Goal: Task Accomplishment & Management: Complete application form

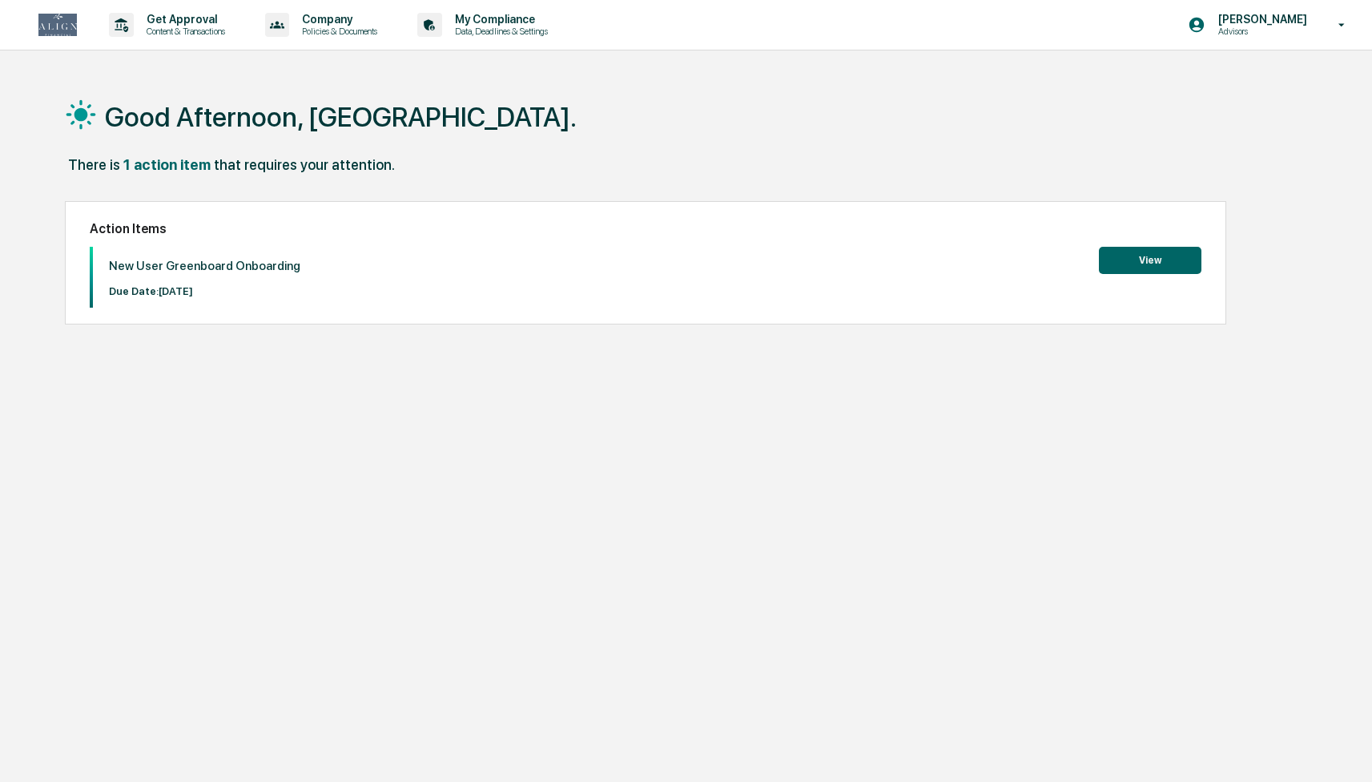
click at [1114, 256] on button "View" at bounding box center [1150, 260] width 103 height 27
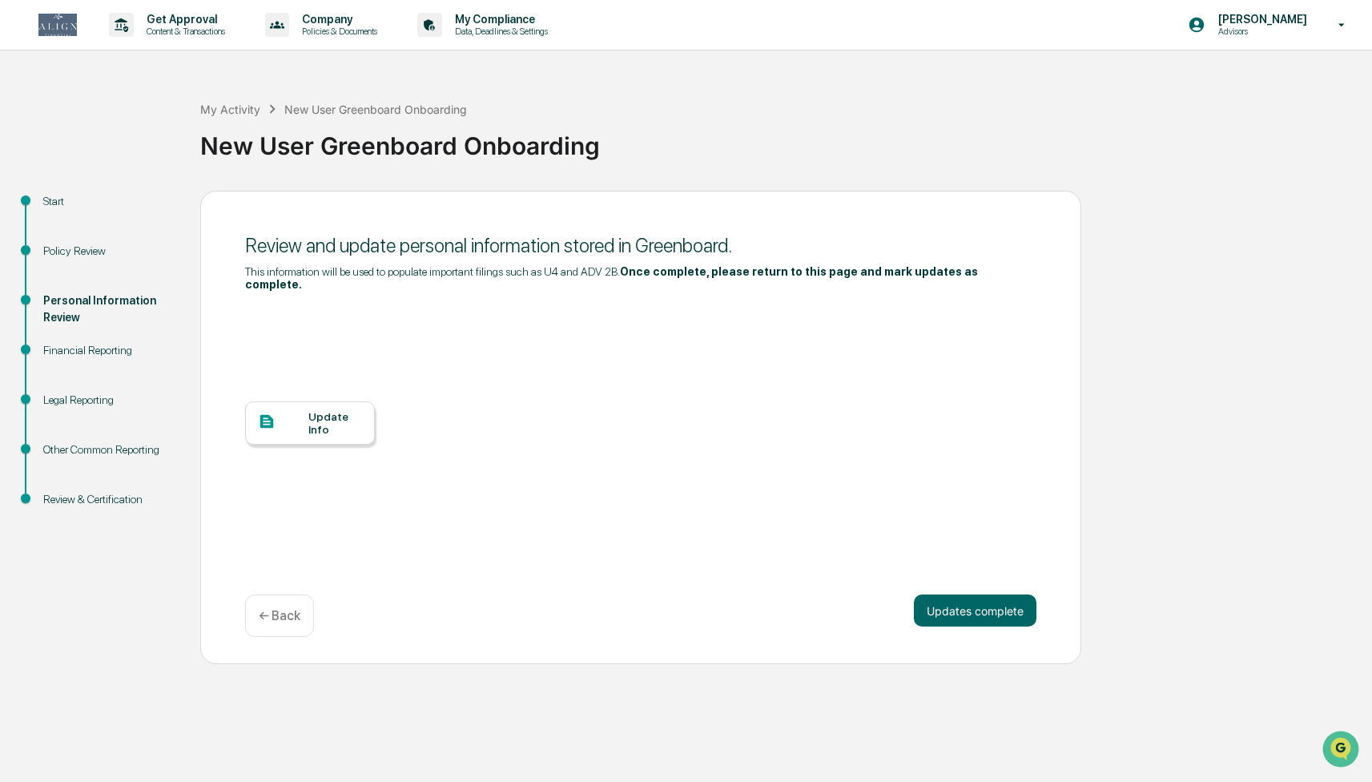
click at [304, 430] on div at bounding box center [283, 423] width 50 height 20
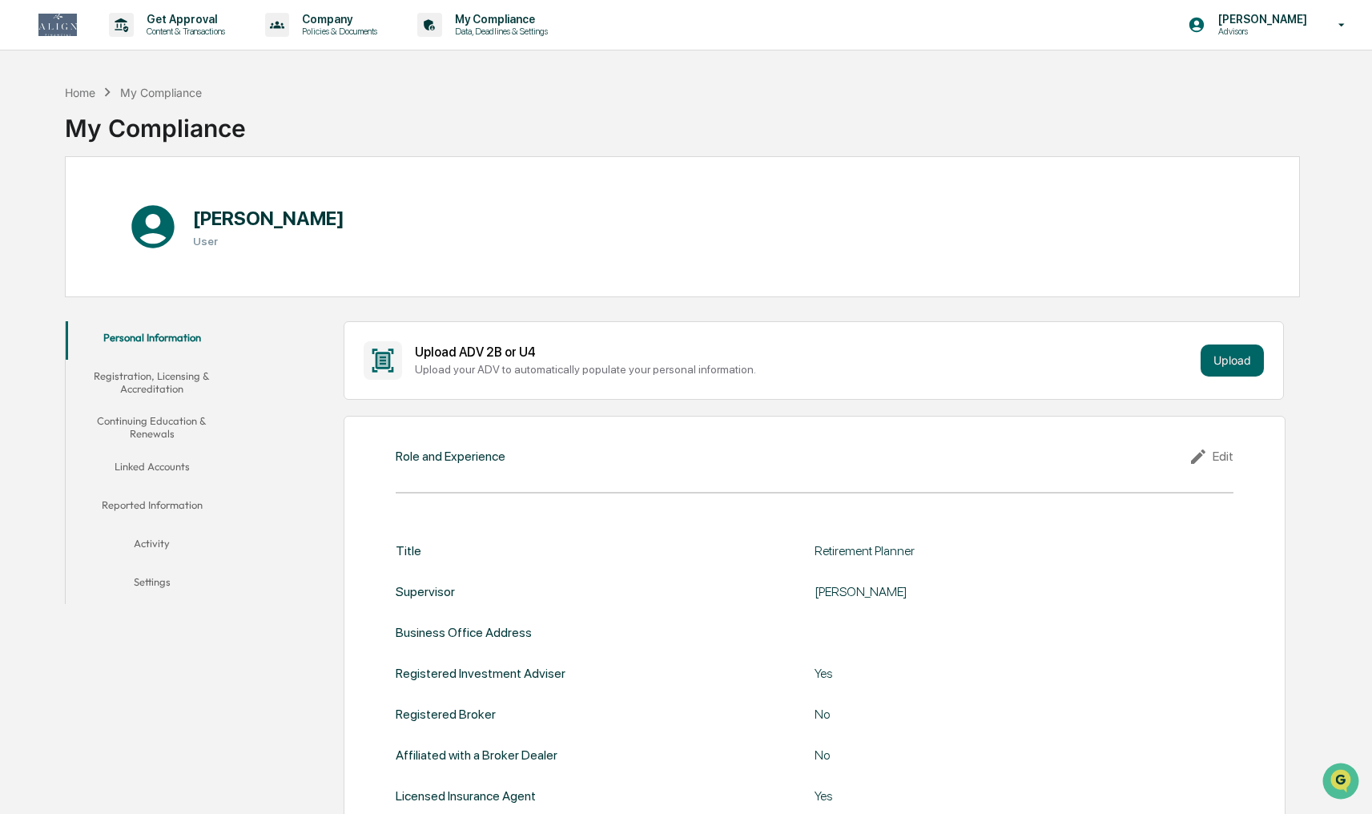
click at [170, 381] on button "Registration, Licensing & Accreditation" at bounding box center [152, 383] width 172 height 46
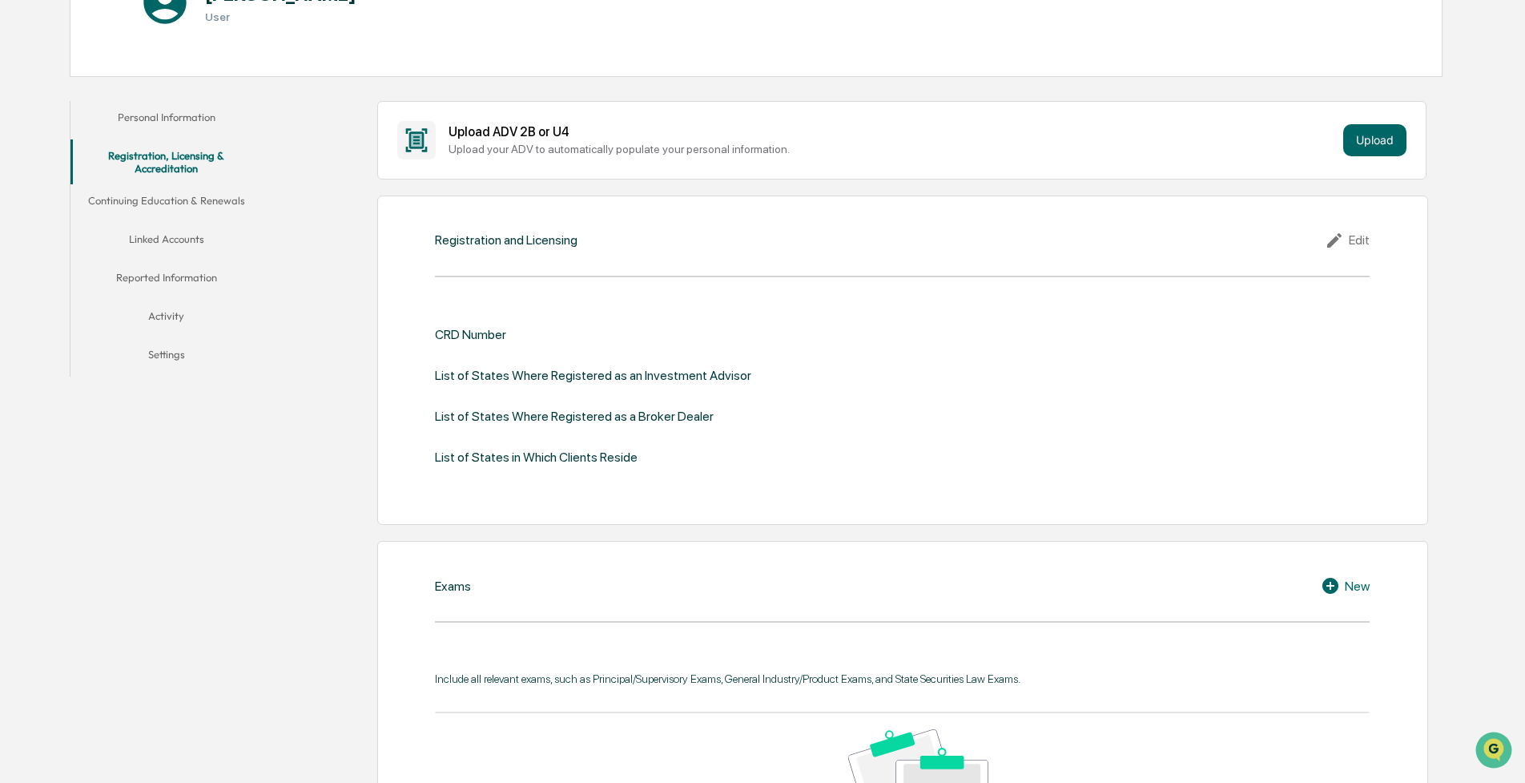
scroll to position [231, 0]
click at [1359, 240] on div "Edit" at bounding box center [1347, 237] width 45 height 19
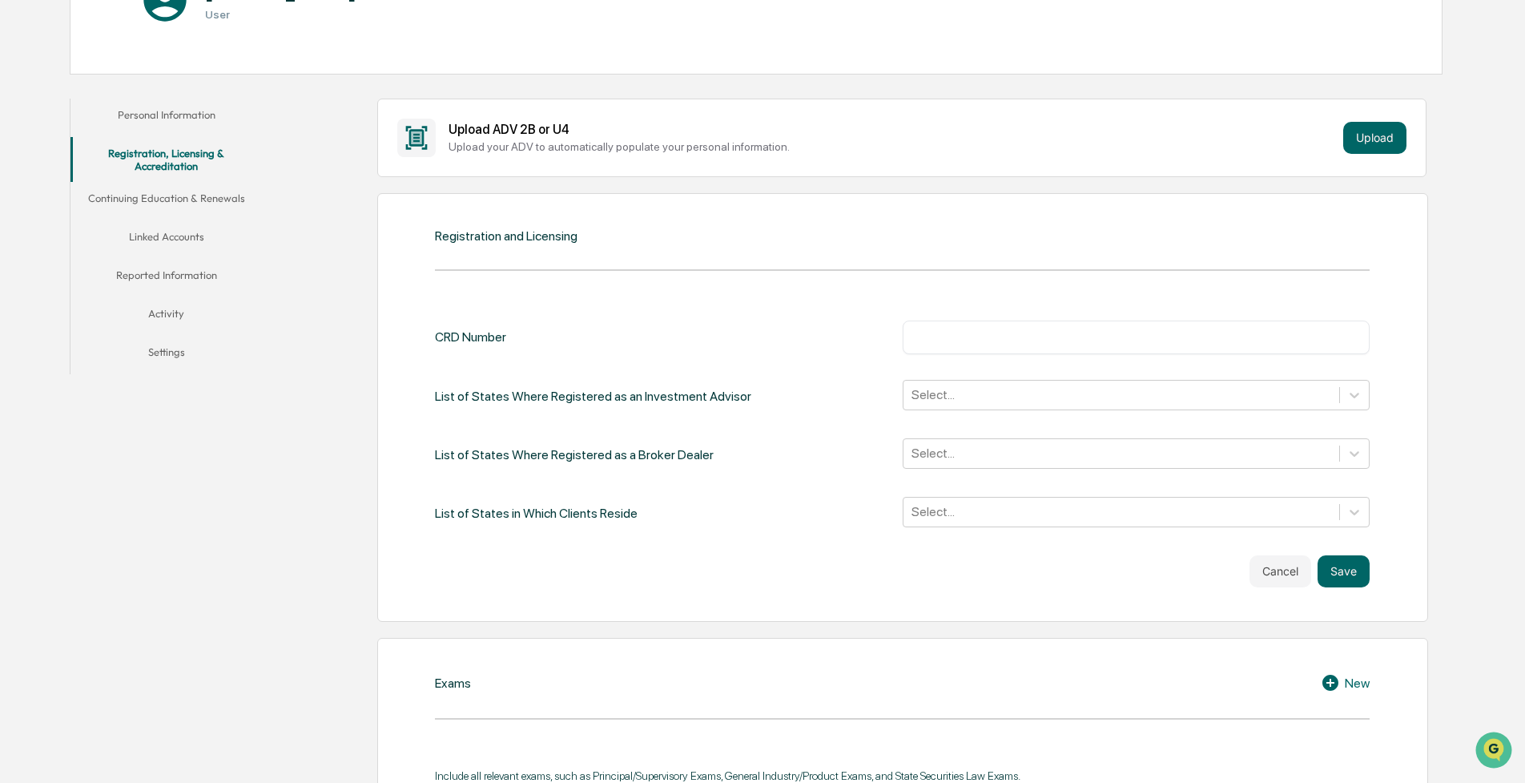
click at [1001, 339] on input "text" at bounding box center [1137, 337] width 444 height 16
paste input "*******"
type input "*******"
click at [953, 397] on div at bounding box center [1122, 394] width 421 height 18
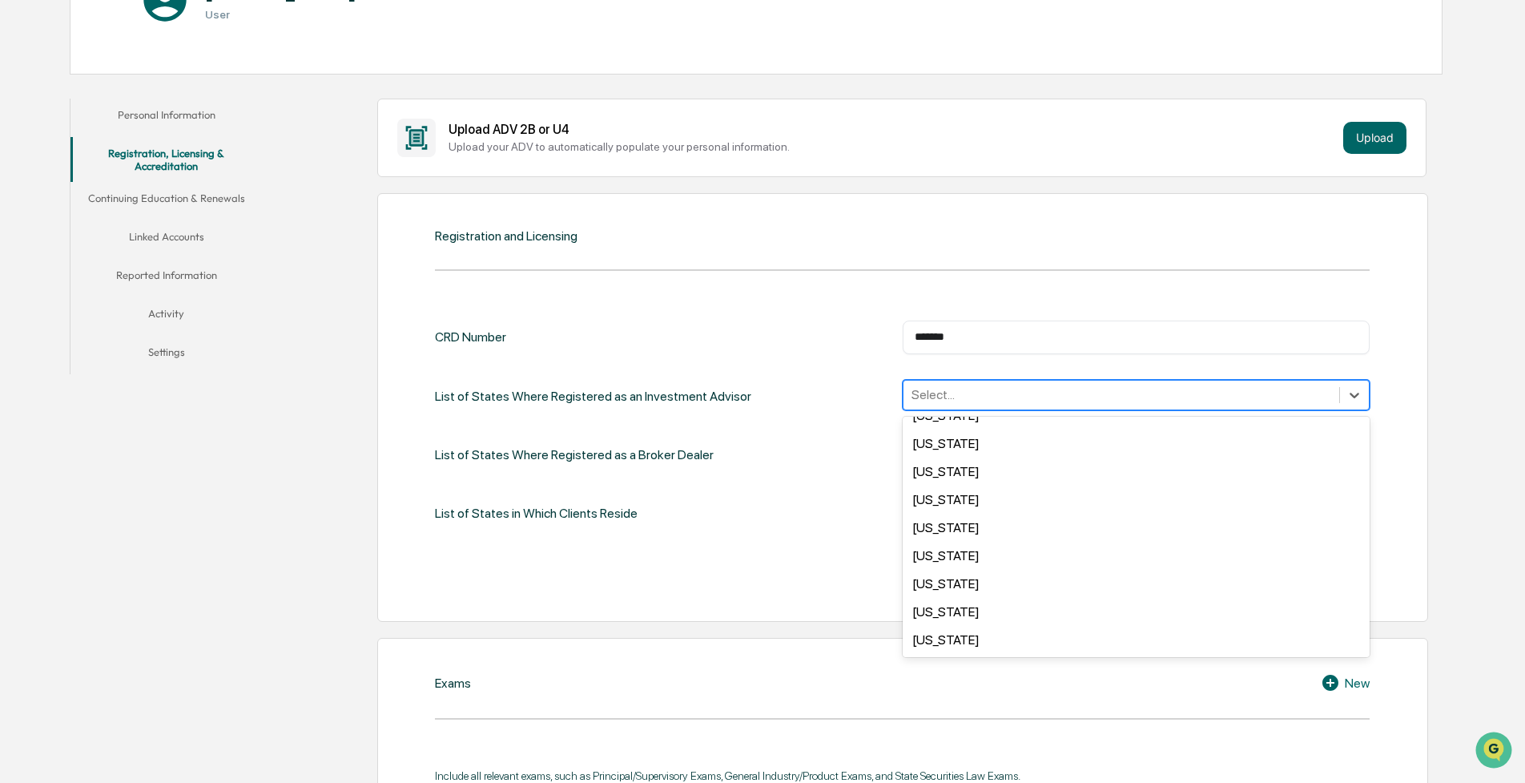
scroll to position [176, 0]
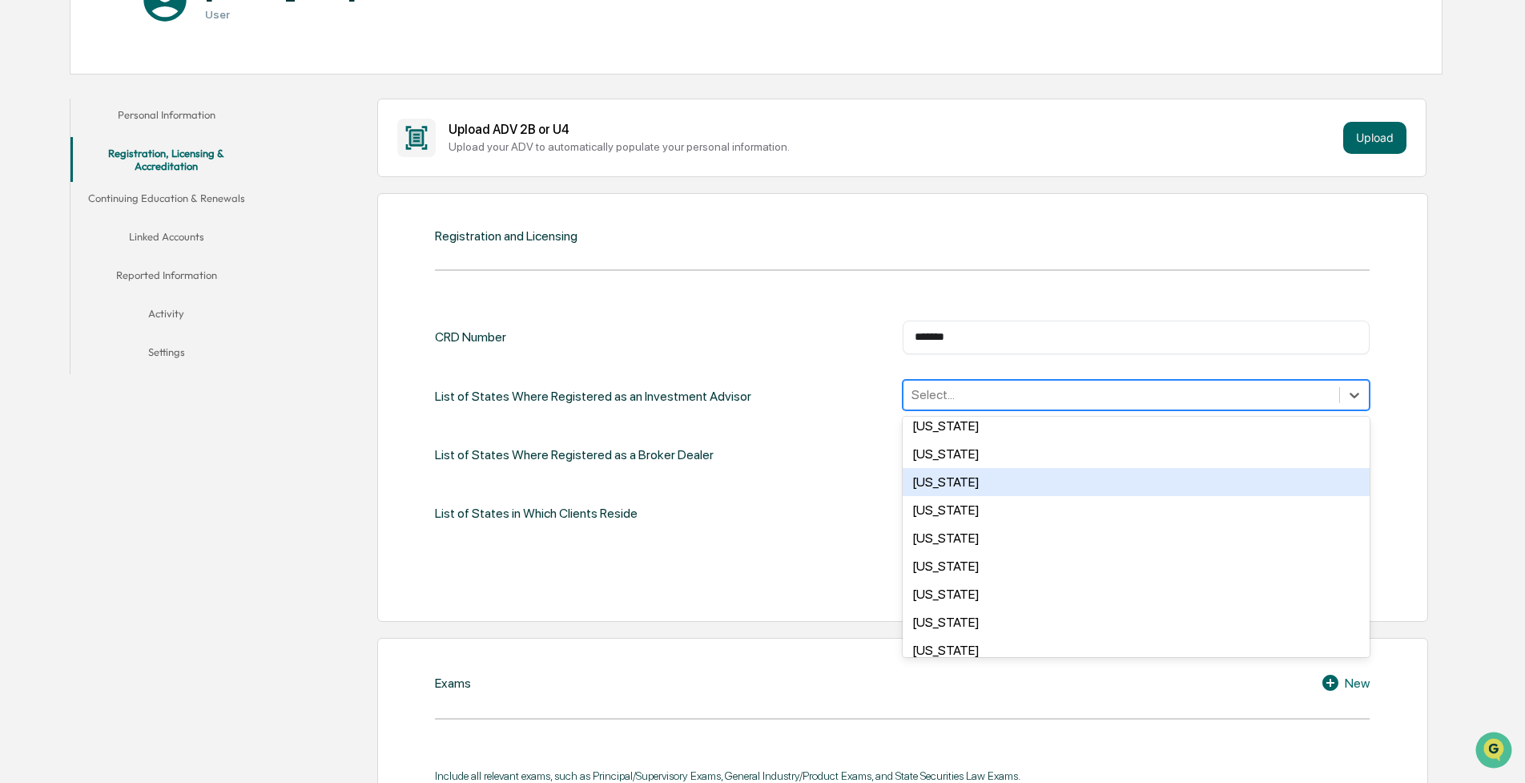
click at [959, 479] on div "[US_STATE]" at bounding box center [1137, 482] width 468 height 28
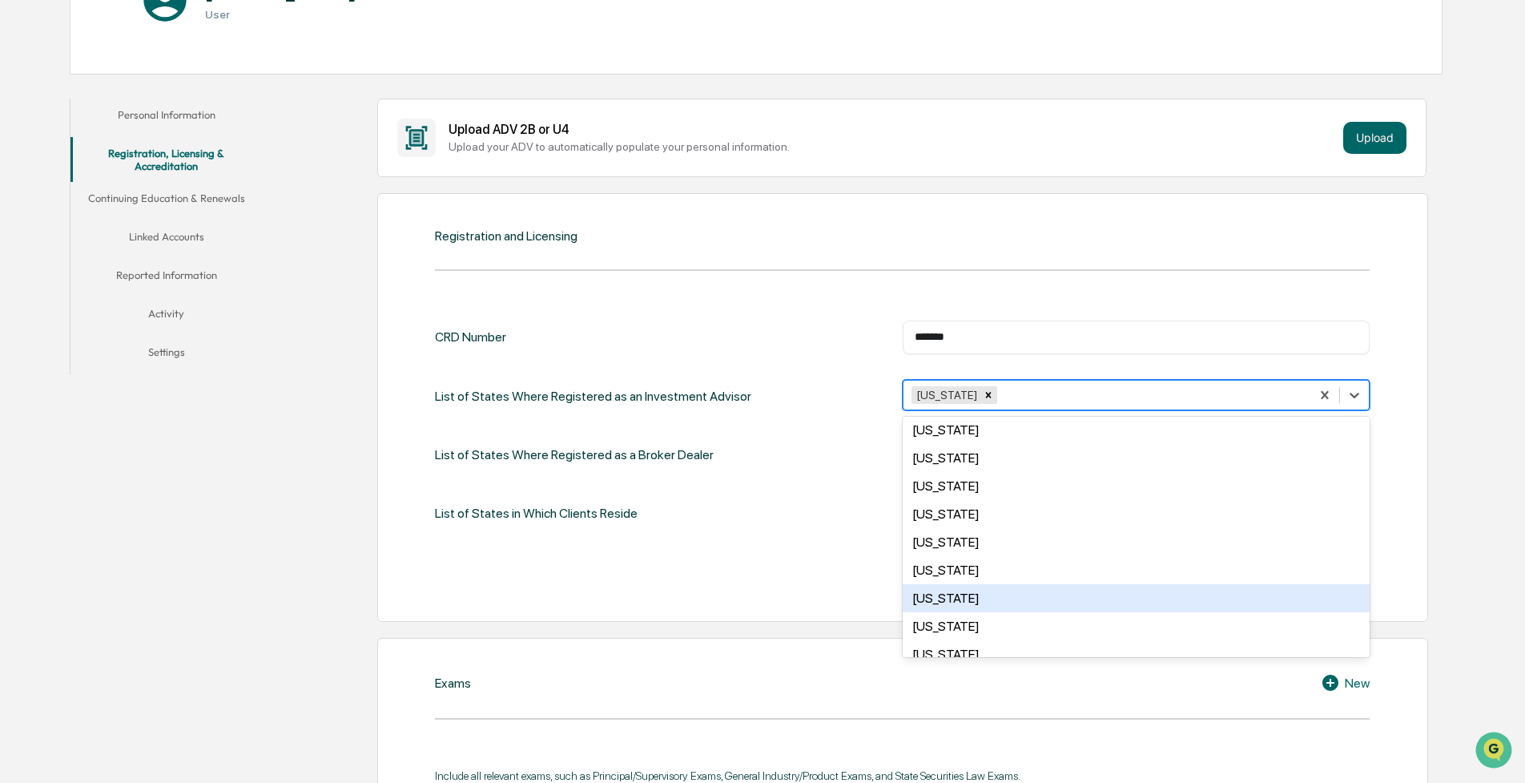
scroll to position [1021, 0]
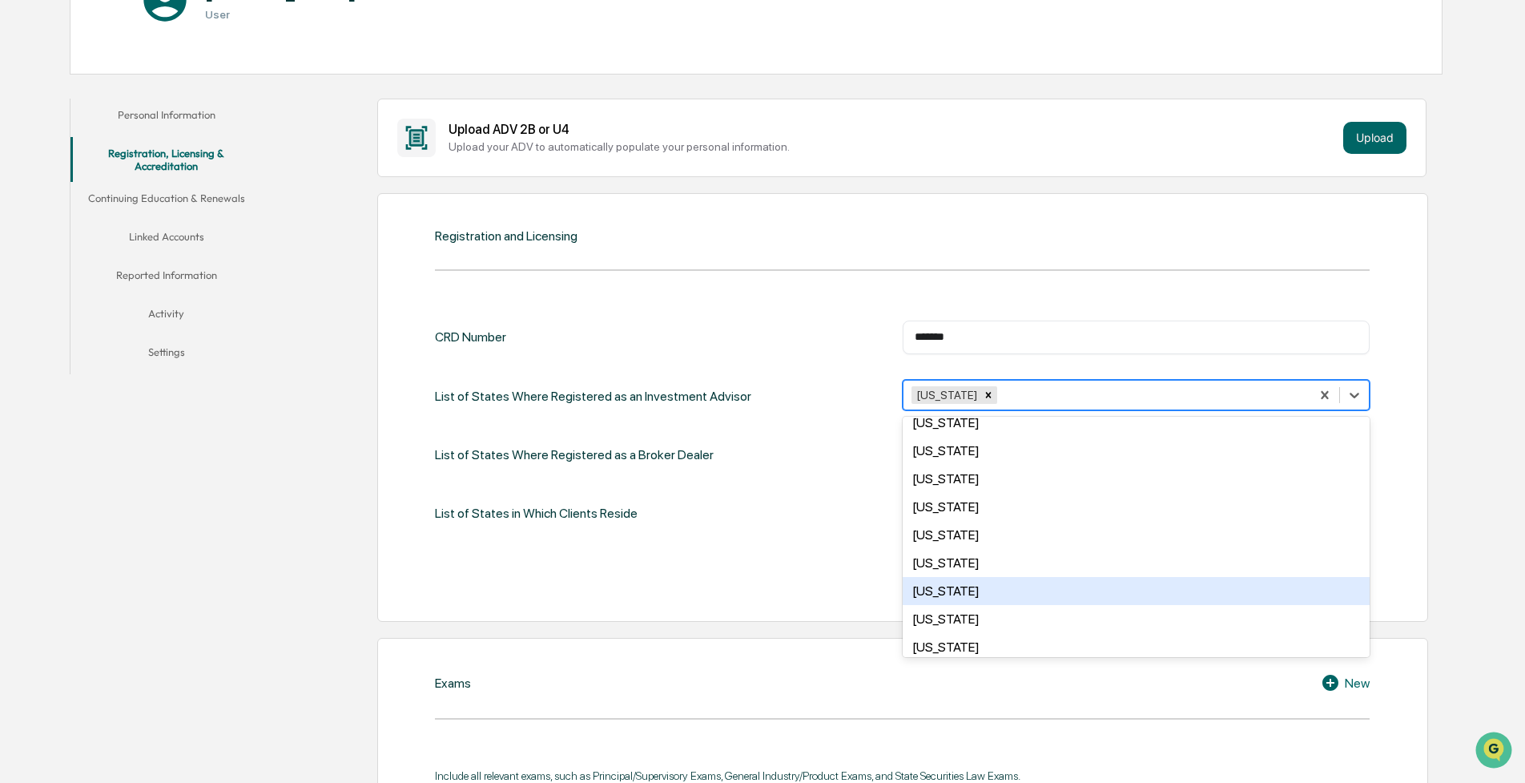
click at [993, 577] on div "[US_STATE]" at bounding box center [1137, 591] width 468 height 28
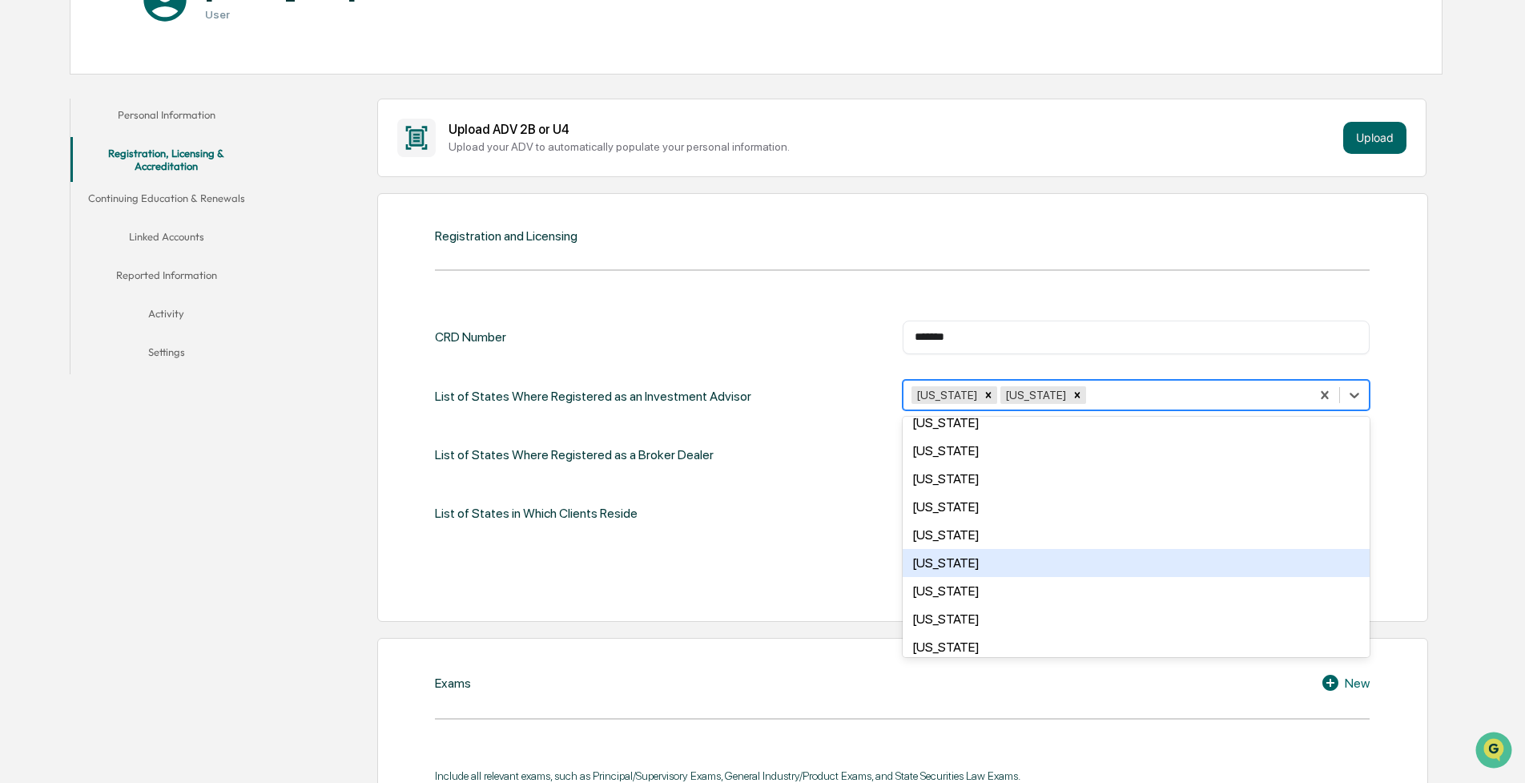
click at [977, 549] on div "[US_STATE]" at bounding box center [1137, 563] width 468 height 28
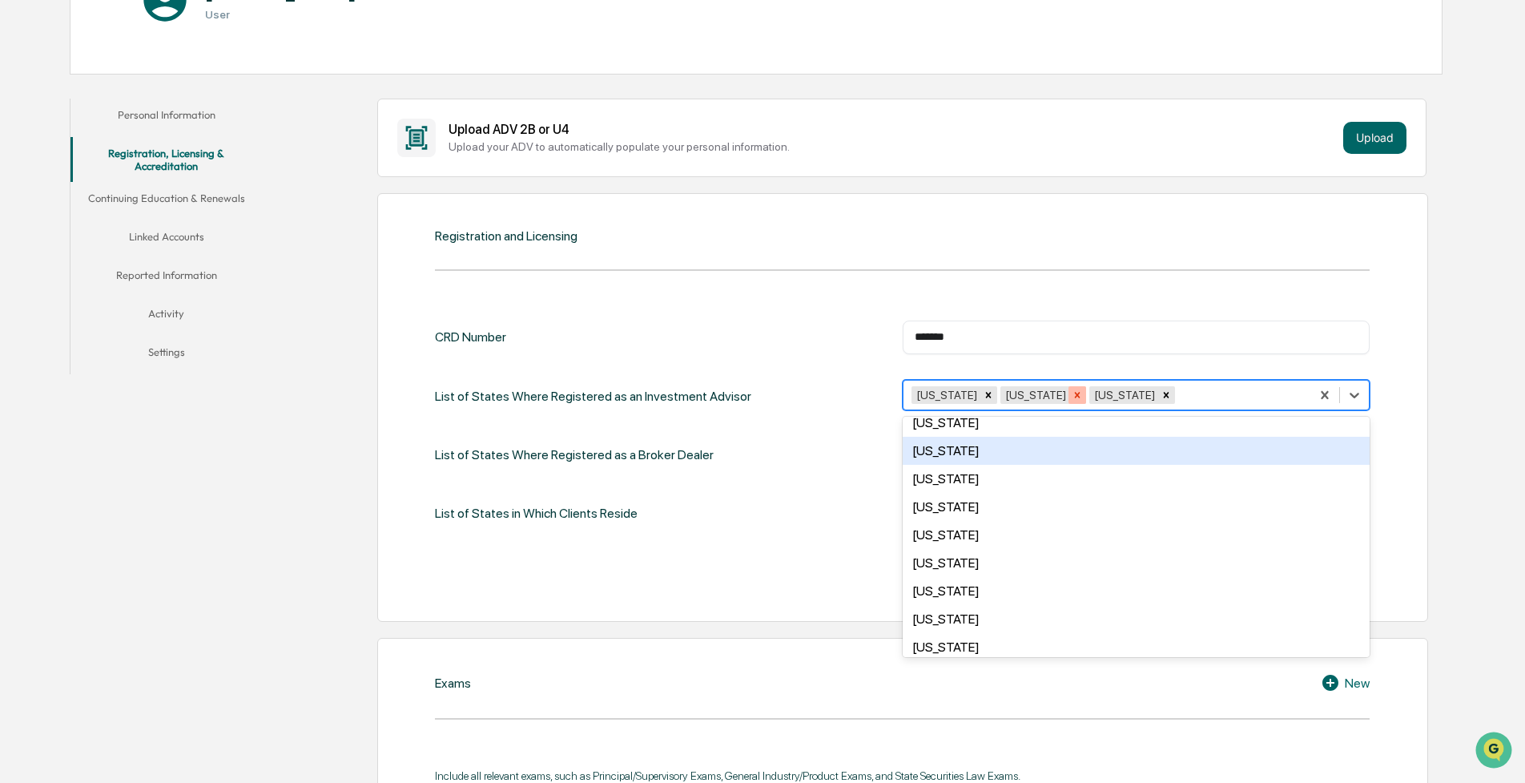
click at [1072, 390] on icon "Remove Utah" at bounding box center [1077, 394] width 11 height 11
click at [798, 418] on div "CRD Number ******* ​ List of States Where Registered as an Investment Advisor o…" at bounding box center [902, 424] width 935 height 209
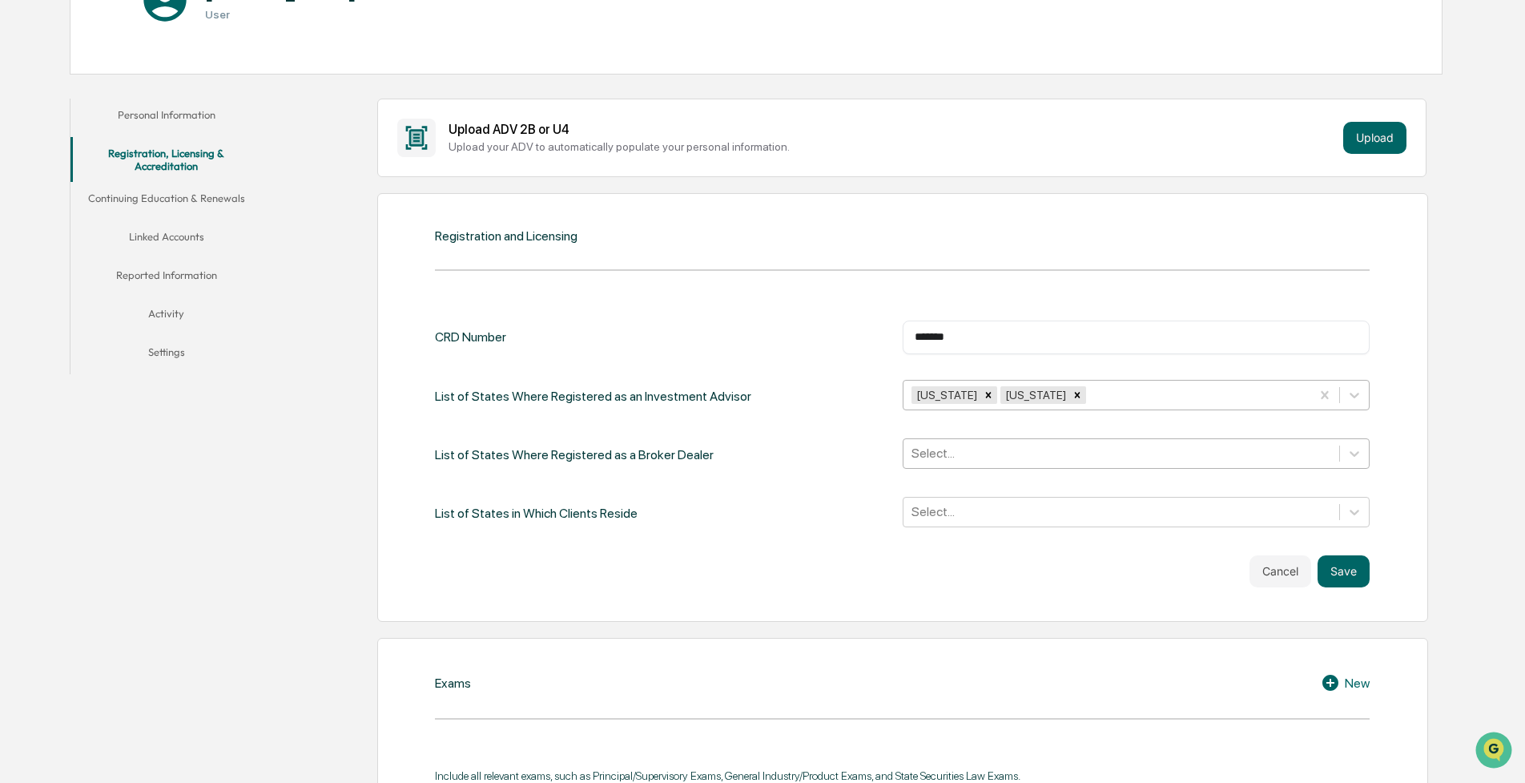
click at [961, 452] on div at bounding box center [1122, 453] width 421 height 18
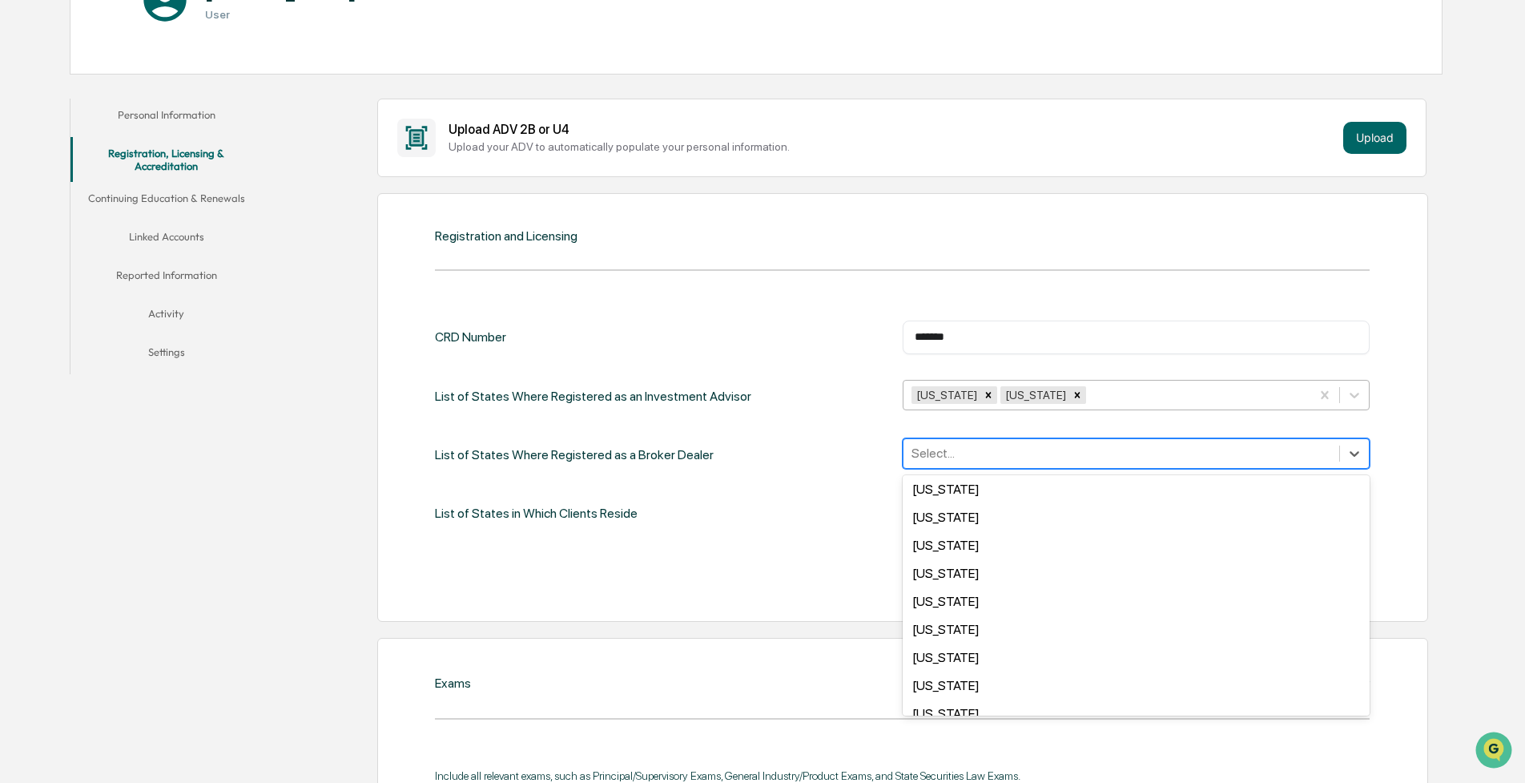
scroll to position [1128, 0]
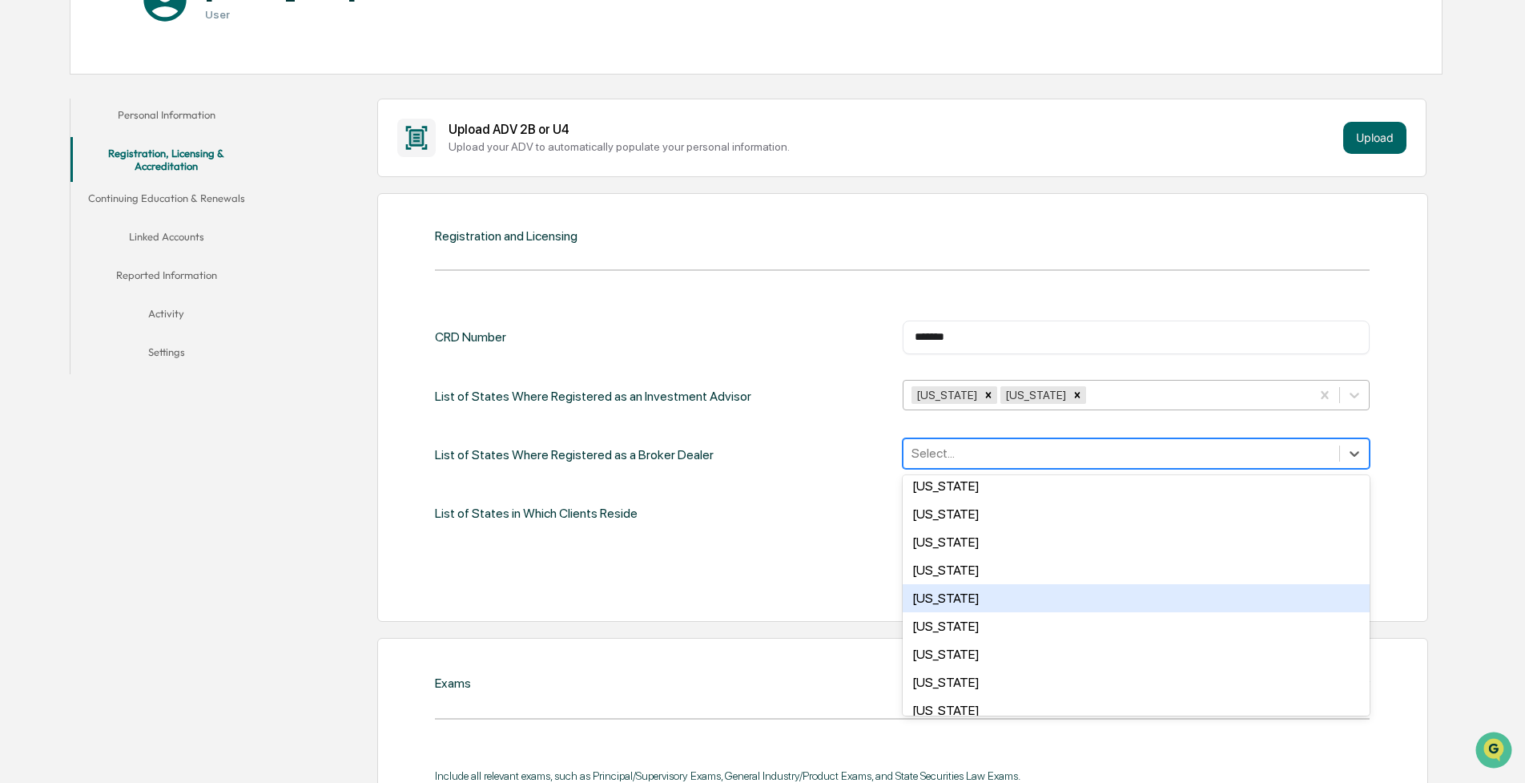
click at [826, 539] on div "CRD Number ******* ​ List of States Where Registered as an Investment Advisor […" at bounding box center [902, 453] width 935 height 267
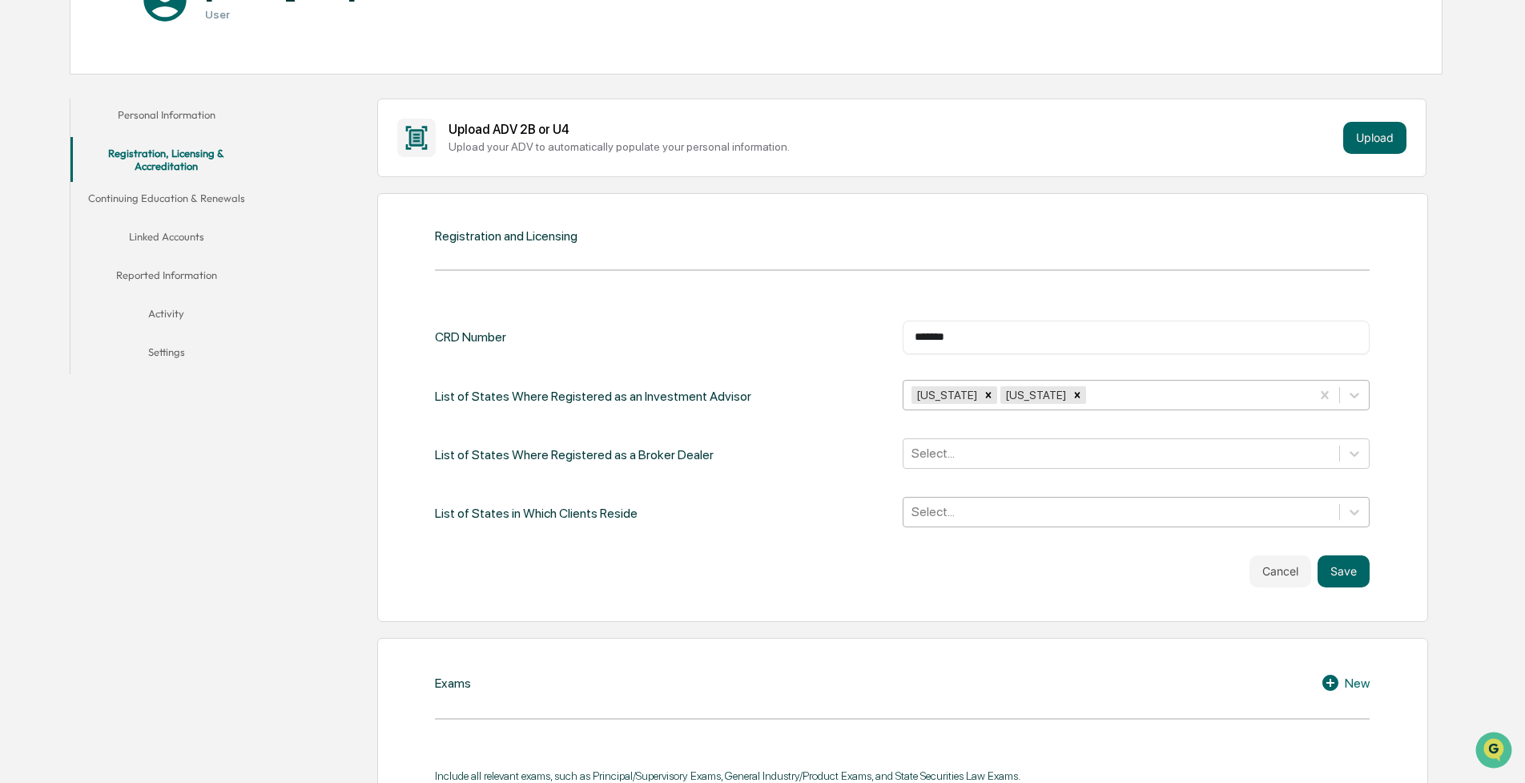
click at [1014, 516] on div at bounding box center [1122, 511] width 421 height 18
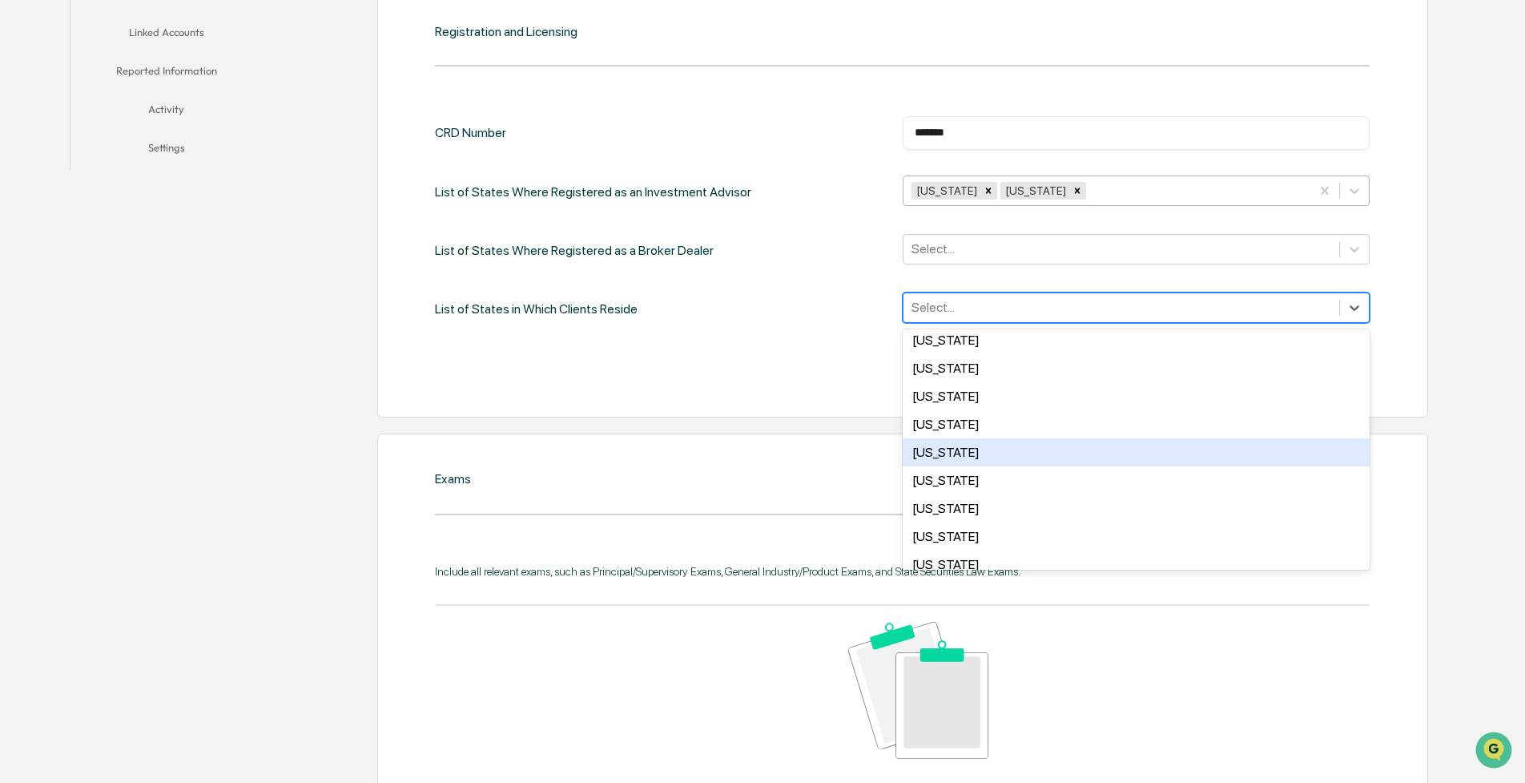
scroll to position [0, 0]
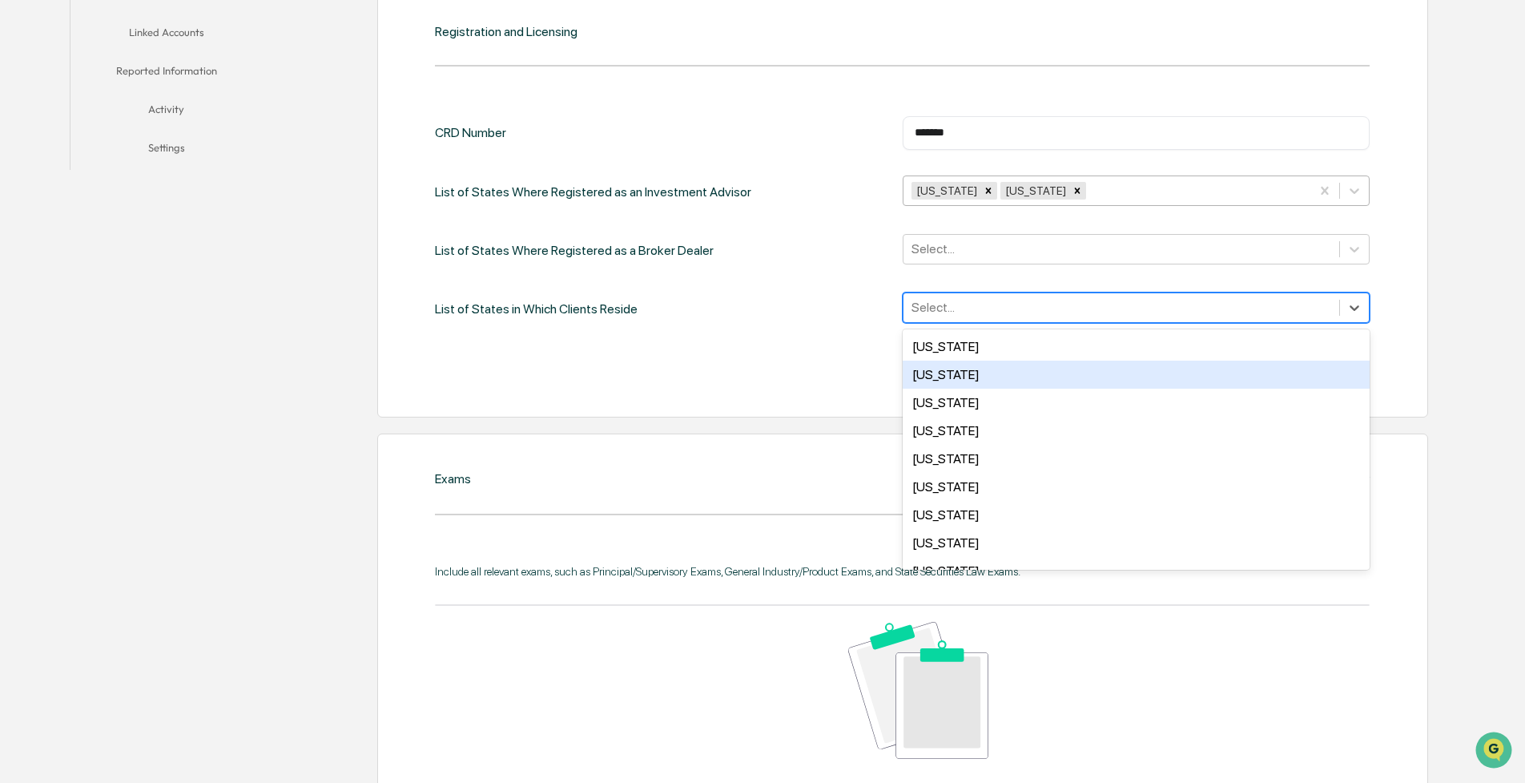
click at [960, 376] on div "[US_STATE]" at bounding box center [1137, 375] width 468 height 28
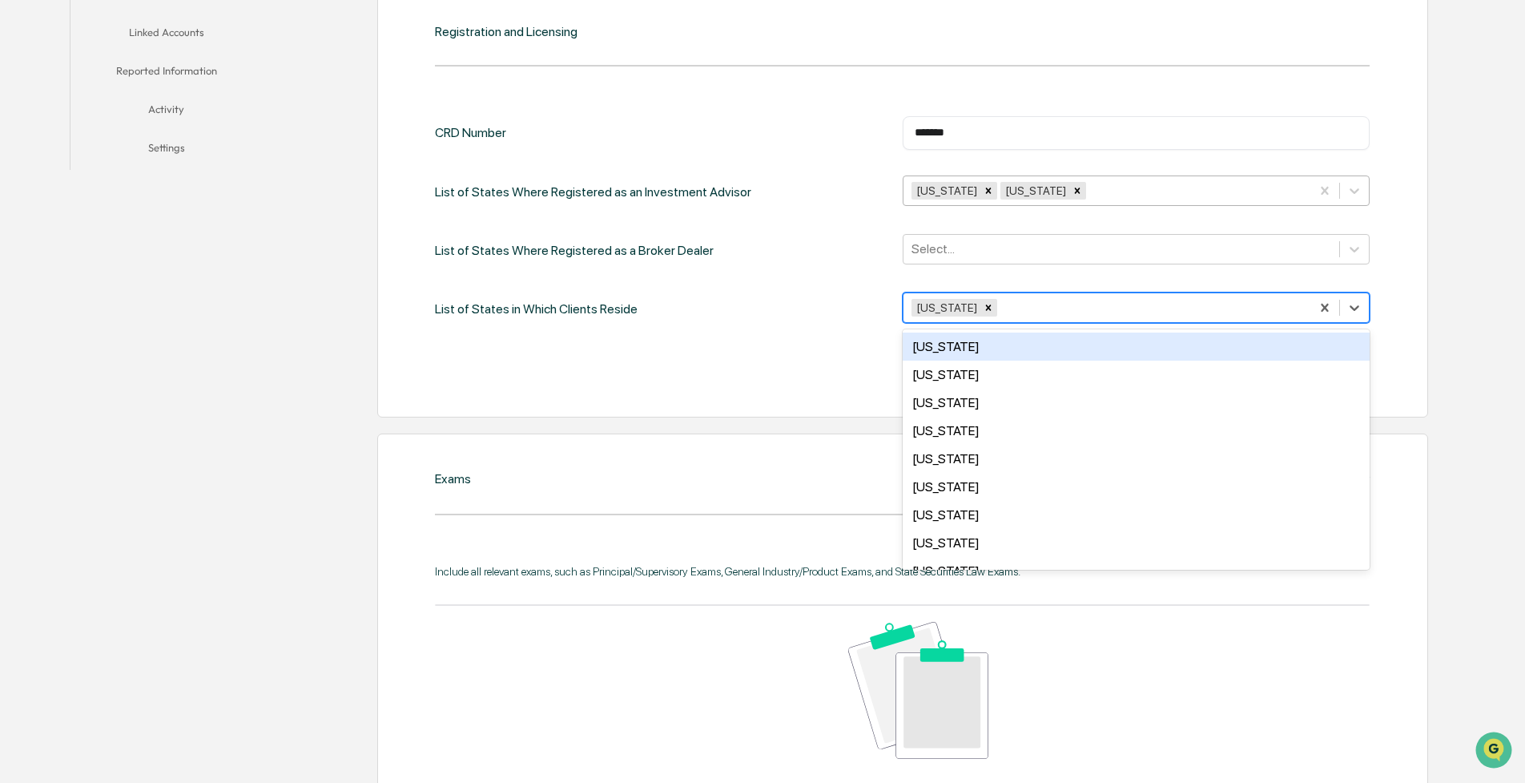
click at [968, 352] on div "[US_STATE]" at bounding box center [1137, 346] width 468 height 28
click at [969, 352] on div "[US_STATE]" at bounding box center [1137, 346] width 468 height 28
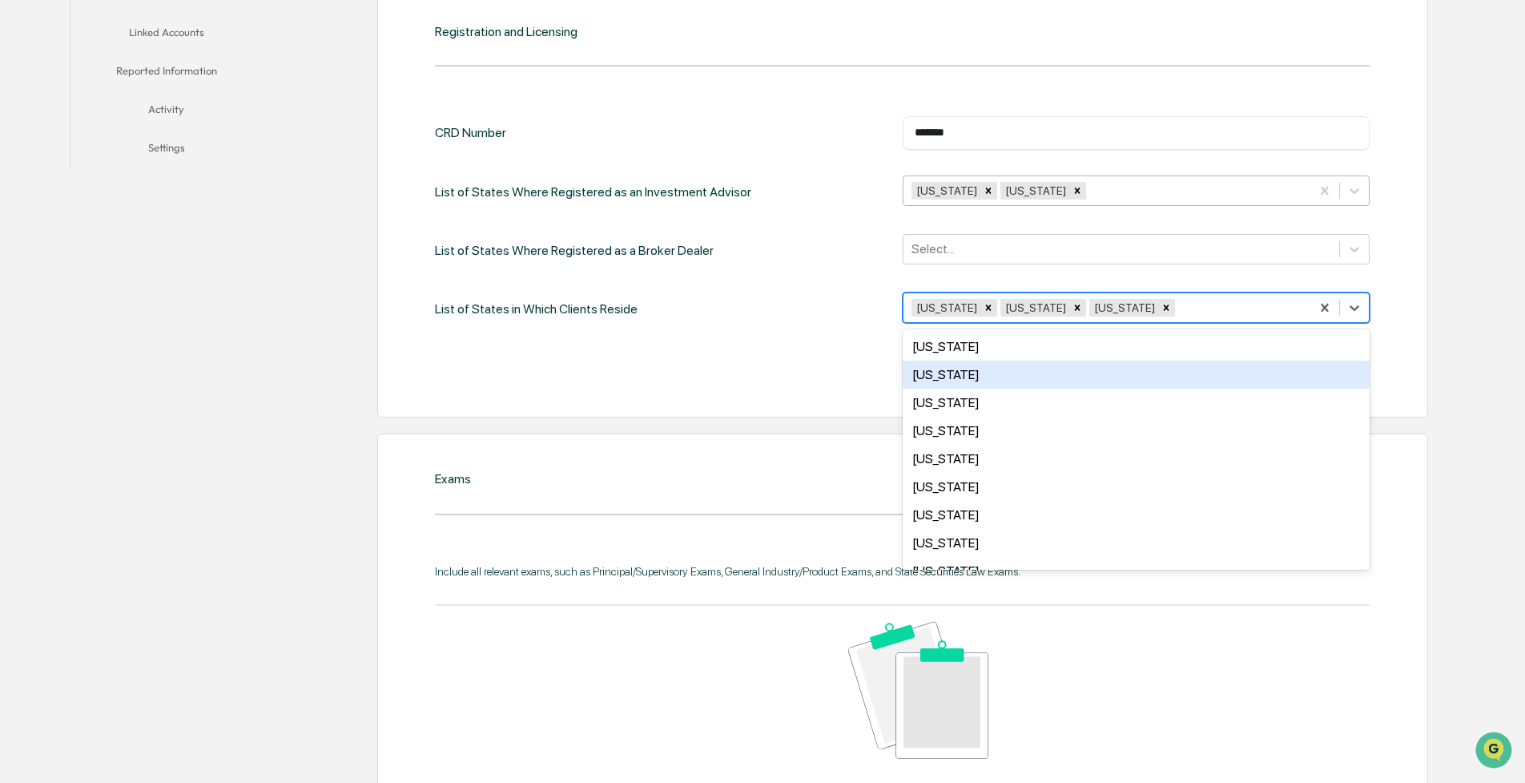
click at [967, 369] on div "[US_STATE]" at bounding box center [1137, 375] width 468 height 28
click at [966, 369] on div "[US_STATE]" at bounding box center [1137, 375] width 468 height 28
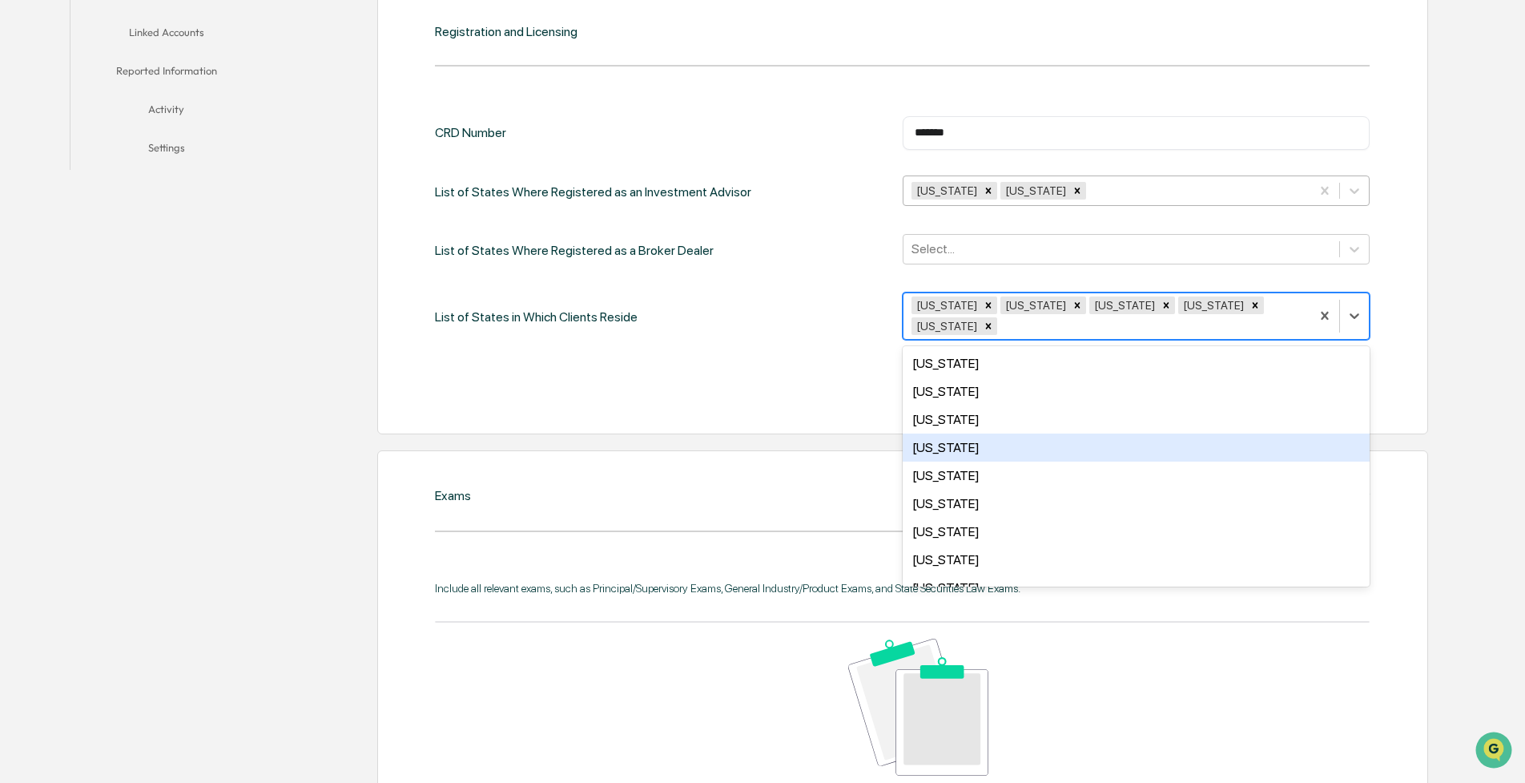
click at [962, 433] on div "[US_STATE]" at bounding box center [1137, 447] width 468 height 28
click at [959, 445] on div "[US_STATE]" at bounding box center [1137, 447] width 468 height 28
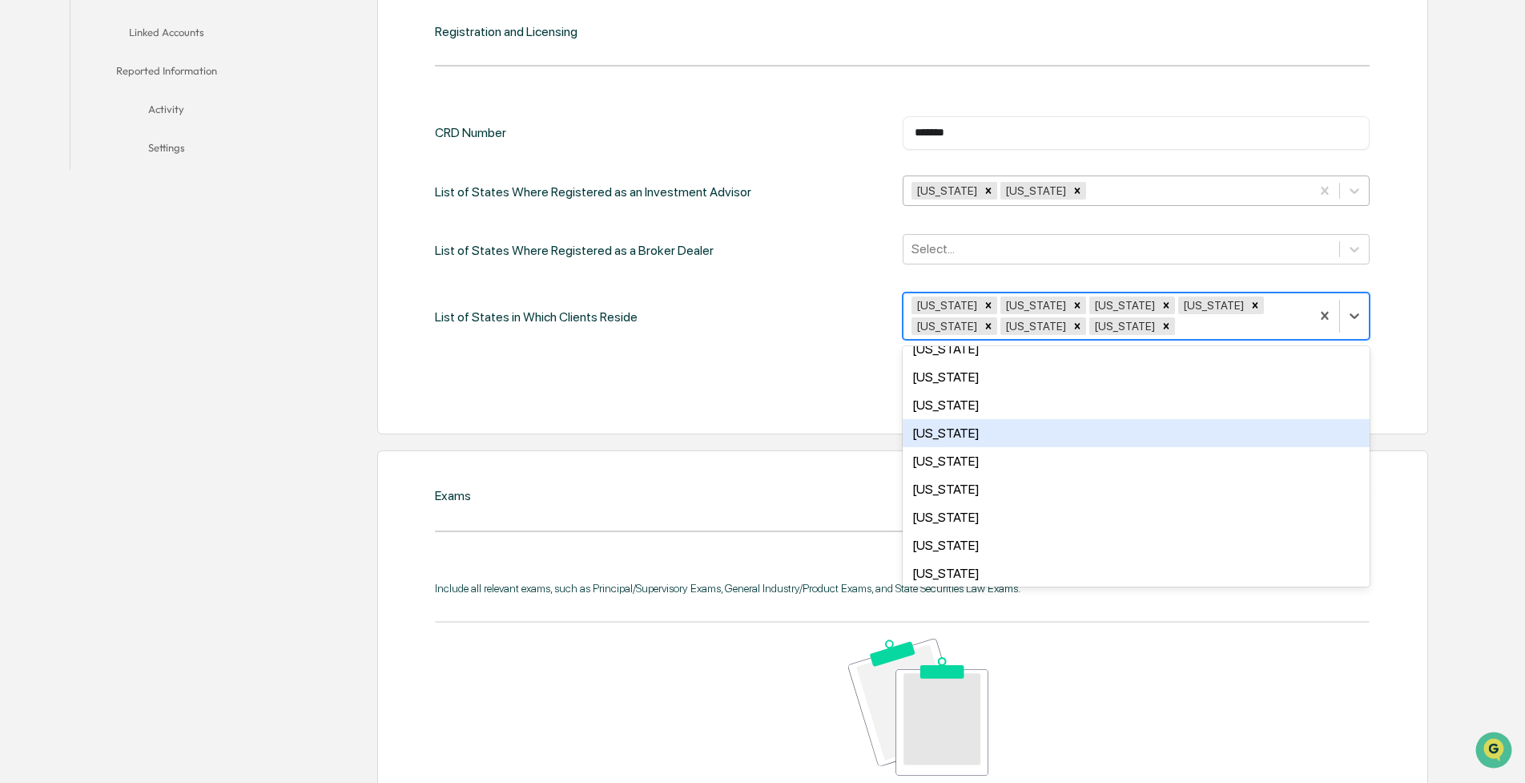
scroll to position [156, 0]
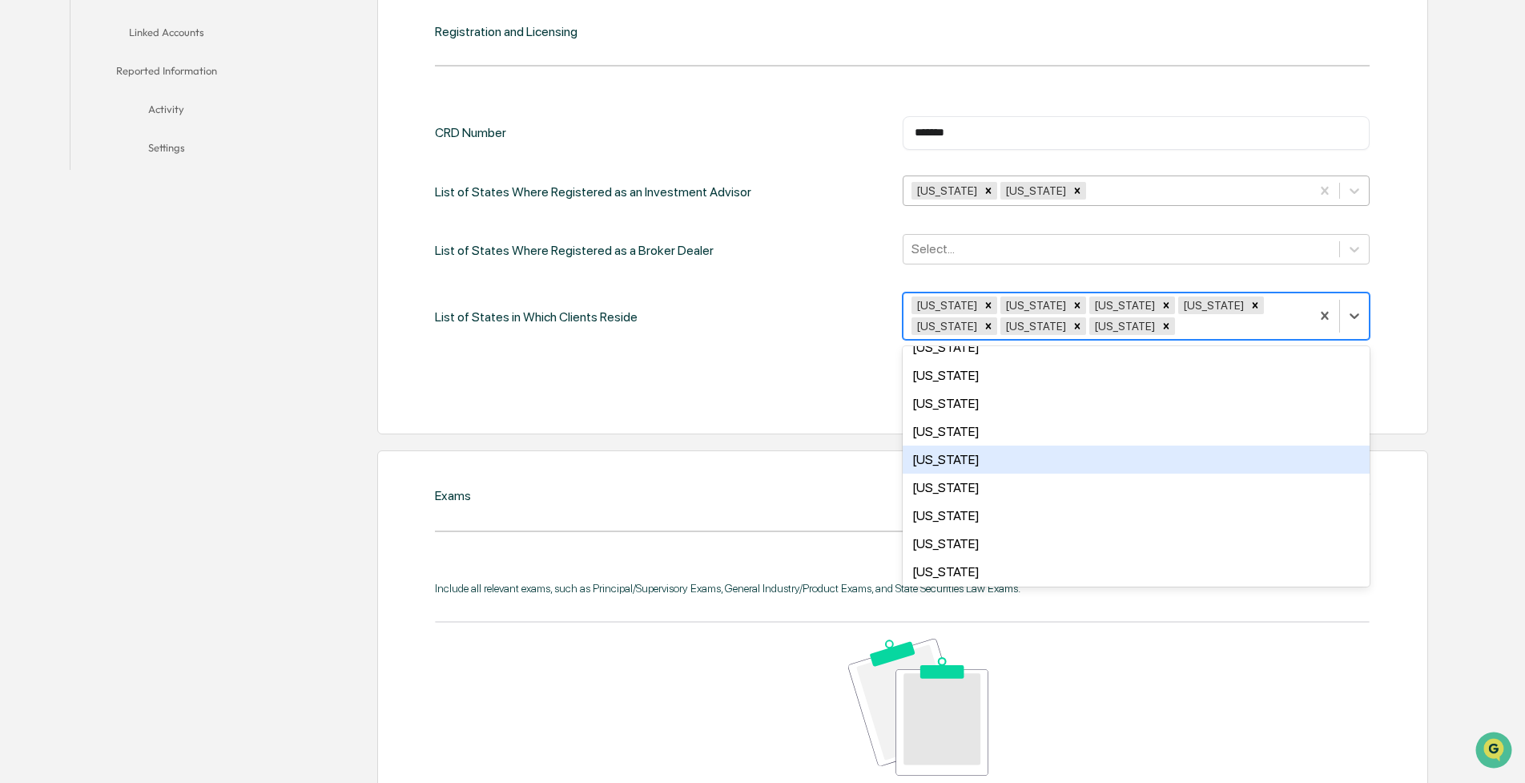
click at [964, 452] on div "[US_STATE]" at bounding box center [1137, 459] width 468 height 28
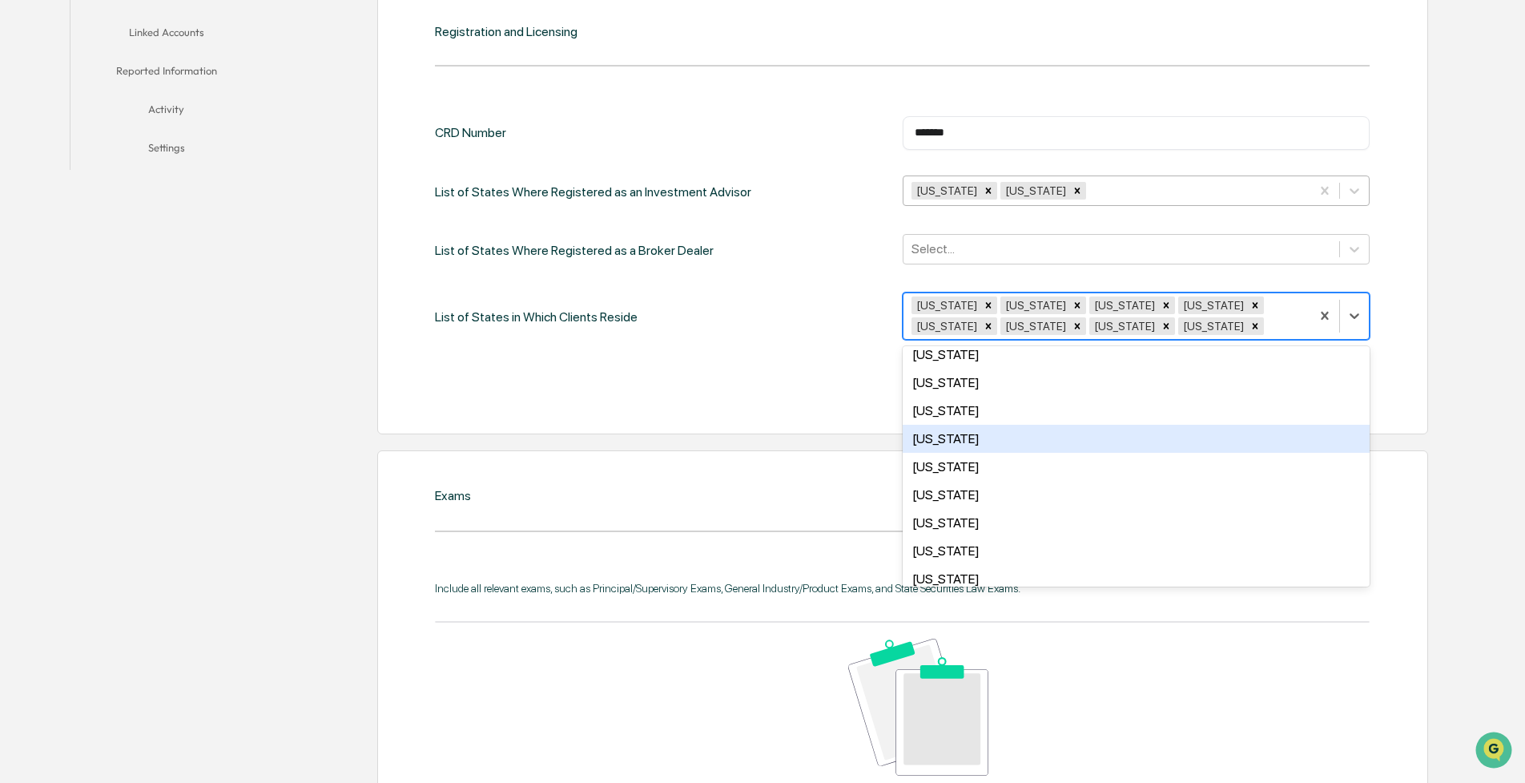
scroll to position [237, 0]
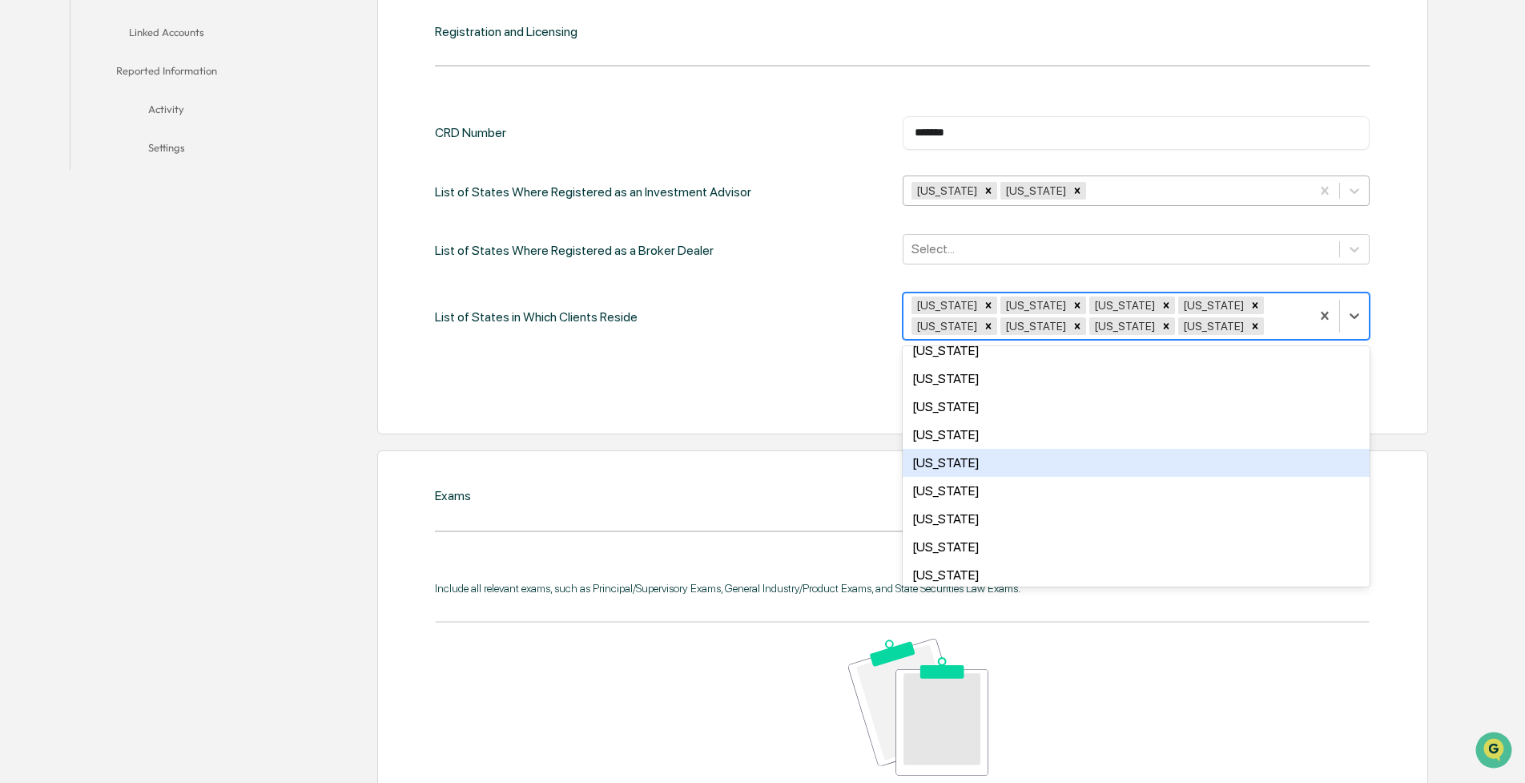
click at [962, 449] on div "[US_STATE]" at bounding box center [1137, 463] width 468 height 28
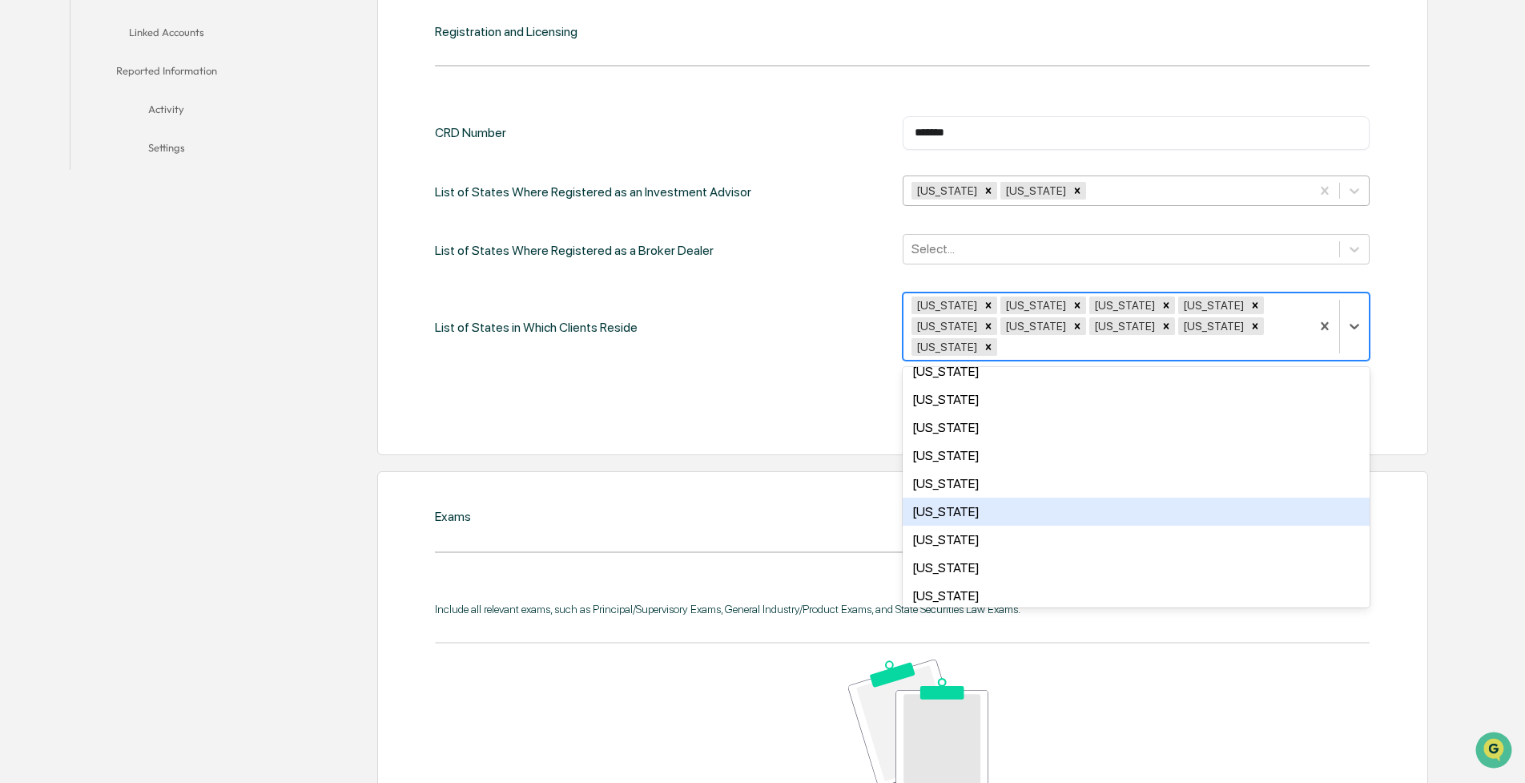
click at [972, 498] on div "[US_STATE]" at bounding box center [1137, 512] width 468 height 28
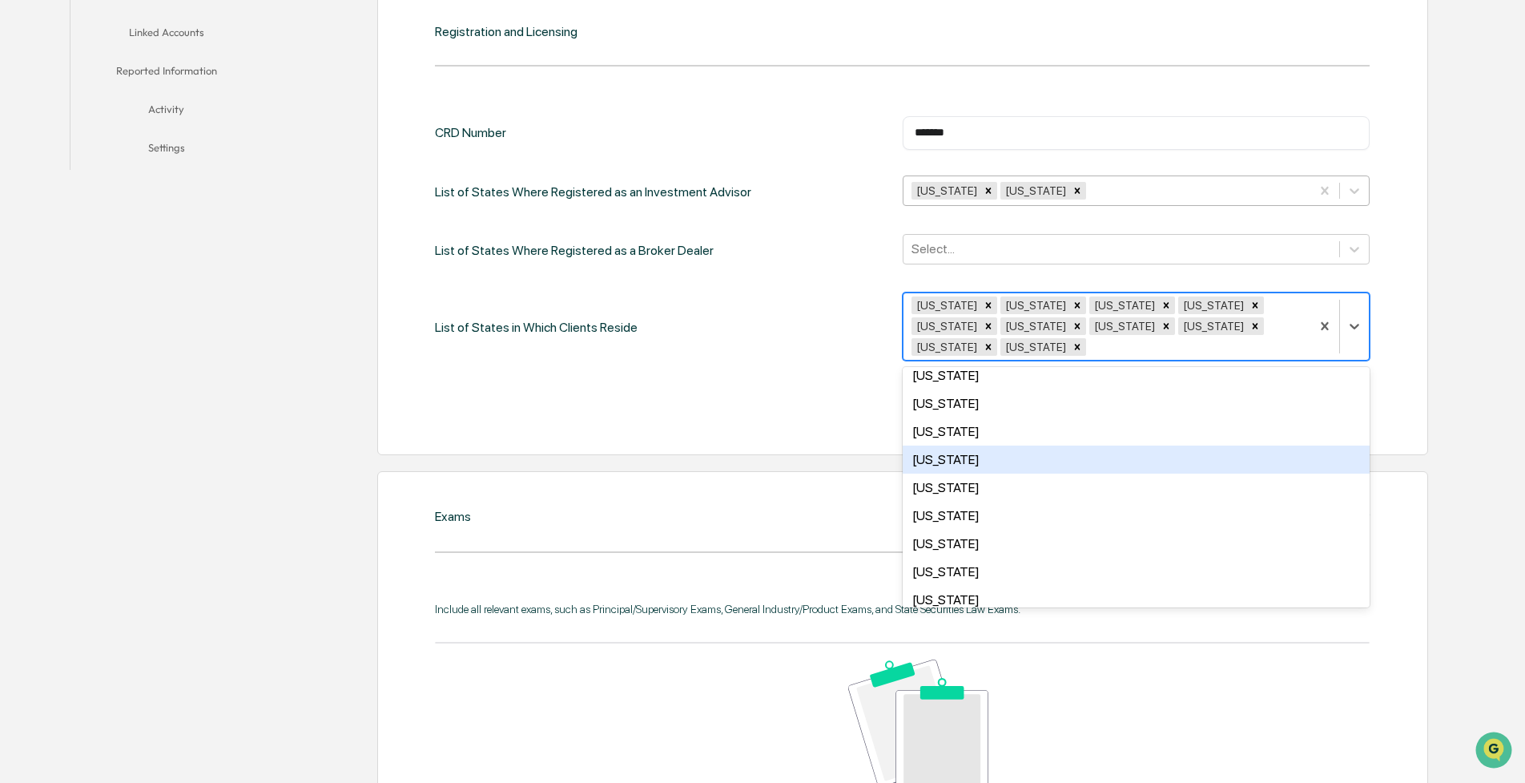
scroll to position [856, 0]
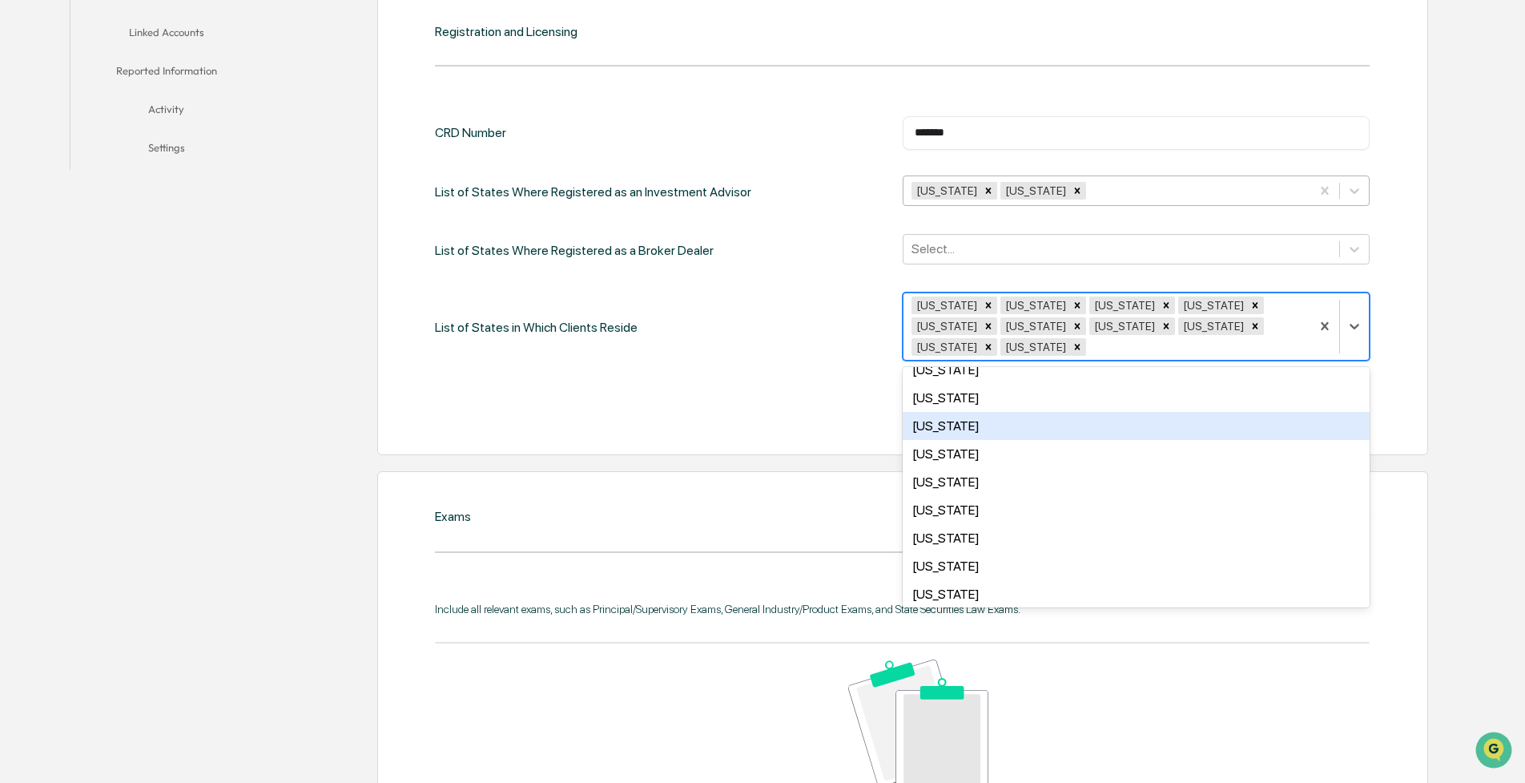
click at [970, 412] on div "[US_STATE]" at bounding box center [1137, 426] width 468 height 28
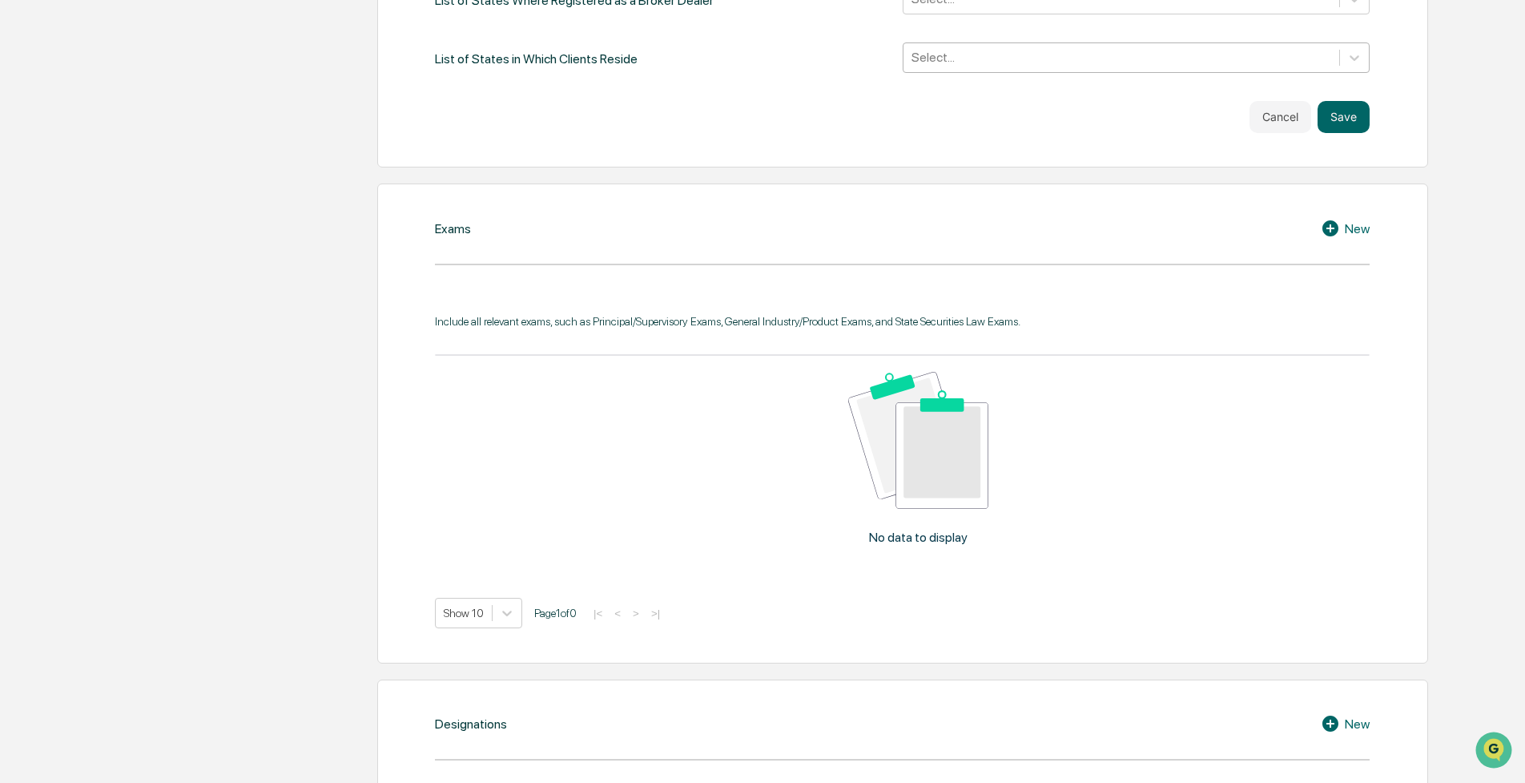
scroll to position [702, 0]
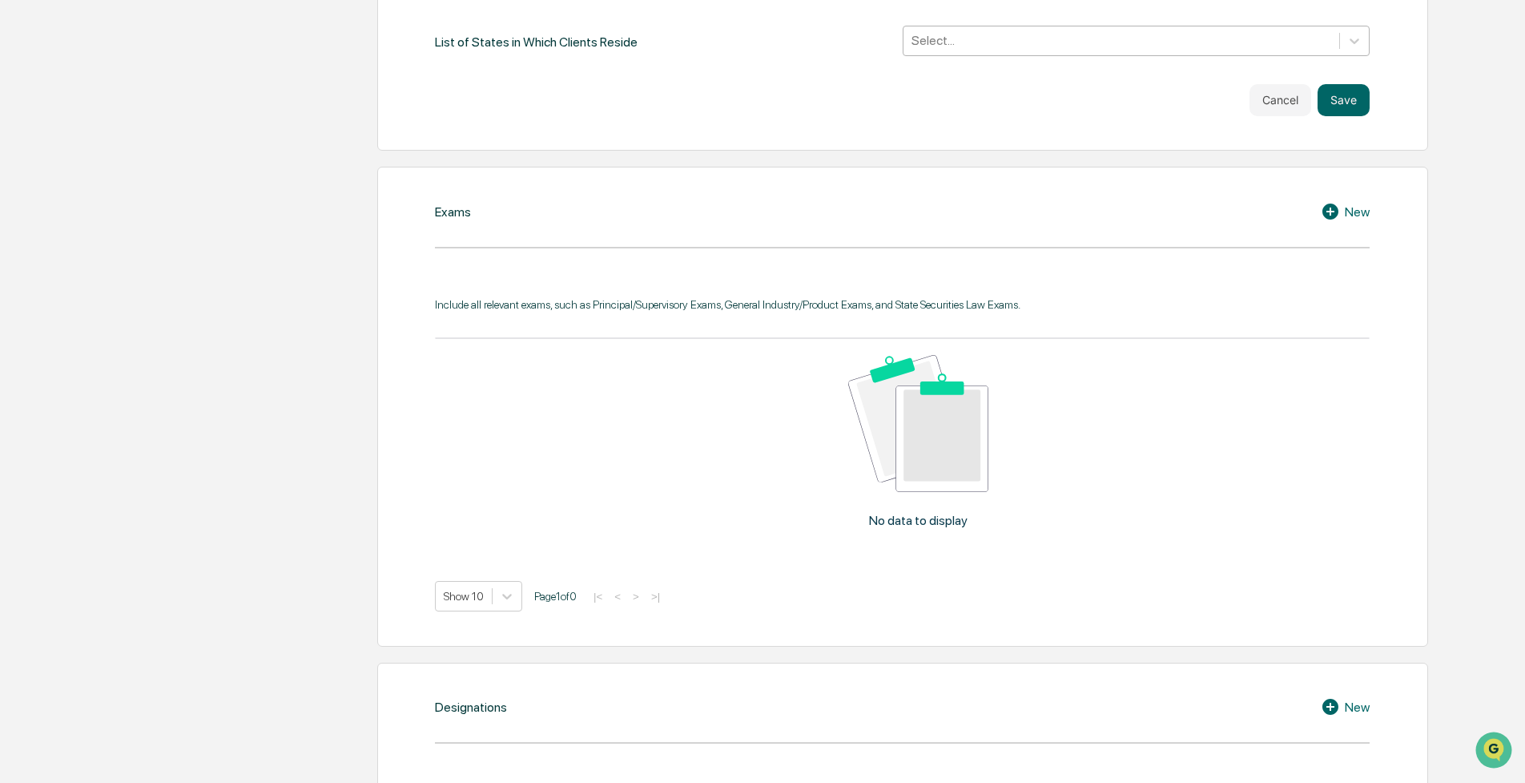
click at [1358, 203] on div "New" at bounding box center [1345, 211] width 49 height 19
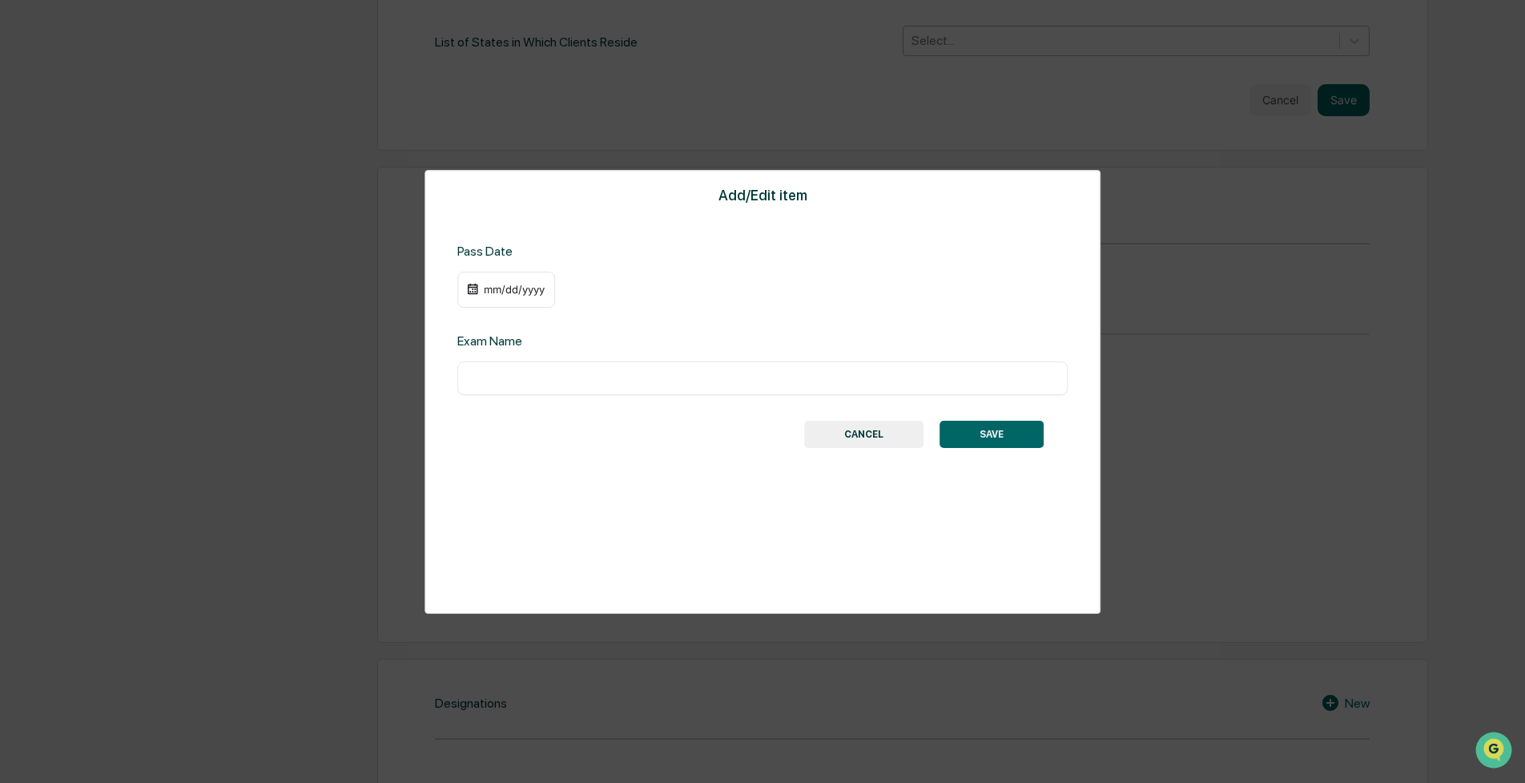
click at [512, 292] on div "mm/dd/yyyy" at bounding box center [514, 289] width 64 height 13
drag, startPoint x: 527, startPoint y: 237, endPoint x: 524, endPoint y: 254, distance: 17.1
click at [527, 237] on div at bounding box center [762, 391] width 1525 height 783
click at [508, 273] on div "mm/dd/yyyy" at bounding box center [506, 290] width 98 height 37
click at [502, 285] on div "mm/dd/yyyy" at bounding box center [514, 289] width 64 height 13
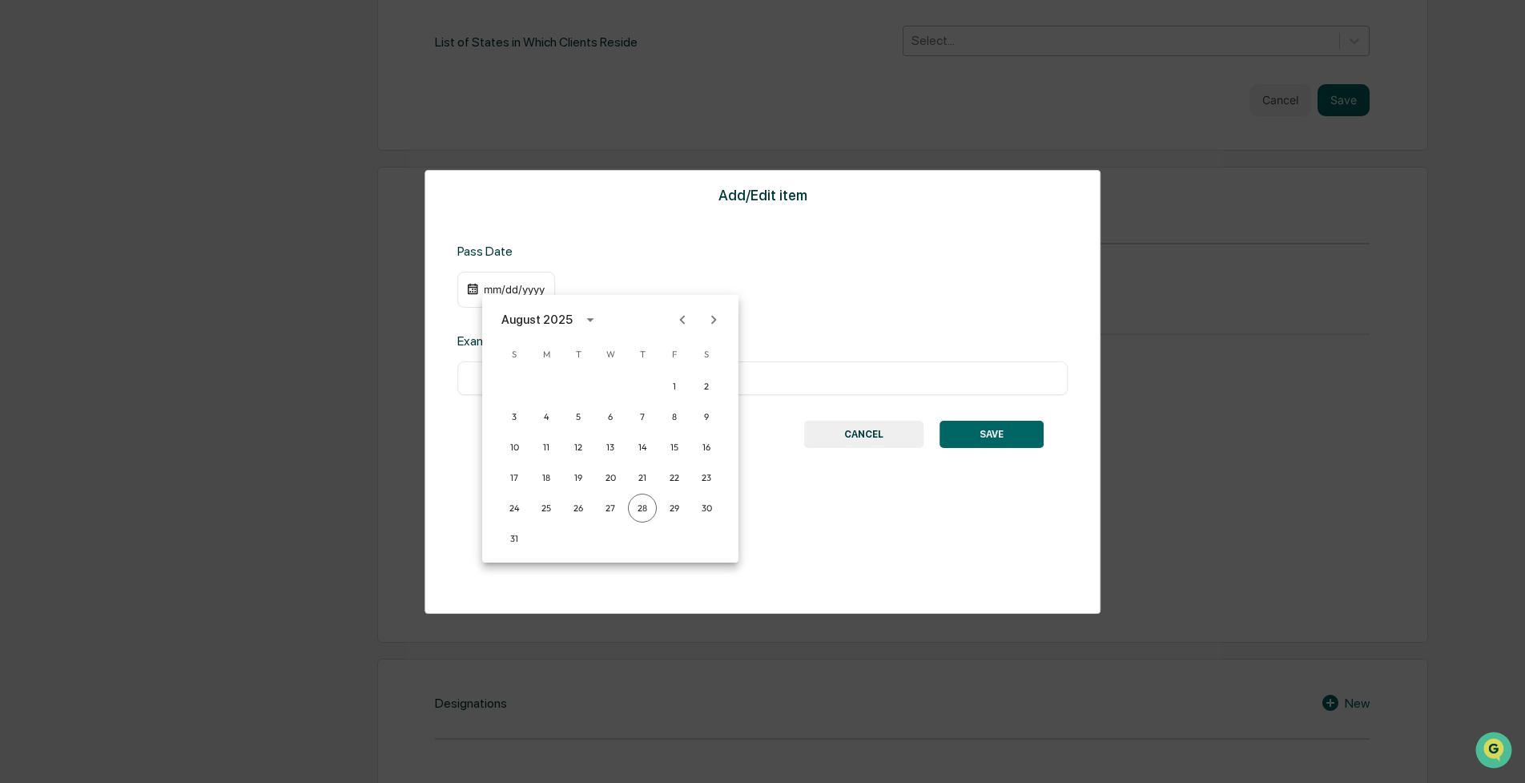
click at [707, 198] on div at bounding box center [762, 391] width 1525 height 783
click at [656, 241] on div "Add/Edit item Pass Date mm/dd/yyyy Exam Name ​ SAVE CANCEL" at bounding box center [763, 392] width 676 height 444
click at [514, 292] on div "mm/dd/yyyy" at bounding box center [514, 289] width 64 height 13
click at [582, 309] on button "calendar view is open, switch to year view" at bounding box center [591, 320] width 26 height 26
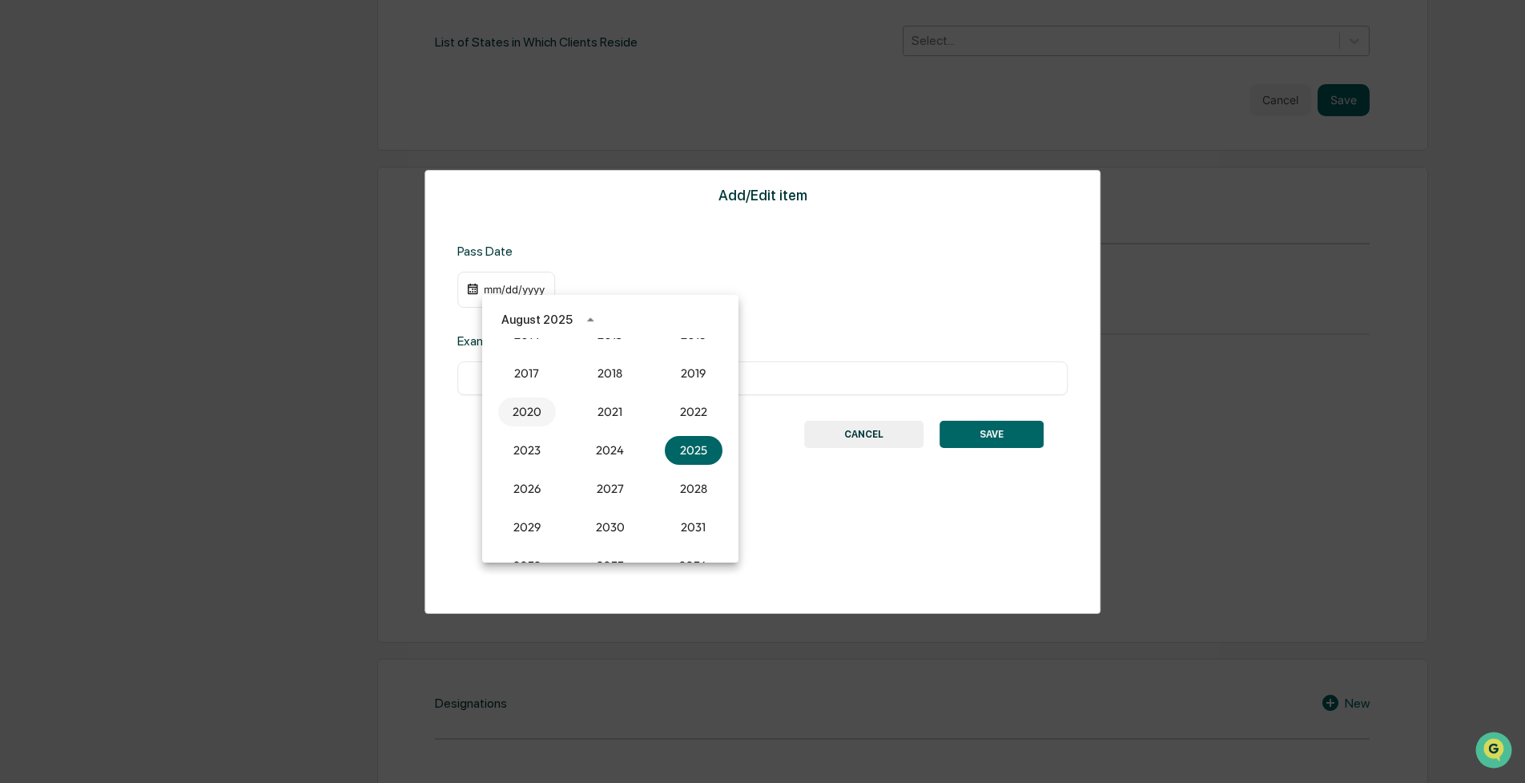
click at [521, 410] on button "2020" at bounding box center [527, 411] width 58 height 29
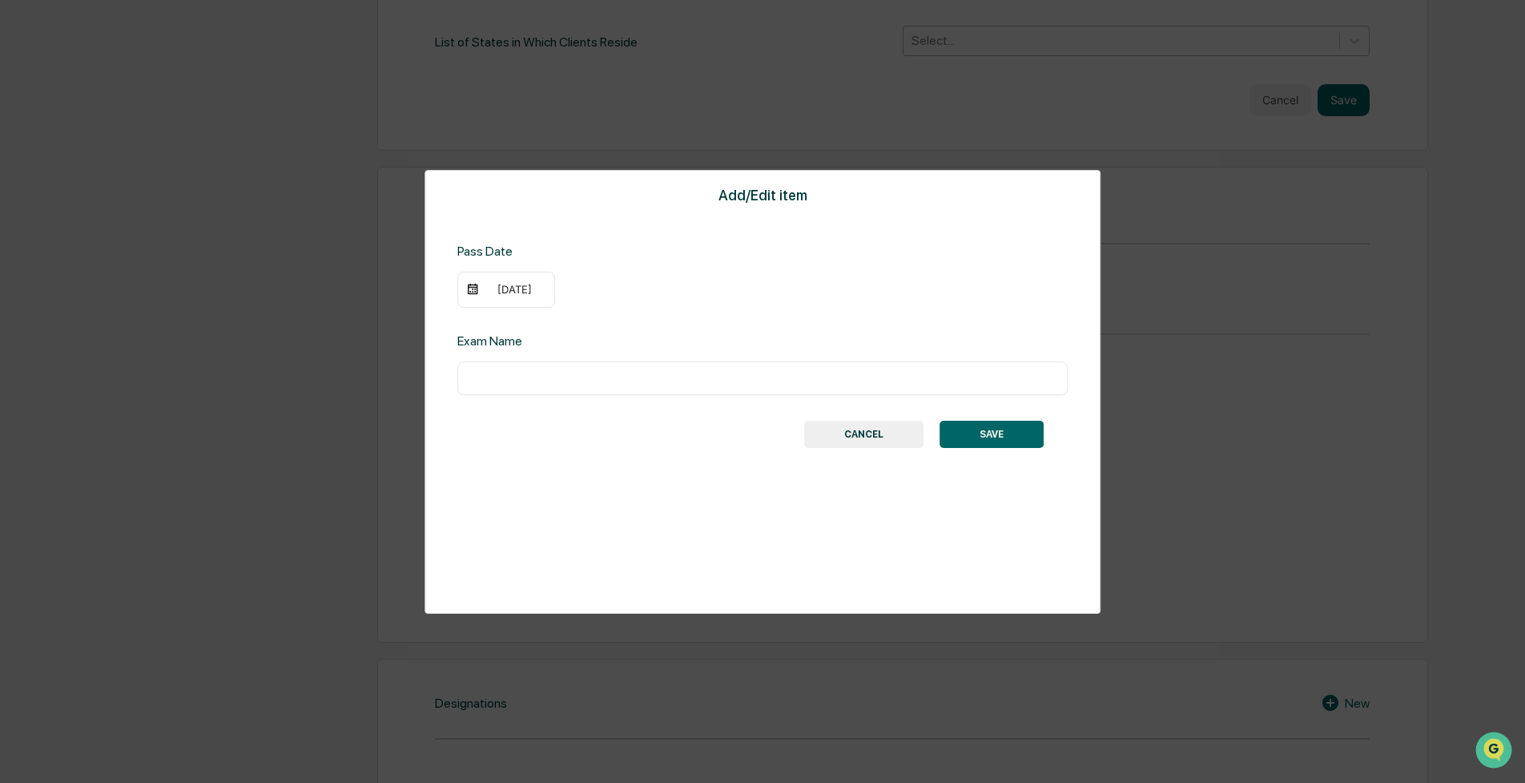
click at [498, 290] on div "[DATE]" at bounding box center [514, 289] width 64 height 13
click at [715, 314] on icon "Next month" at bounding box center [714, 320] width 18 height 18
click at [720, 314] on icon "Next month" at bounding box center [714, 320] width 18 height 18
click at [513, 389] on button "1" at bounding box center [514, 386] width 29 height 29
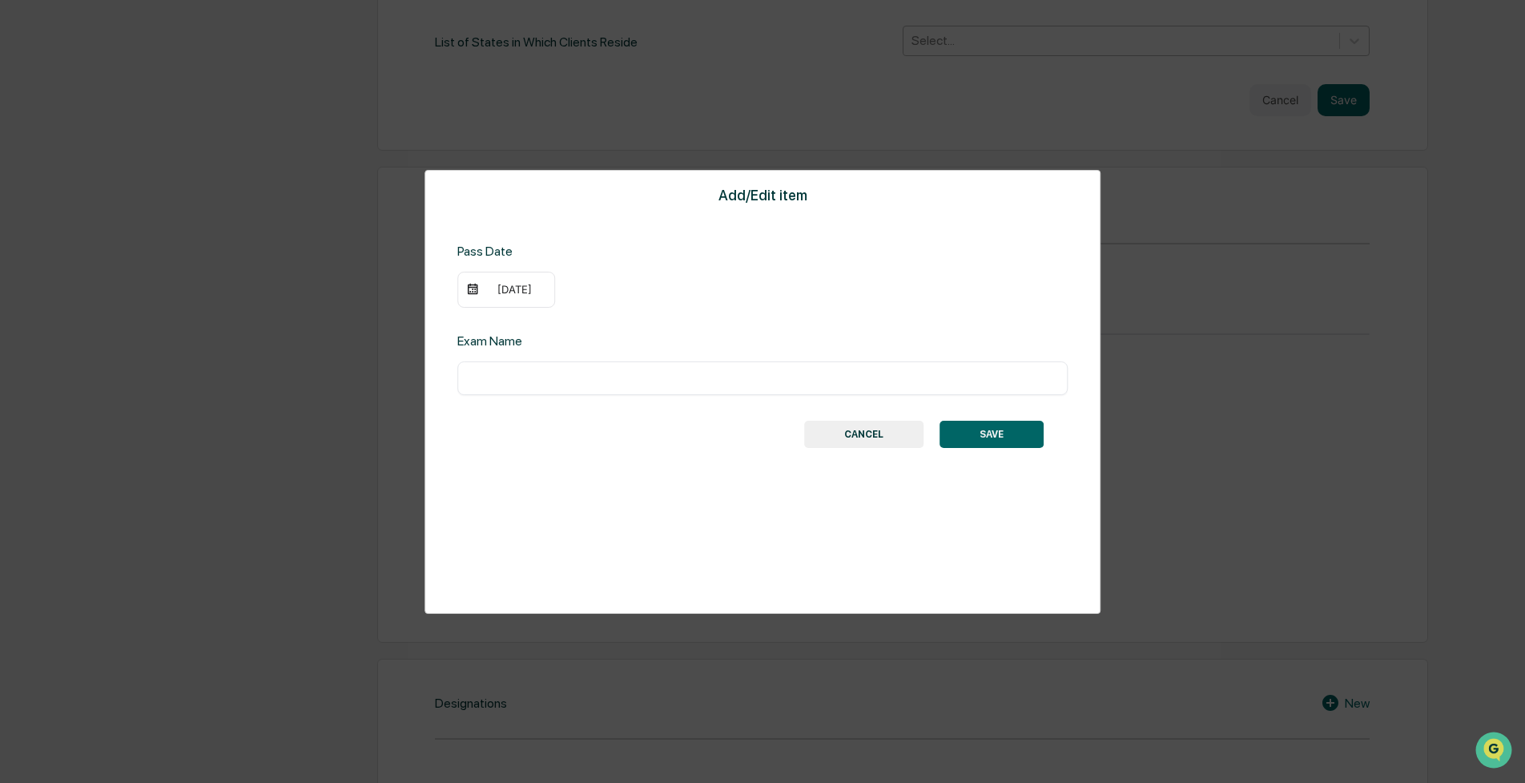
click at [519, 383] on input "text" at bounding box center [762, 378] width 586 height 16
type input "*********"
click at [1000, 422] on button "SAVE" at bounding box center [992, 434] width 104 height 27
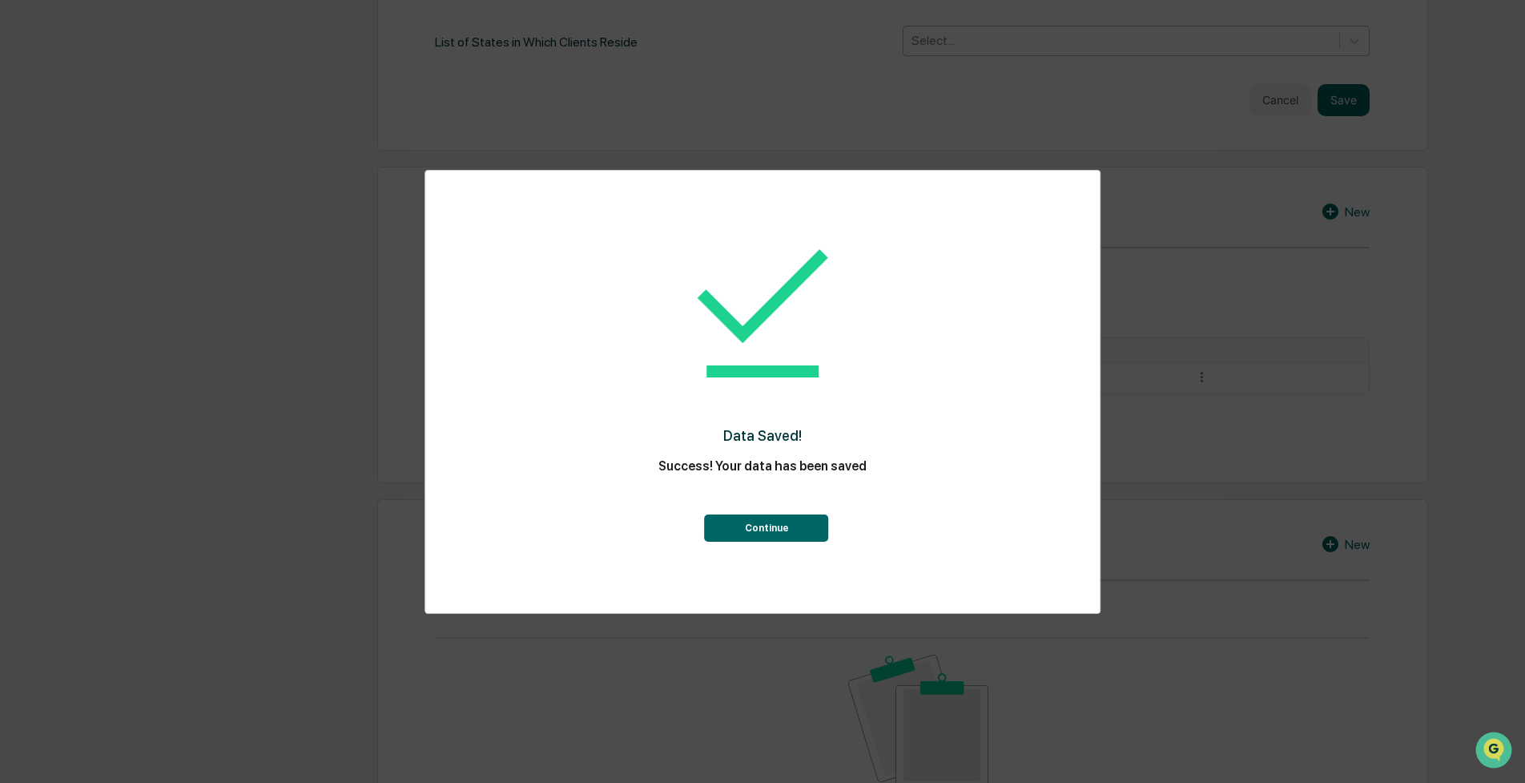
click at [770, 526] on button "Continue" at bounding box center [767, 527] width 124 height 27
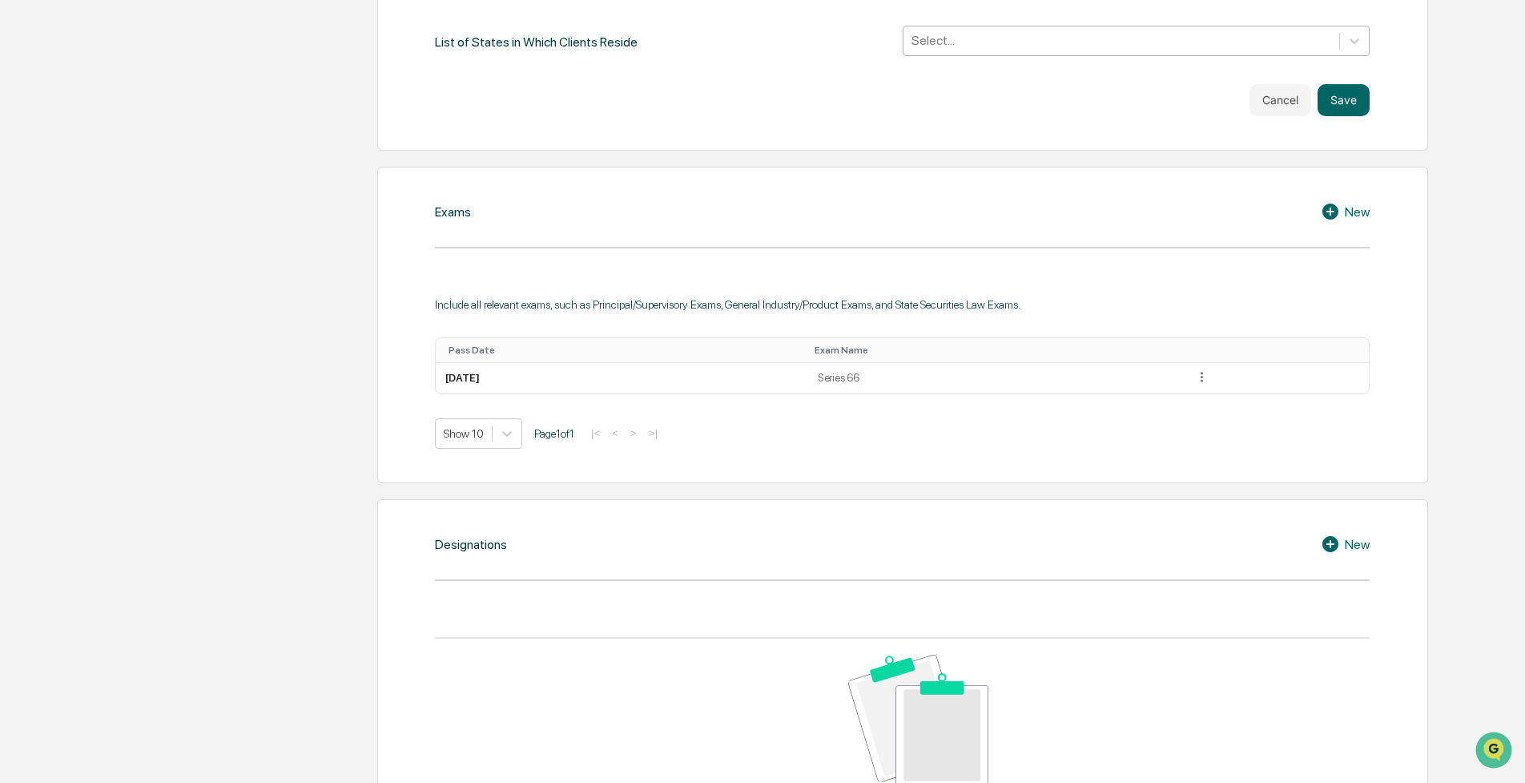
click at [1351, 217] on div "New" at bounding box center [1345, 211] width 49 height 19
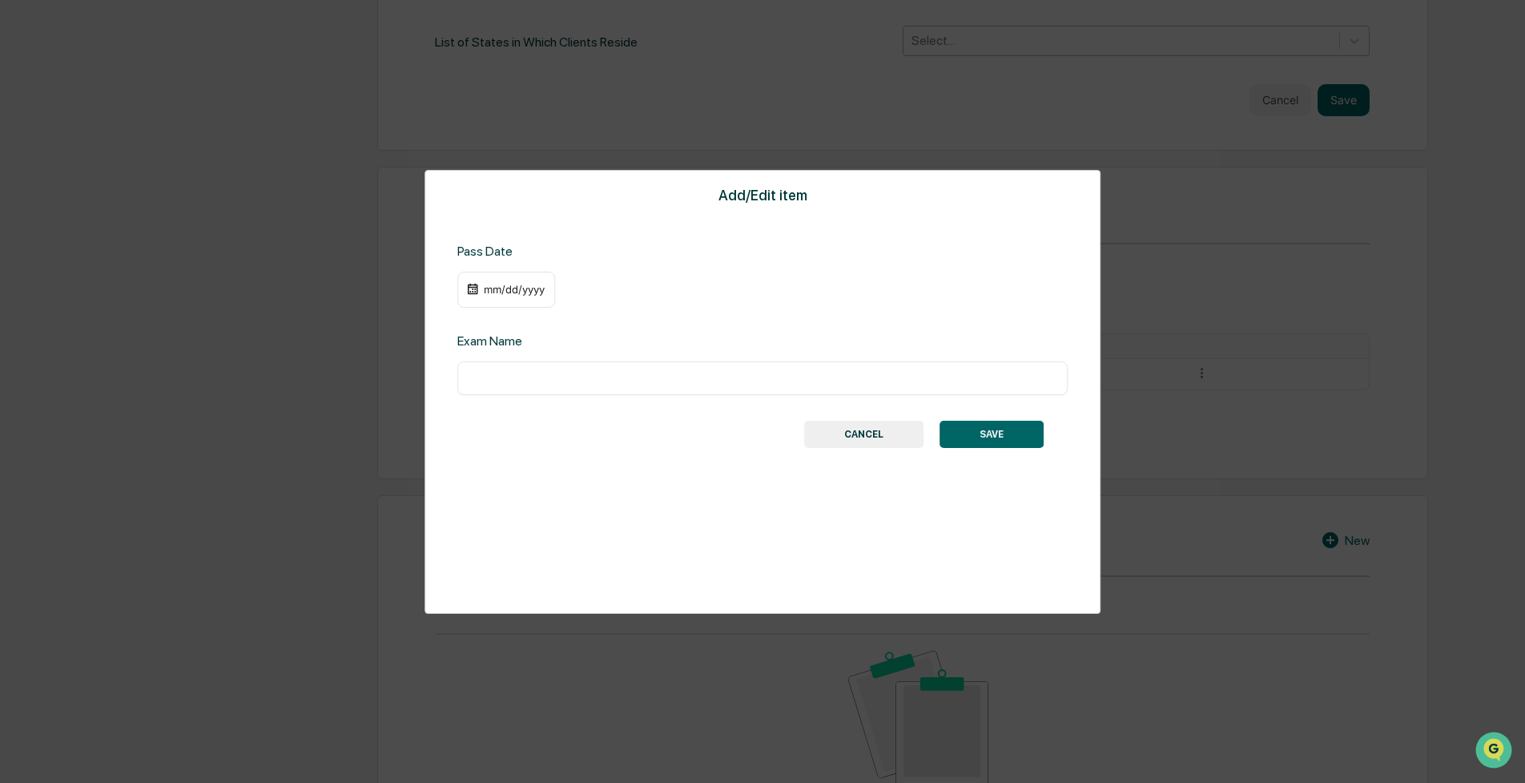
click at [506, 290] on div "mm/dd/yyyy" at bounding box center [514, 289] width 64 height 13
click at [574, 320] on div "August 2025" at bounding box center [540, 320] width 76 height 18
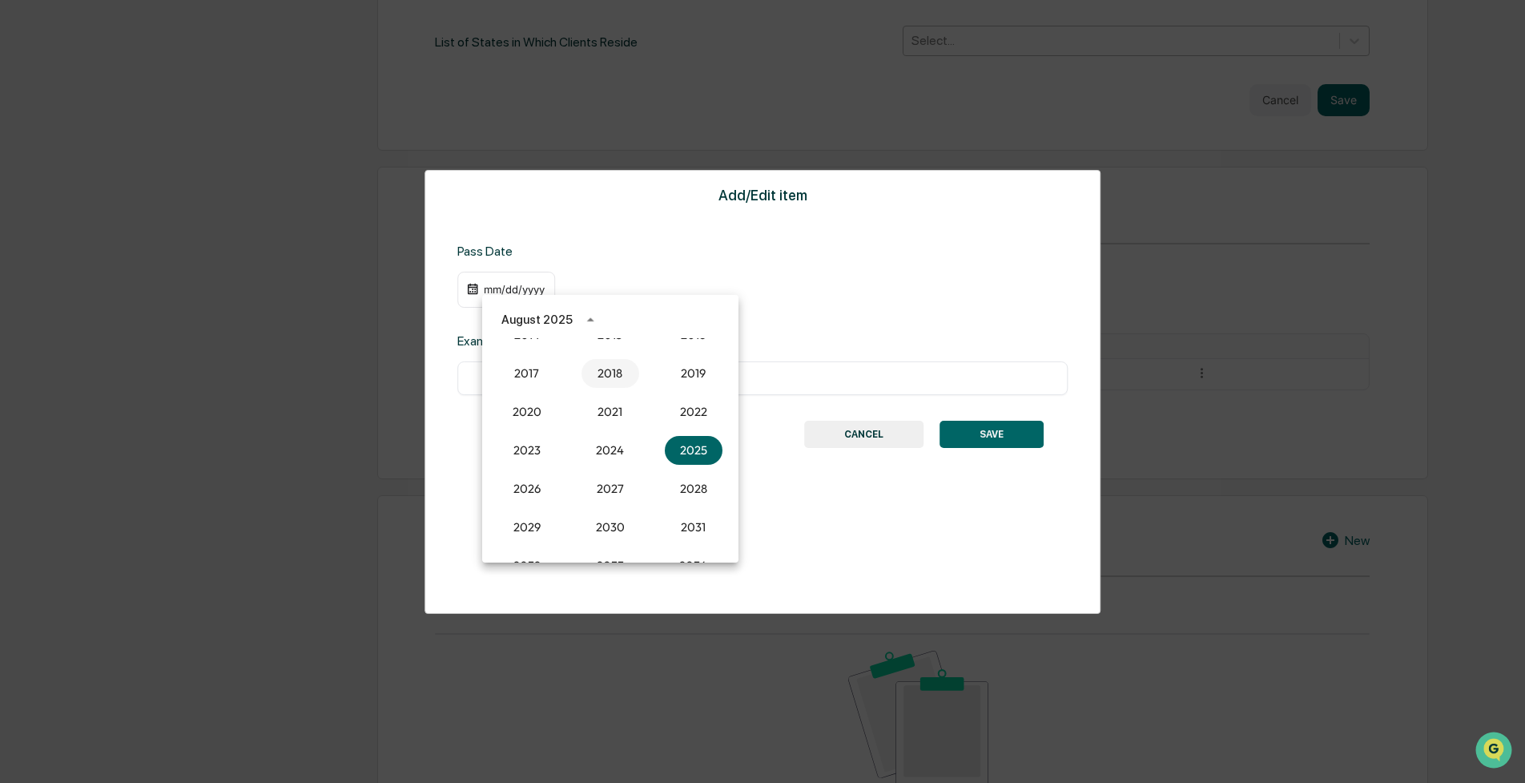
click at [593, 378] on button "2018" at bounding box center [611, 373] width 58 height 29
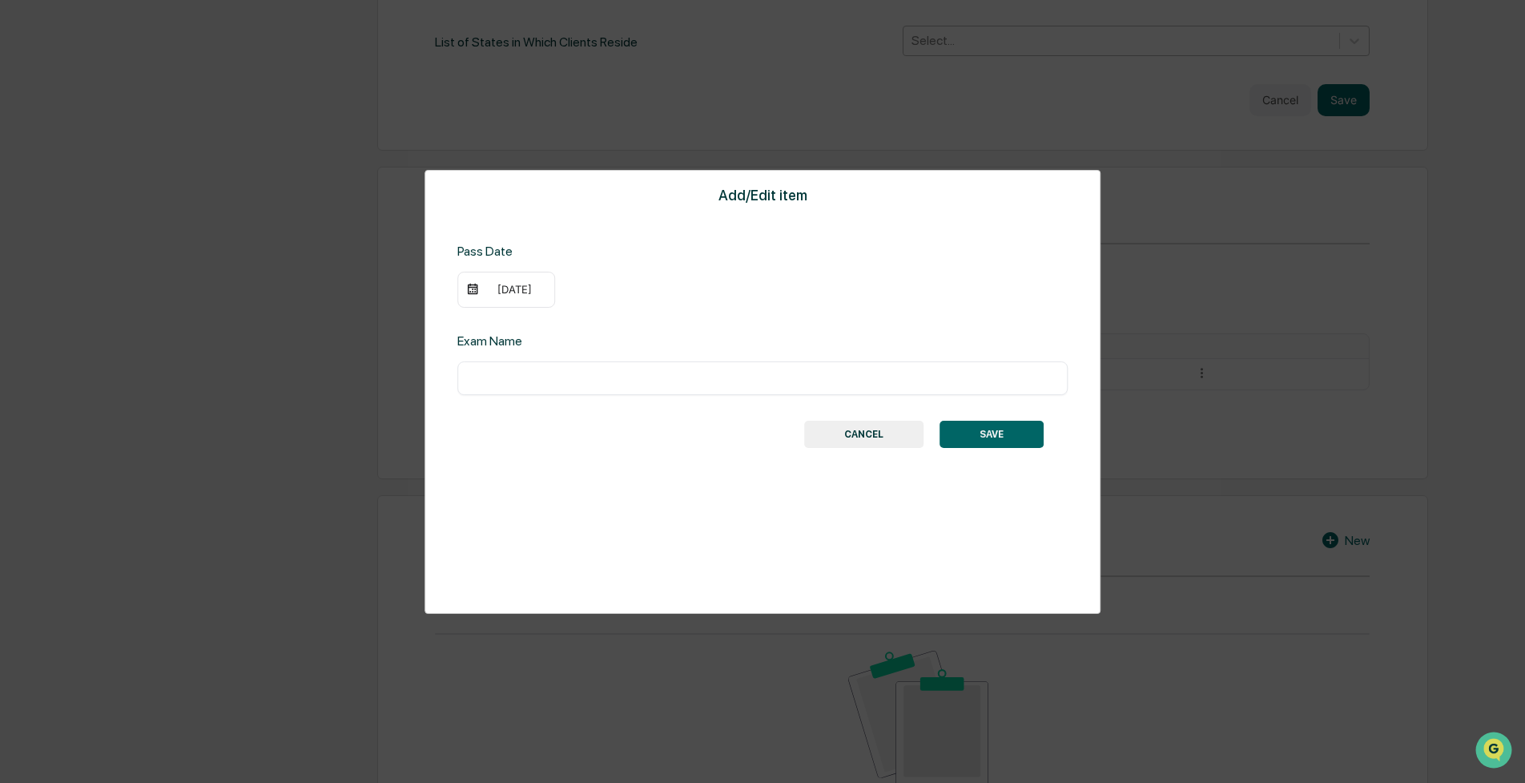
click at [509, 288] on div "[DATE]" at bounding box center [514, 289] width 64 height 13
click at [711, 325] on icon "Next month" at bounding box center [714, 320] width 18 height 18
click at [537, 383] on button "1" at bounding box center [546, 386] width 29 height 29
click at [539, 384] on input "text" at bounding box center [762, 378] width 586 height 16
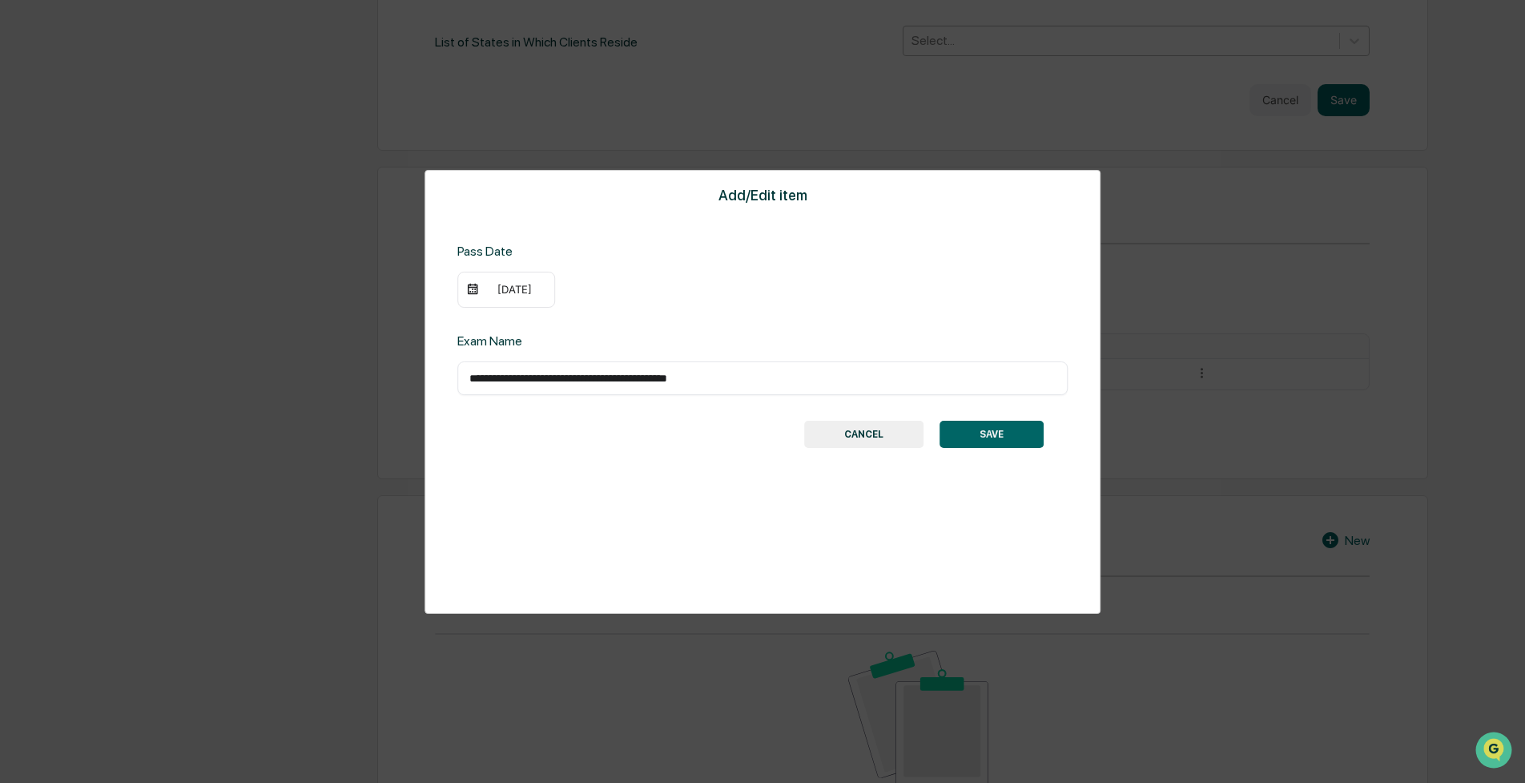
click at [677, 376] on input "**********" at bounding box center [762, 378] width 586 height 16
type input "**********"
click at [985, 434] on button "SAVE" at bounding box center [992, 434] width 104 height 27
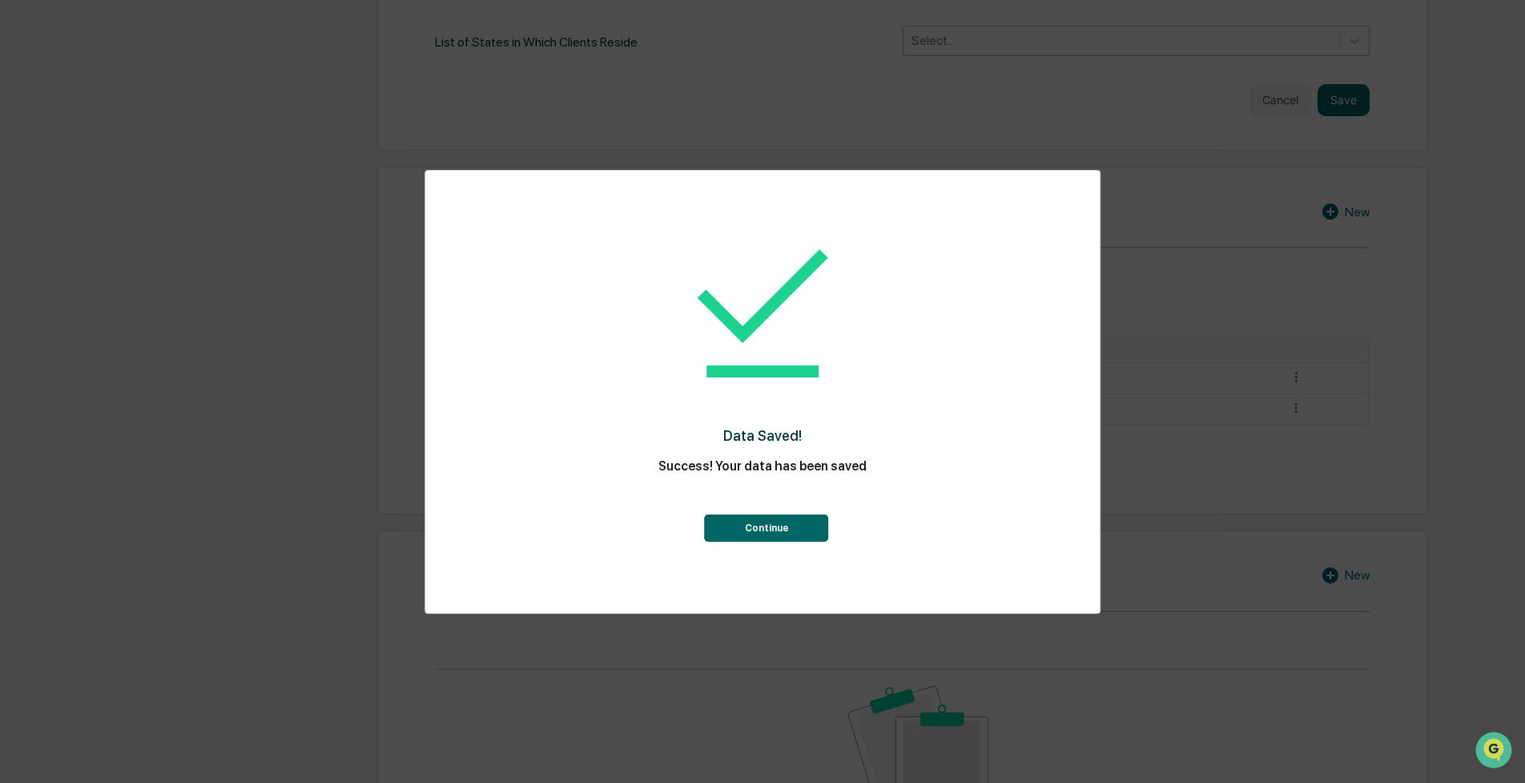
click at [773, 518] on button "Continue" at bounding box center [767, 527] width 124 height 27
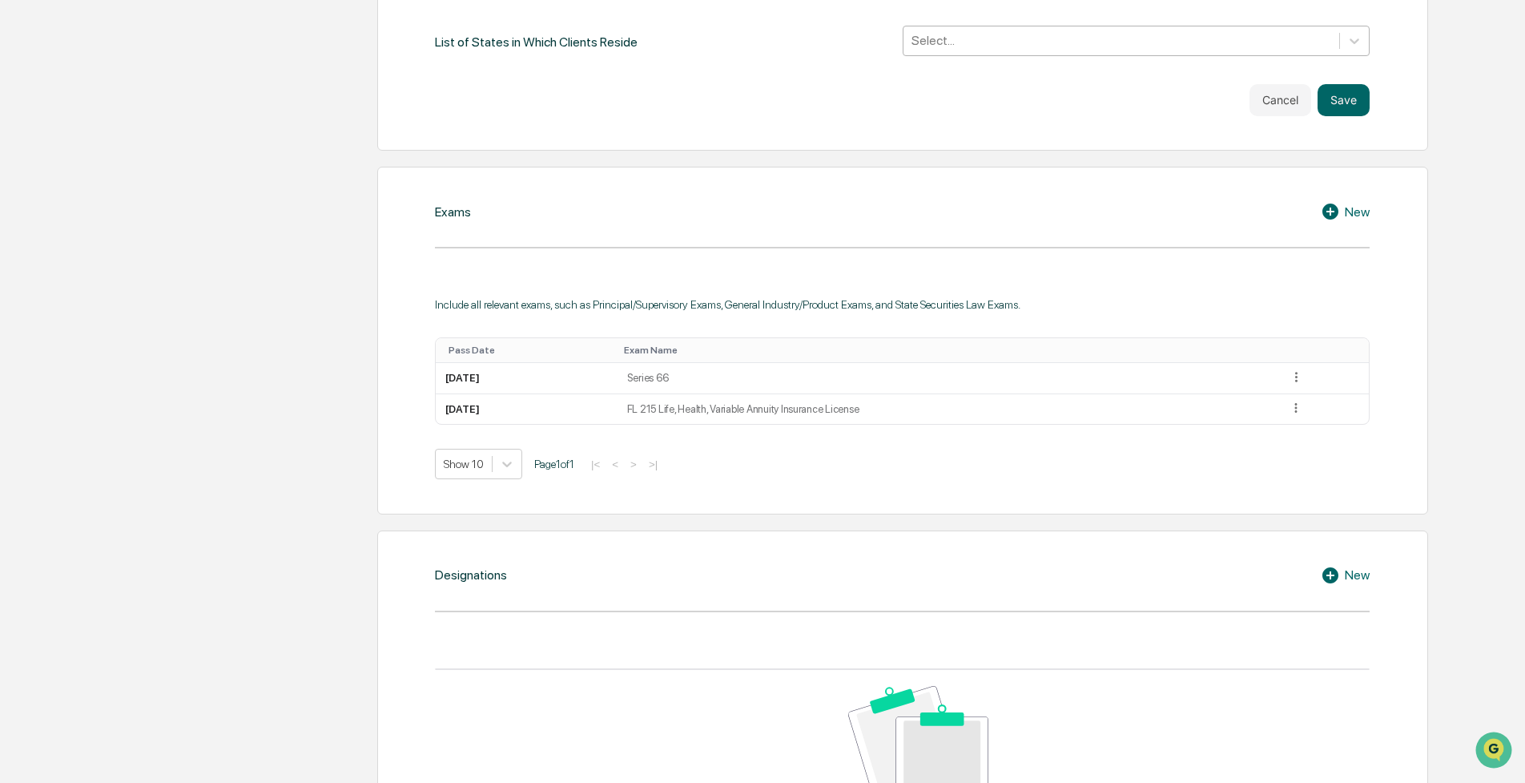
click at [1350, 210] on div "New" at bounding box center [1345, 211] width 49 height 19
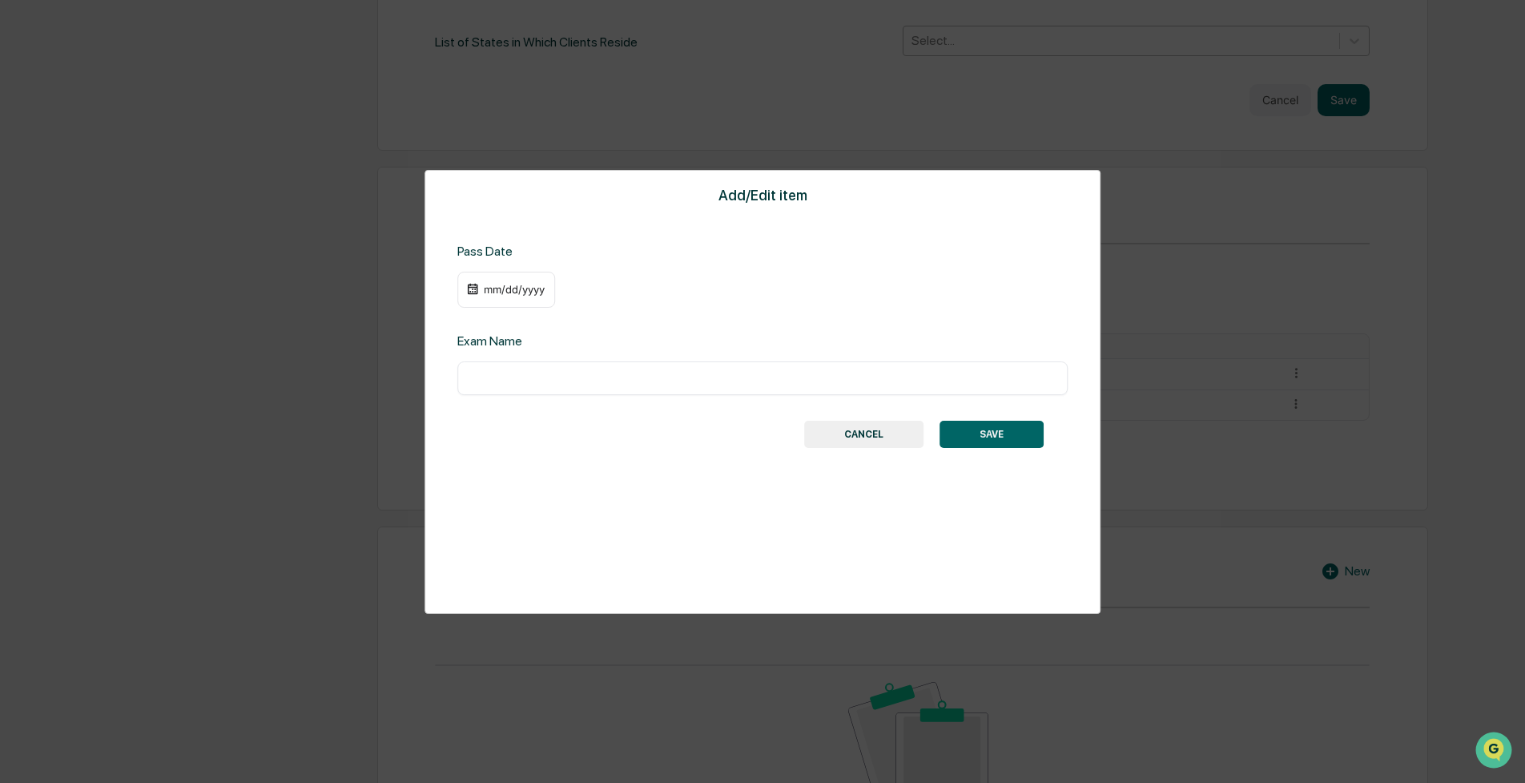
click at [485, 277] on div "mm/dd/yyyy" at bounding box center [506, 290] width 98 height 37
click at [487, 294] on div "mm/dd/yyyy" at bounding box center [514, 289] width 64 height 13
click at [554, 317] on div "August 2025" at bounding box center [537, 320] width 71 height 18
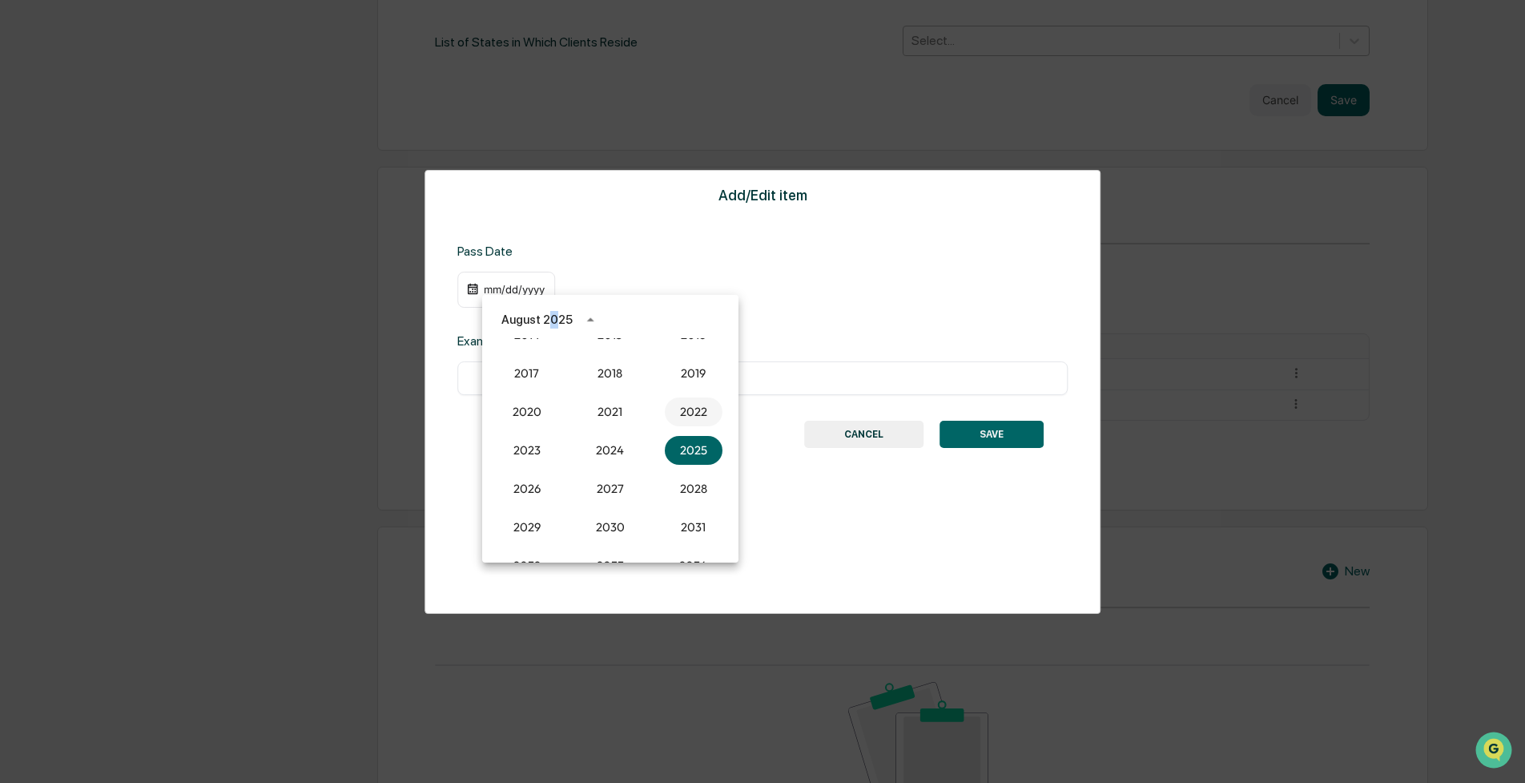
click at [674, 414] on button "2022" at bounding box center [694, 411] width 58 height 29
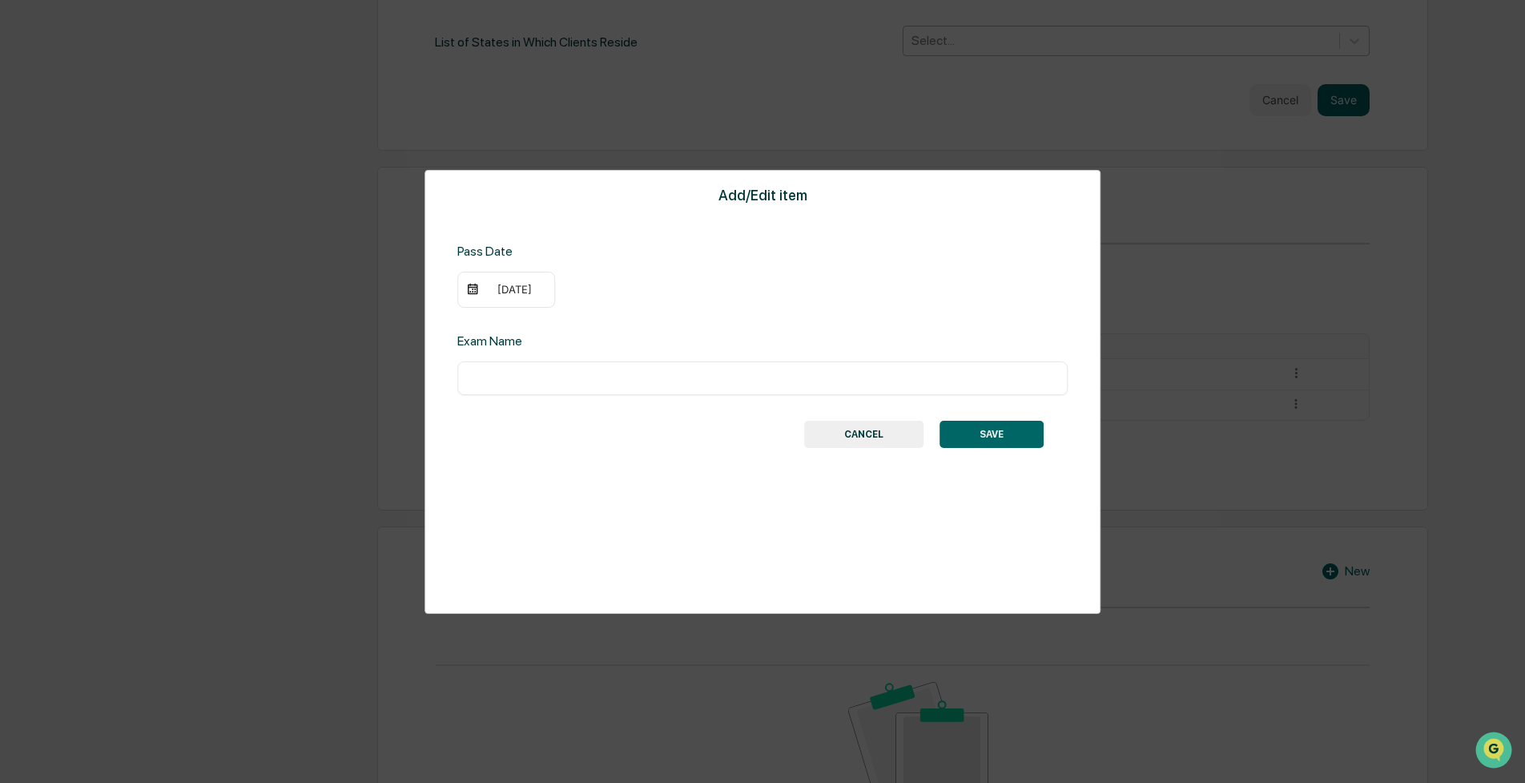
click at [505, 290] on div "[DATE]" at bounding box center [514, 289] width 64 height 13
click at [678, 321] on icon "Previous month" at bounding box center [683, 320] width 18 height 18
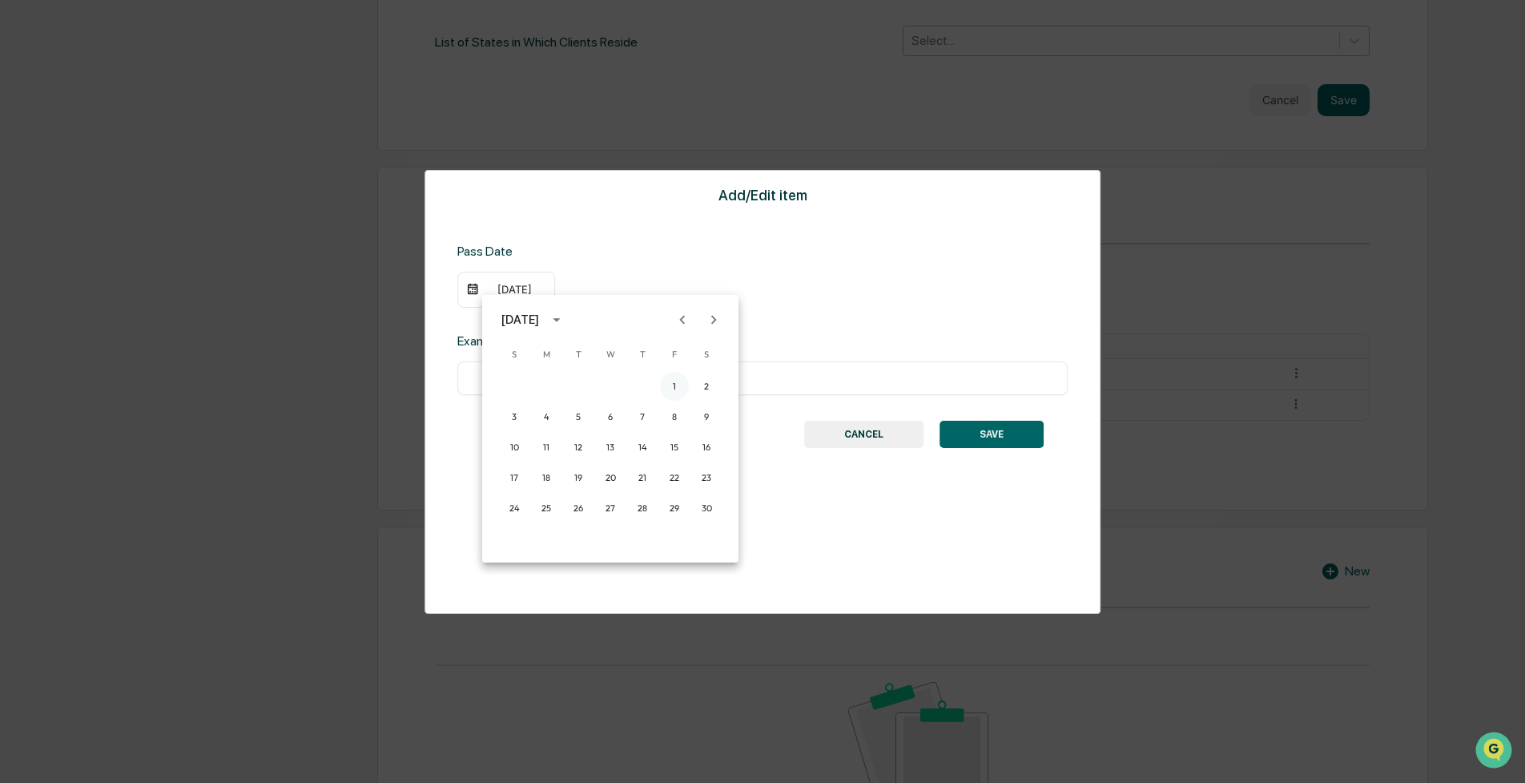
click at [674, 377] on button "1" at bounding box center [674, 386] width 29 height 29
click at [605, 374] on input "text" at bounding box center [762, 378] width 586 height 16
type input "**********"
click at [1025, 433] on button "SAVE" at bounding box center [992, 434] width 104 height 27
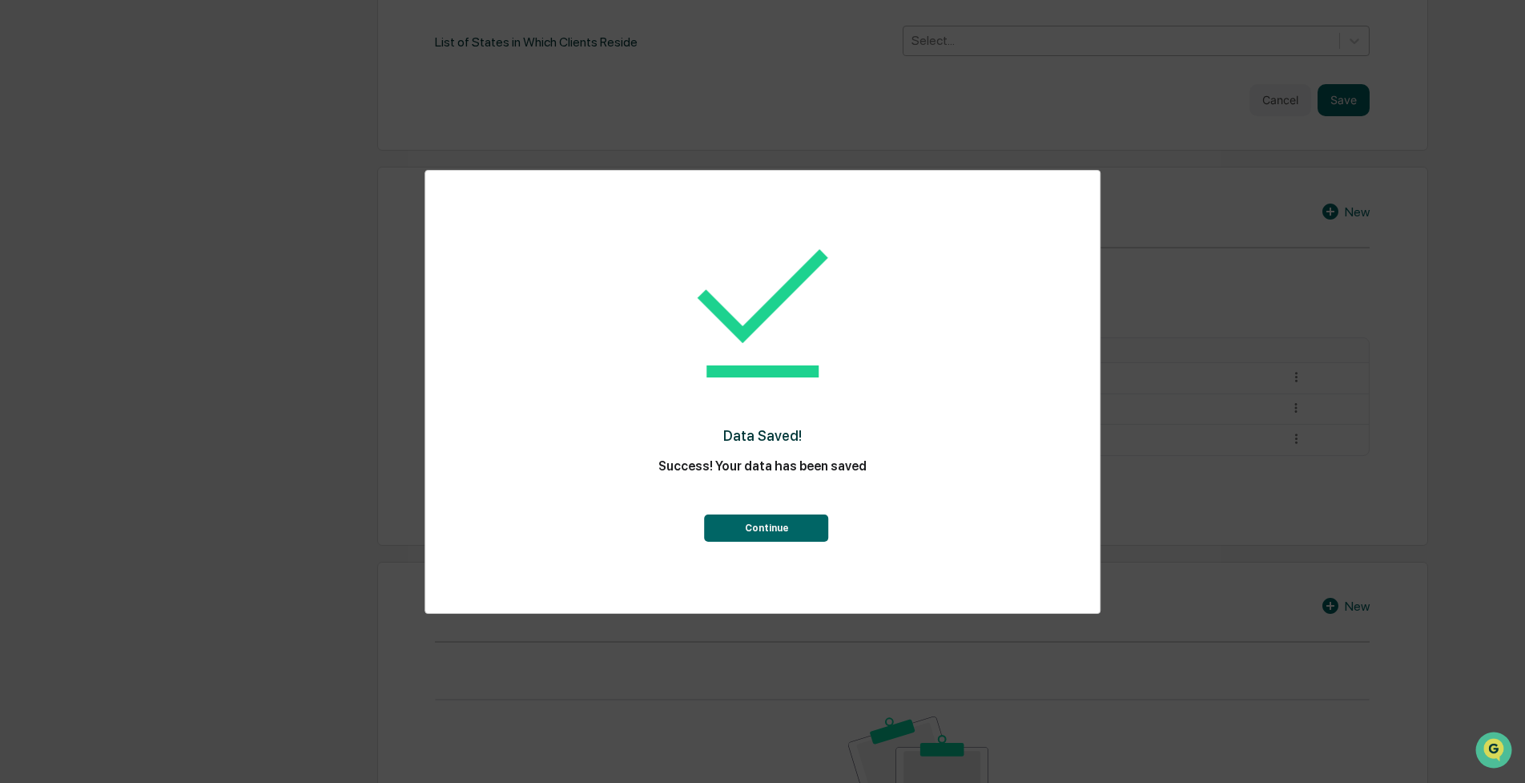
click at [787, 531] on button "Continue" at bounding box center [767, 527] width 124 height 27
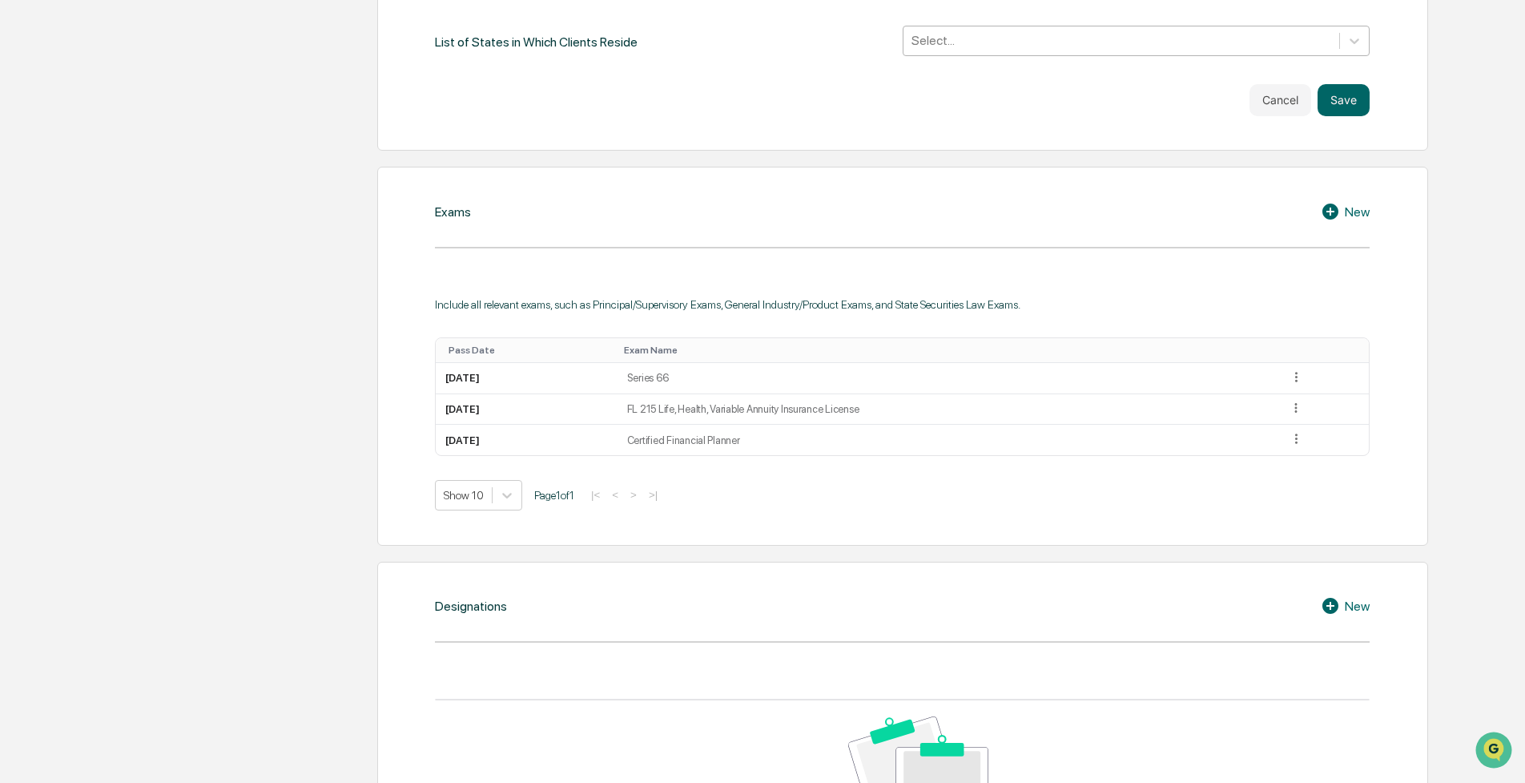
click at [1370, 211] on div "Exams New Include all relevant exams, such as Principal/Supervisory Exams, Gene…" at bounding box center [902, 356] width 1051 height 378
click at [1363, 211] on div "New" at bounding box center [1345, 211] width 49 height 19
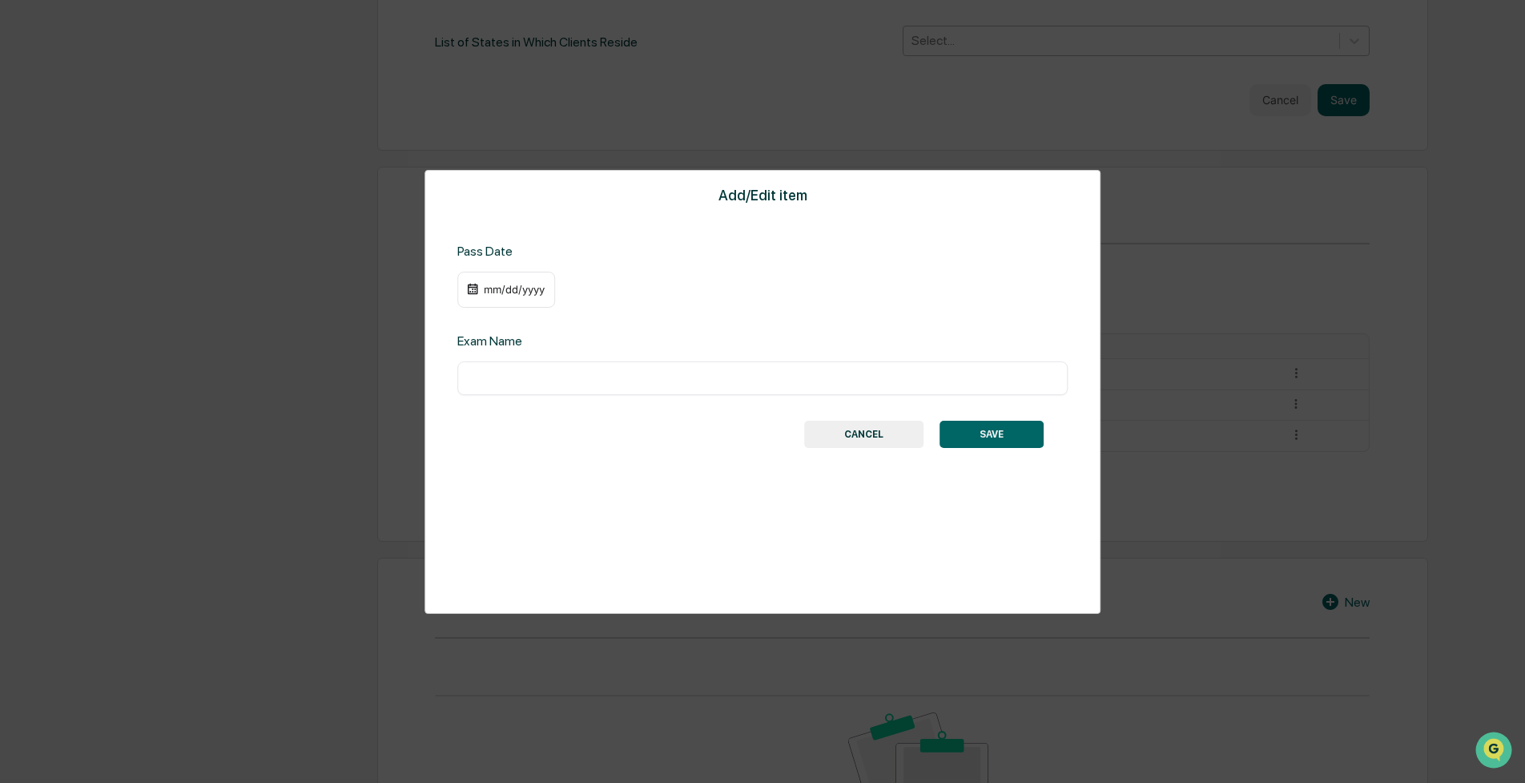
click at [502, 285] on div "mm/dd/yyyy" at bounding box center [514, 289] width 64 height 13
click at [570, 312] on div "August 2025" at bounding box center [537, 320] width 71 height 18
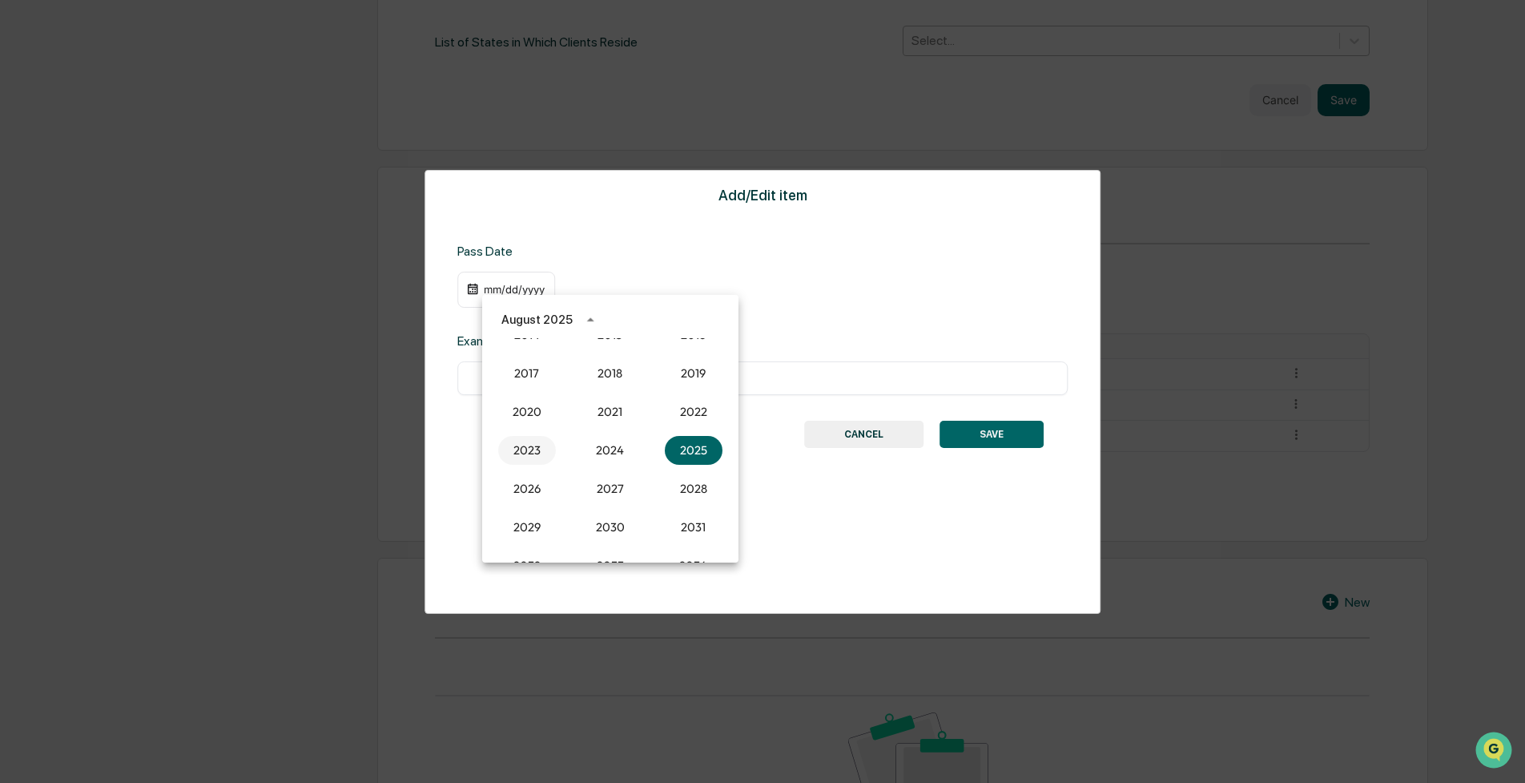
click at [526, 453] on button "2023" at bounding box center [527, 450] width 58 height 29
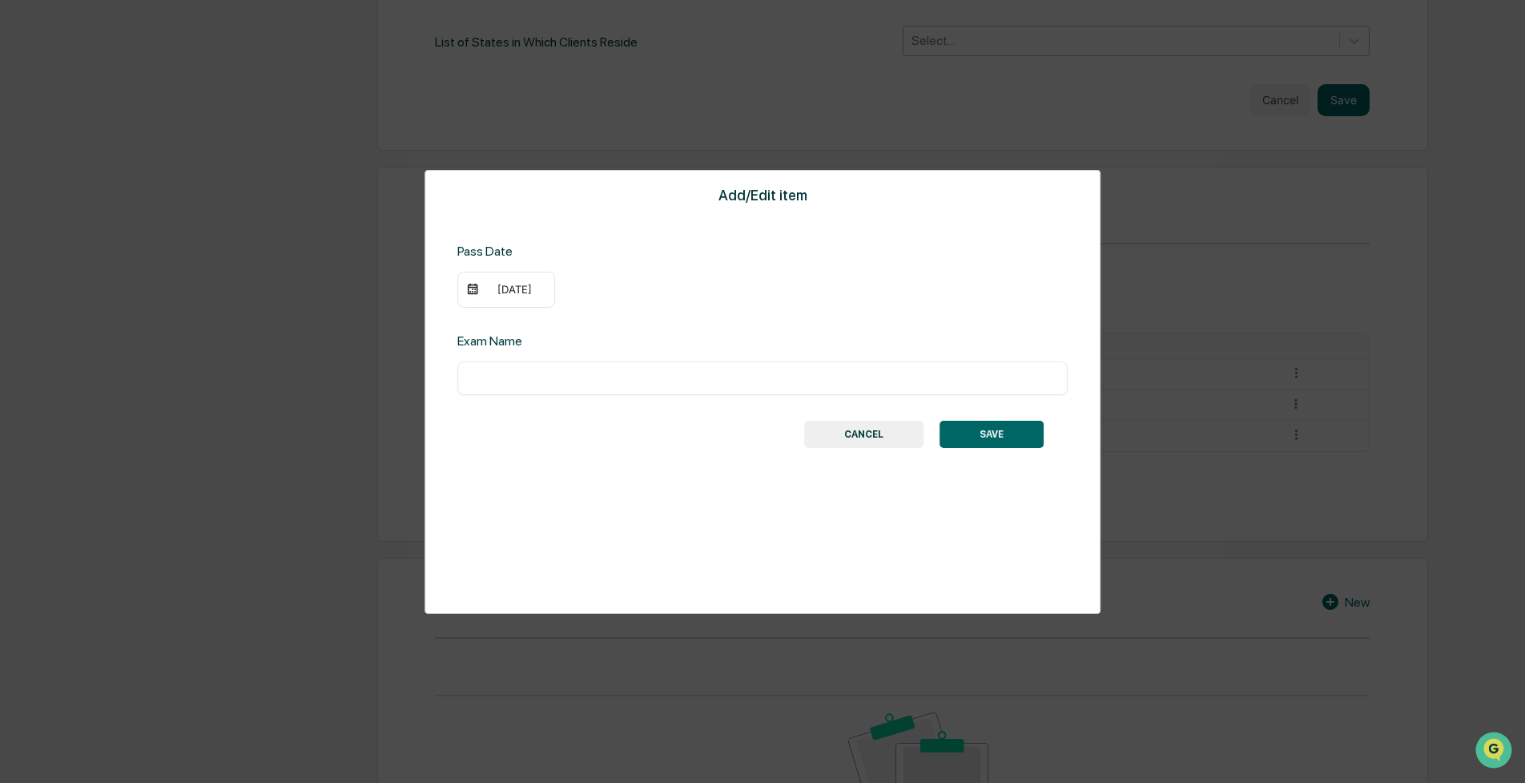
click at [517, 291] on div "[DATE]" at bounding box center [514, 289] width 64 height 13
click at [570, 319] on button "calendar view is open, switch to year view" at bounding box center [557, 320] width 26 height 26
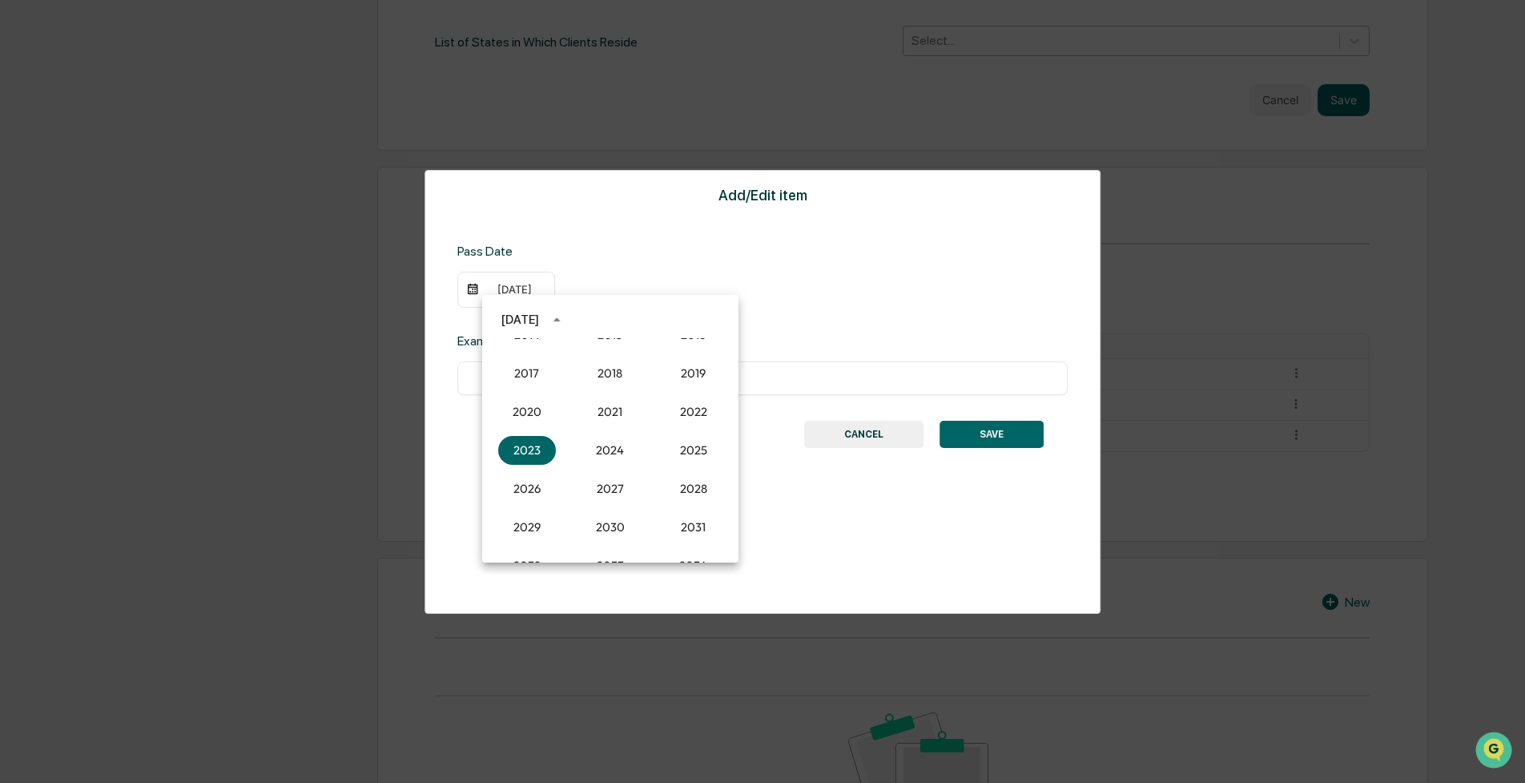
click at [539, 317] on div "[DATE]" at bounding box center [521, 320] width 38 height 18
click at [718, 318] on icon "Next month" at bounding box center [714, 320] width 18 height 18
drag, startPoint x: 717, startPoint y: 319, endPoint x: 704, endPoint y: 327, distance: 15.1
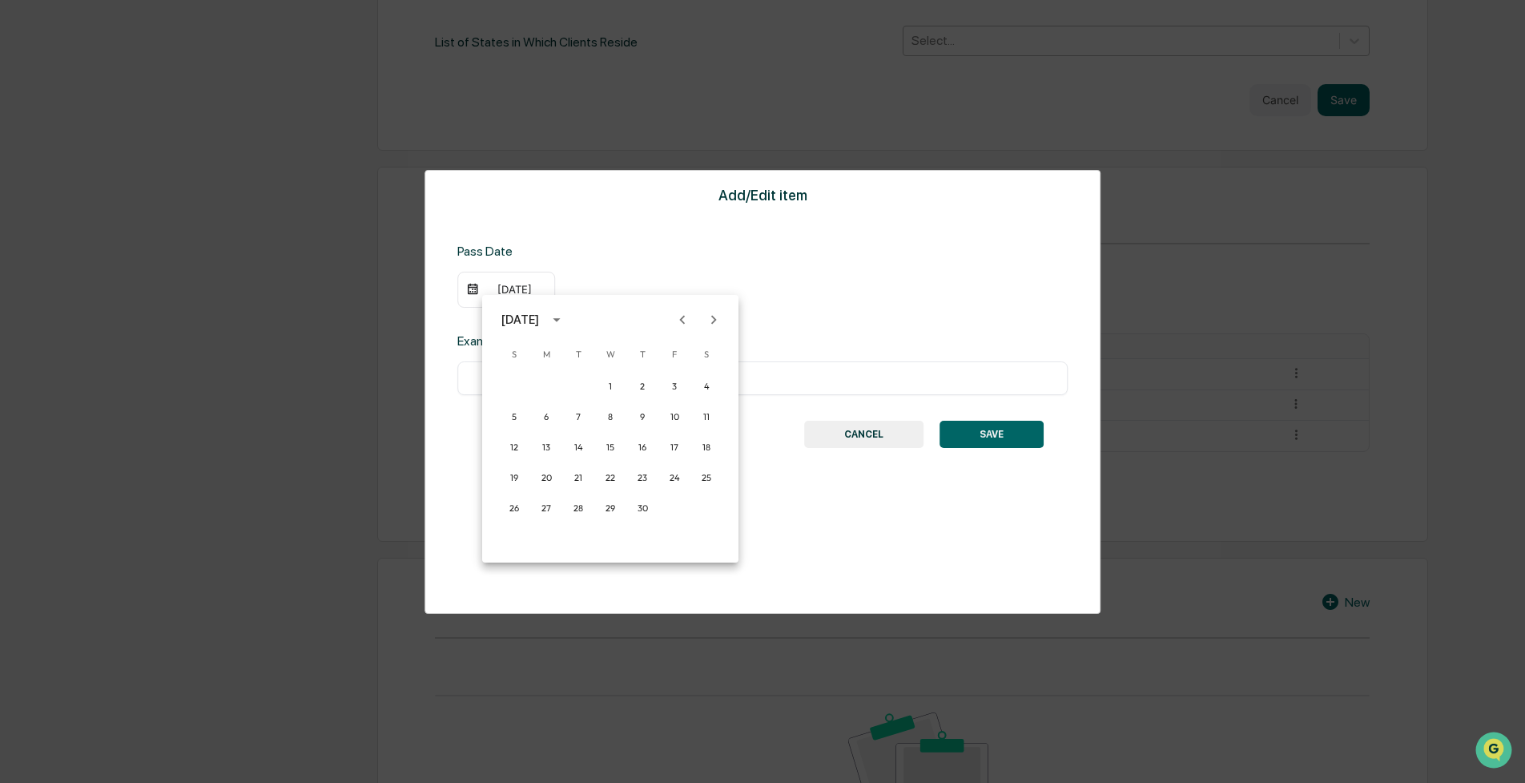
click at [717, 319] on icon "Next month" at bounding box center [714, 320] width 18 height 18
click at [677, 390] on button "1" at bounding box center [674, 386] width 29 height 29
click at [760, 381] on input "text" at bounding box center [762, 378] width 586 height 16
type input "**********"
click at [1001, 429] on button "SAVE" at bounding box center [992, 434] width 104 height 27
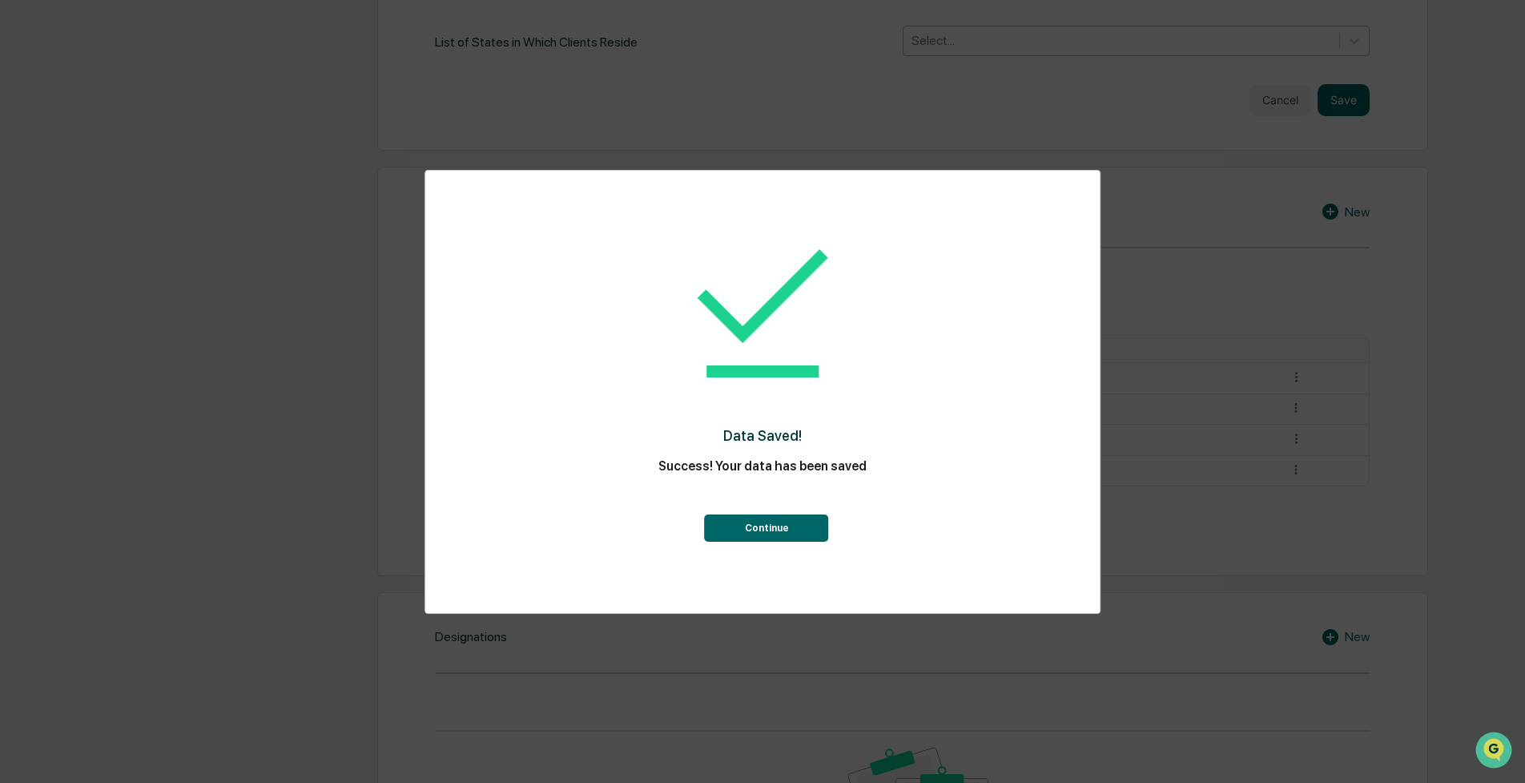
click at [766, 530] on button "Continue" at bounding box center [767, 527] width 124 height 27
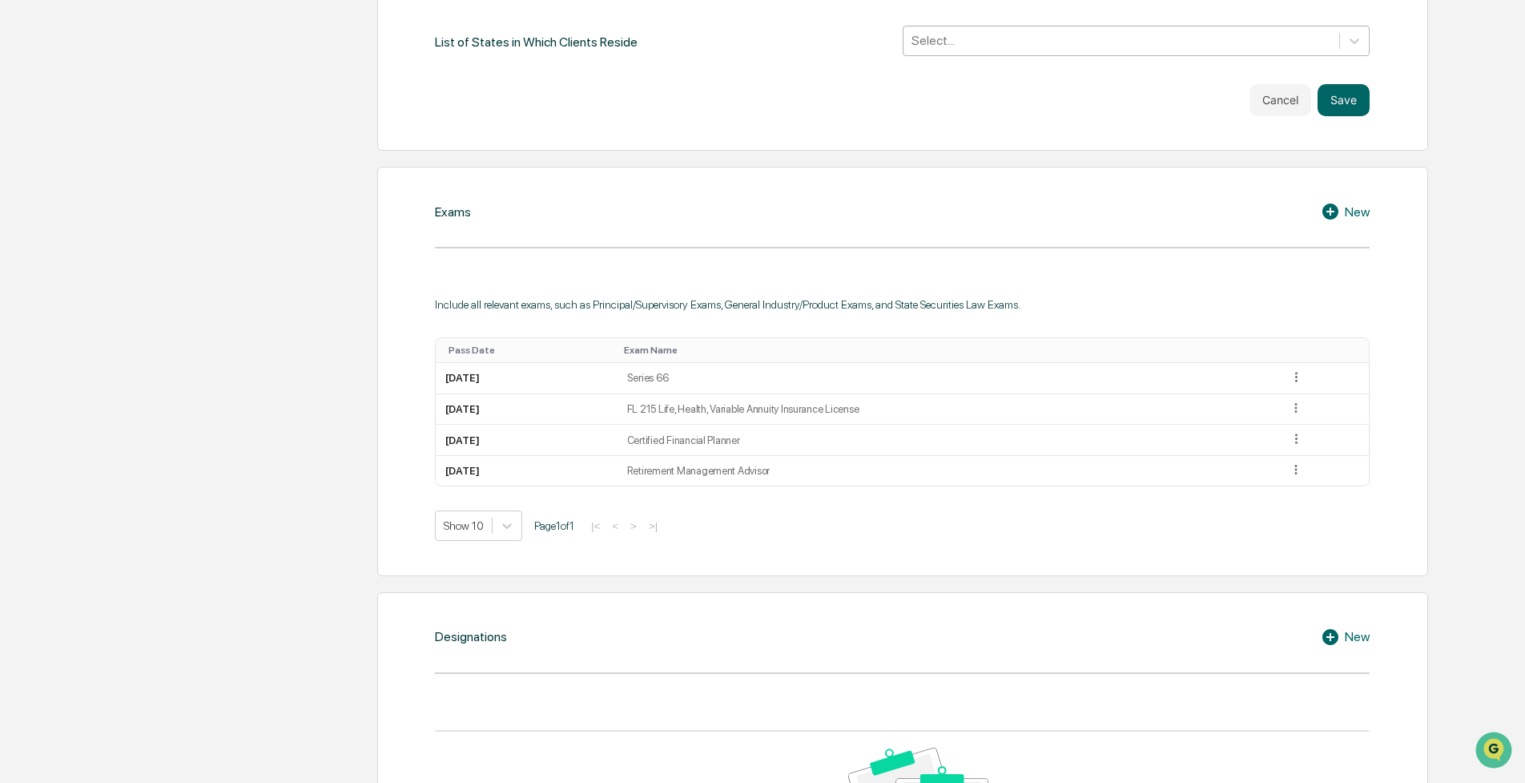
click at [1349, 216] on div "New" at bounding box center [1345, 211] width 49 height 19
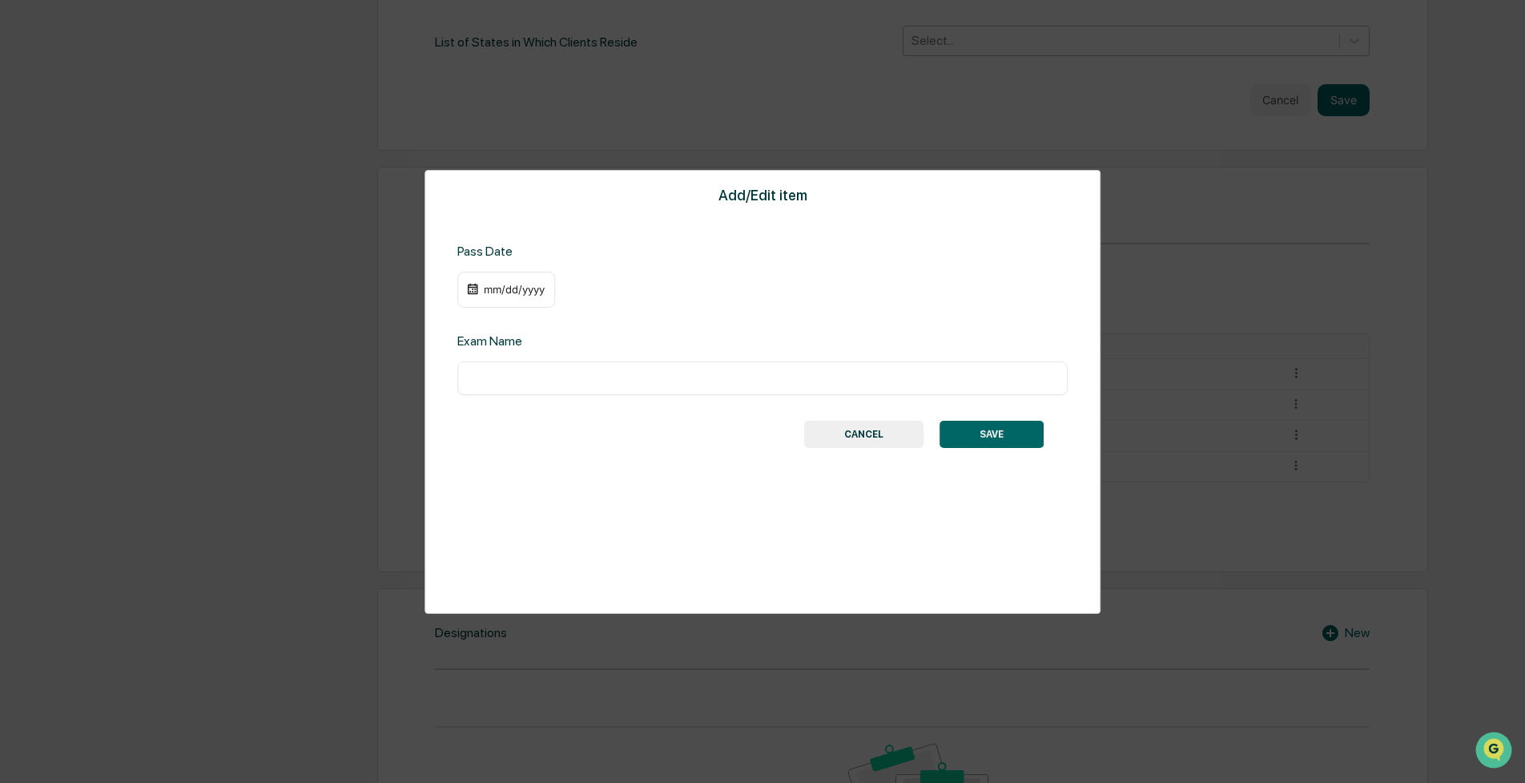
click at [497, 281] on div "mm/dd/yyyy" at bounding box center [506, 290] width 98 height 37
click at [536, 288] on div "mm/dd/yyyy" at bounding box center [514, 289] width 64 height 13
click at [596, 322] on icon "calendar view is open, switch to year view" at bounding box center [591, 320] width 18 height 18
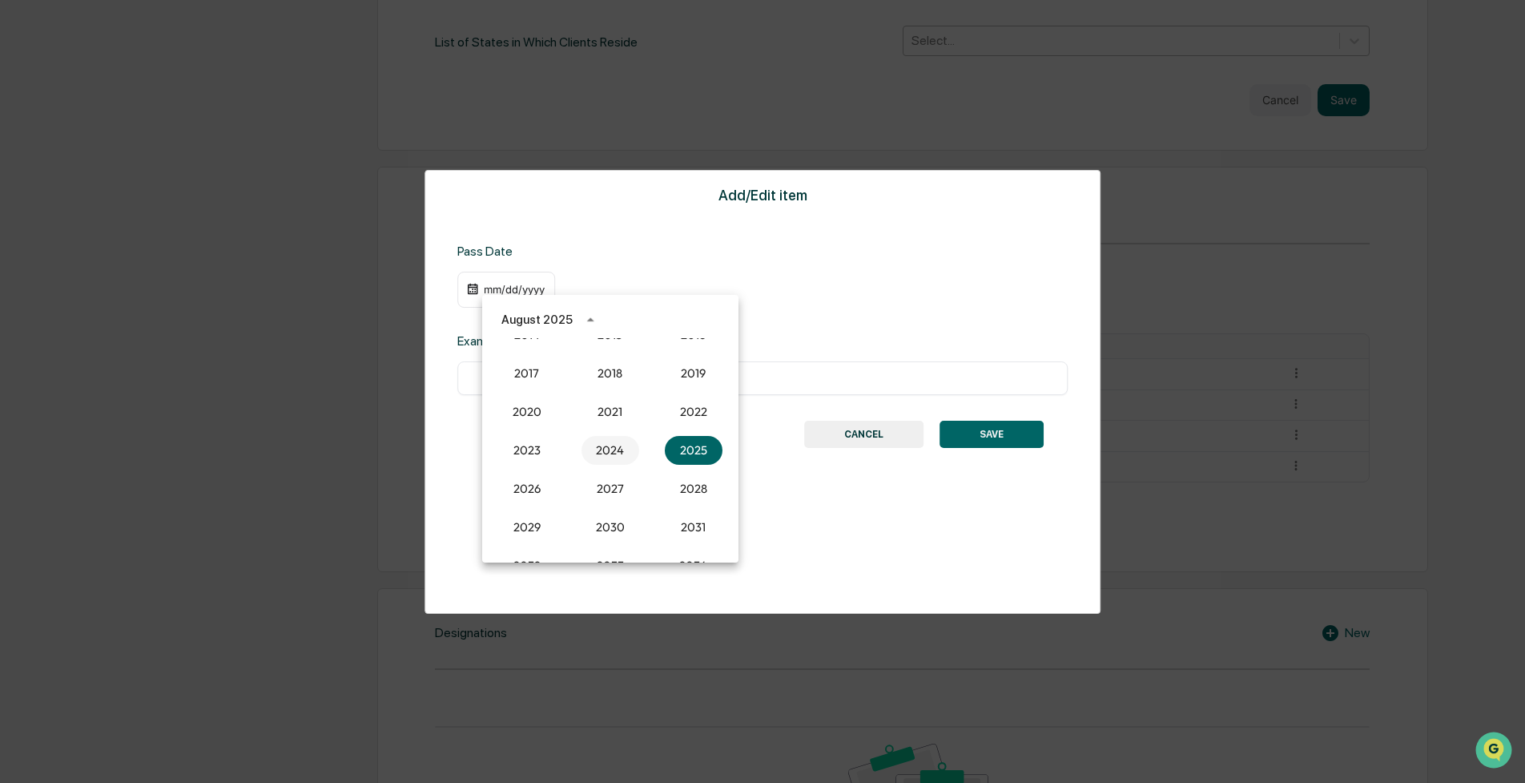
click at [590, 446] on button "2024" at bounding box center [611, 450] width 58 height 29
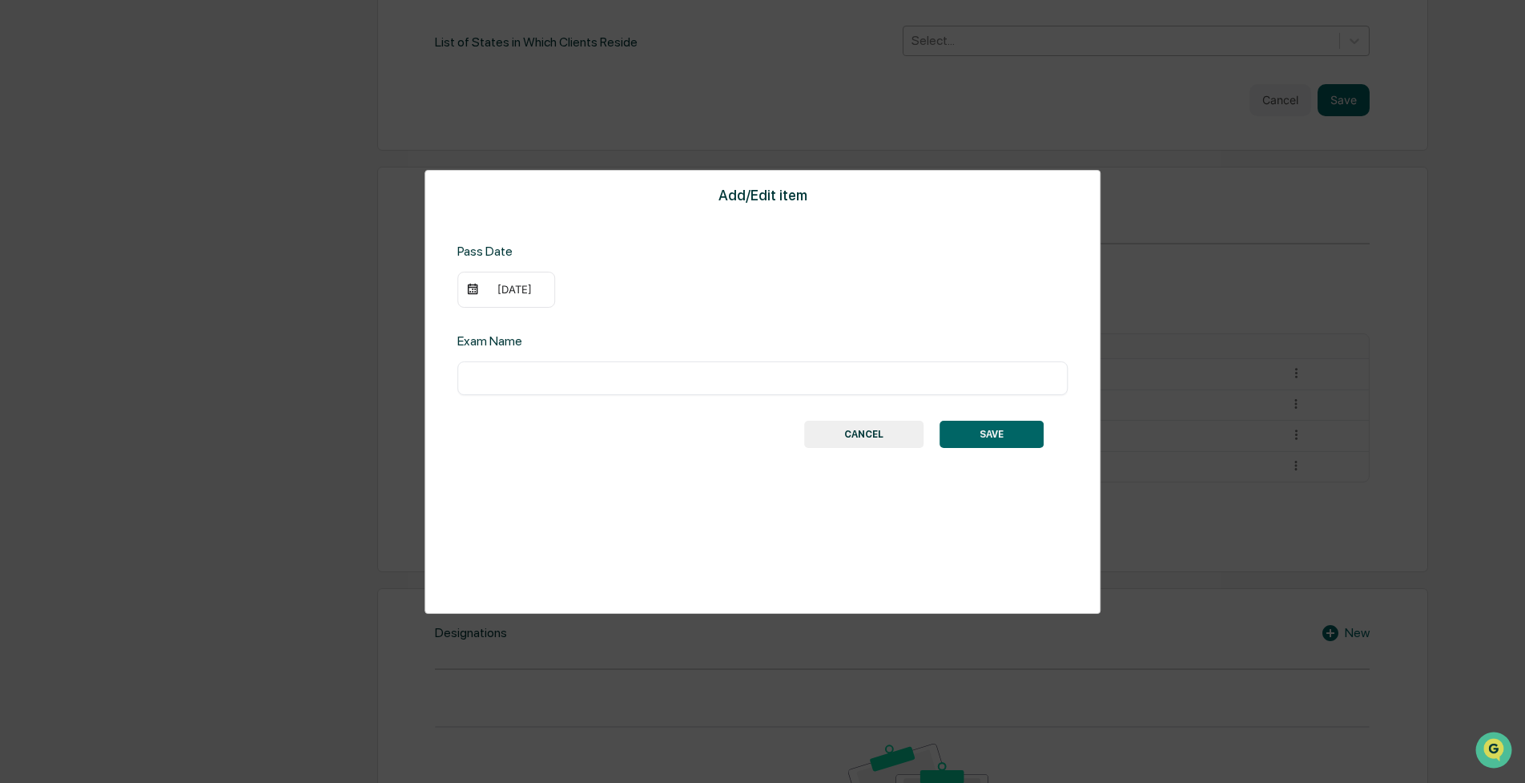
click at [494, 284] on div "[DATE]" at bounding box center [514, 289] width 64 height 13
click at [679, 312] on icon "Previous month" at bounding box center [683, 320] width 18 height 18
click at [547, 389] on button "1" at bounding box center [546, 386] width 29 height 29
click at [521, 392] on div "​" at bounding box center [762, 378] width 610 height 34
click at [520, 378] on input "text" at bounding box center [762, 378] width 586 height 16
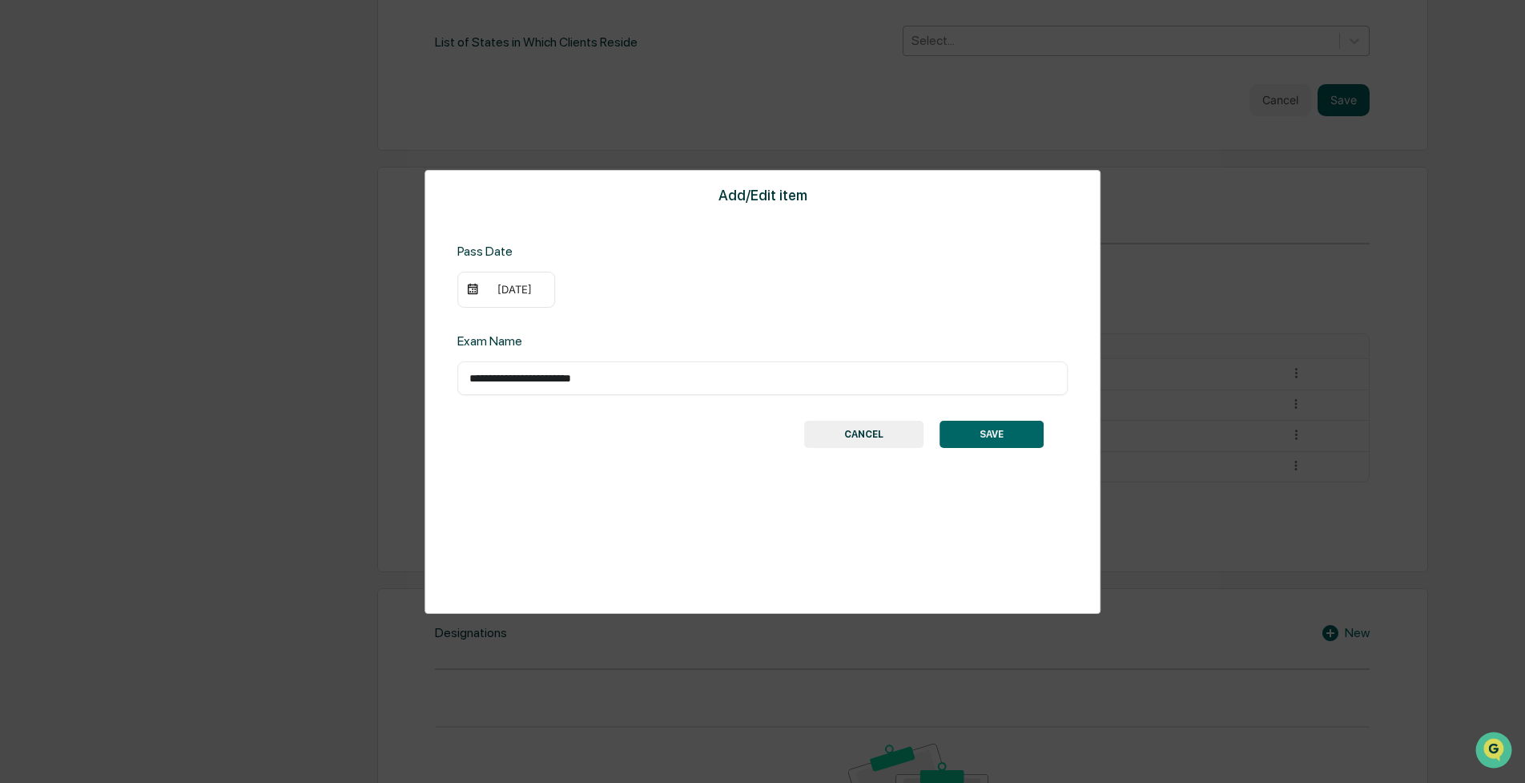
type input "**********"
click at [1025, 437] on button "SAVE" at bounding box center [992, 434] width 104 height 27
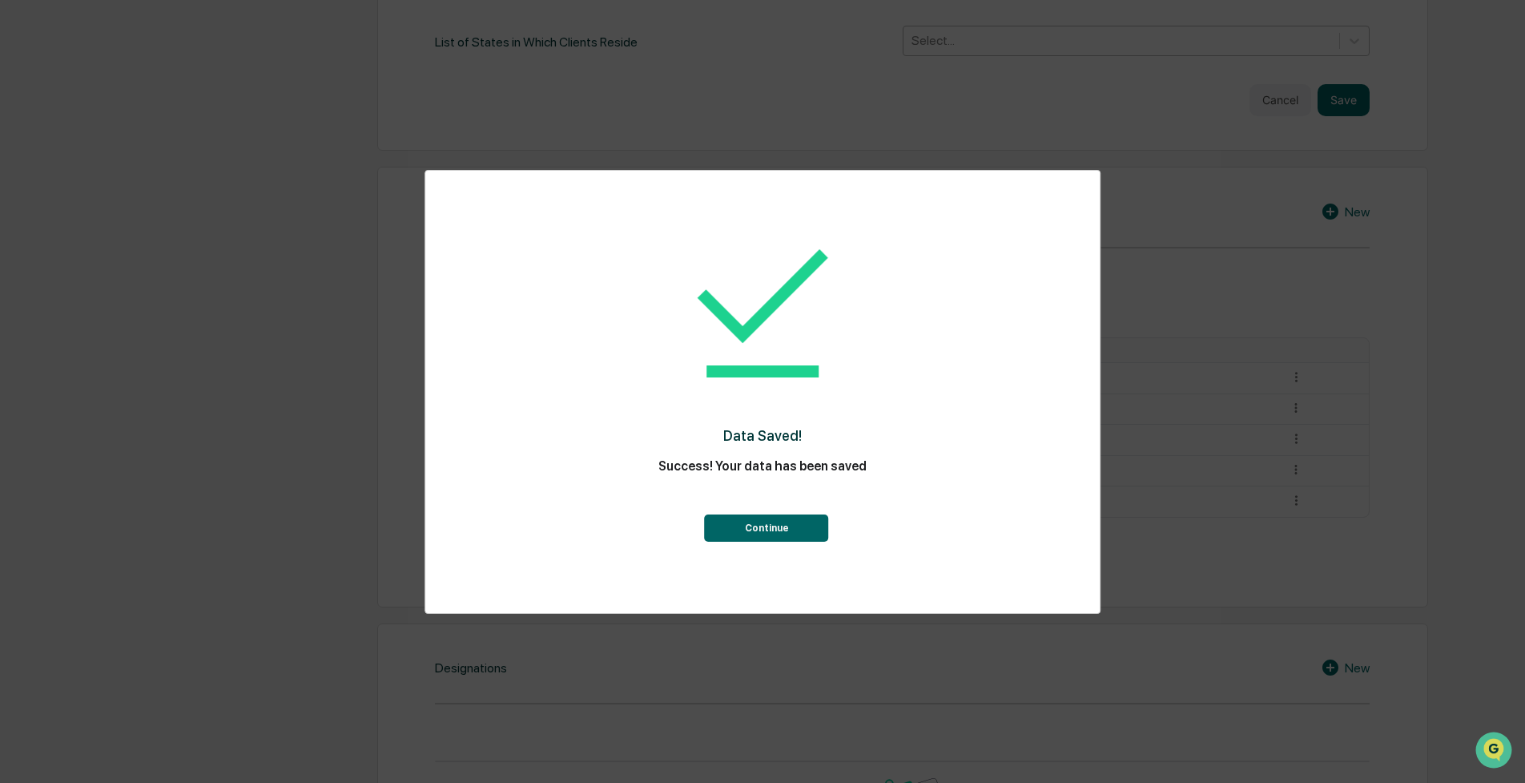
click at [769, 526] on button "Continue" at bounding box center [767, 527] width 124 height 27
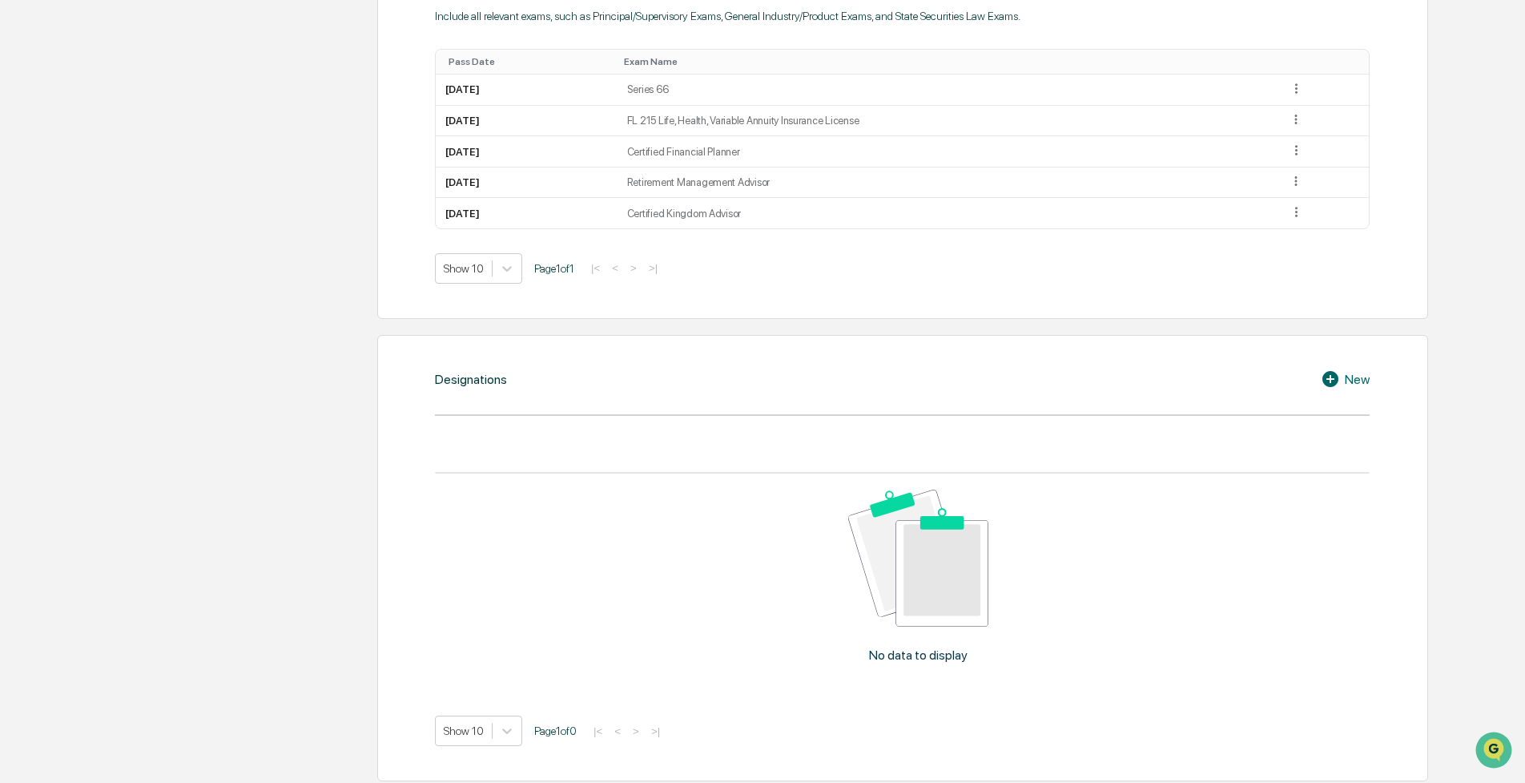
scroll to position [957, 0]
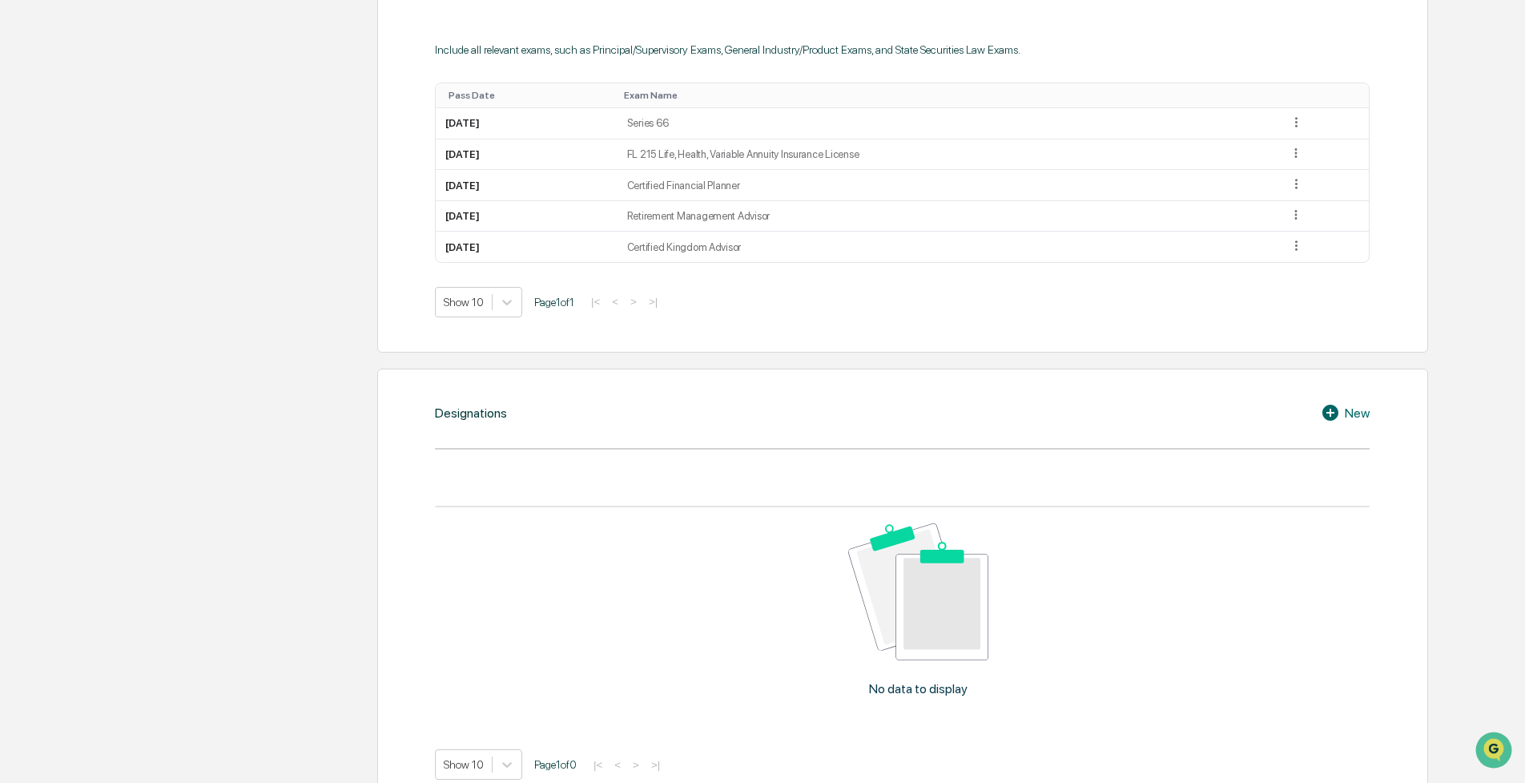
drag, startPoint x: 1308, startPoint y: 245, endPoint x: 1290, endPoint y: 576, distance: 331.4
click at [1261, 605] on div "Upload ADV 2B or U4 Upload your ADV to automatically populate your personal inf…" at bounding box center [856, 585] width 1173 height 2440
click at [1347, 408] on div "New" at bounding box center [1345, 412] width 49 height 19
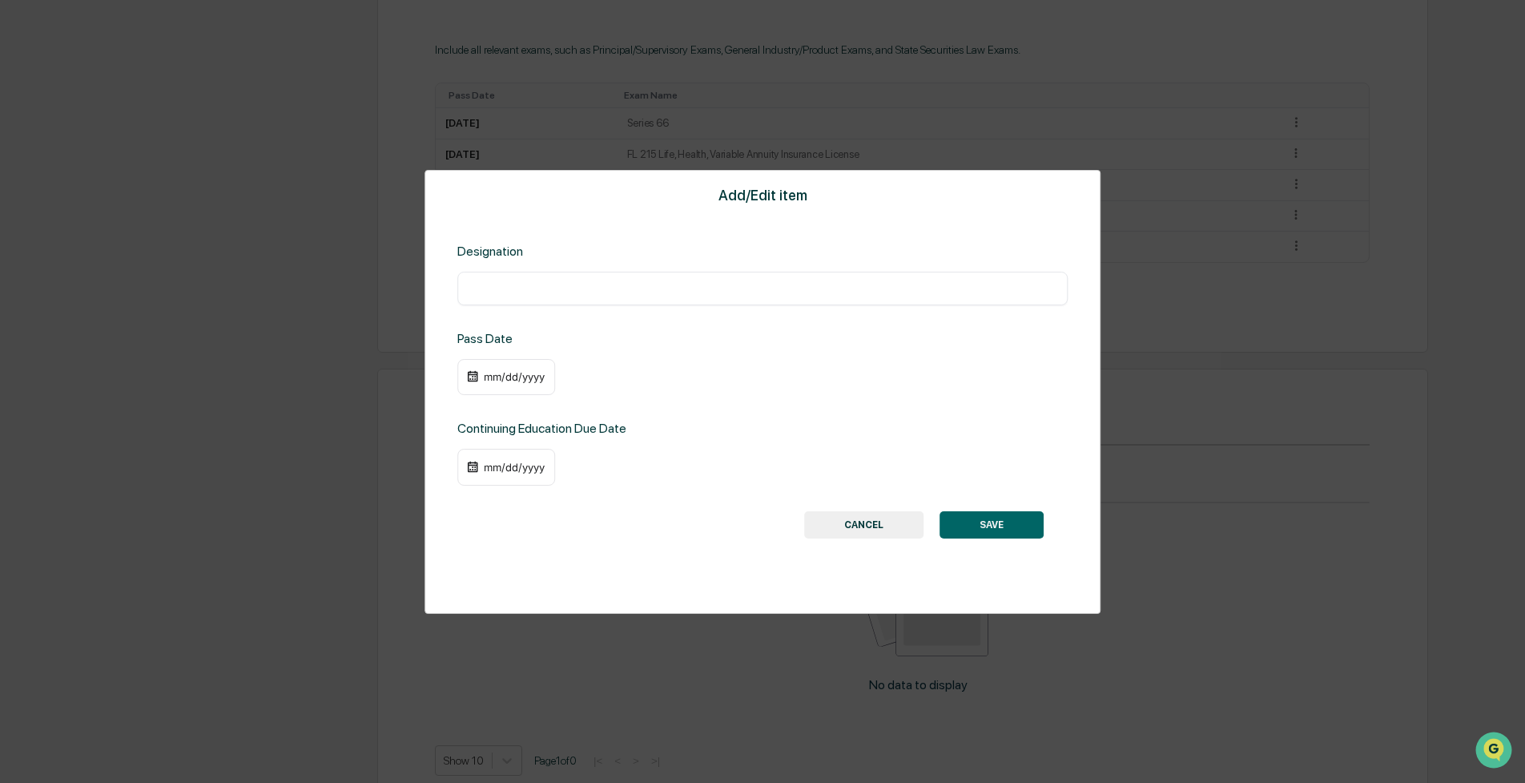
click at [550, 284] on input "text" at bounding box center [762, 288] width 586 height 16
type input "**********"
click at [524, 380] on div "mm/dd/yyyy" at bounding box center [514, 376] width 64 height 13
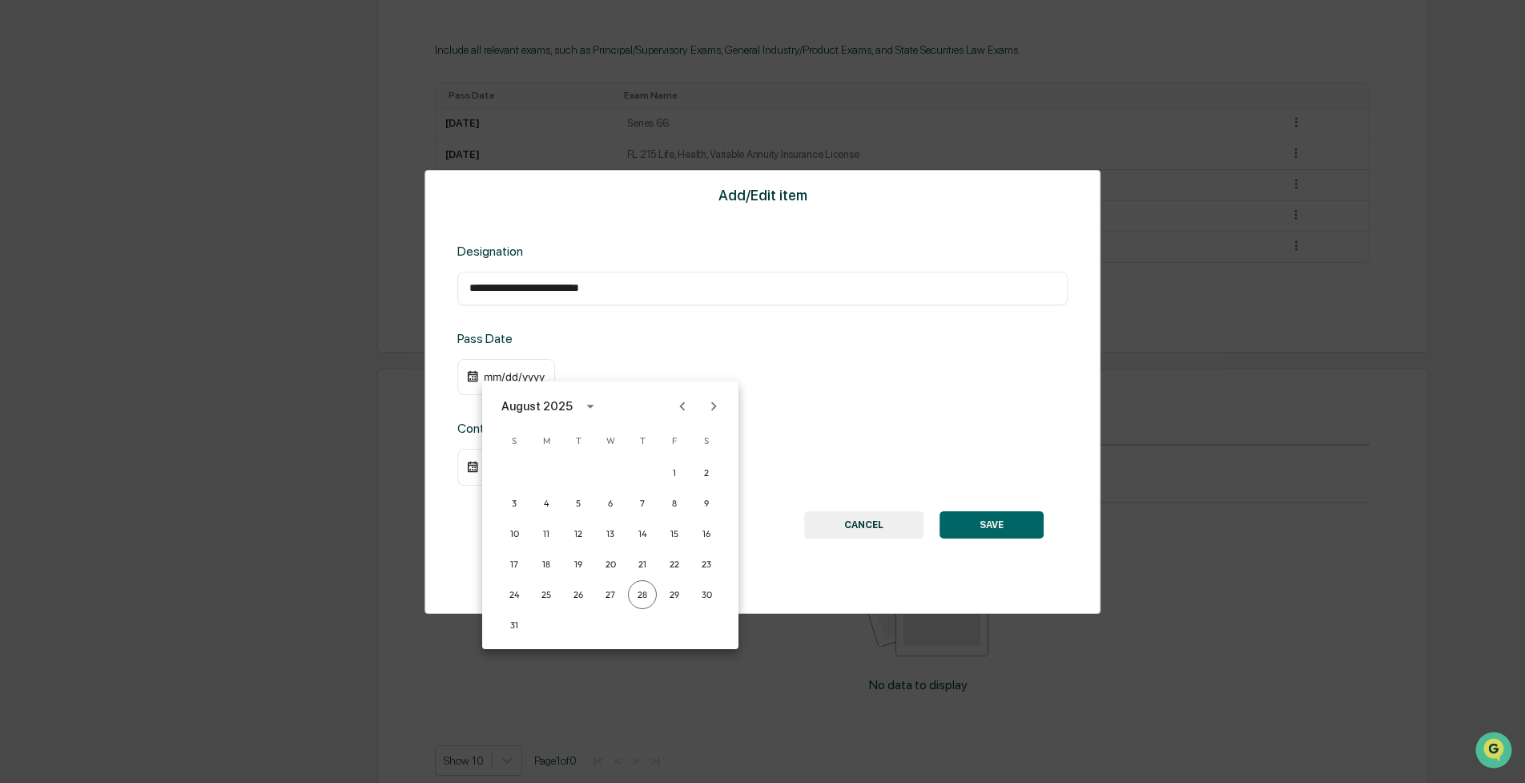
click at [527, 413] on div "August 2025" at bounding box center [537, 406] width 71 height 18
click at [689, 499] on button "2022" at bounding box center [694, 498] width 58 height 29
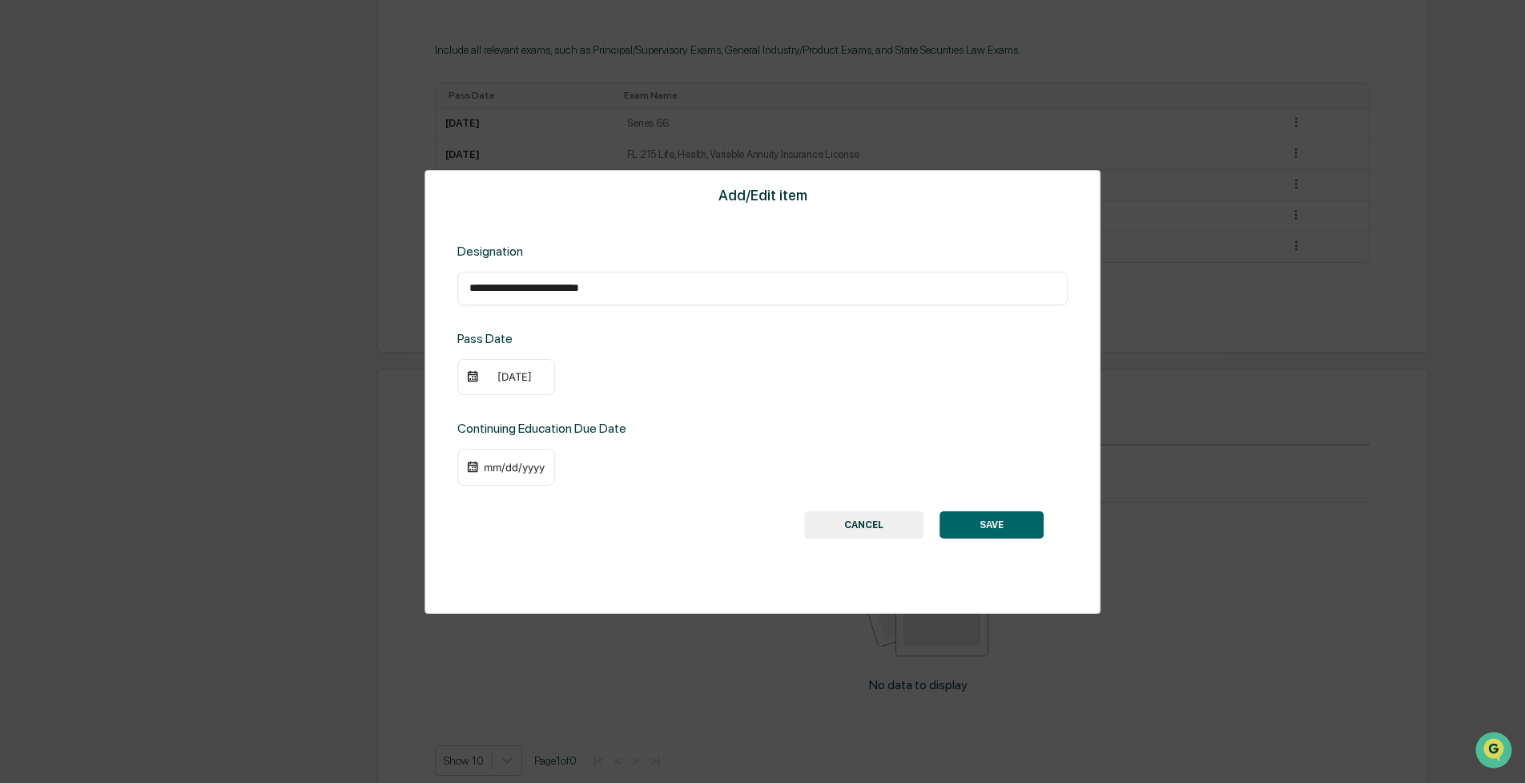
click at [512, 365] on div "[DATE]" at bounding box center [506, 377] width 98 height 37
click at [514, 377] on div "[DATE]" at bounding box center [514, 376] width 64 height 13
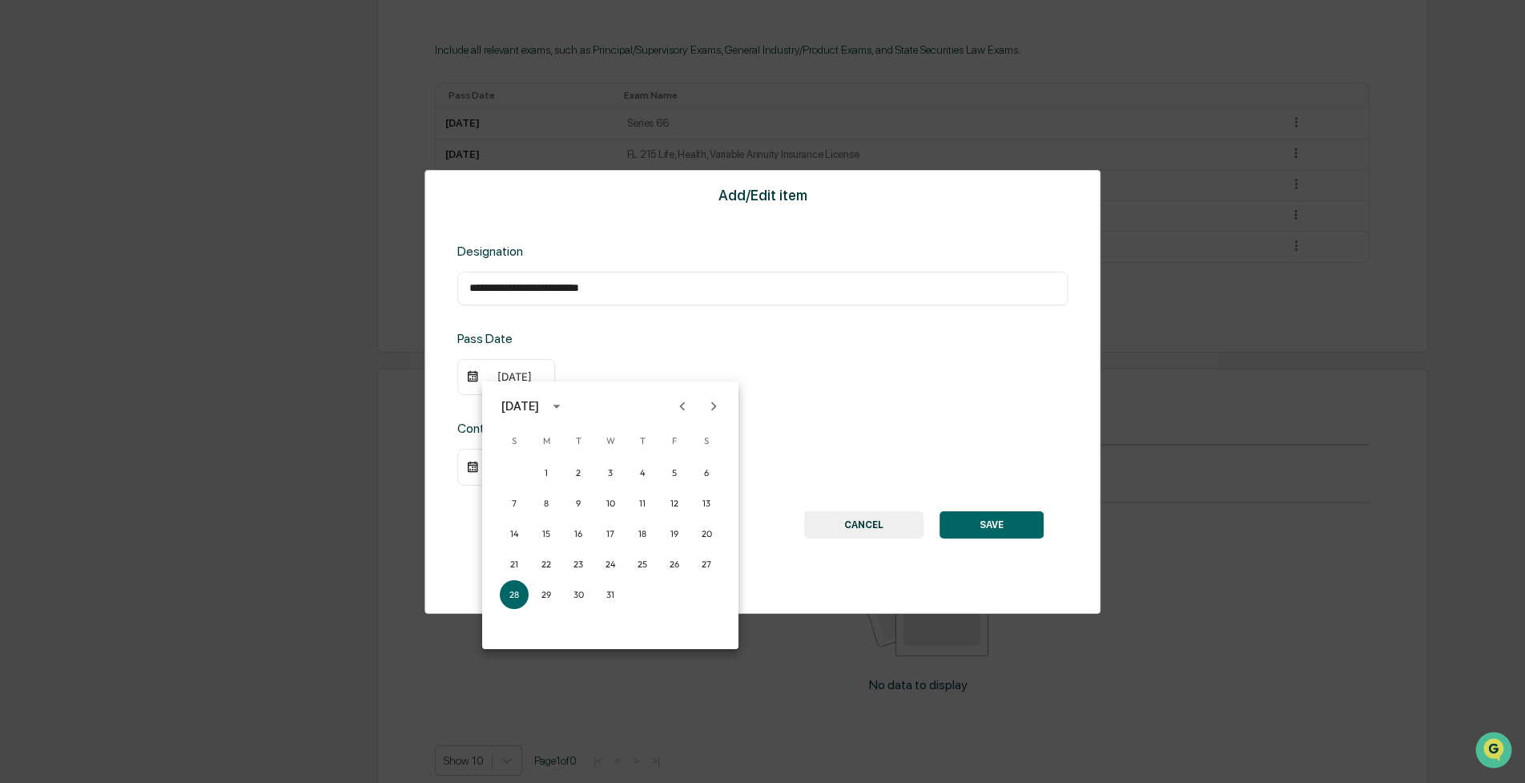
click at [691, 401] on icon "Previous month" at bounding box center [683, 406] width 18 height 18
click at [690, 400] on icon "Previous month" at bounding box center [683, 406] width 18 height 18
click at [664, 473] on button "1" at bounding box center [674, 472] width 29 height 29
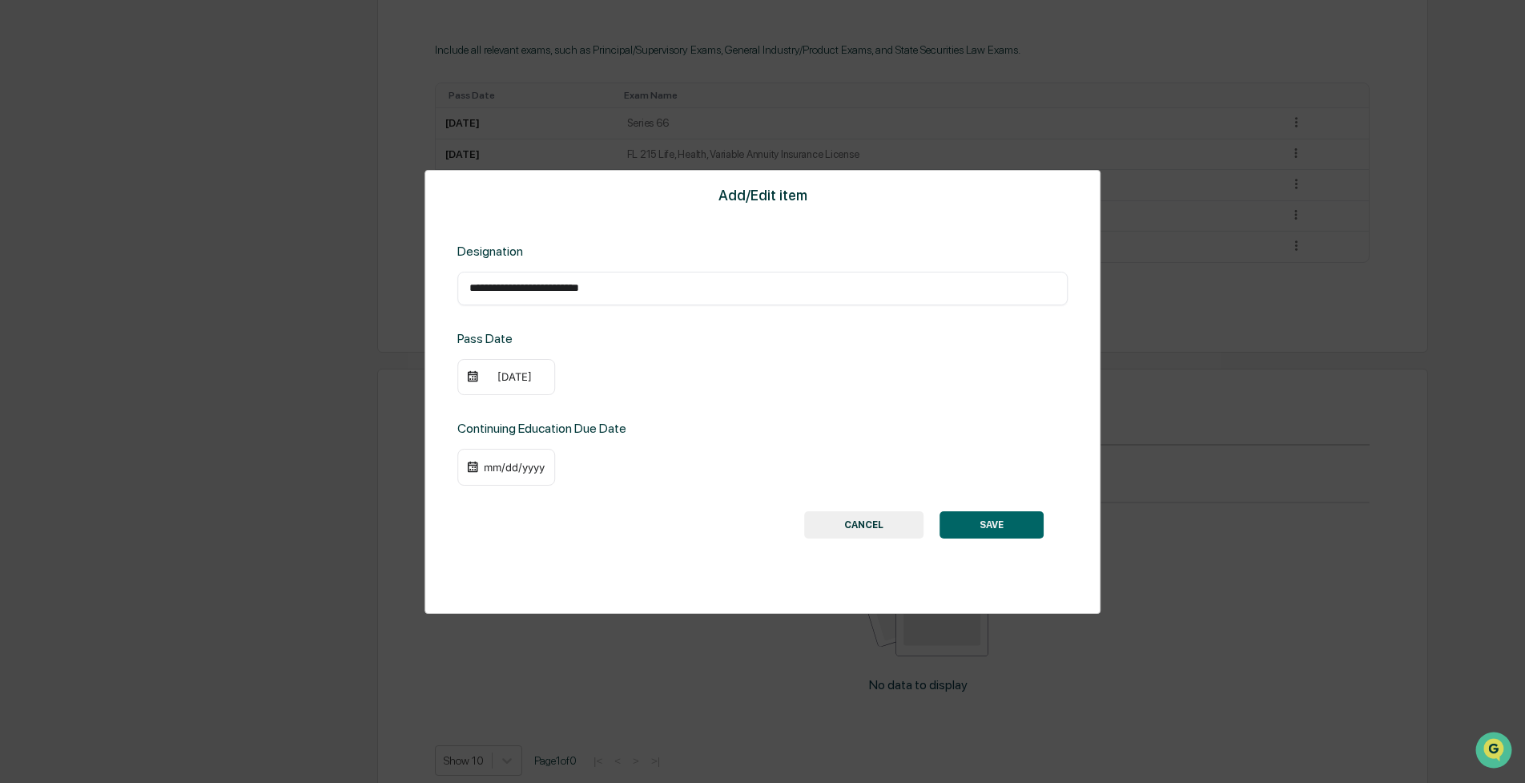
click at [505, 465] on div "mm/dd/yyyy" at bounding box center [514, 467] width 64 height 13
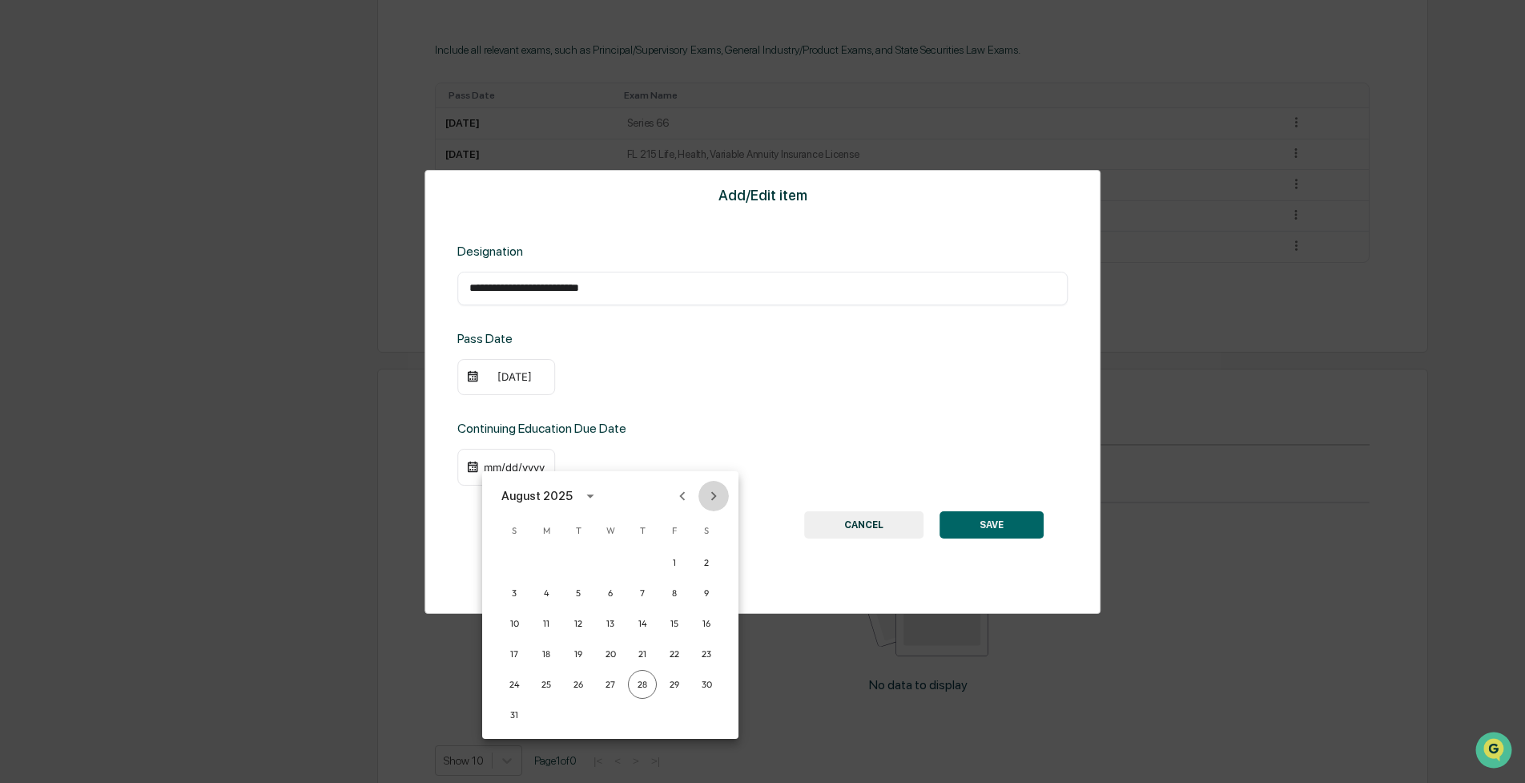
click at [721, 494] on icon "Next month" at bounding box center [714, 496] width 18 height 18
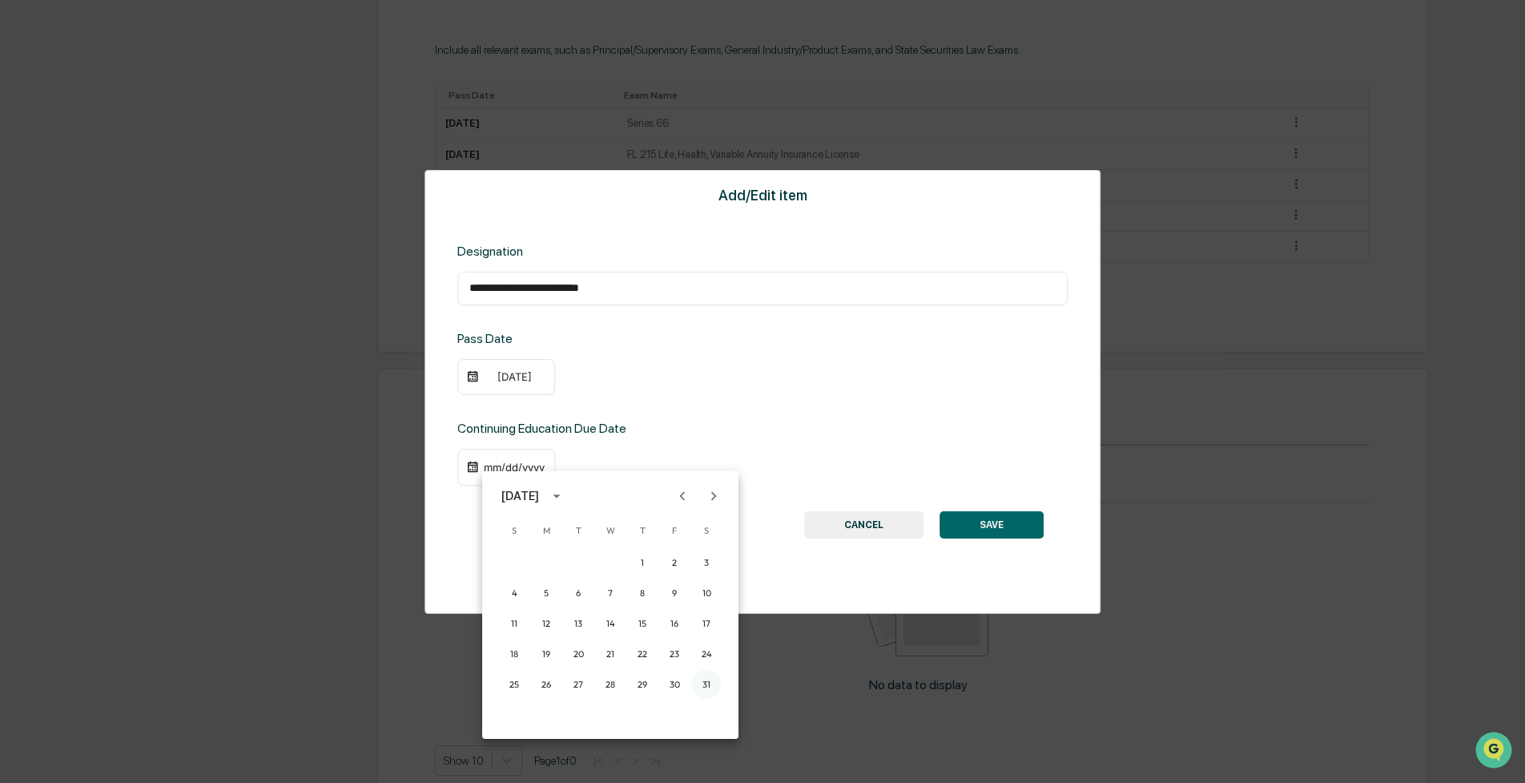
click at [706, 687] on button "31" at bounding box center [706, 684] width 29 height 29
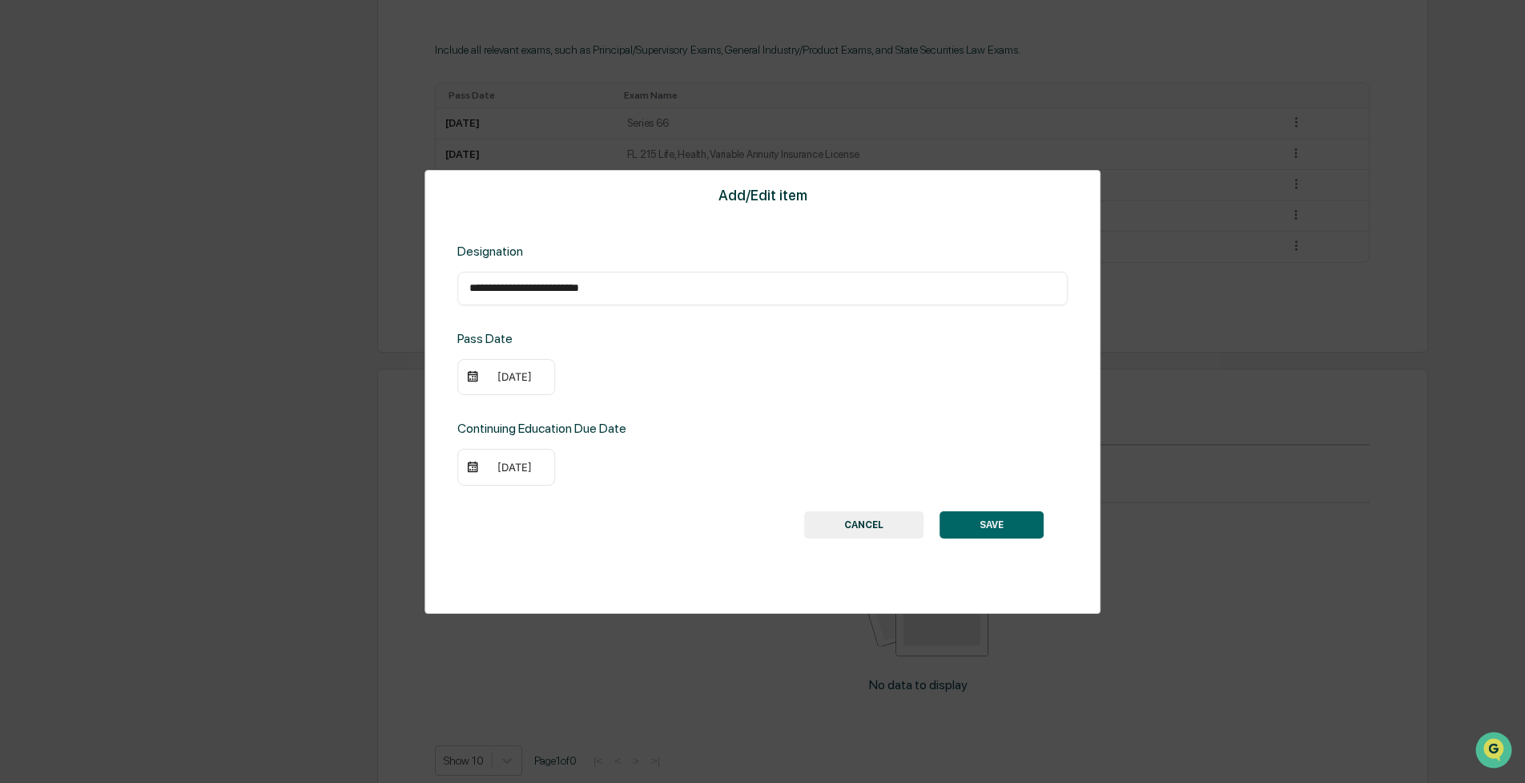
click at [1019, 520] on button "SAVE" at bounding box center [992, 524] width 104 height 27
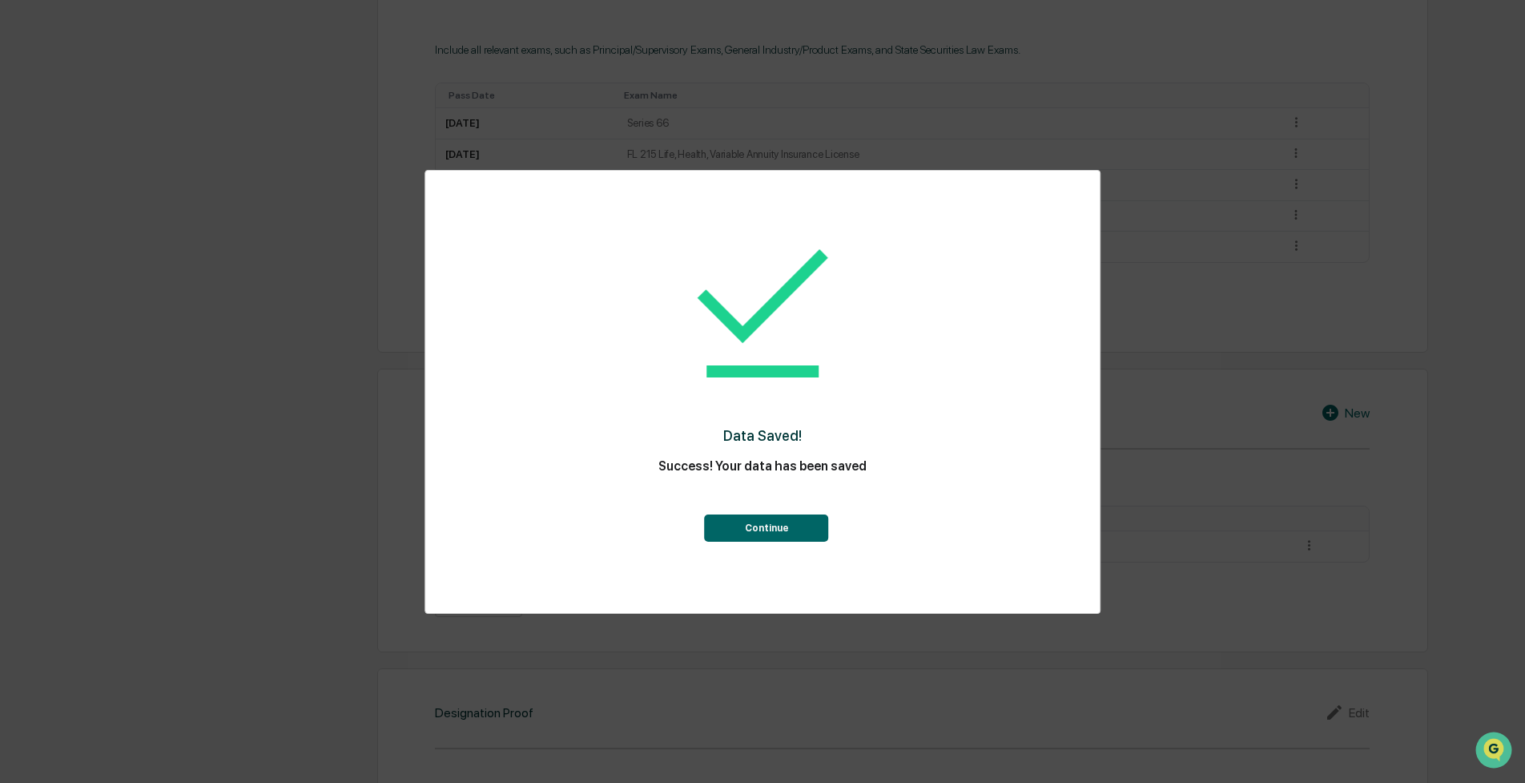
click at [760, 522] on button "Continue" at bounding box center [767, 527] width 124 height 27
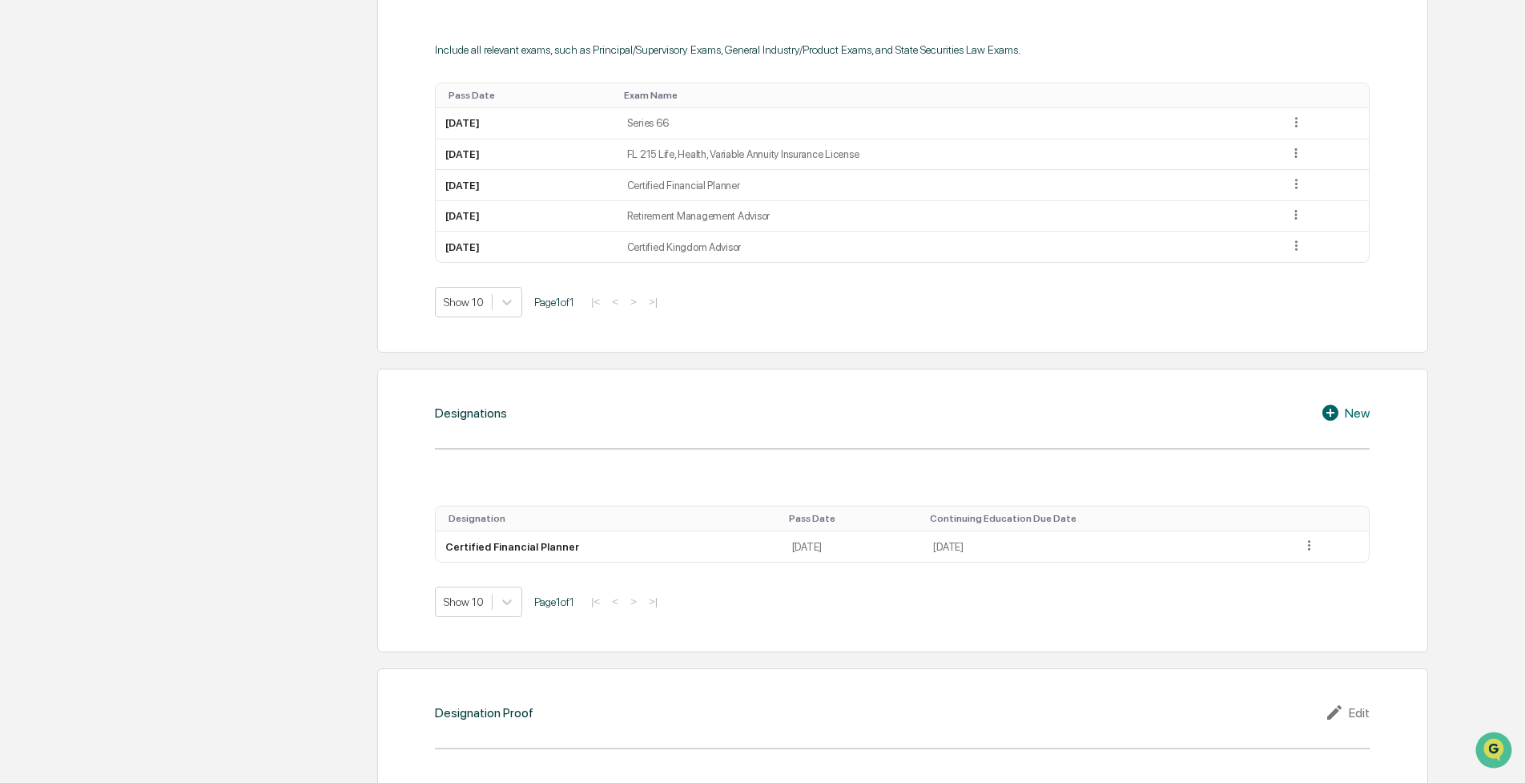
click at [1346, 417] on div "New" at bounding box center [1345, 412] width 49 height 19
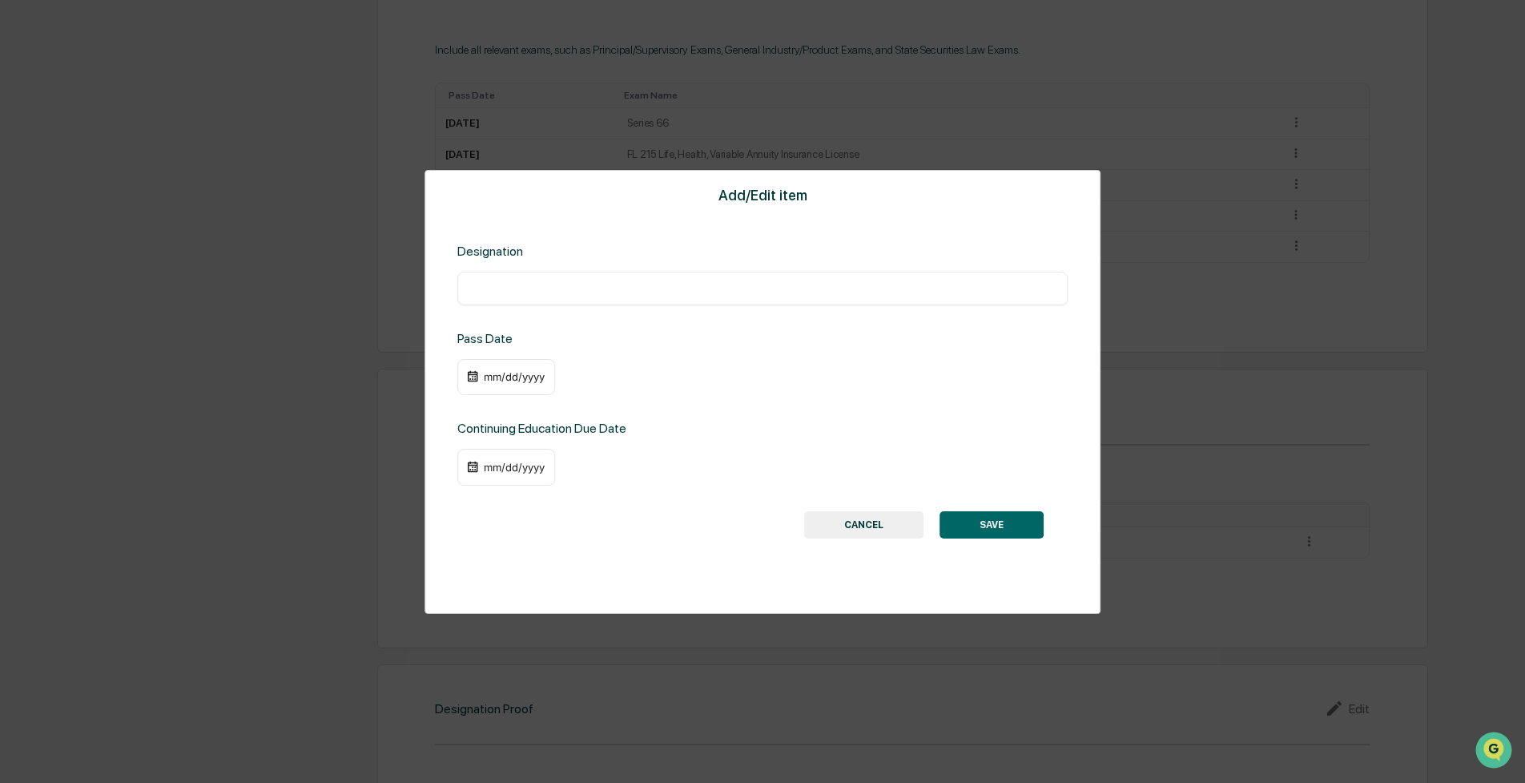
click at [488, 281] on input "text" at bounding box center [762, 288] width 586 height 16
type input "**********"
drag, startPoint x: 530, startPoint y: 384, endPoint x: 533, endPoint y: 376, distance: 8.4
click at [533, 377] on div "mm/dd/yyyy" at bounding box center [506, 377] width 98 height 37
click at [534, 376] on div "mm/dd/yyyy" at bounding box center [514, 376] width 64 height 13
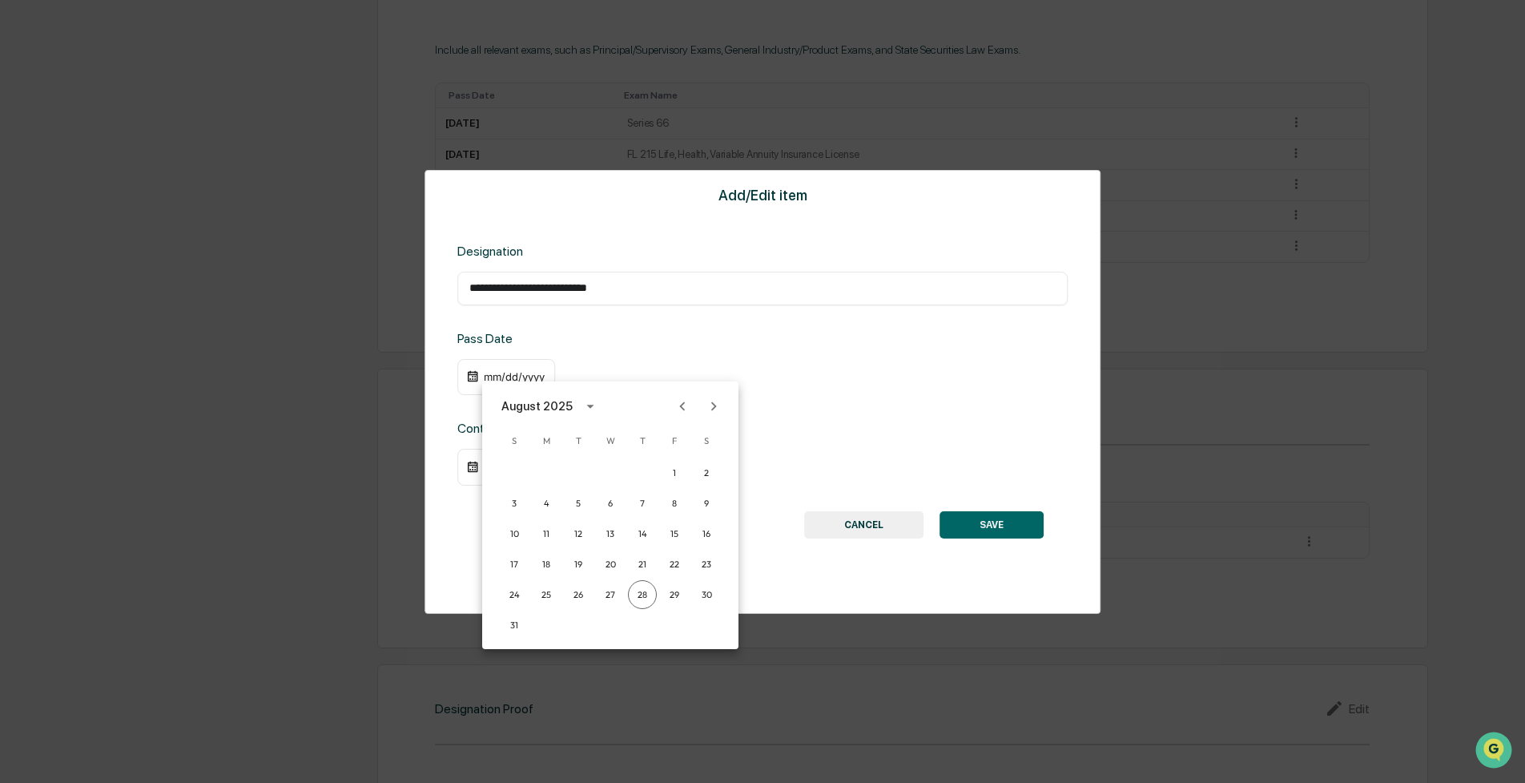
click at [690, 408] on icon "Previous month" at bounding box center [683, 406] width 18 height 18
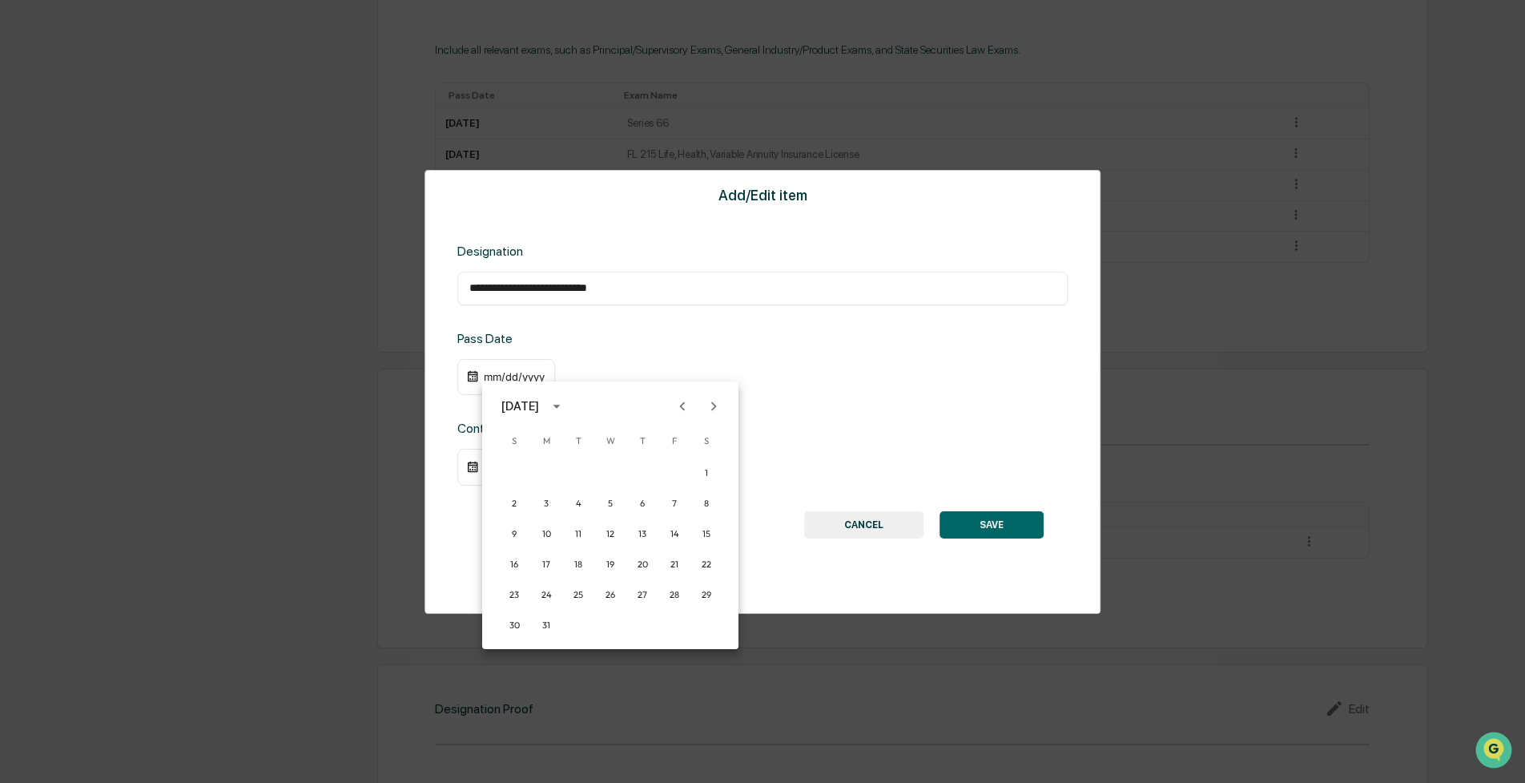
click at [690, 408] on icon "Previous month" at bounding box center [683, 406] width 18 height 18
click at [688, 408] on icon "Previous month" at bounding box center [683, 406] width 18 height 18
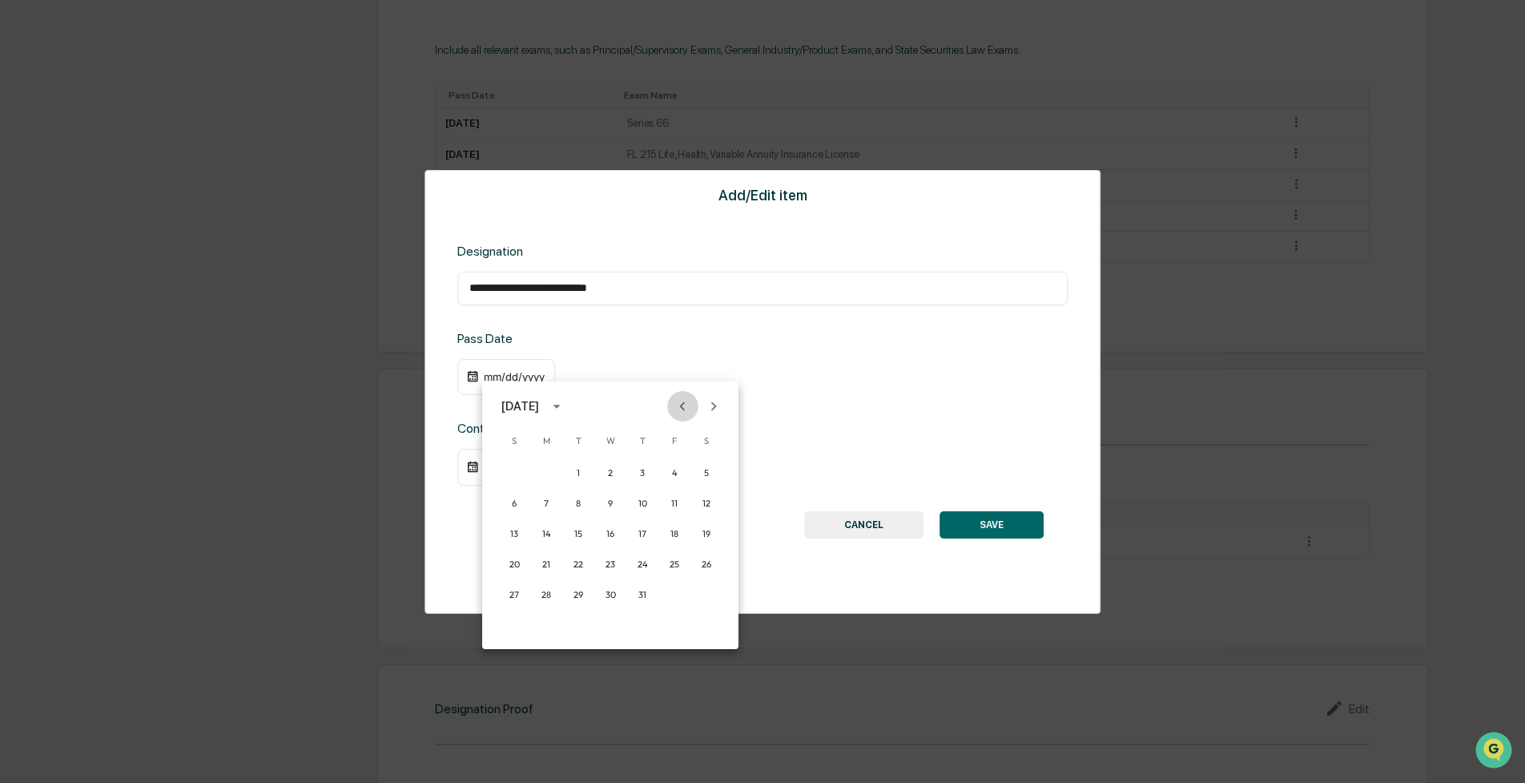
click at [688, 408] on icon "Previous month" at bounding box center [683, 406] width 18 height 18
click at [687, 408] on icon "Previous month" at bounding box center [683, 406] width 18 height 18
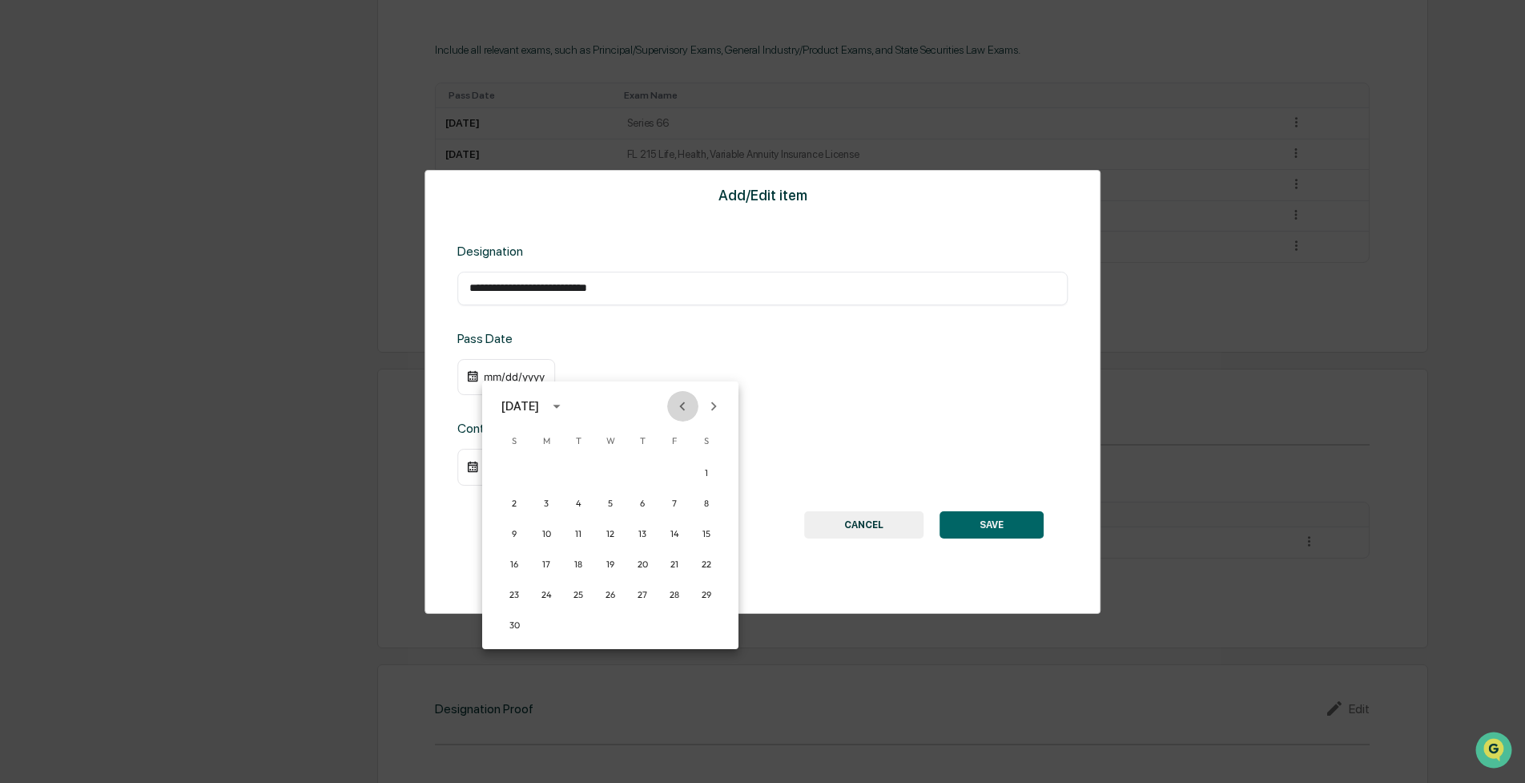
click at [687, 408] on icon "Previous month" at bounding box center [683, 406] width 18 height 18
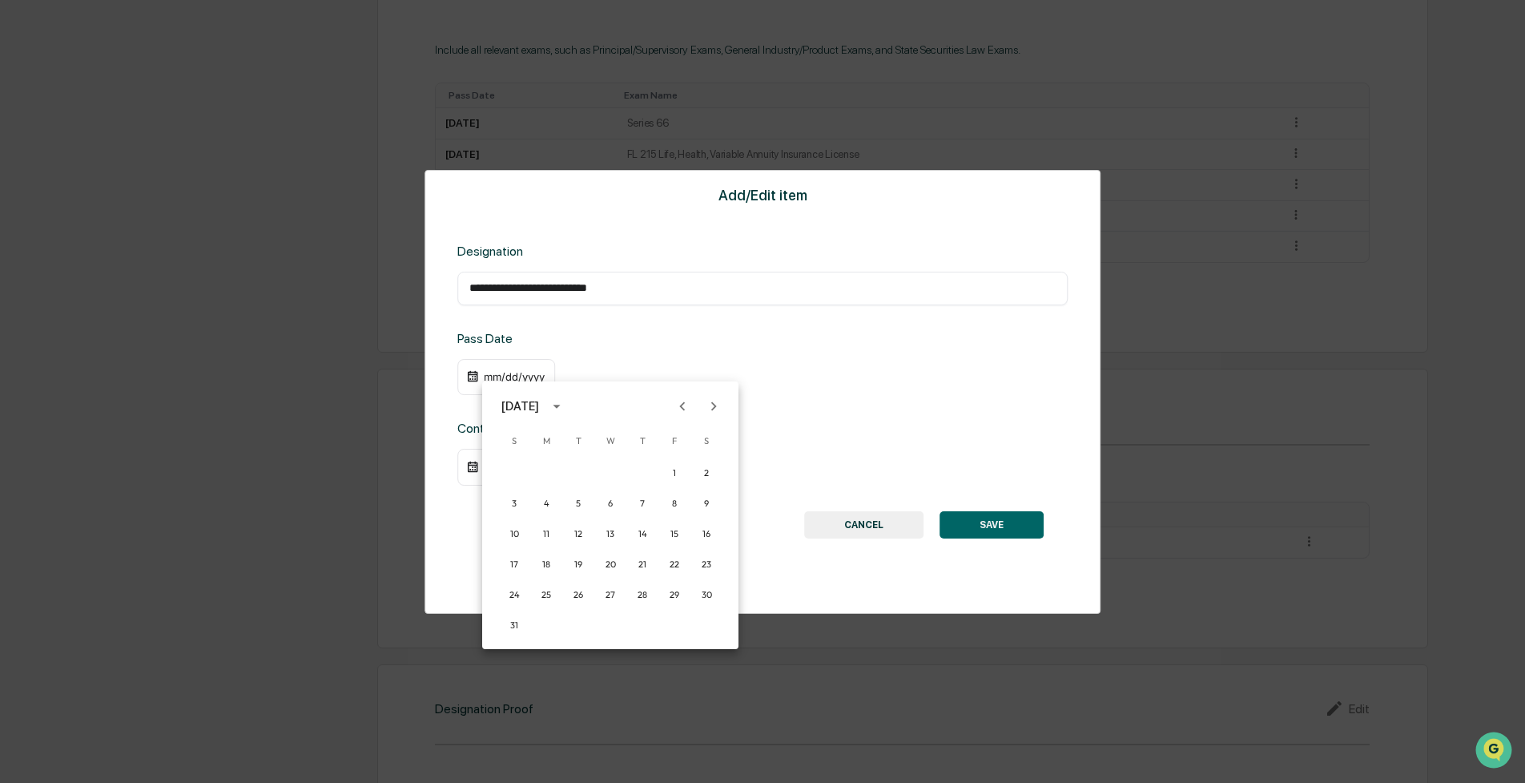
click at [687, 408] on icon "Previous month" at bounding box center [683, 406] width 18 height 18
click at [711, 405] on icon "Next month" at bounding box center [714, 406] width 18 height 18
click at [680, 468] on button "1" at bounding box center [674, 472] width 29 height 29
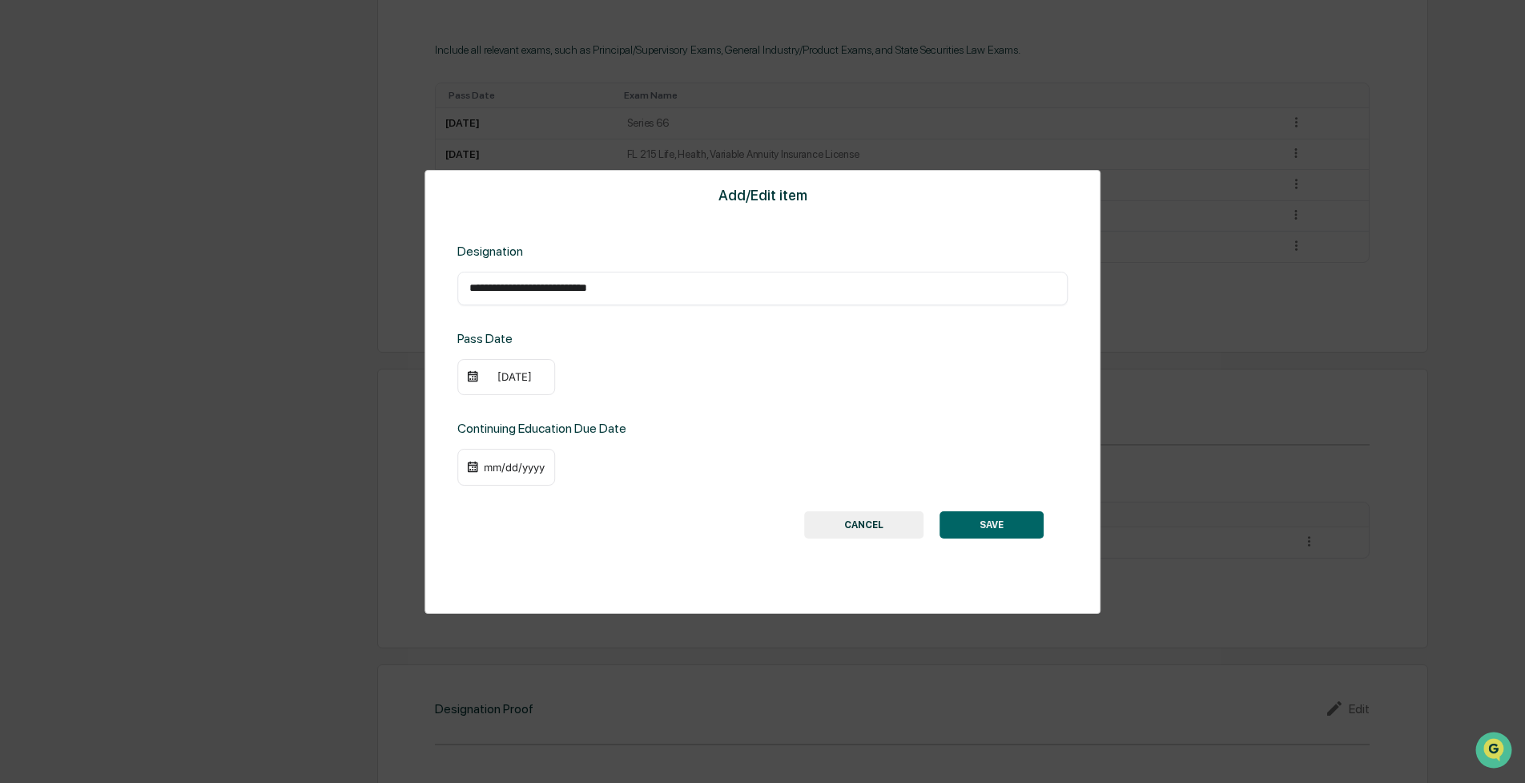
click at [506, 464] on div "mm/dd/yyyy" at bounding box center [514, 467] width 64 height 13
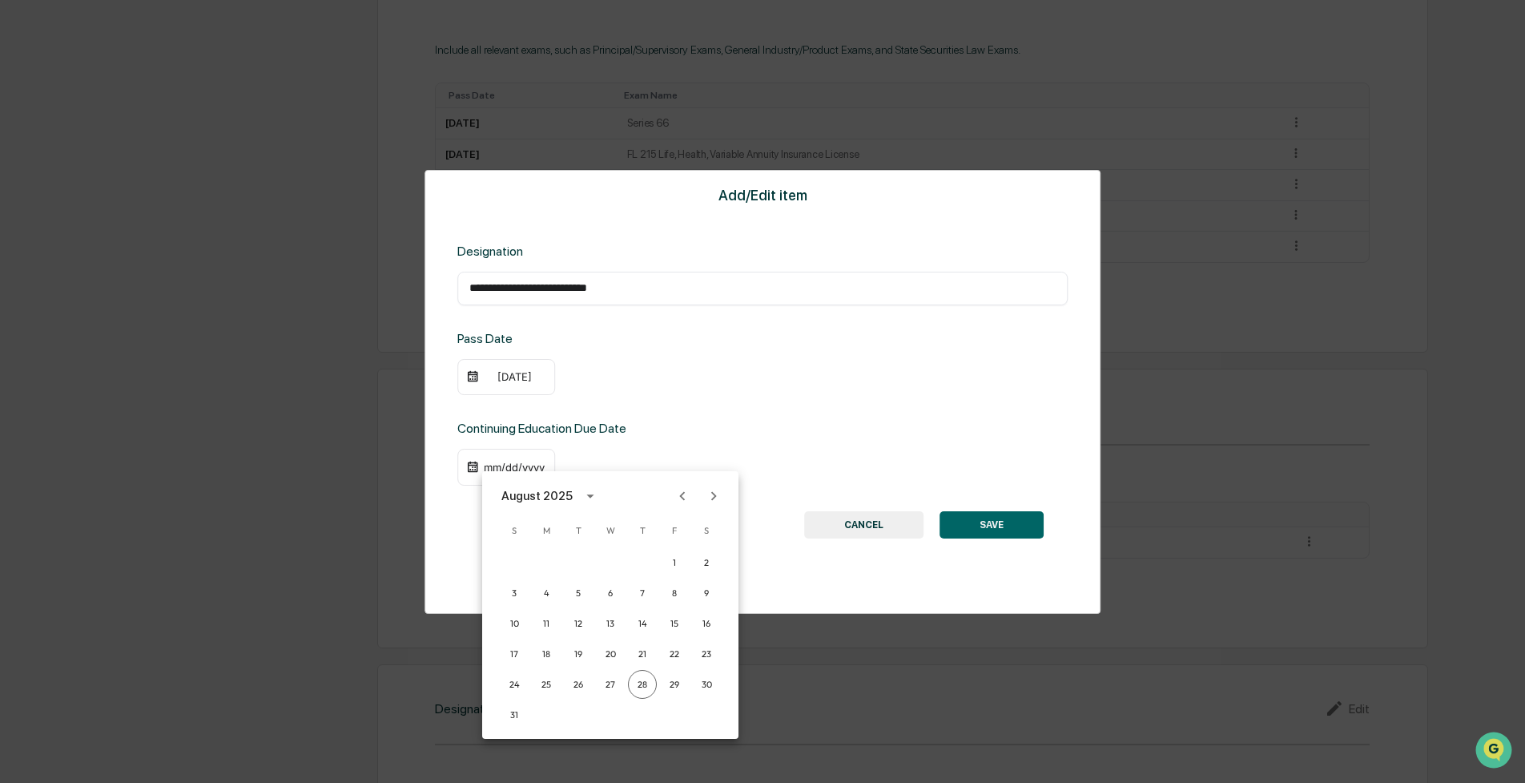
click at [711, 505] on button "Next month" at bounding box center [714, 496] width 30 height 30
click at [712, 505] on button "Next month" at bounding box center [714, 496] width 30 height 30
click at [607, 683] on button "31" at bounding box center [610, 684] width 29 height 29
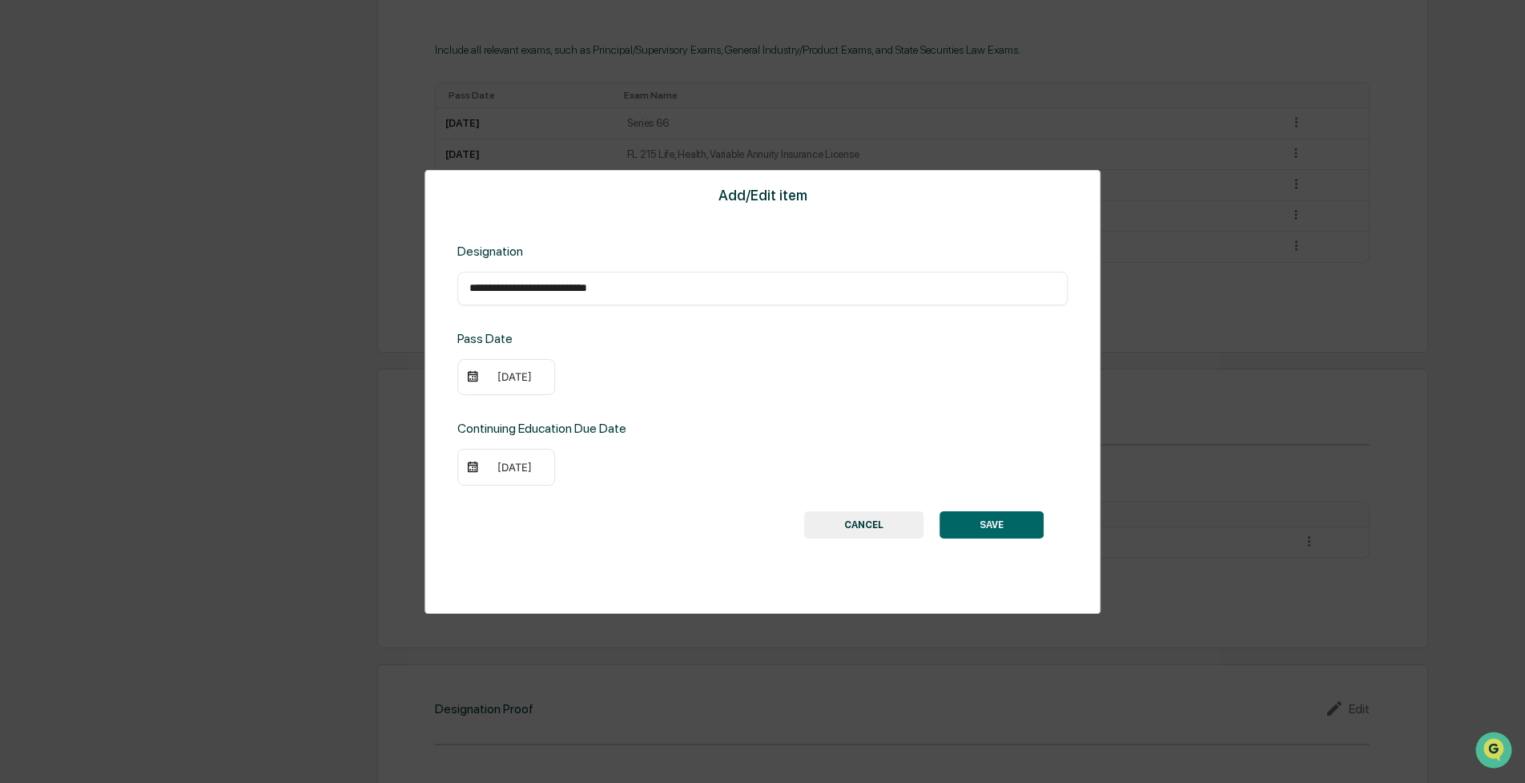
click at [974, 529] on button "SAVE" at bounding box center [992, 524] width 104 height 27
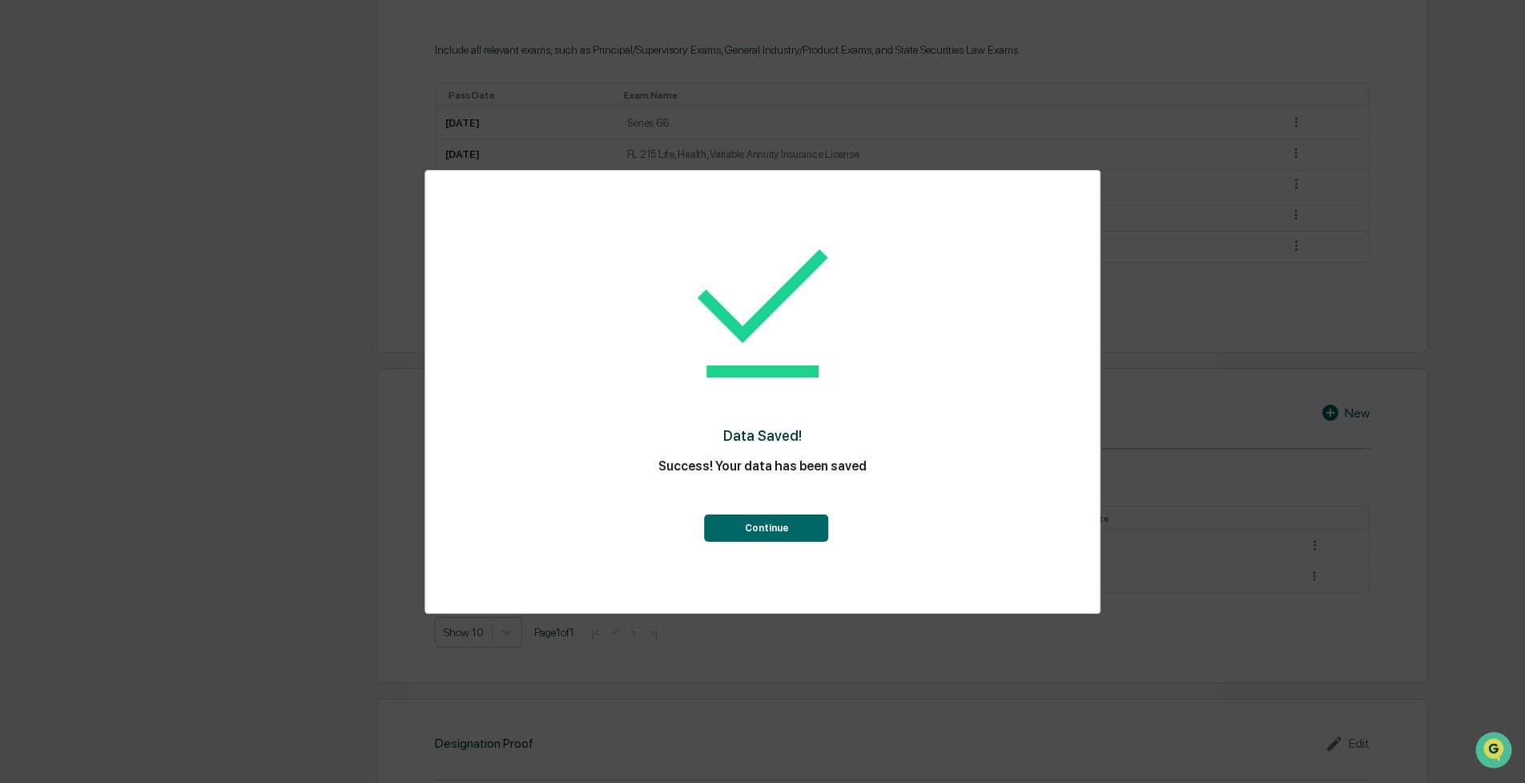
click at [756, 530] on button "Continue" at bounding box center [767, 527] width 124 height 27
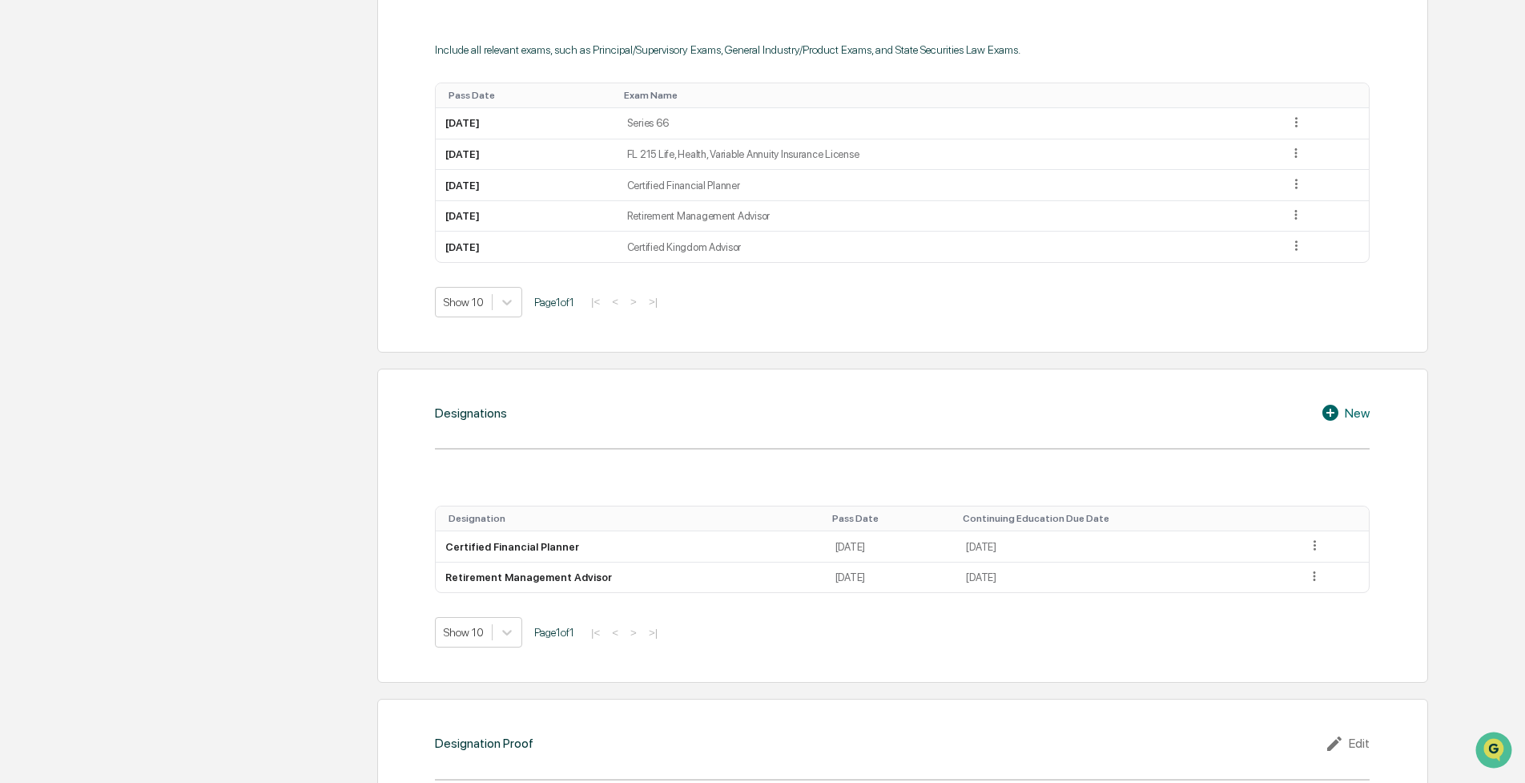
click at [1368, 415] on div "New" at bounding box center [1345, 412] width 49 height 19
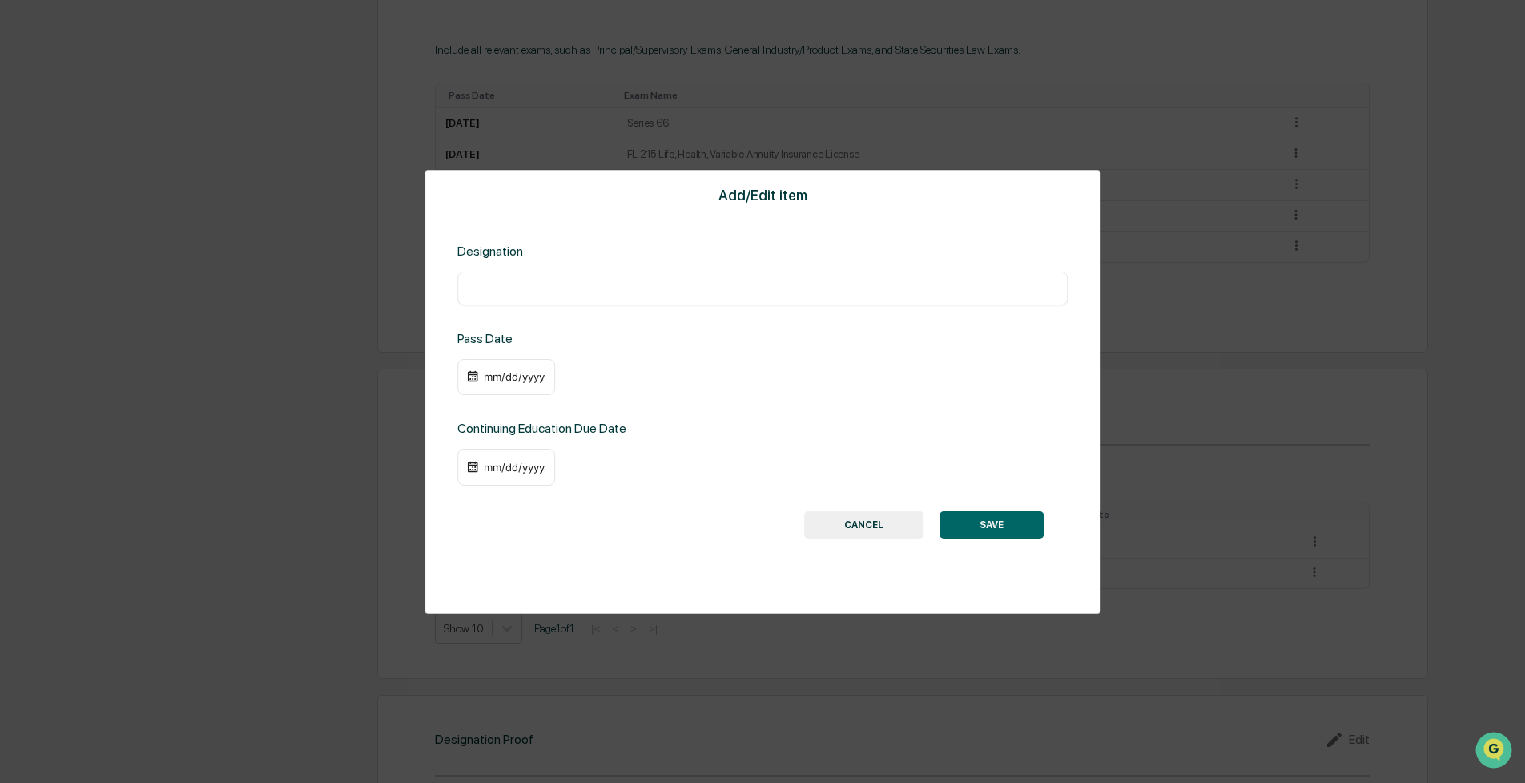
click at [515, 280] on input "text" at bounding box center [762, 288] width 586 height 16
type input "**********"
click at [507, 381] on div "mm/dd/yyyy" at bounding box center [506, 377] width 98 height 37
click at [510, 370] on div "mm/dd/yyyy" at bounding box center [514, 376] width 64 height 13
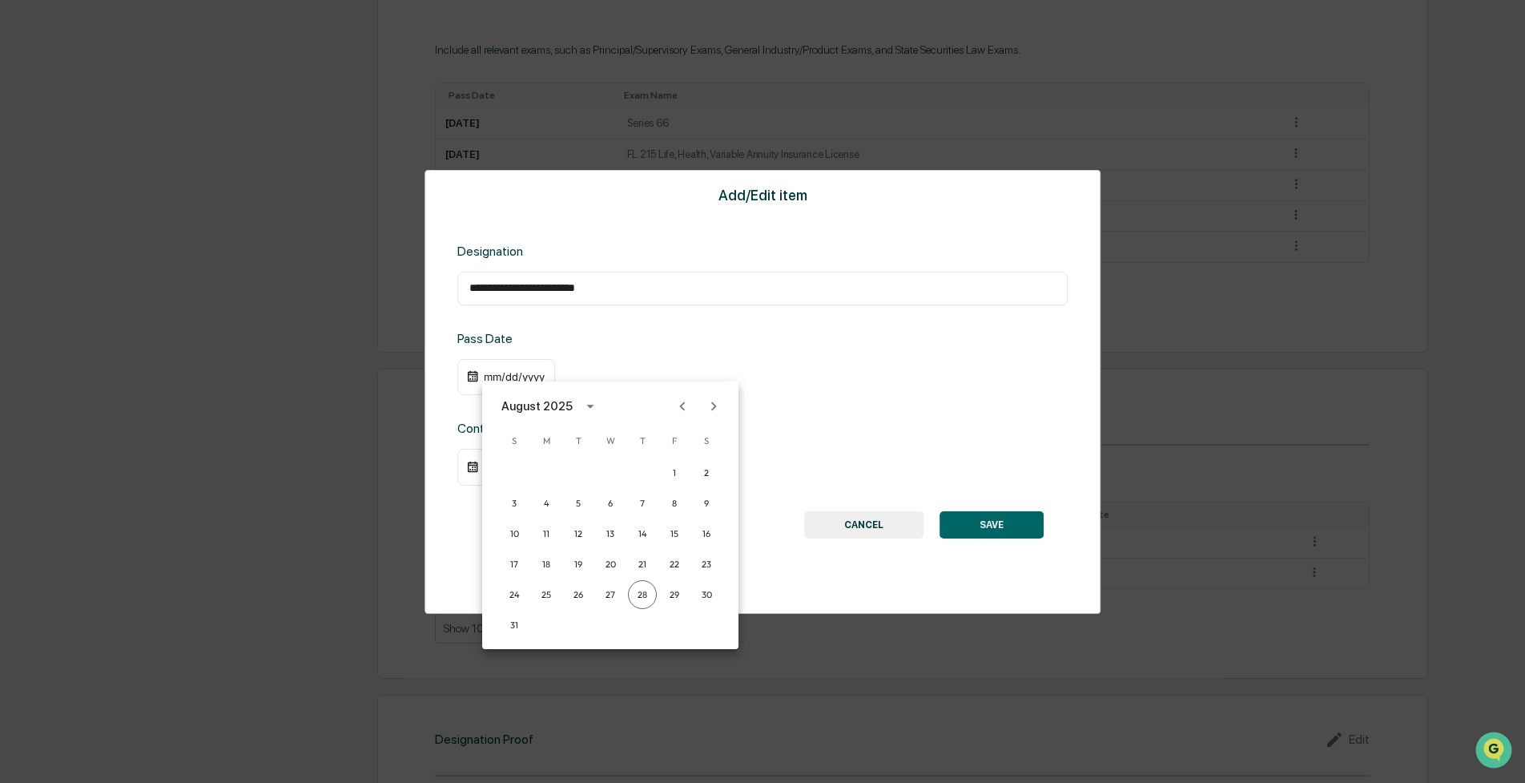
click at [683, 401] on icon "Previous month" at bounding box center [683, 406] width 18 height 18
click at [682, 401] on icon "Previous month" at bounding box center [683, 406] width 18 height 18
click at [681, 401] on icon "Previous month" at bounding box center [683, 406] width 18 height 18
click at [679, 405] on icon "Previous month" at bounding box center [683, 406] width 18 height 18
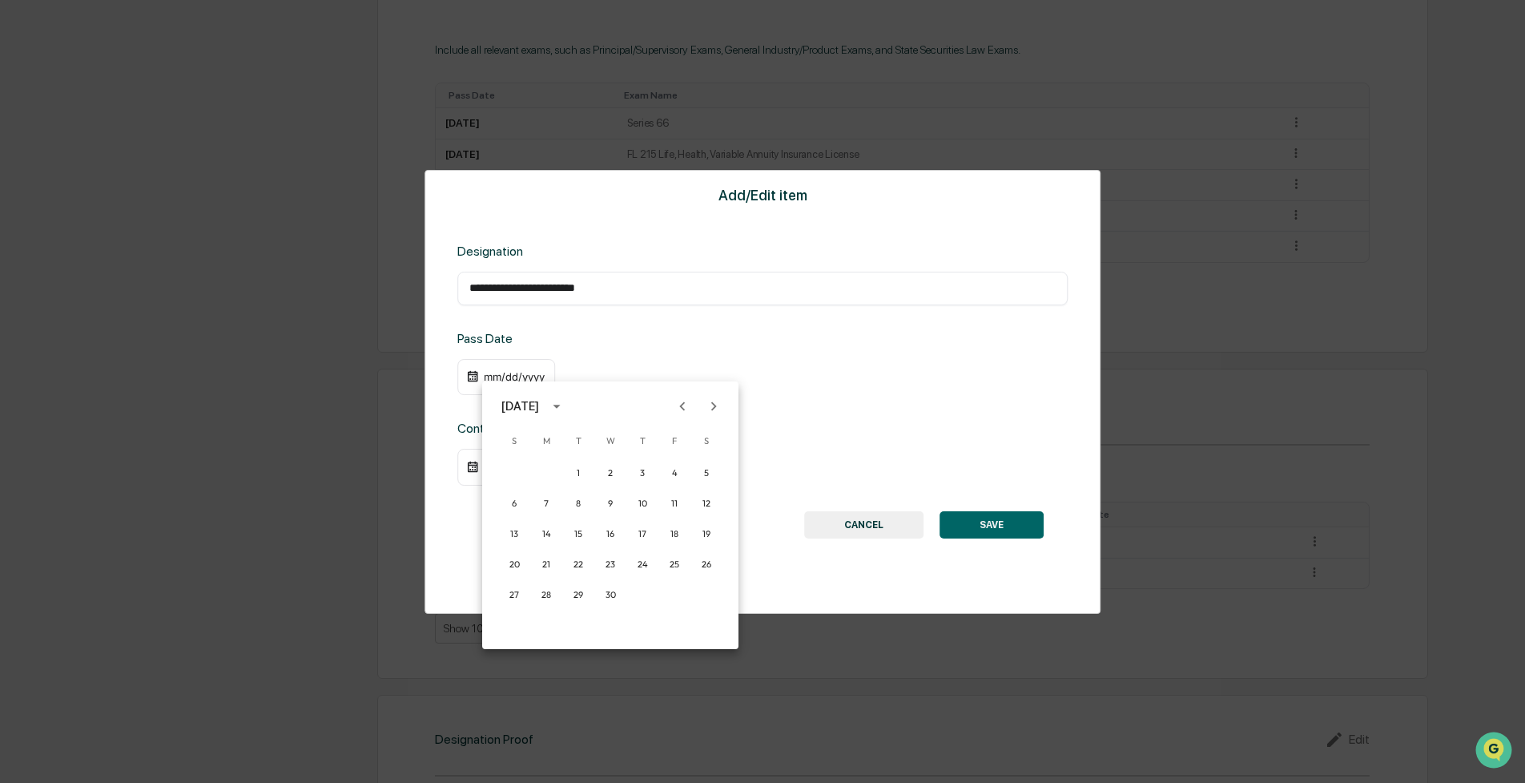
click at [680, 405] on icon "Previous month" at bounding box center [683, 406] width 18 height 18
click at [680, 405] on icon "Previous month" at bounding box center [683, 405] width 6 height 9
click at [680, 406] on icon "Previous month" at bounding box center [683, 405] width 6 height 9
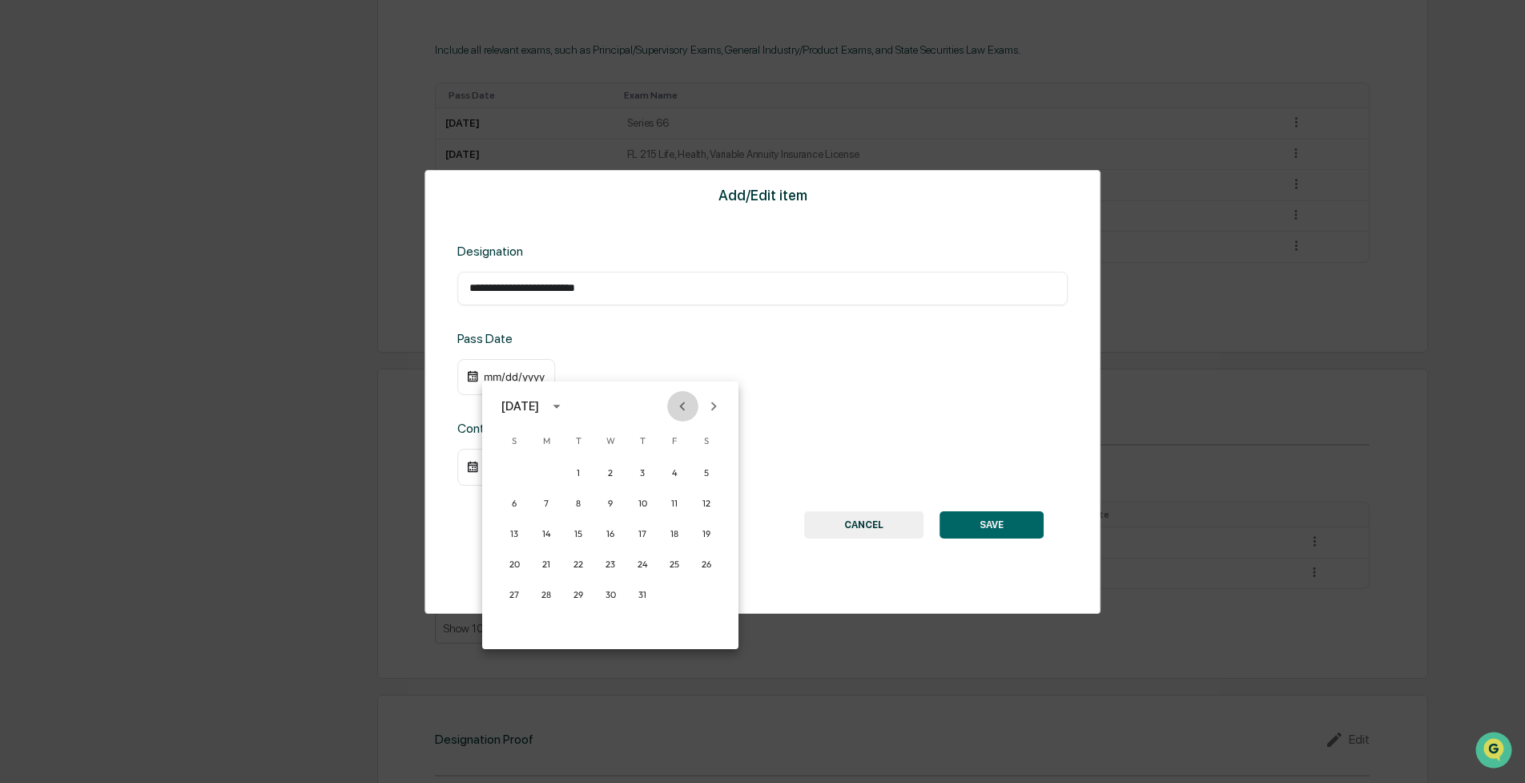
click at [679, 406] on icon "Previous month" at bounding box center [683, 406] width 18 height 18
click at [543, 474] on button "1" at bounding box center [546, 472] width 29 height 29
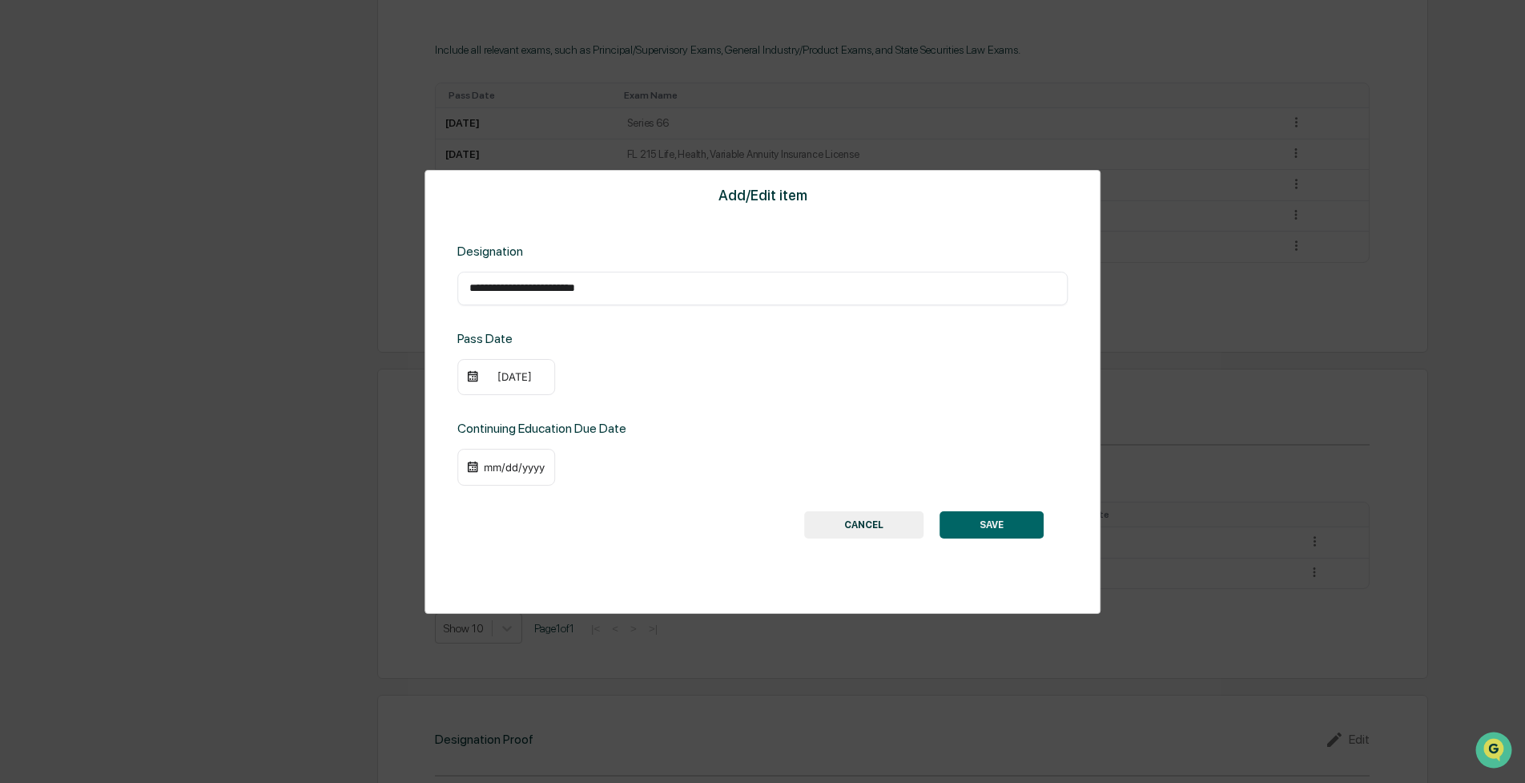
click at [502, 465] on div "mm/dd/yyyy" at bounding box center [514, 467] width 64 height 13
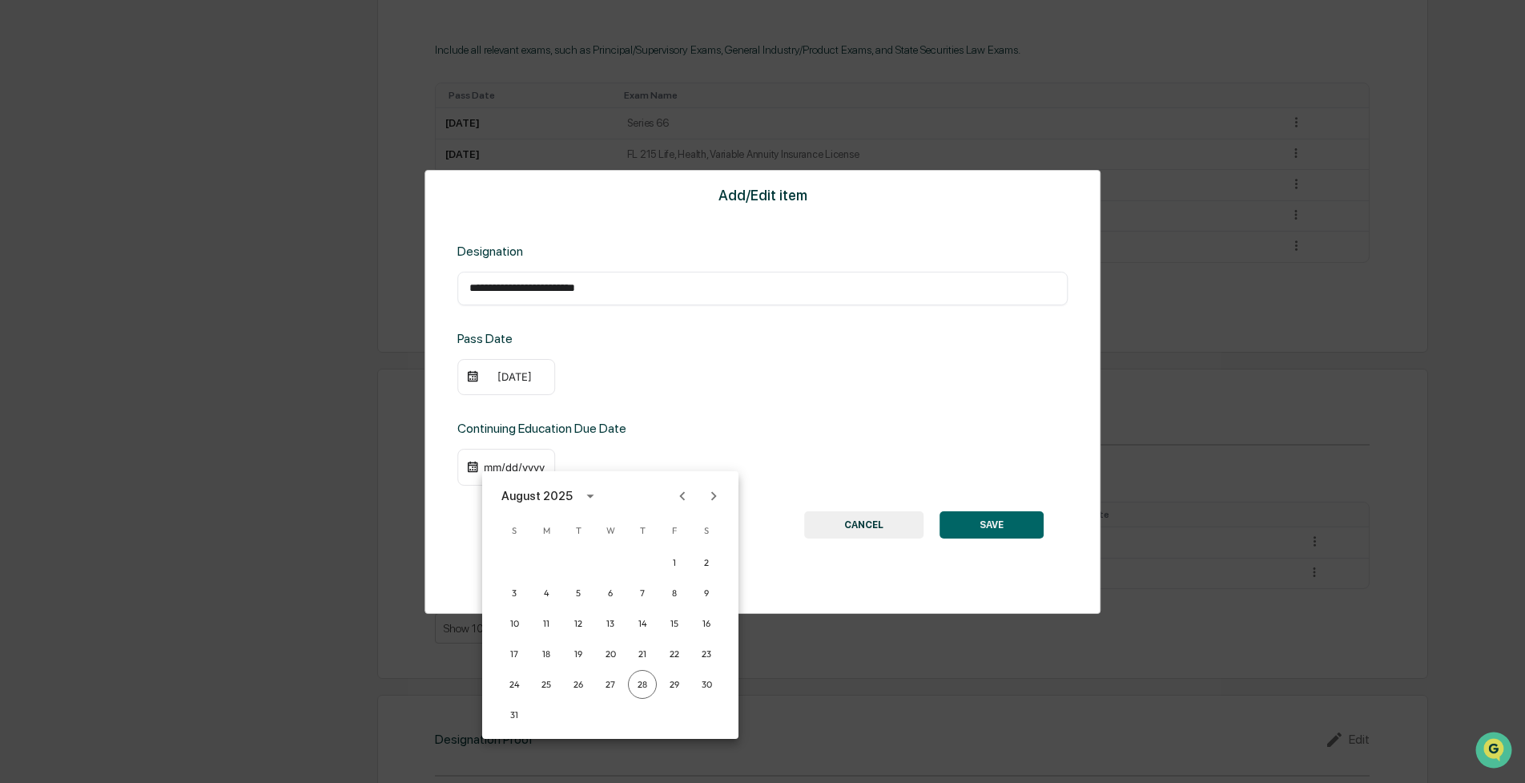
click at [721, 498] on icon "Next month" at bounding box center [714, 496] width 18 height 18
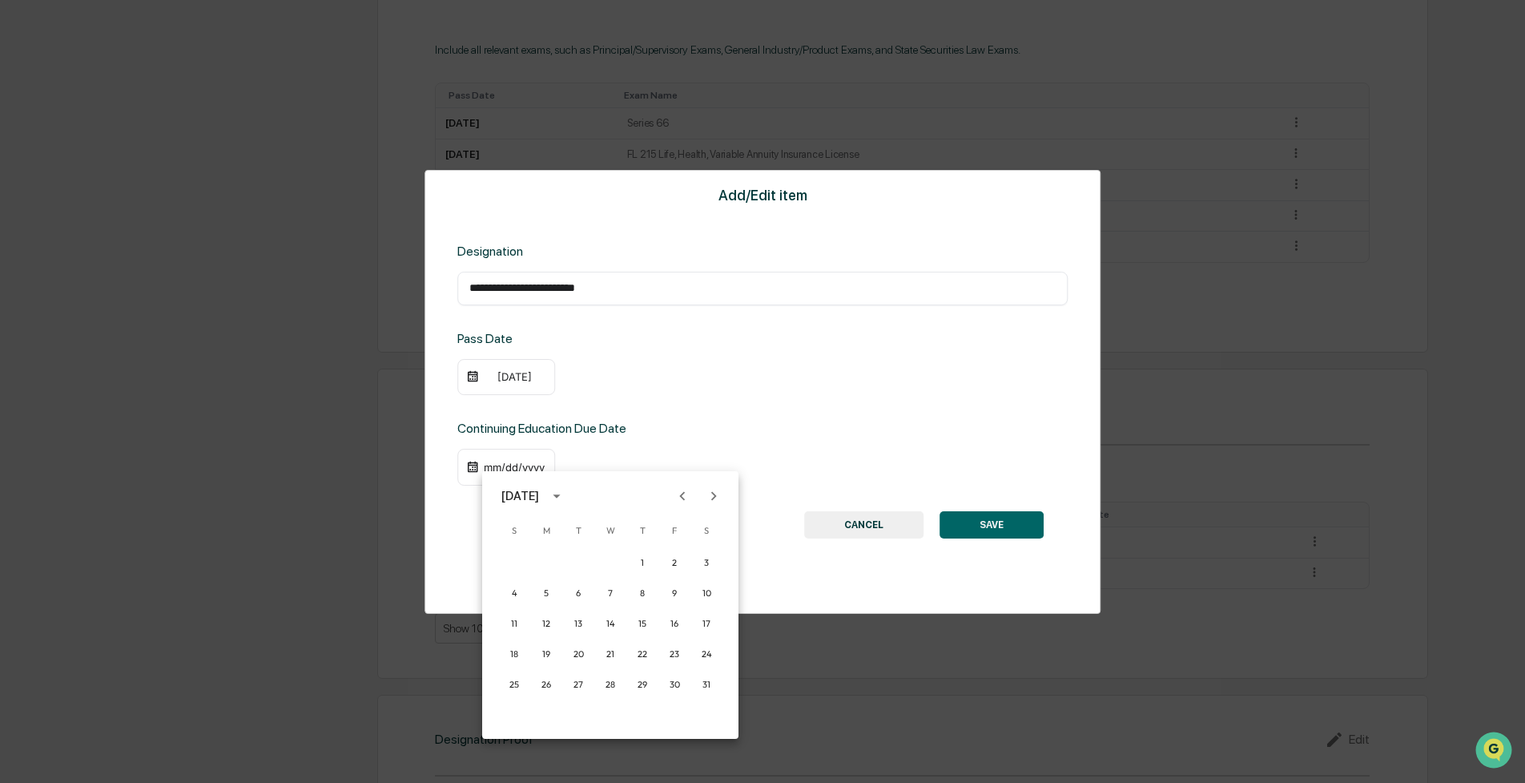
click at [721, 498] on icon "Next month" at bounding box center [714, 496] width 18 height 18
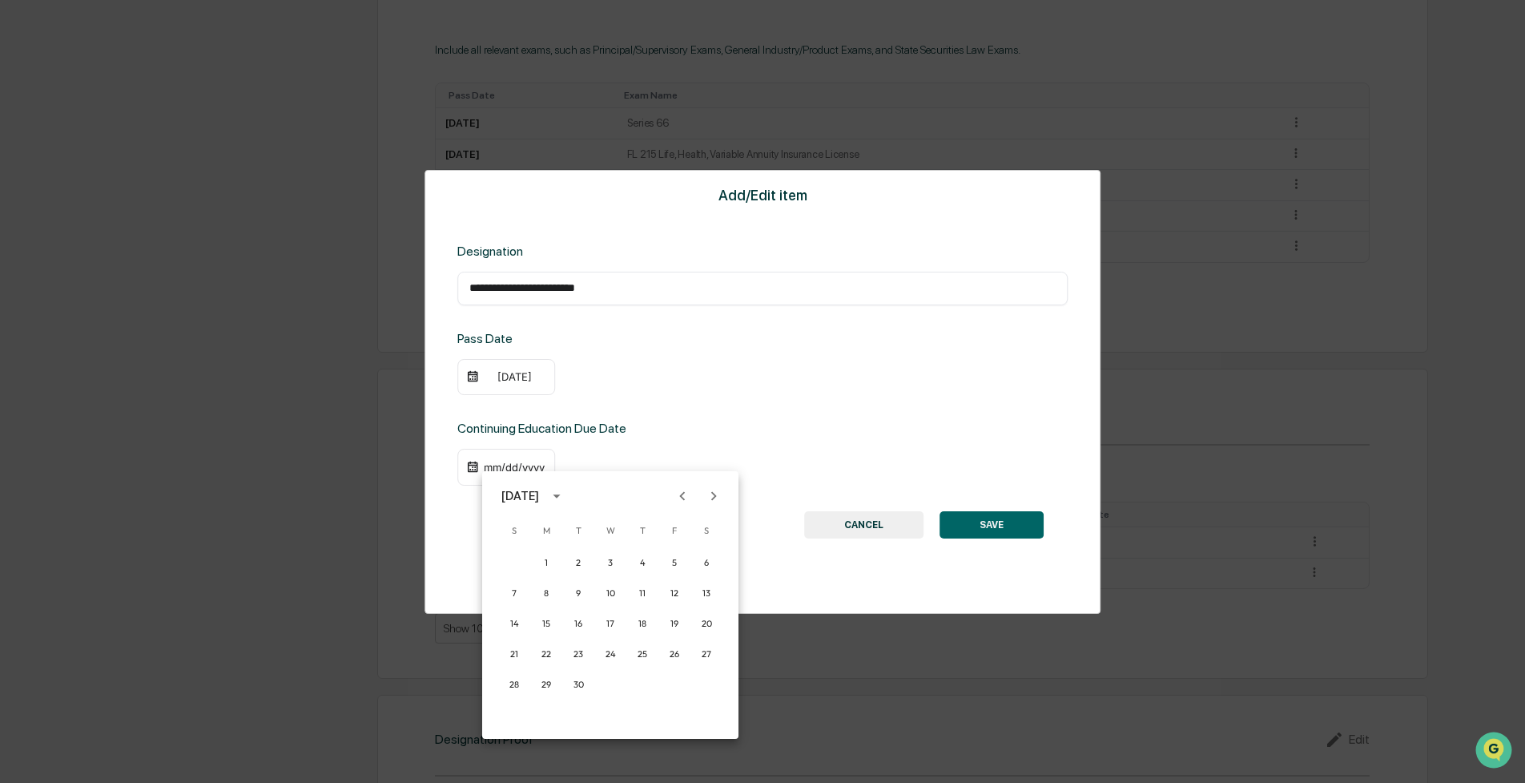
click at [721, 498] on icon "Next month" at bounding box center [714, 496] width 18 height 18
click at [609, 554] on button "1" at bounding box center [610, 562] width 29 height 29
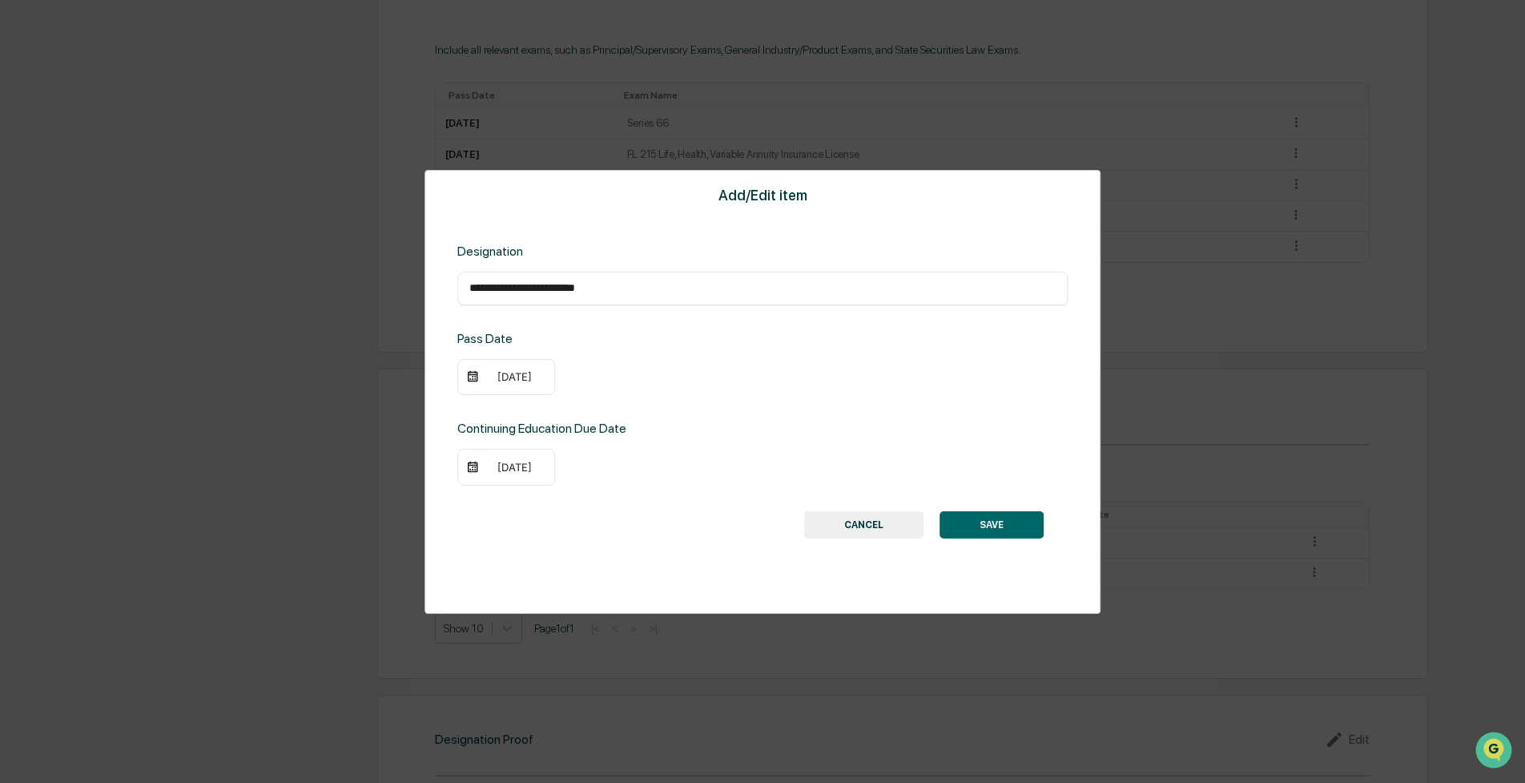
click at [1016, 522] on button "SAVE" at bounding box center [992, 524] width 104 height 27
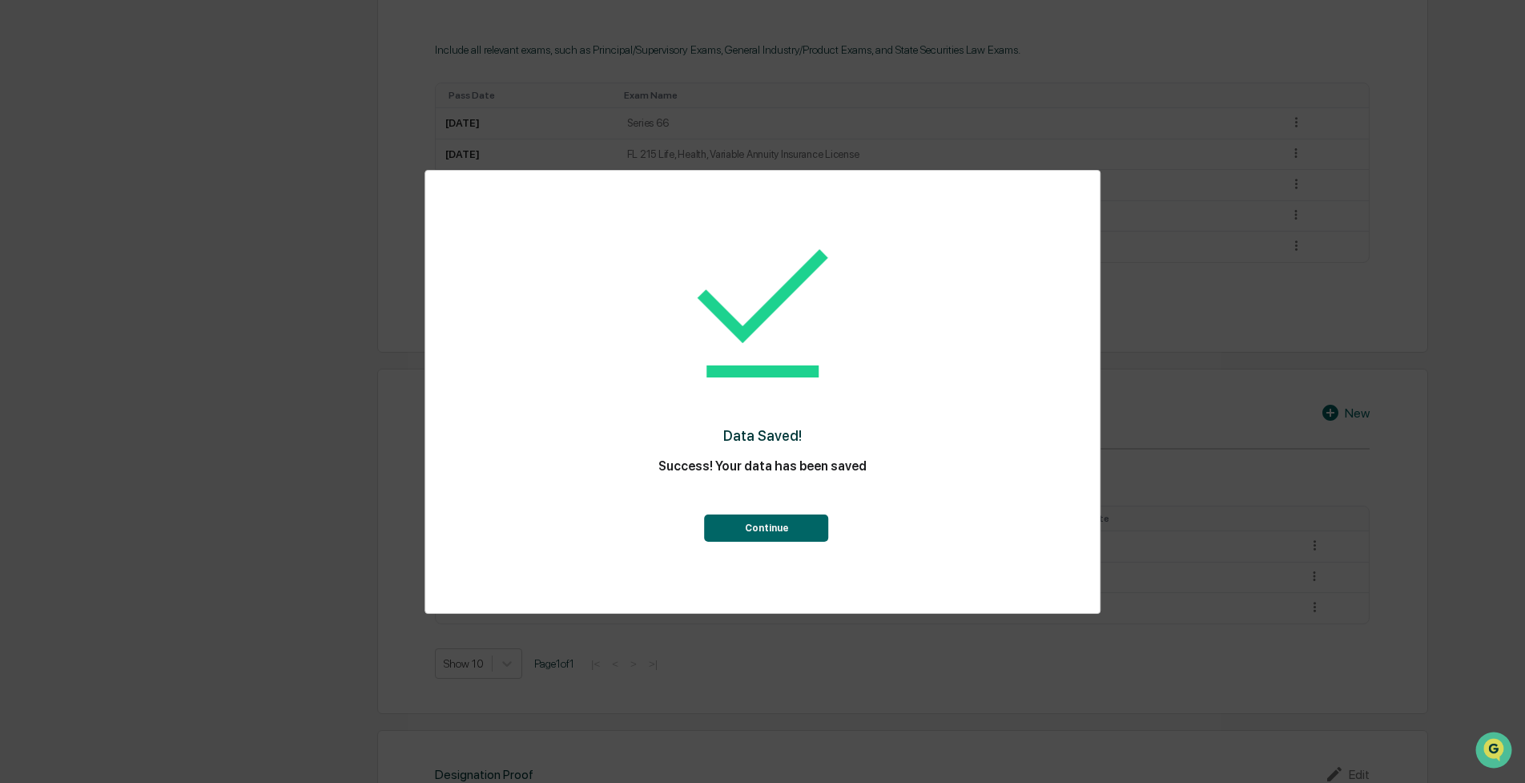
click at [754, 528] on button "Continue" at bounding box center [767, 527] width 124 height 27
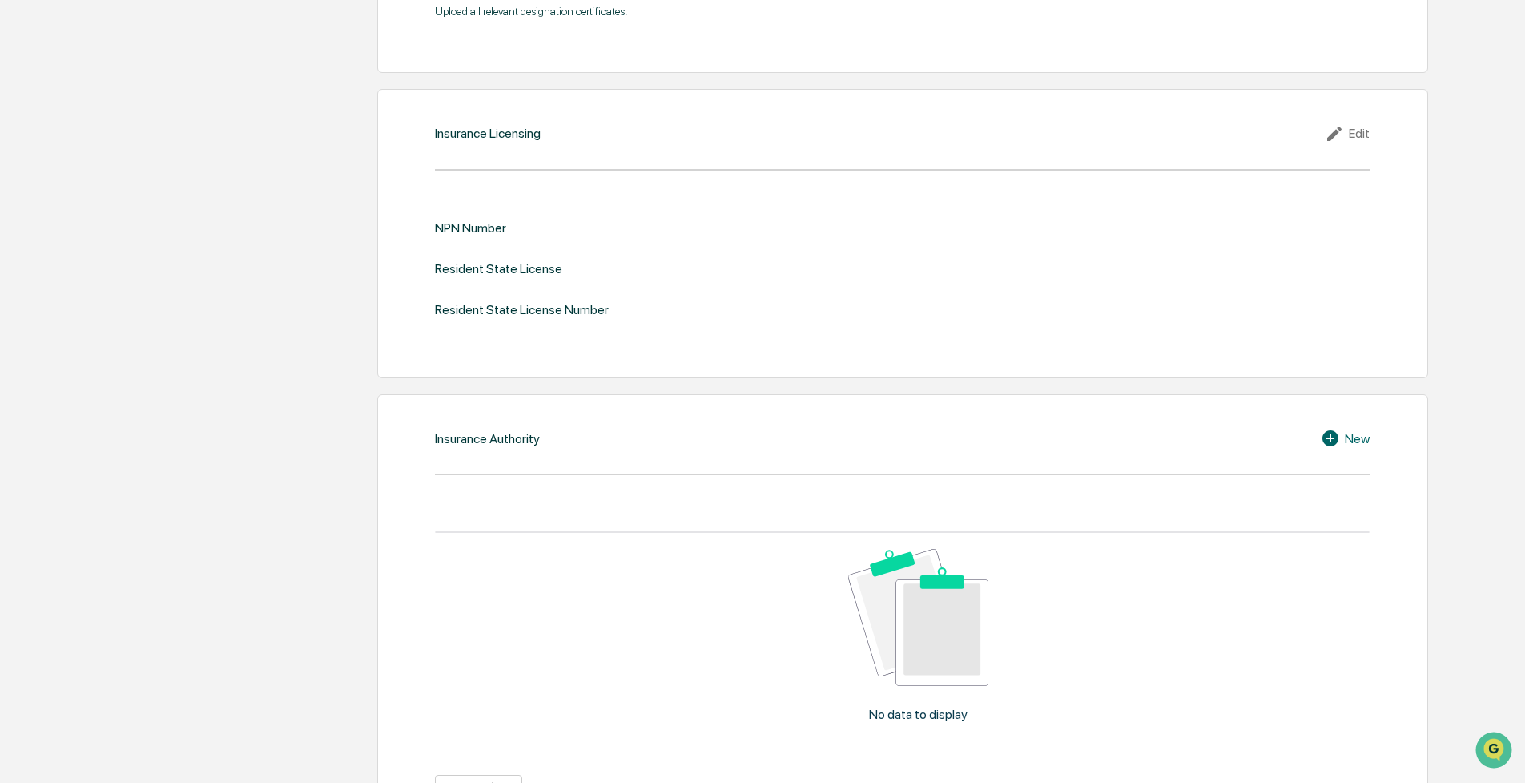
scroll to position [1877, 0]
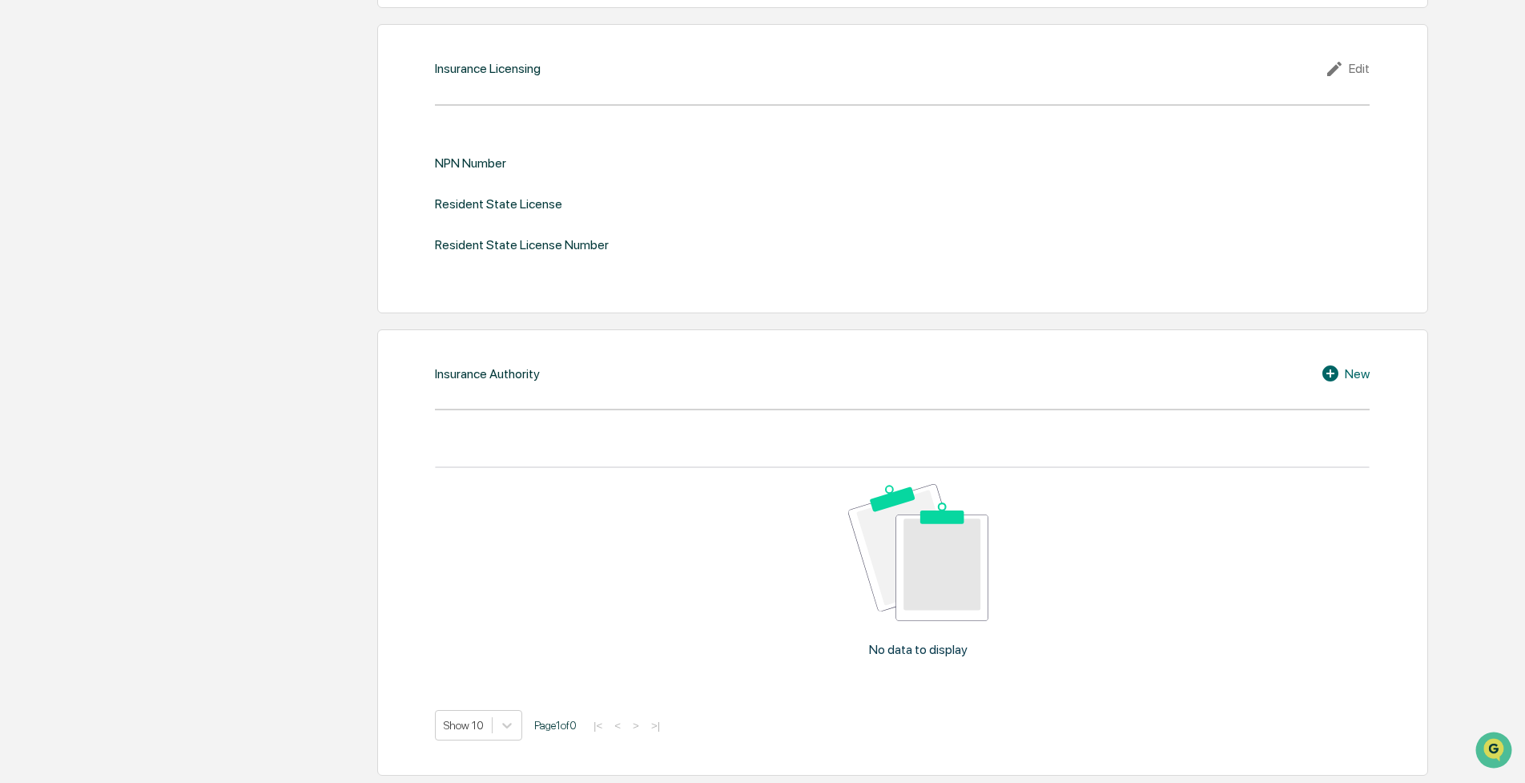
click at [1372, 372] on div "Insurance Authority New No data to display Show 10 Page 1 of 0 |< < > >|" at bounding box center [902, 552] width 1051 height 446
click at [1360, 373] on div "New" at bounding box center [1345, 373] width 49 height 19
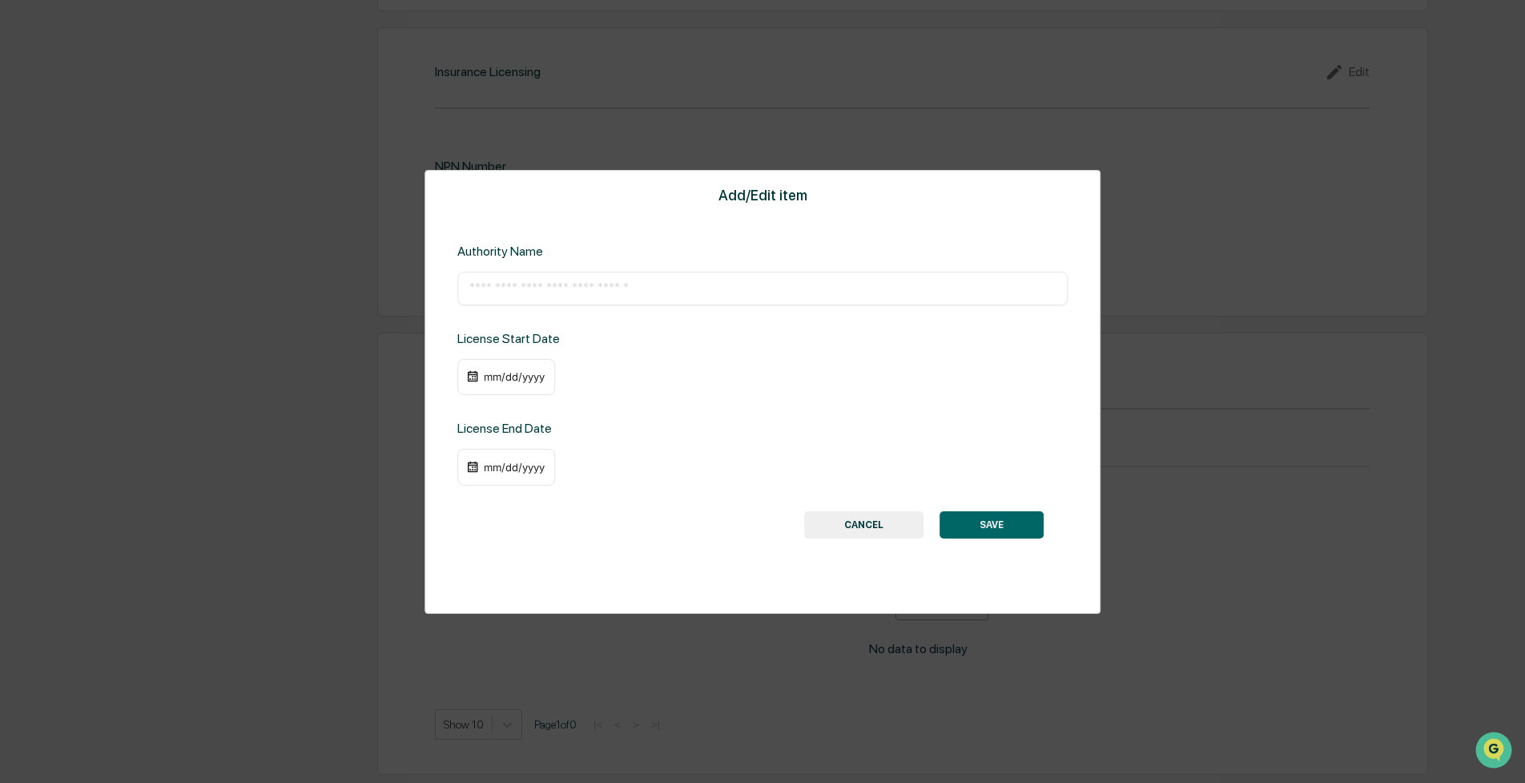
scroll to position [1872, 0]
click at [538, 292] on input "text" at bounding box center [762, 288] width 586 height 16
click at [847, 529] on button "CANCEL" at bounding box center [863, 524] width 119 height 27
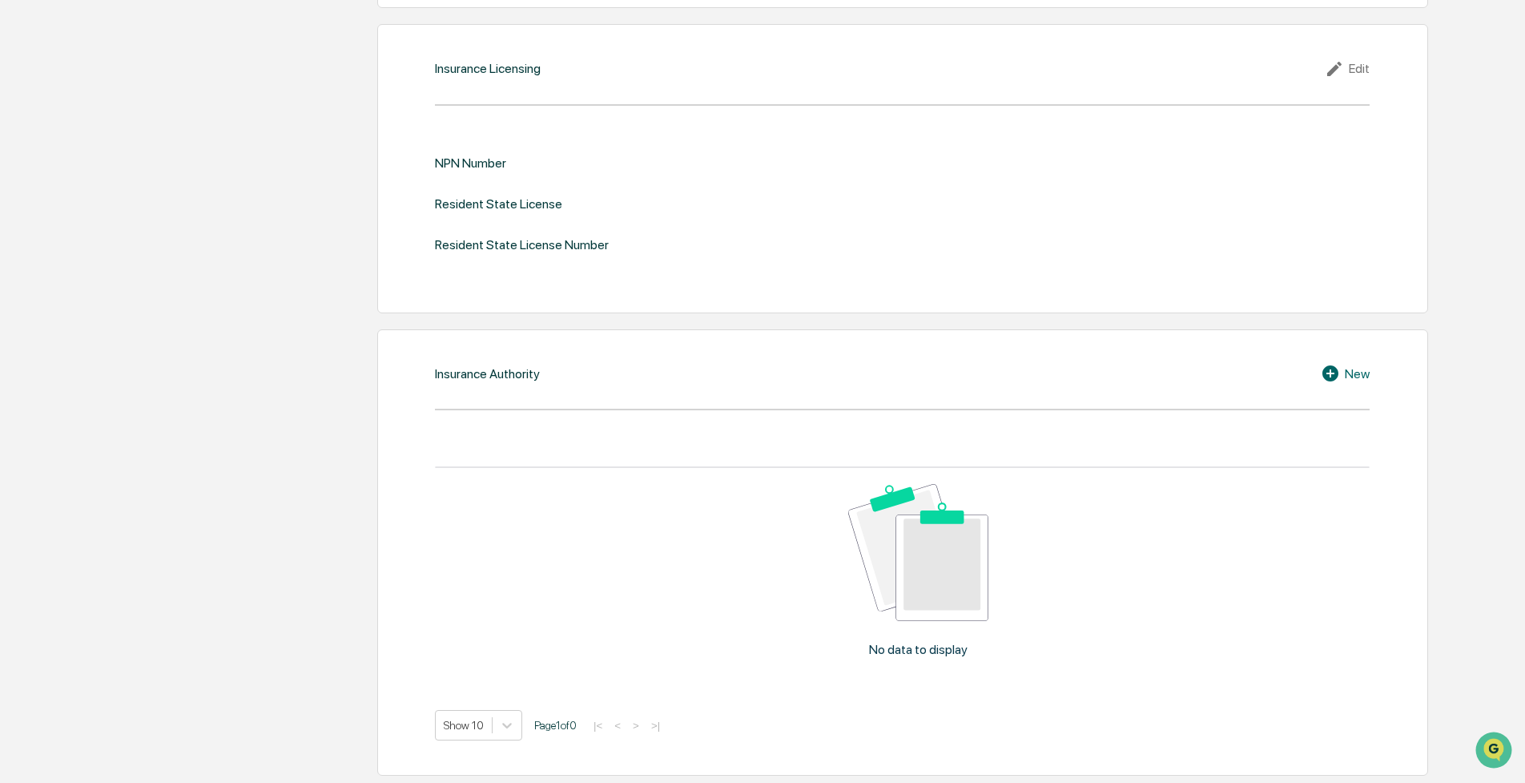
scroll to position [1336, 0]
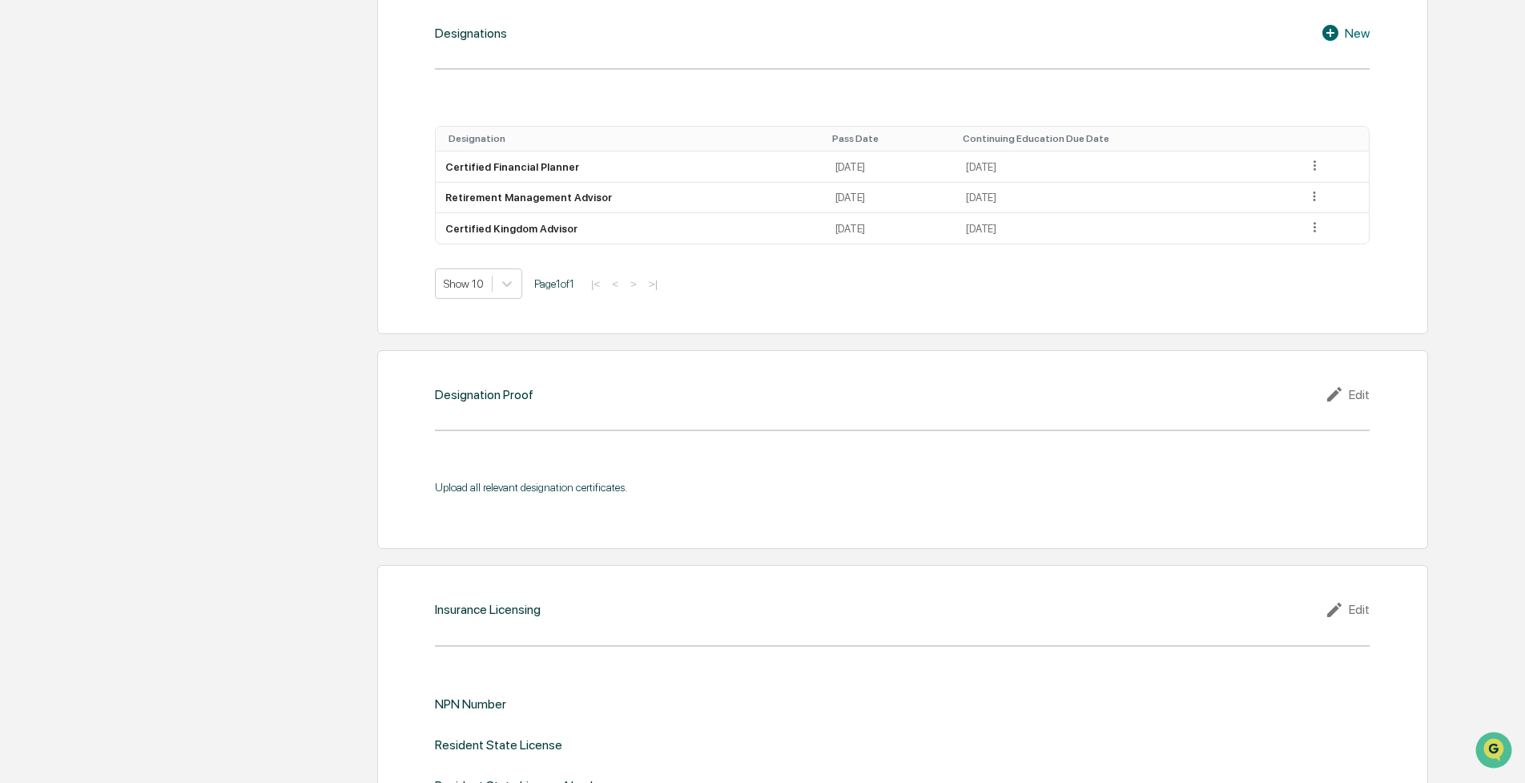
click at [466, 494] on div "Upload all relevant designation certificates." at bounding box center [902, 487] width 935 height 13
click at [469, 487] on div "Upload all relevant designation certificates." at bounding box center [902, 487] width 935 height 13
click at [490, 494] on div "Upload all relevant designation certificates." at bounding box center [902, 487] width 935 height 13
click at [514, 459] on div "Upload all relevant designation certificates." at bounding box center [902, 485] width 935 height 57
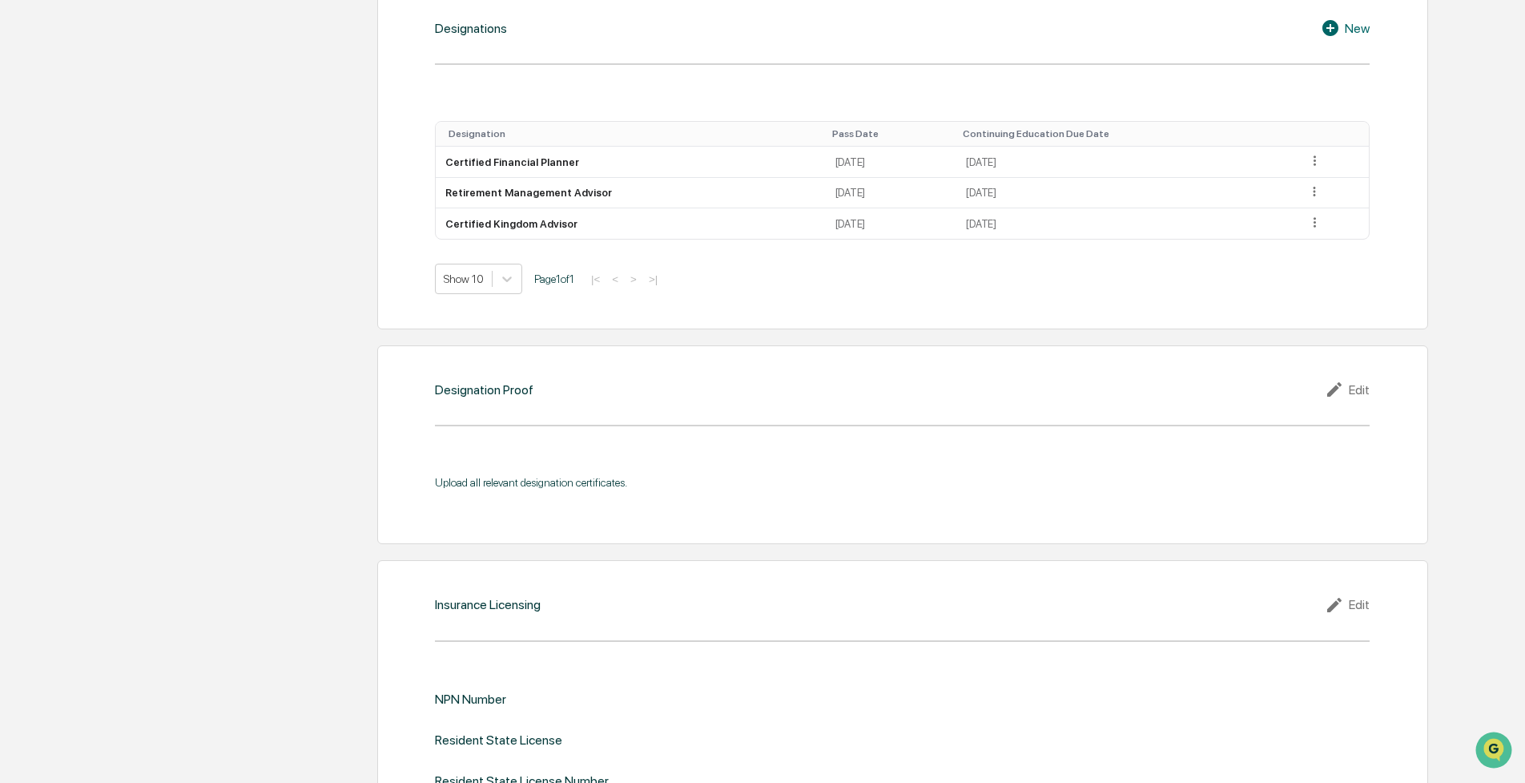
click at [1354, 388] on div "Edit" at bounding box center [1347, 389] width 45 height 19
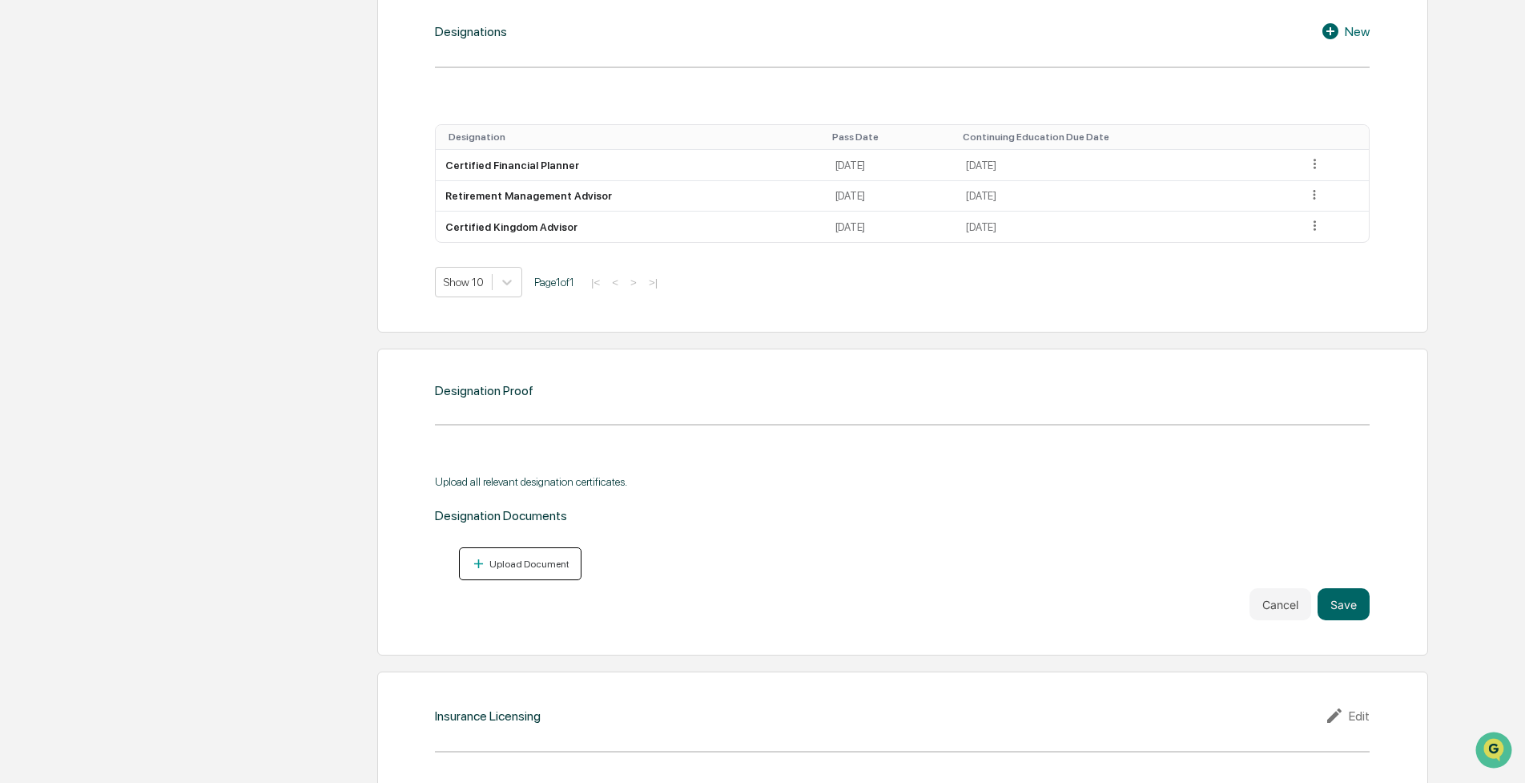
click at [517, 555] on button "Upload Document" at bounding box center [520, 563] width 123 height 33
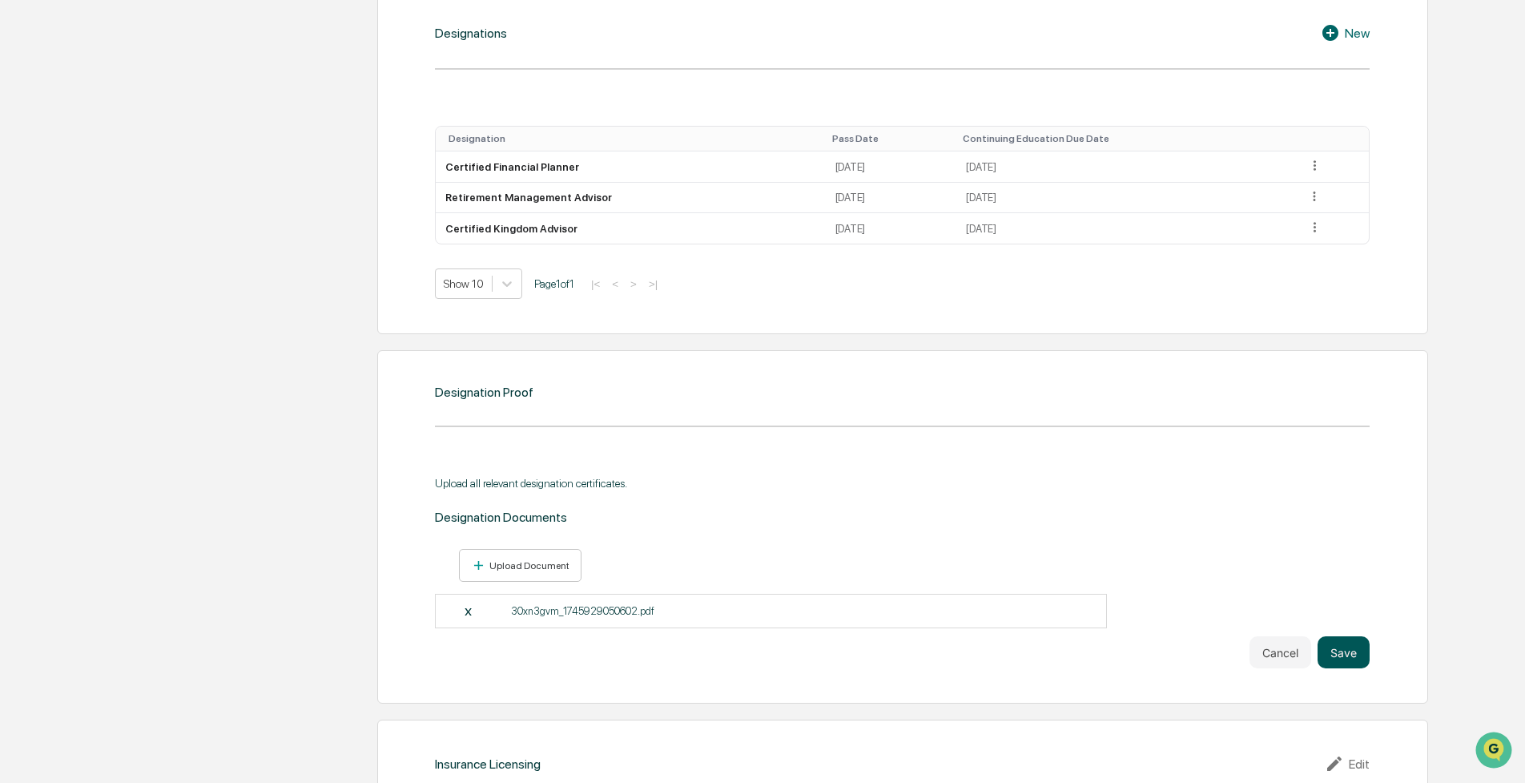
click at [1352, 650] on button "Save" at bounding box center [1344, 652] width 52 height 32
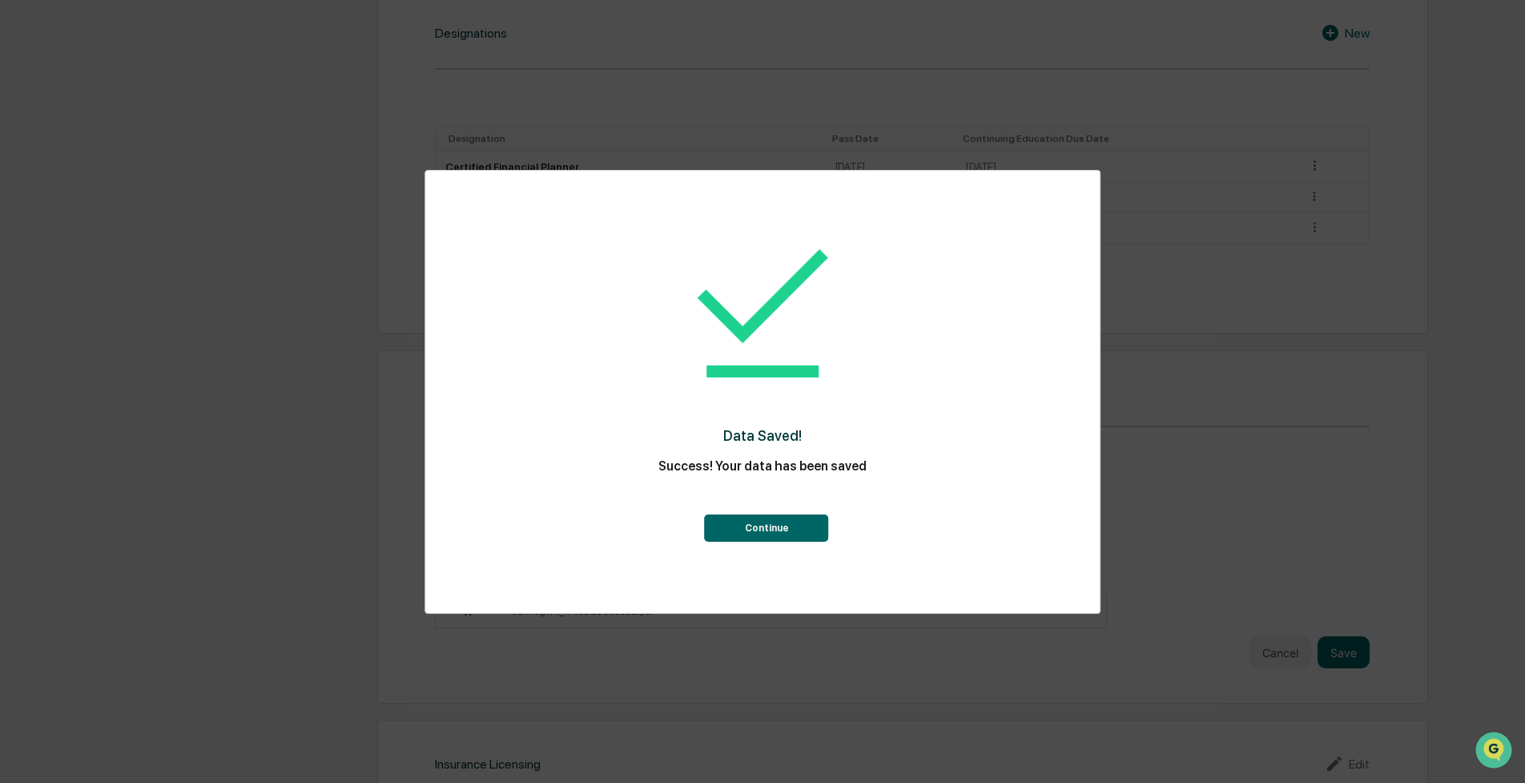
click at [793, 538] on button "Continue" at bounding box center [767, 527] width 124 height 27
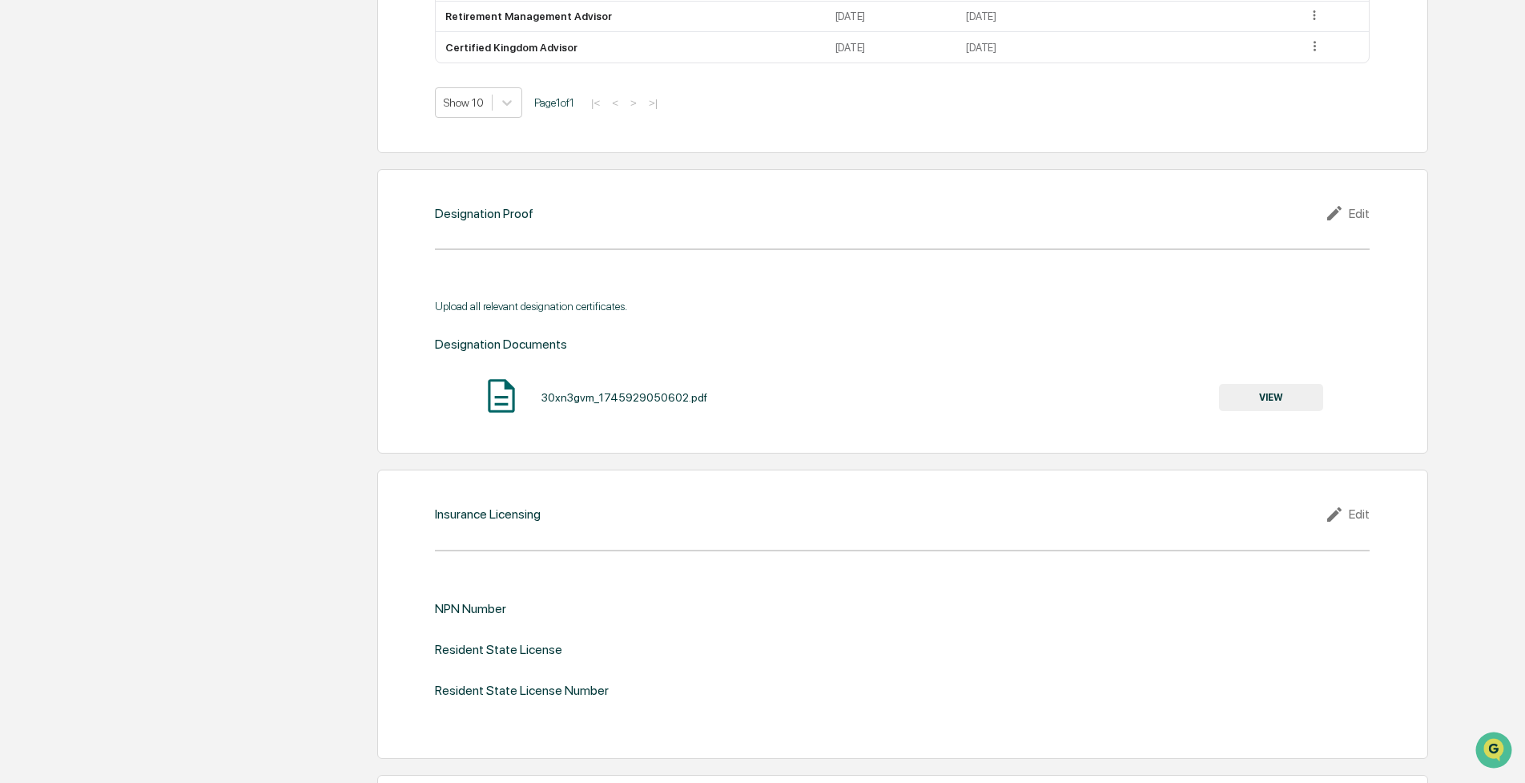
scroll to position [1580, 0]
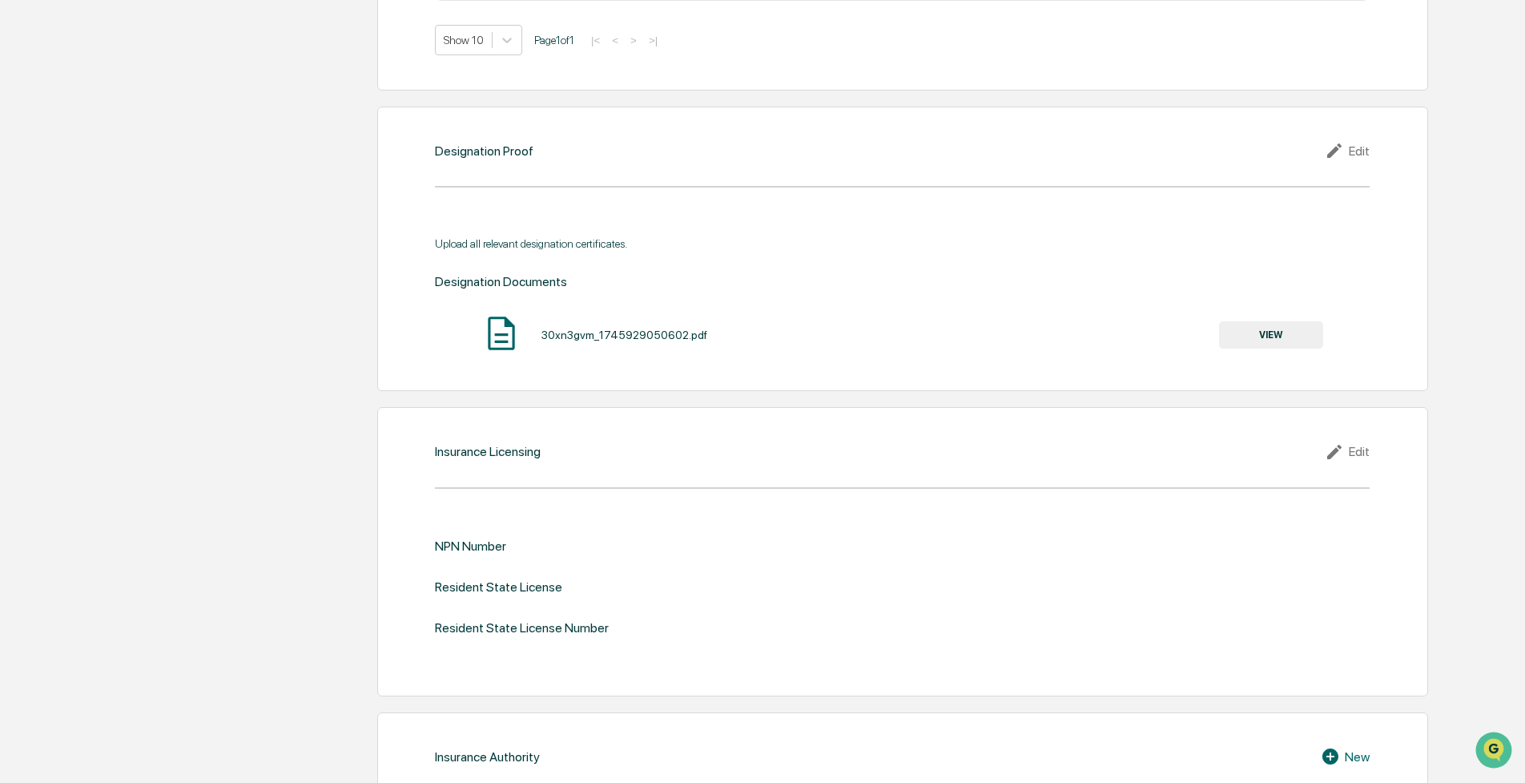
click at [1355, 445] on div "Edit" at bounding box center [1347, 451] width 45 height 19
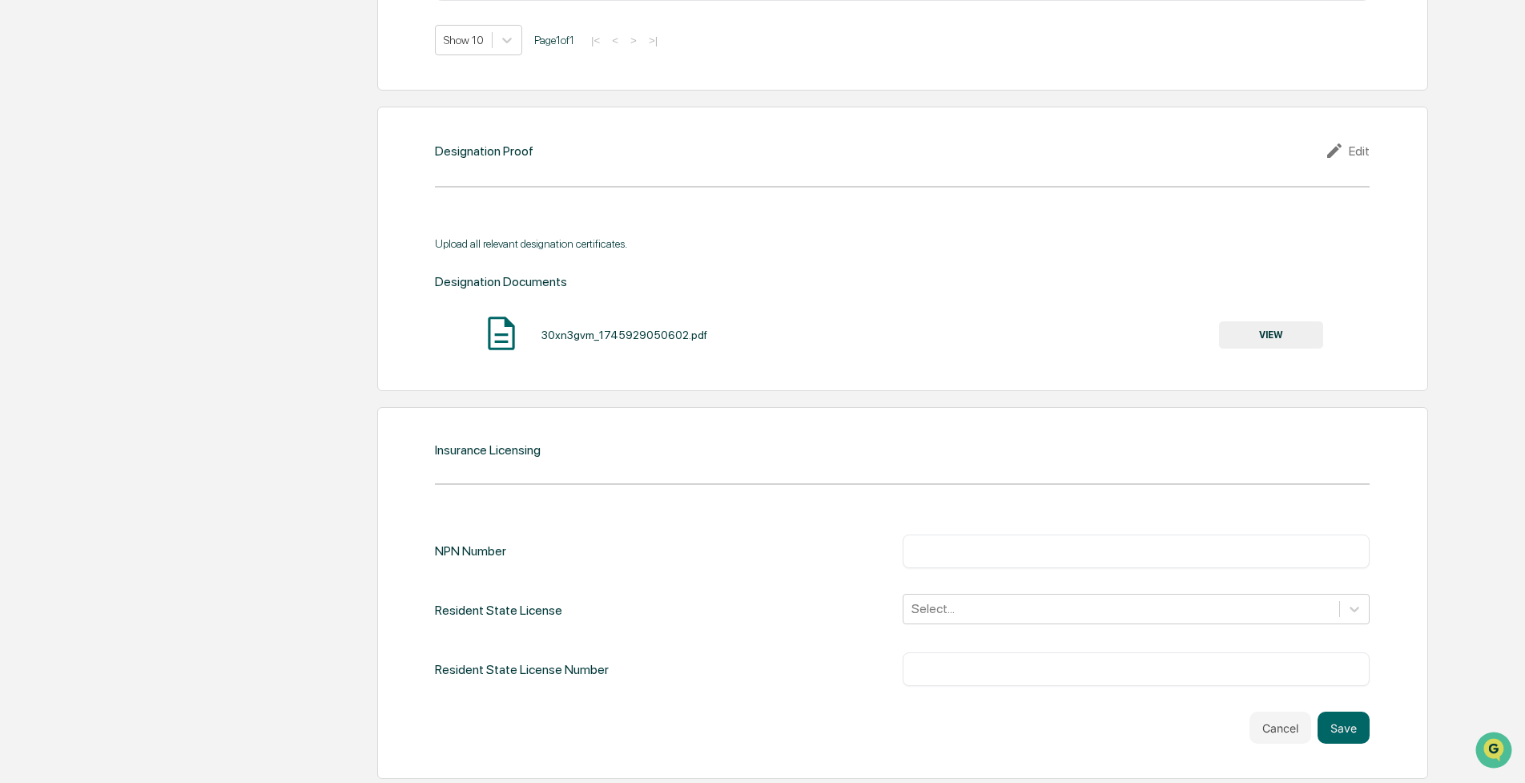
click at [985, 565] on div "​" at bounding box center [1137, 551] width 468 height 34
click at [975, 556] on input "text" at bounding box center [1137, 551] width 444 height 16
paste input "*******"
type input "*******"
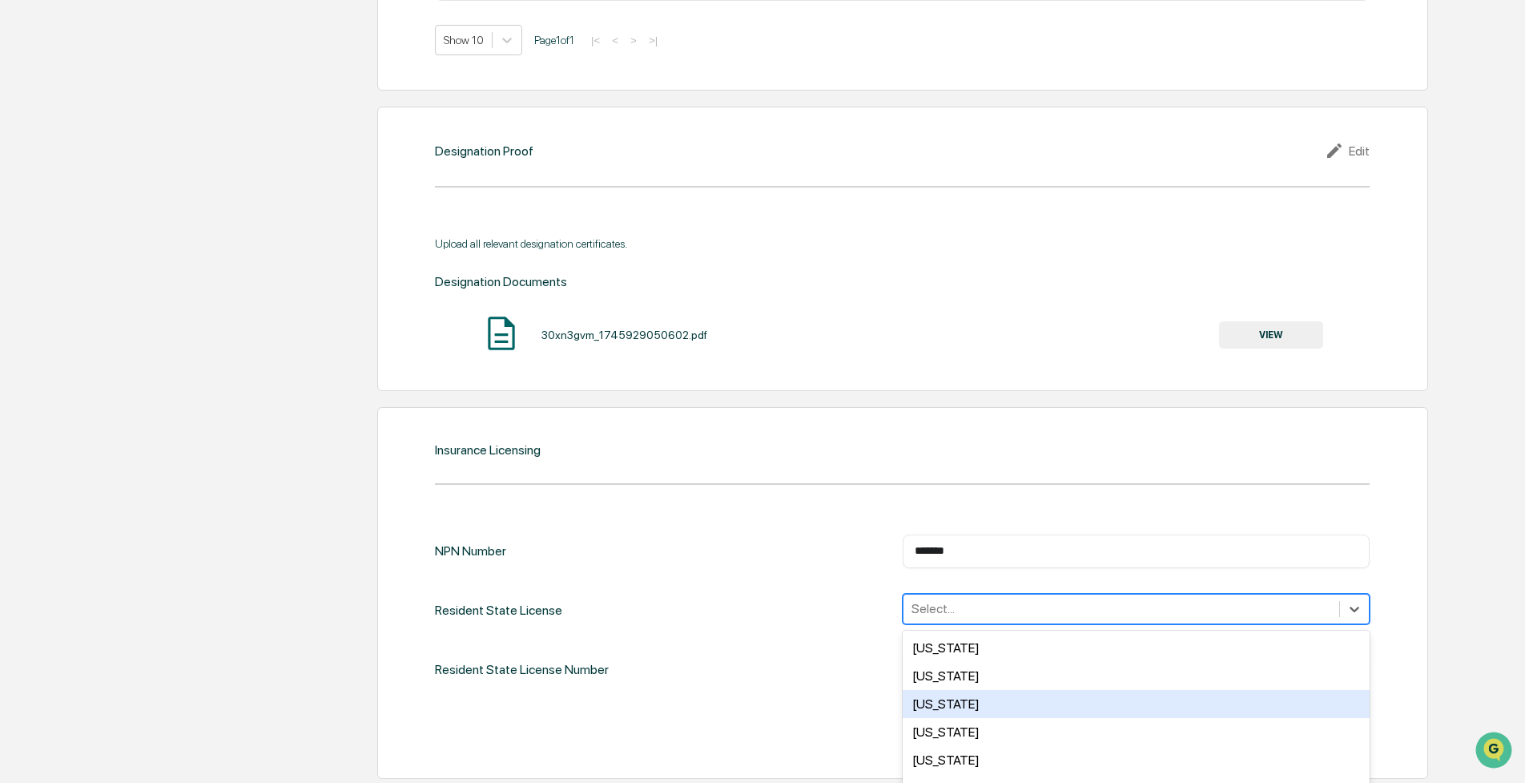
scroll to position [1675, 0]
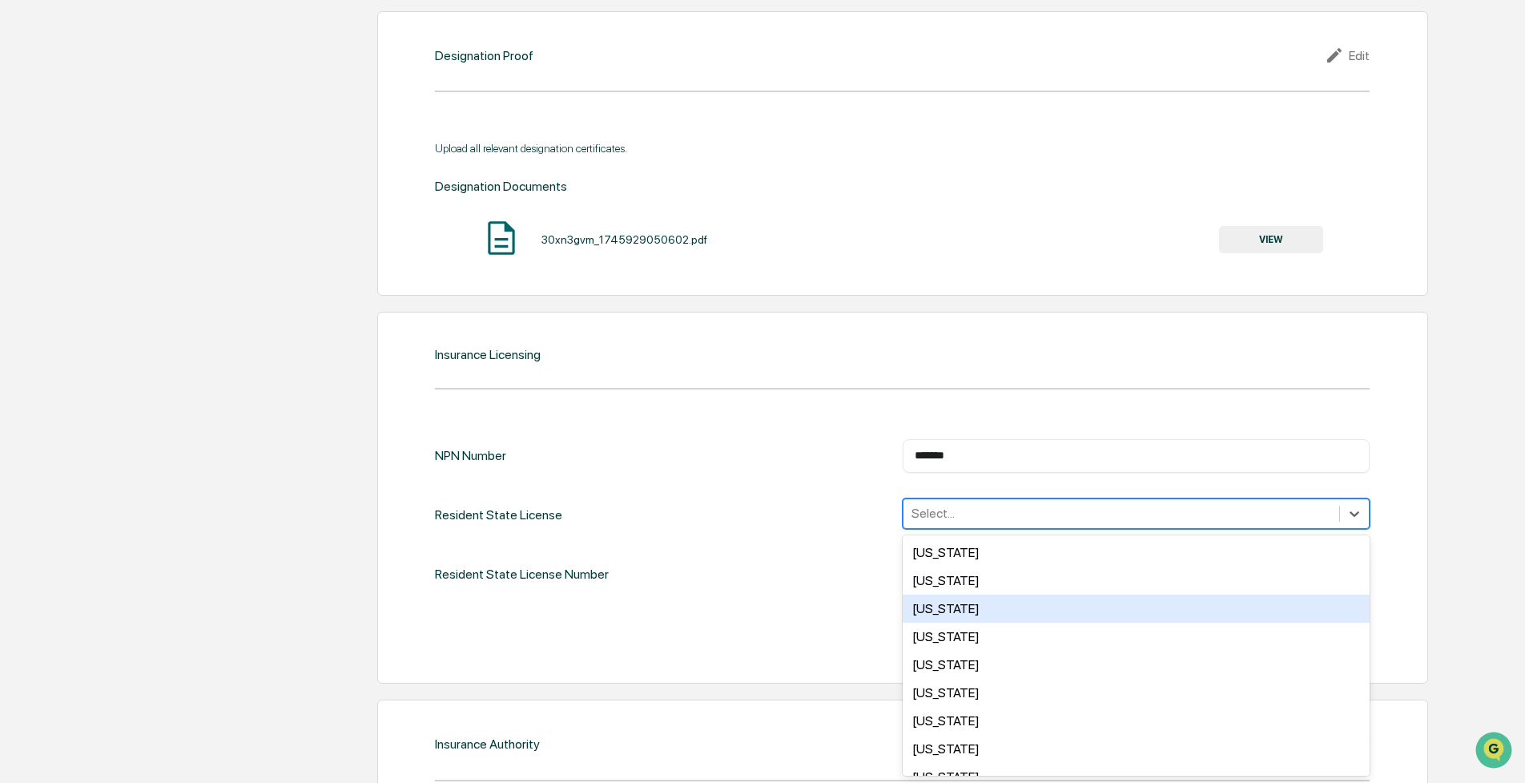
click at [957, 529] on div "[US_STATE], 3 of 50. 50 results available. Use Up and Down to choose options, p…" at bounding box center [1137, 513] width 468 height 30
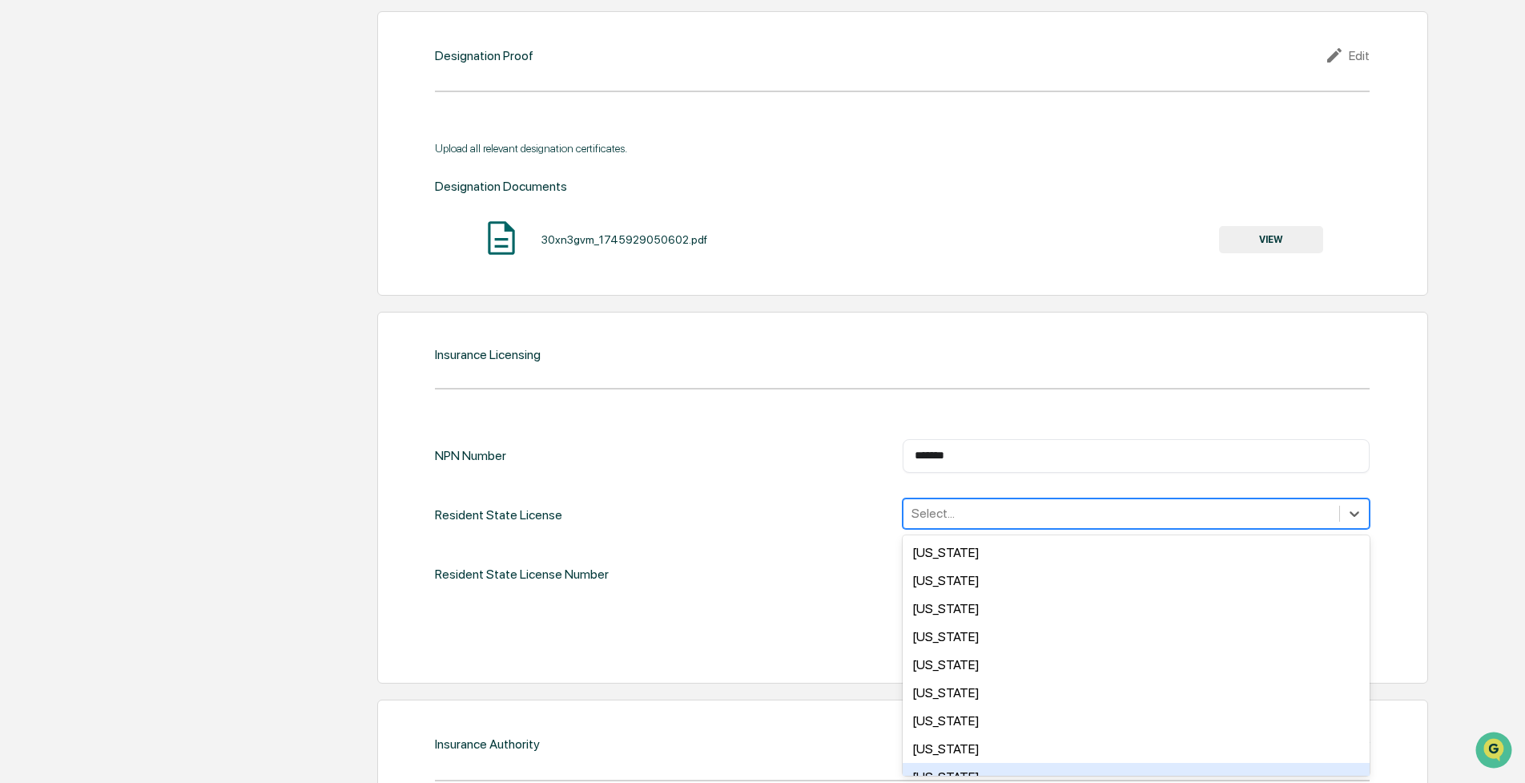
click at [941, 767] on div "[US_STATE]" at bounding box center [1137, 777] width 468 height 28
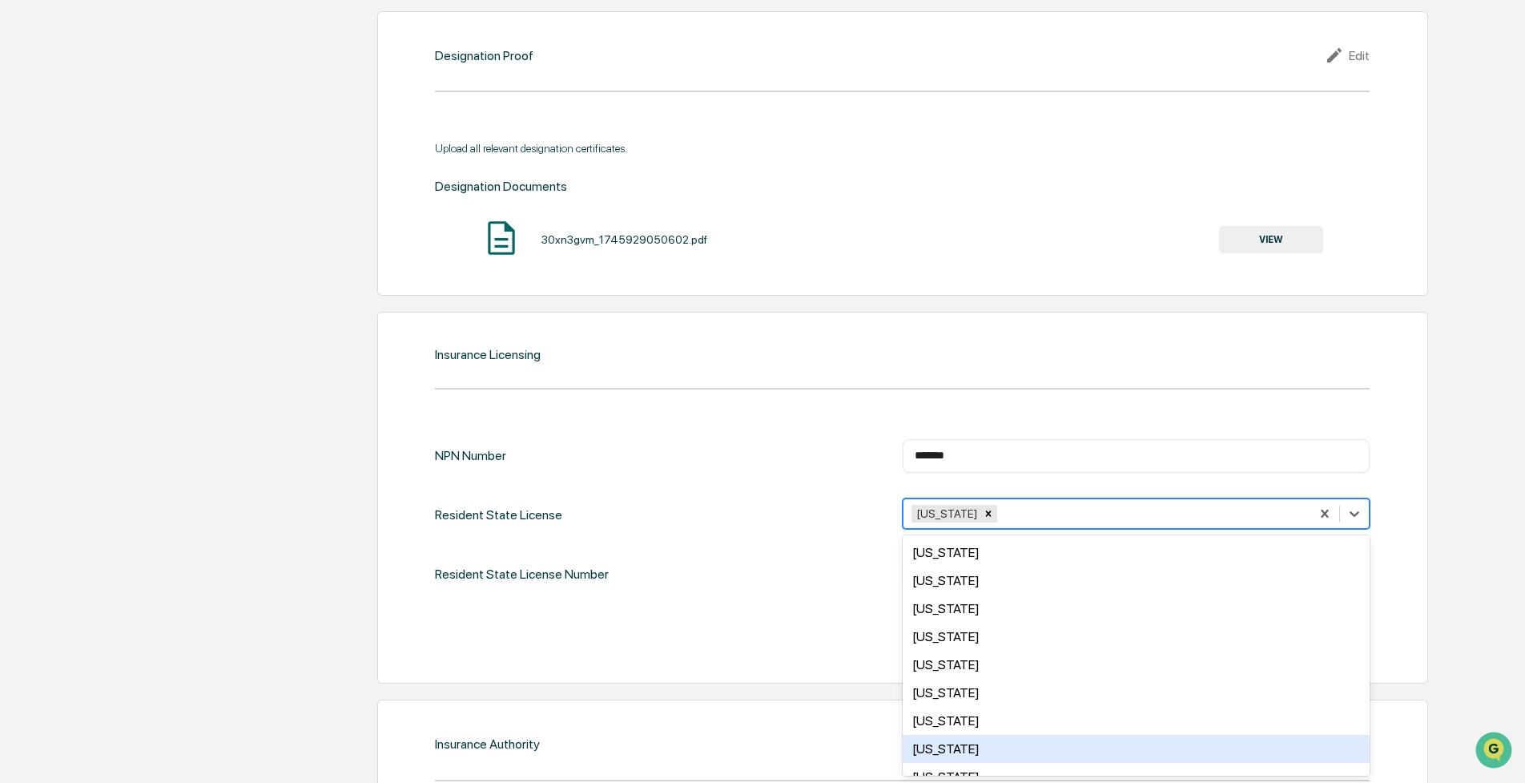
click at [712, 607] on div "NPN Number ******* ​ Resident State License option [US_STATE], selected. [US_ST…" at bounding box center [902, 543] width 935 height 209
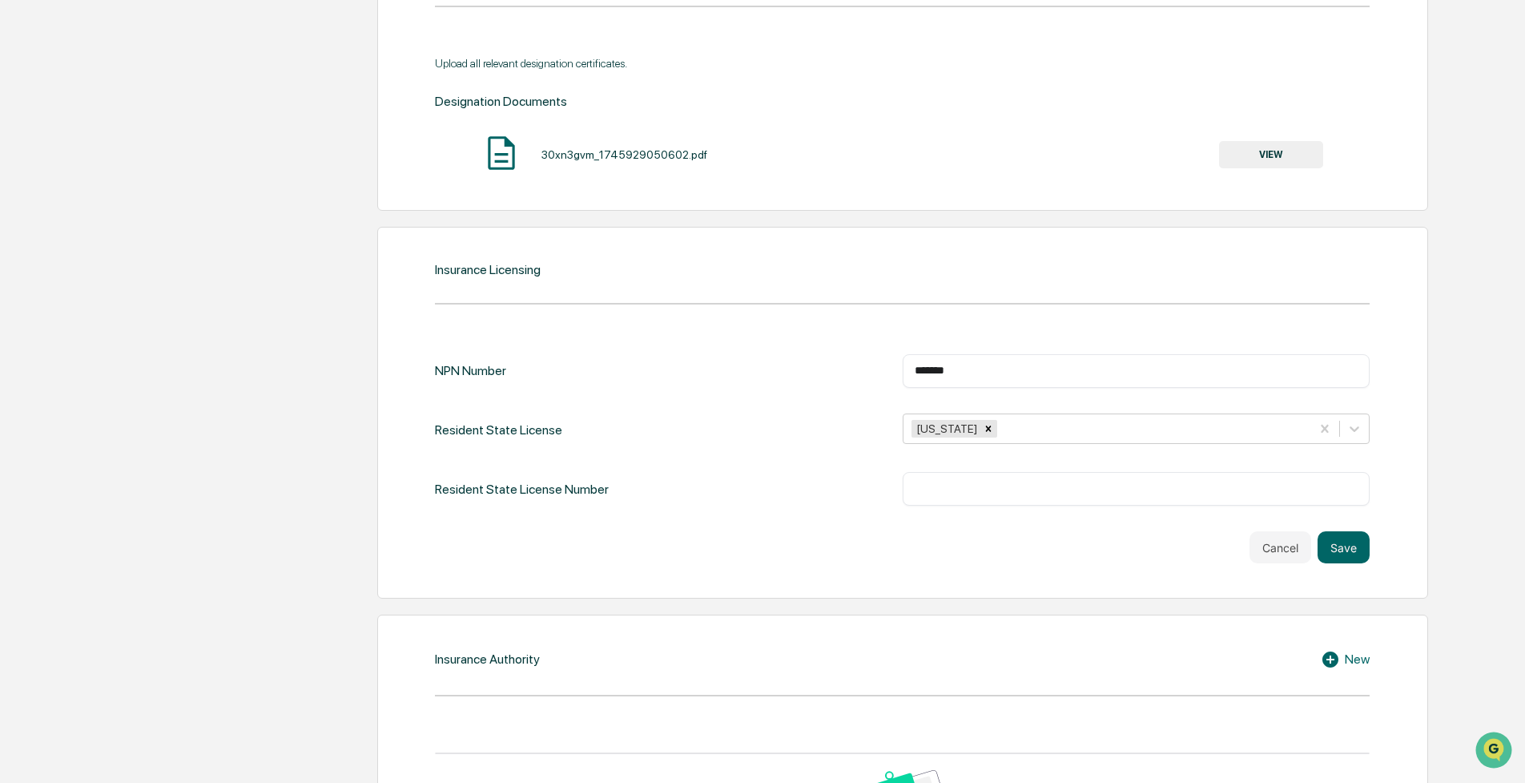
scroll to position [1763, 0]
click at [933, 490] on input "text" at bounding box center [1137, 486] width 444 height 16
click at [963, 377] on div "******* ​" at bounding box center [1137, 369] width 468 height 34
click at [966, 365] on input "*******" at bounding box center [1137, 369] width 444 height 16
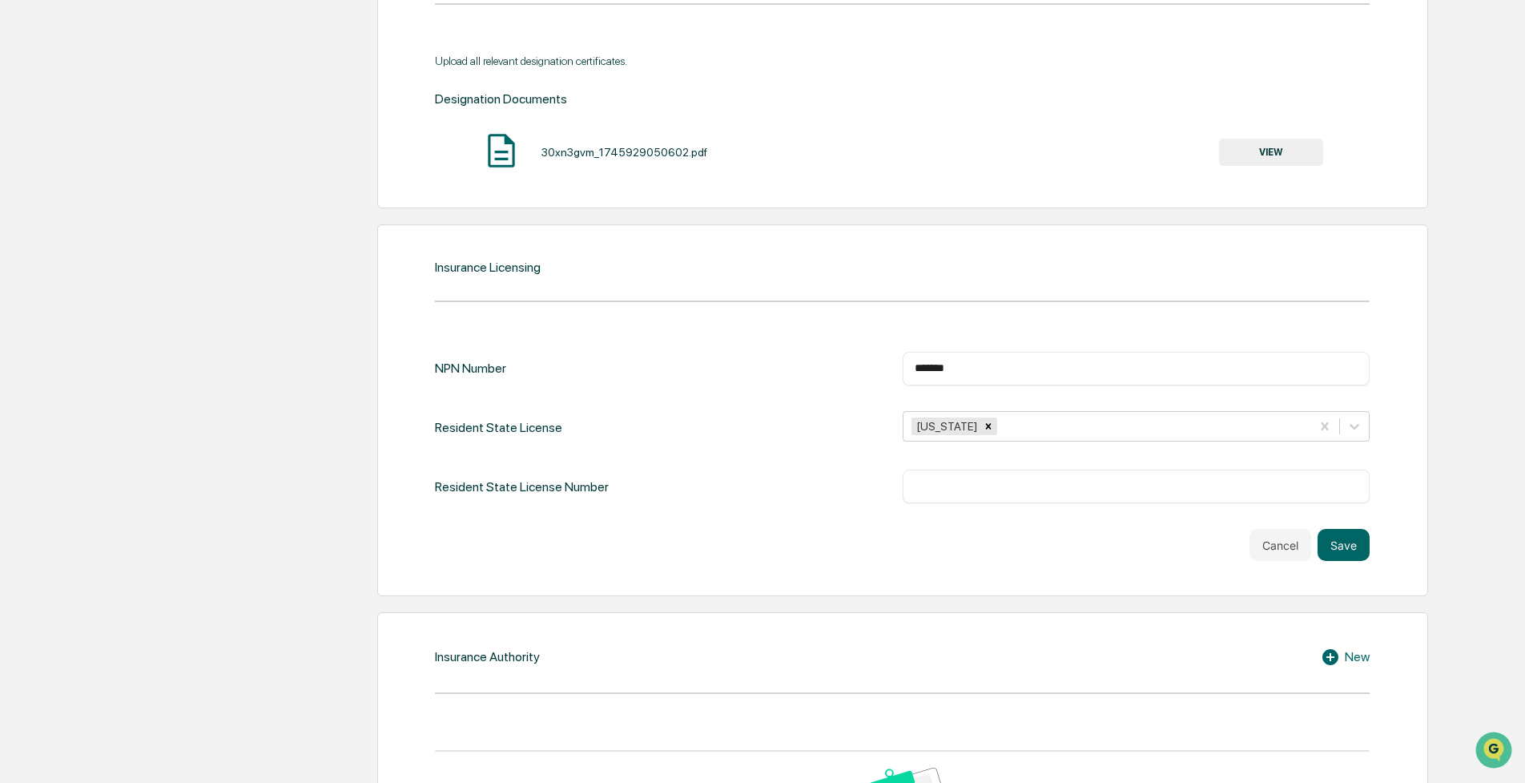
click at [966, 365] on input "*******" at bounding box center [1137, 369] width 444 height 16
drag, startPoint x: 977, startPoint y: 485, endPoint x: 937, endPoint y: 486, distance: 40.9
click at [973, 484] on input "text" at bounding box center [1137, 486] width 444 height 16
paste input "*******"
type input "*******"
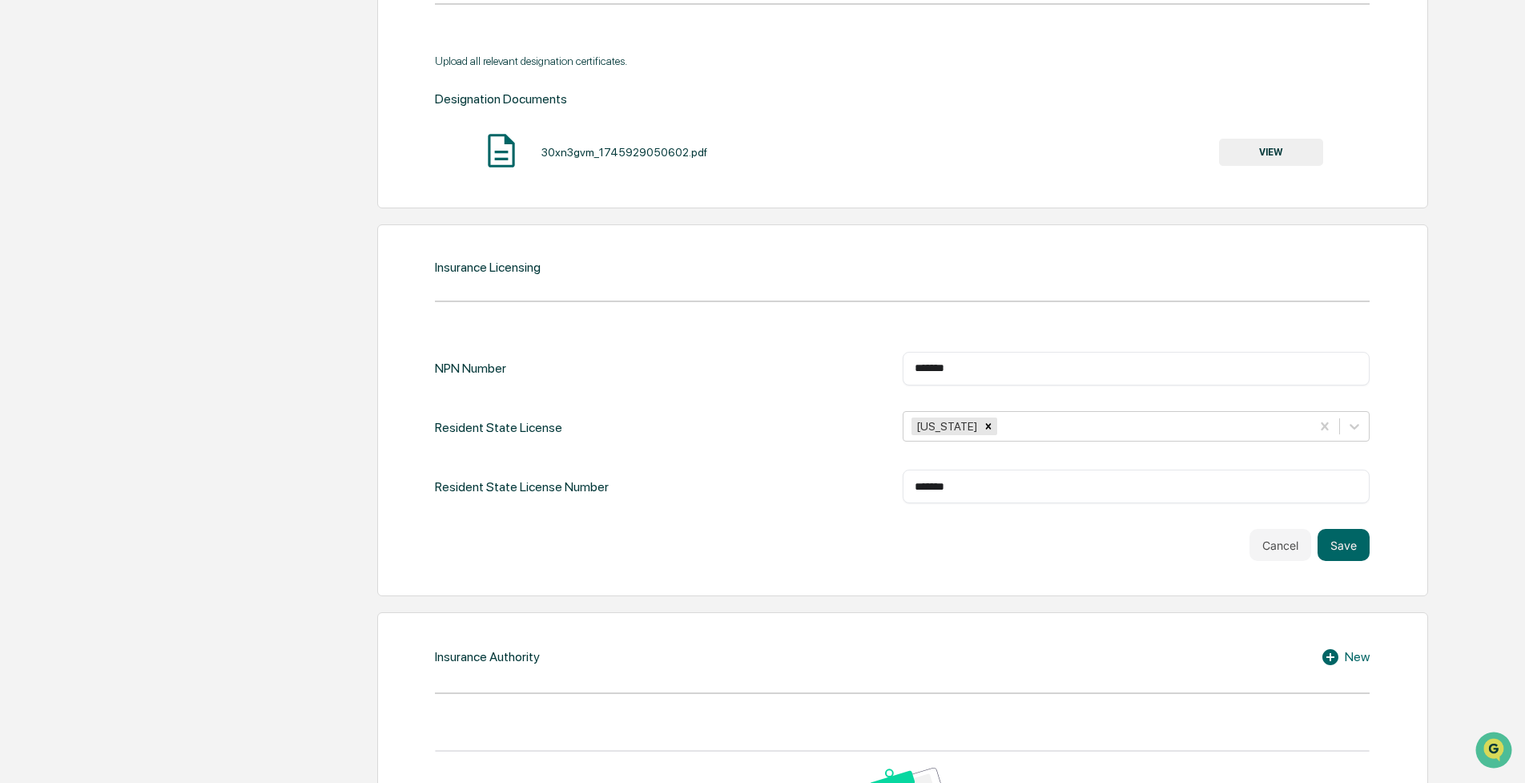
click at [945, 364] on input "*******" at bounding box center [1137, 369] width 444 height 16
drag, startPoint x: 1344, startPoint y: 543, endPoint x: 1308, endPoint y: 541, distance: 35.3
click at [1343, 543] on button "Save" at bounding box center [1344, 545] width 52 height 32
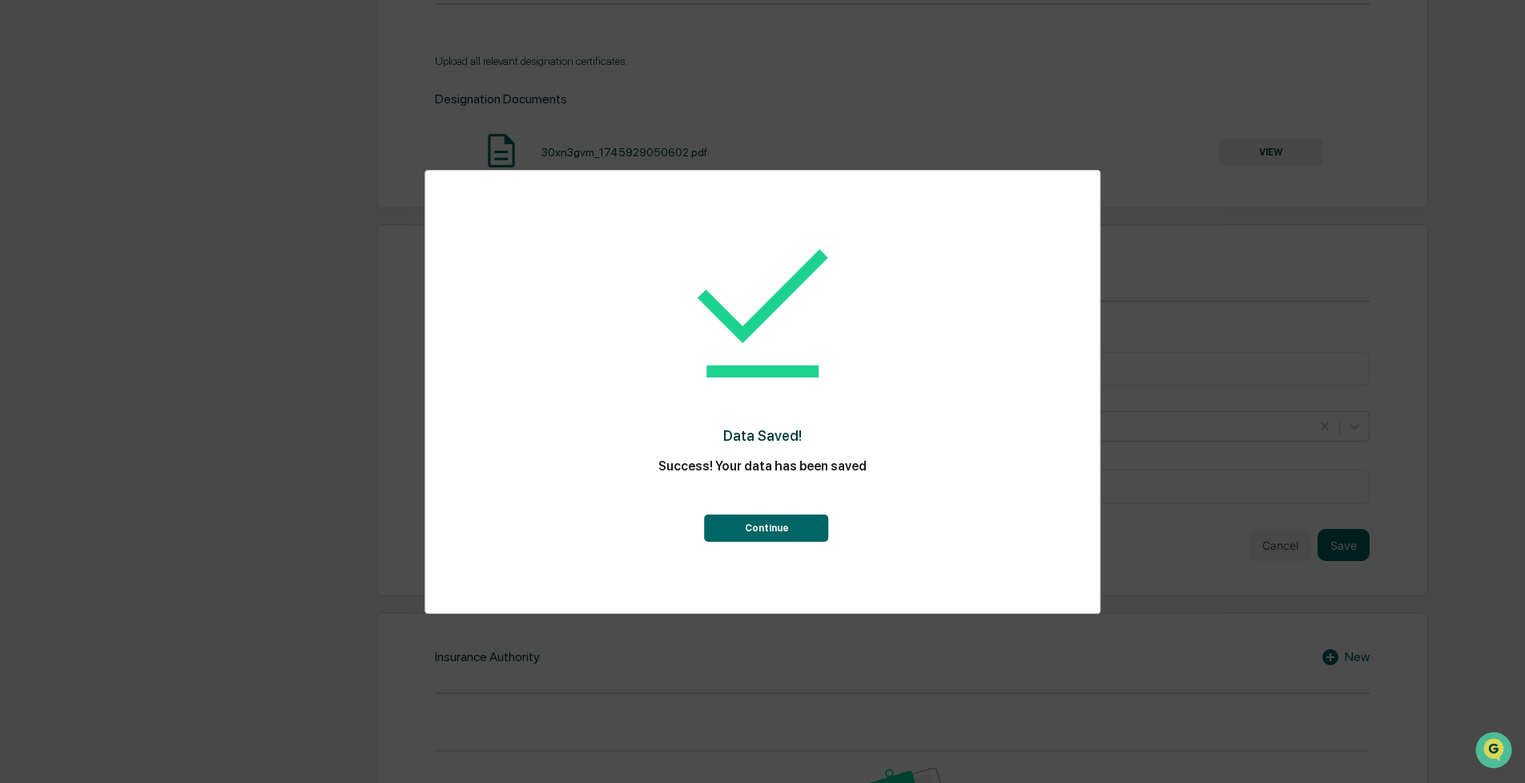
drag, startPoint x: 818, startPoint y: 543, endPoint x: 772, endPoint y: 526, distance: 48.7
click at [814, 542] on div "Data Saved! Success! Your data has been saved Continue" at bounding box center [762, 380] width 610 height 386
click at [768, 525] on button "Continue" at bounding box center [767, 527] width 124 height 27
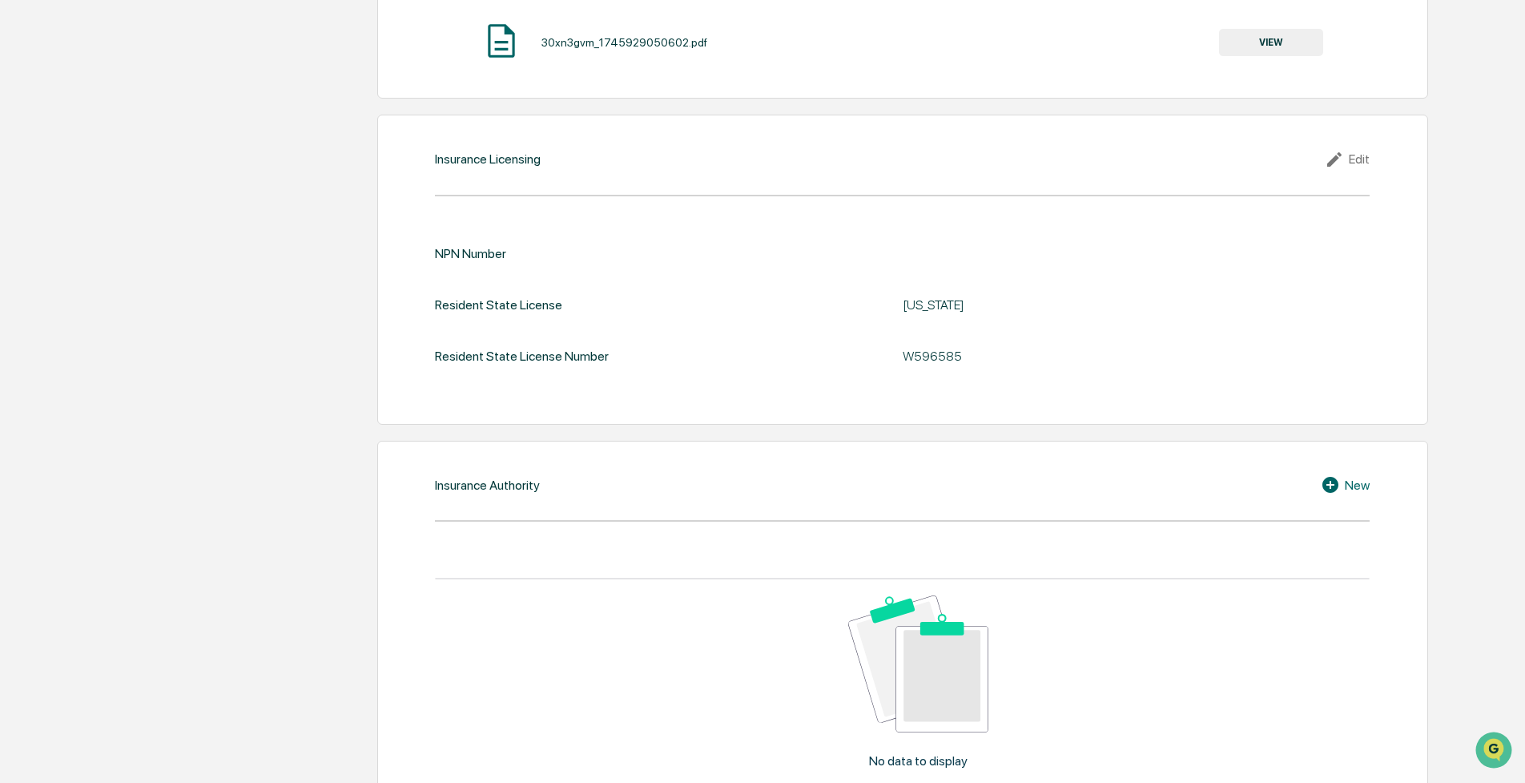
scroll to position [1983, 0]
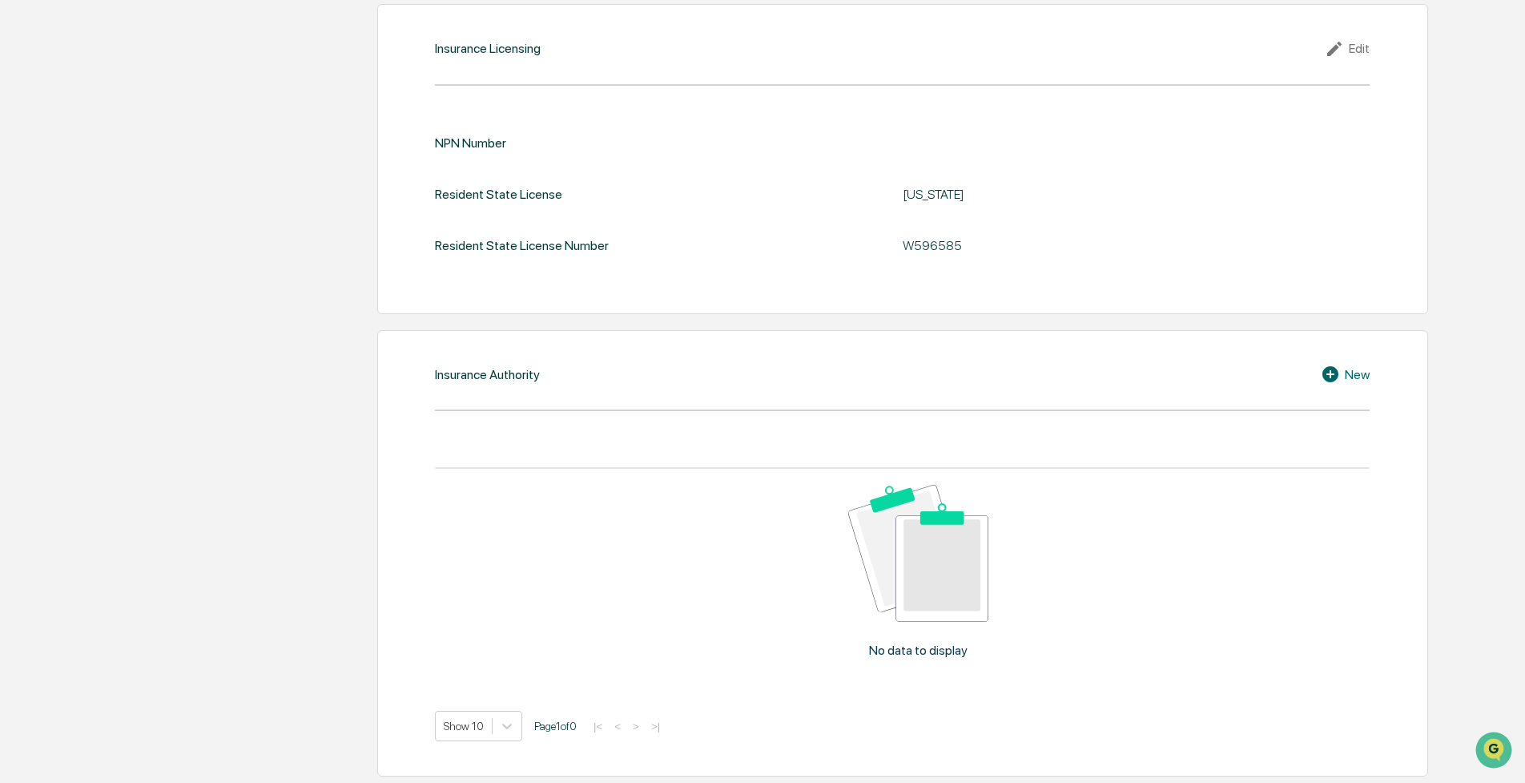
click at [1359, 378] on div "New" at bounding box center [1345, 374] width 49 height 19
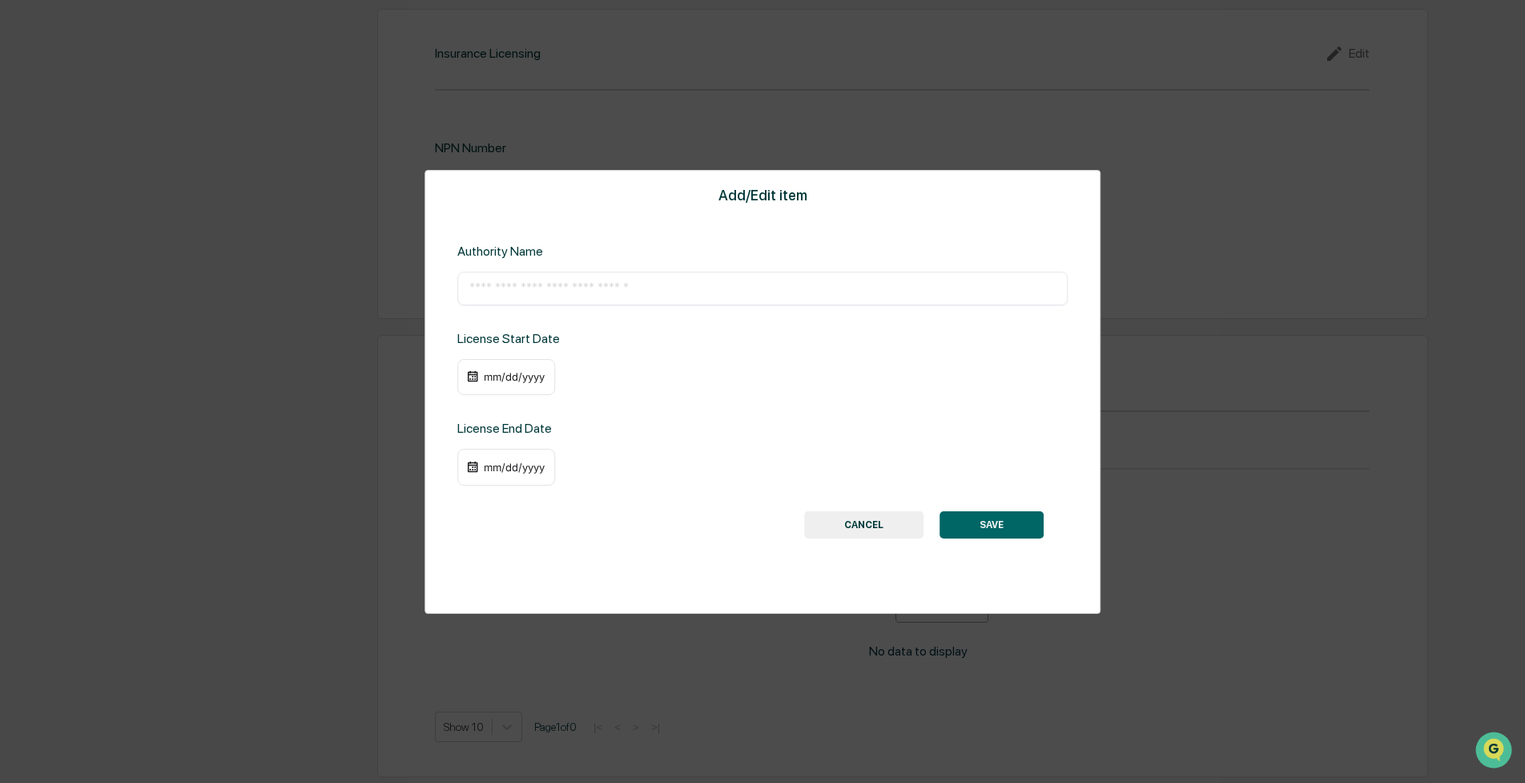
click at [871, 514] on button "CANCEL" at bounding box center [863, 524] width 119 height 27
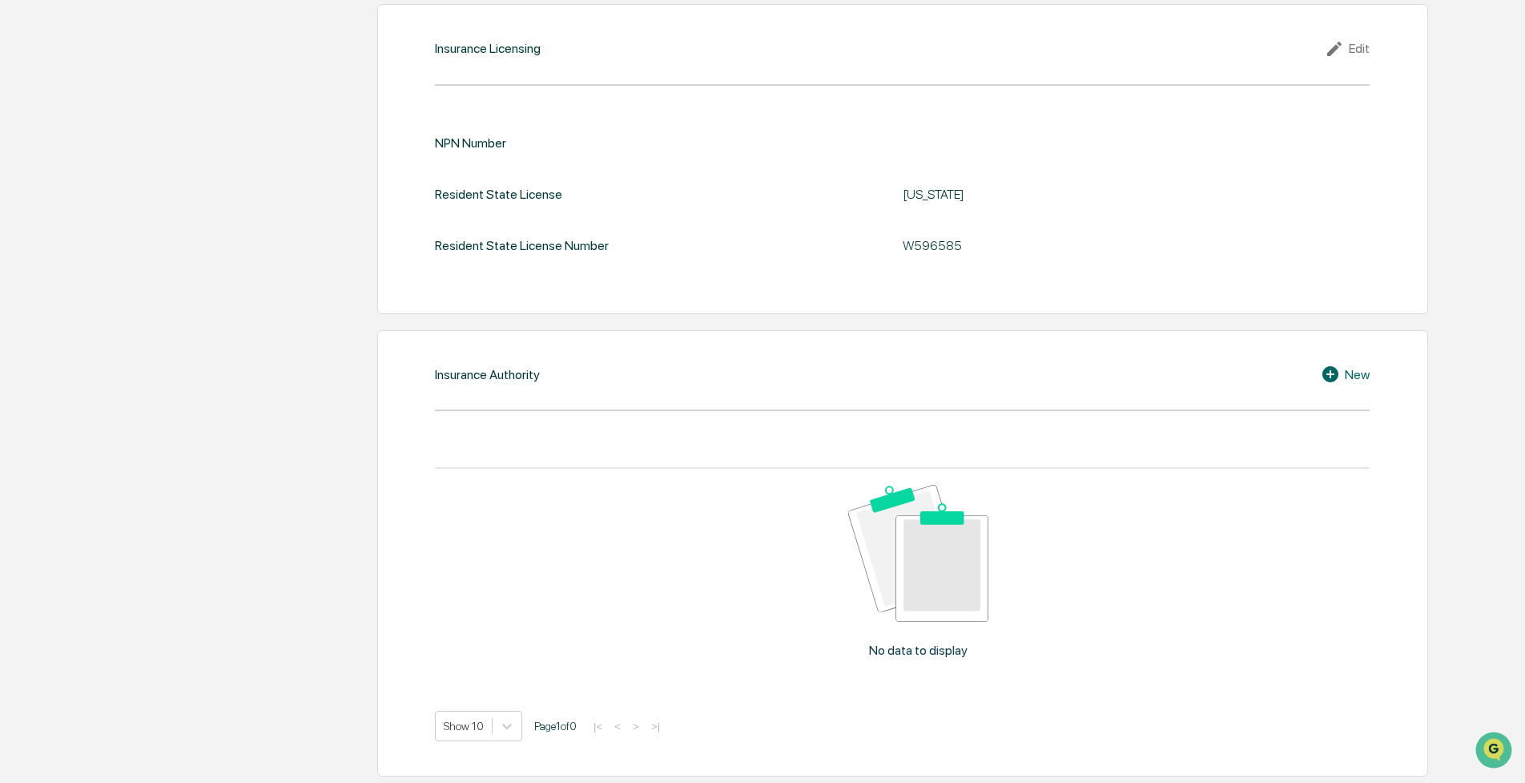
click at [1355, 369] on div "New" at bounding box center [1345, 374] width 49 height 19
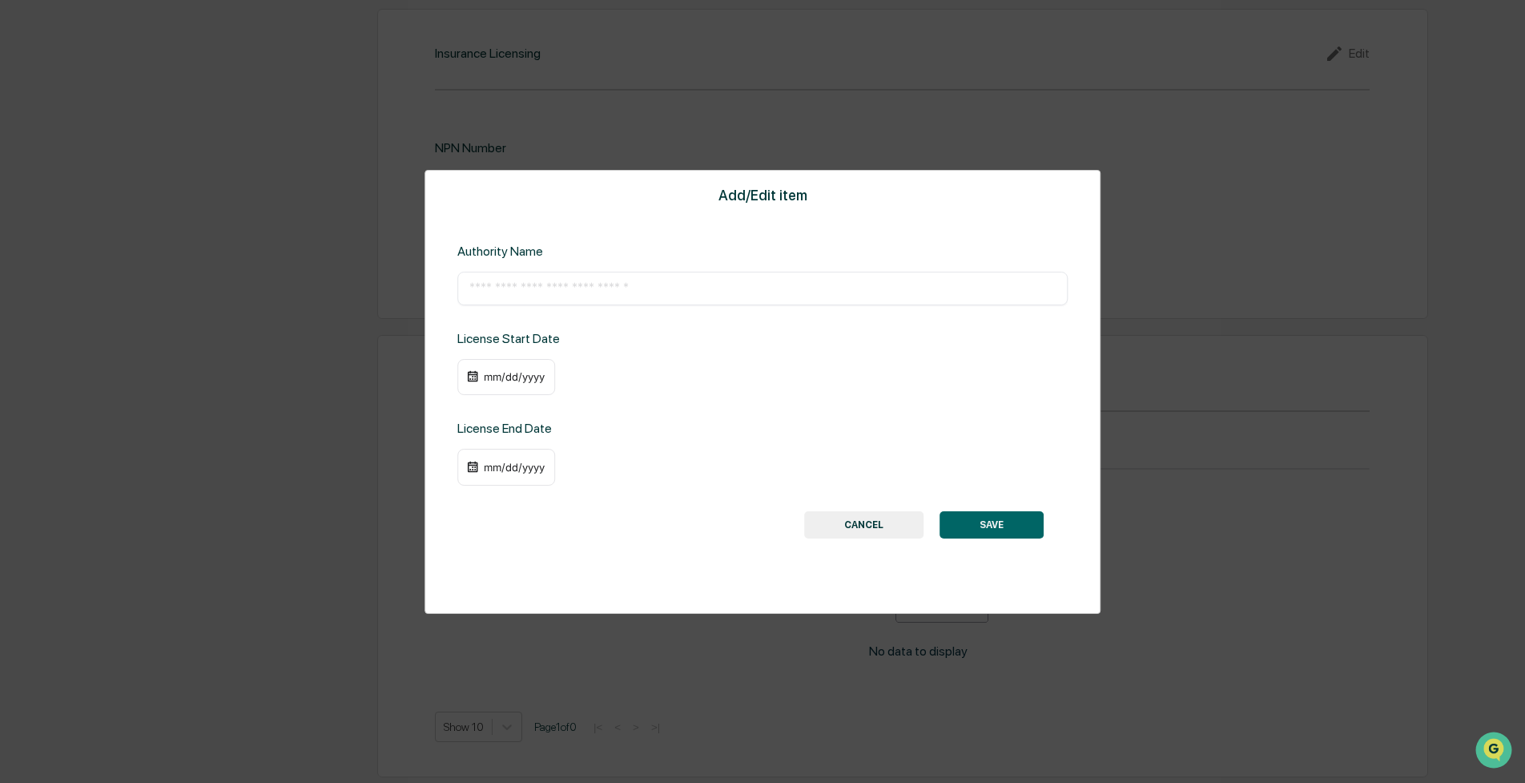
click at [712, 292] on input "text" at bounding box center [762, 288] width 586 height 16
type input "**********"
click at [519, 370] on div "mm/dd/yyyy" at bounding box center [514, 376] width 64 height 13
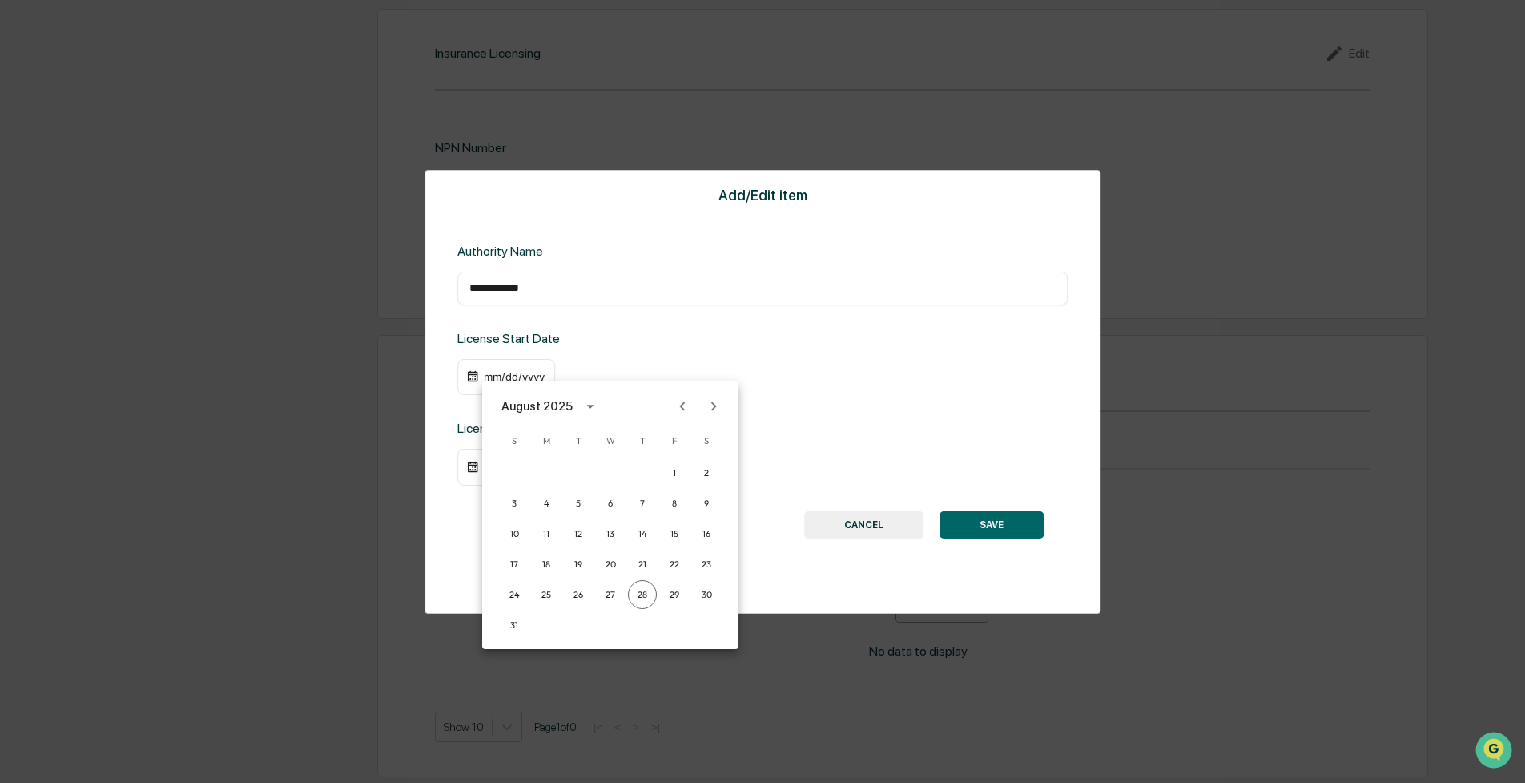
click at [680, 396] on button "Previous month" at bounding box center [682, 406] width 30 height 30
click at [680, 397] on icon "Previous month" at bounding box center [683, 406] width 18 height 18
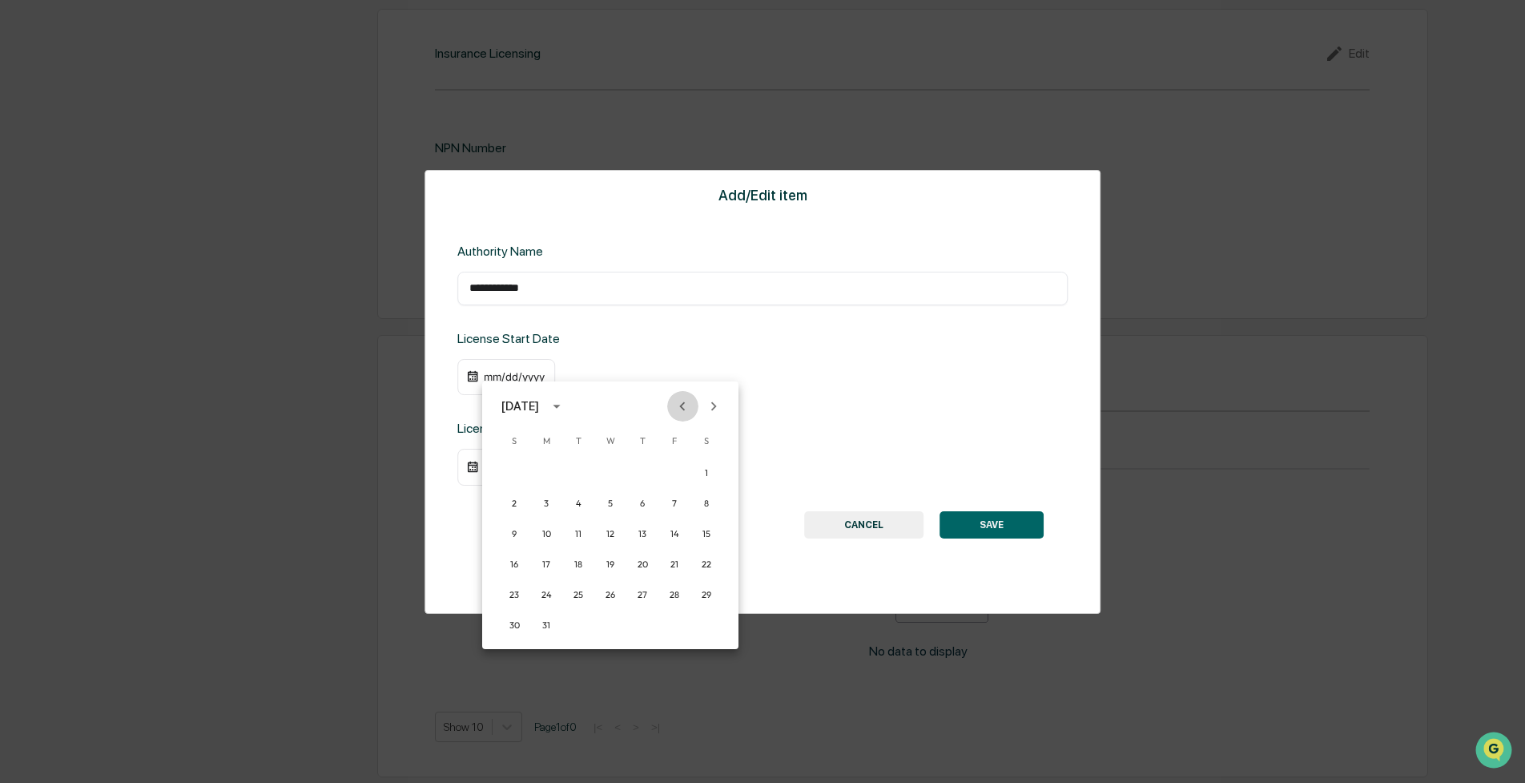
click at [680, 397] on icon "Previous month" at bounding box center [683, 406] width 18 height 18
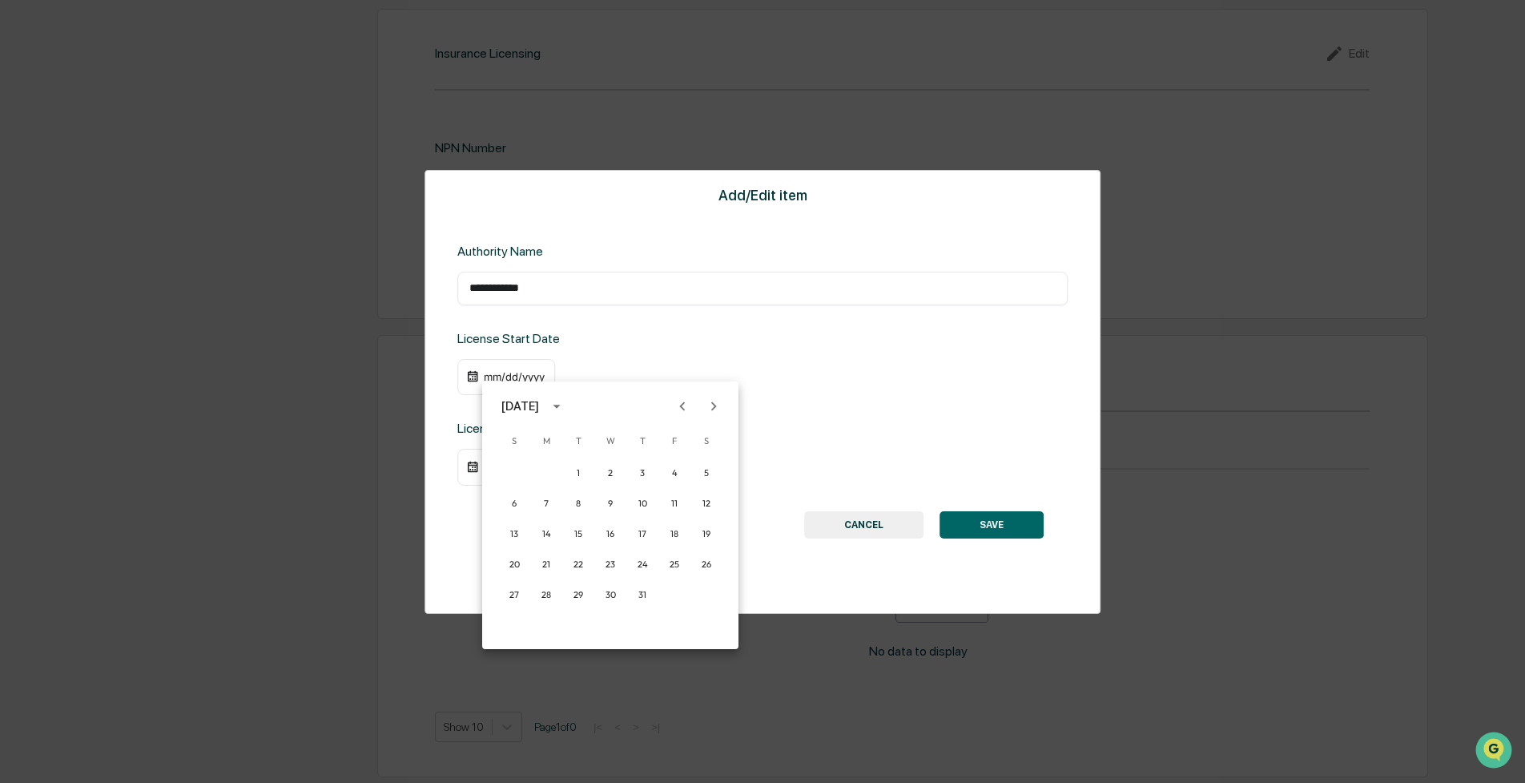
click at [680, 397] on icon "Previous month" at bounding box center [683, 406] width 18 height 18
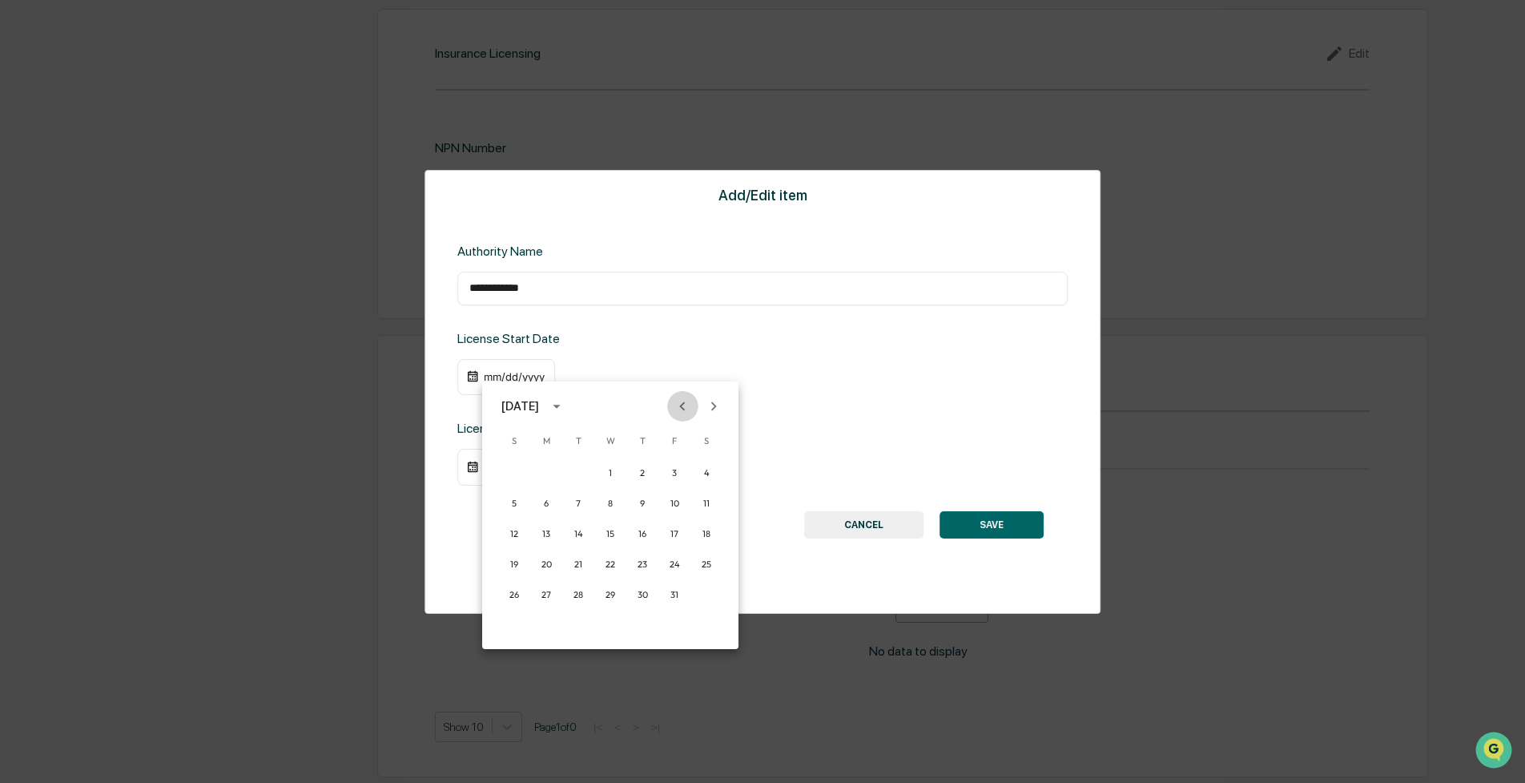
click at [680, 397] on icon "Previous month" at bounding box center [683, 406] width 18 height 18
click at [719, 405] on icon "Next month" at bounding box center [714, 406] width 18 height 18
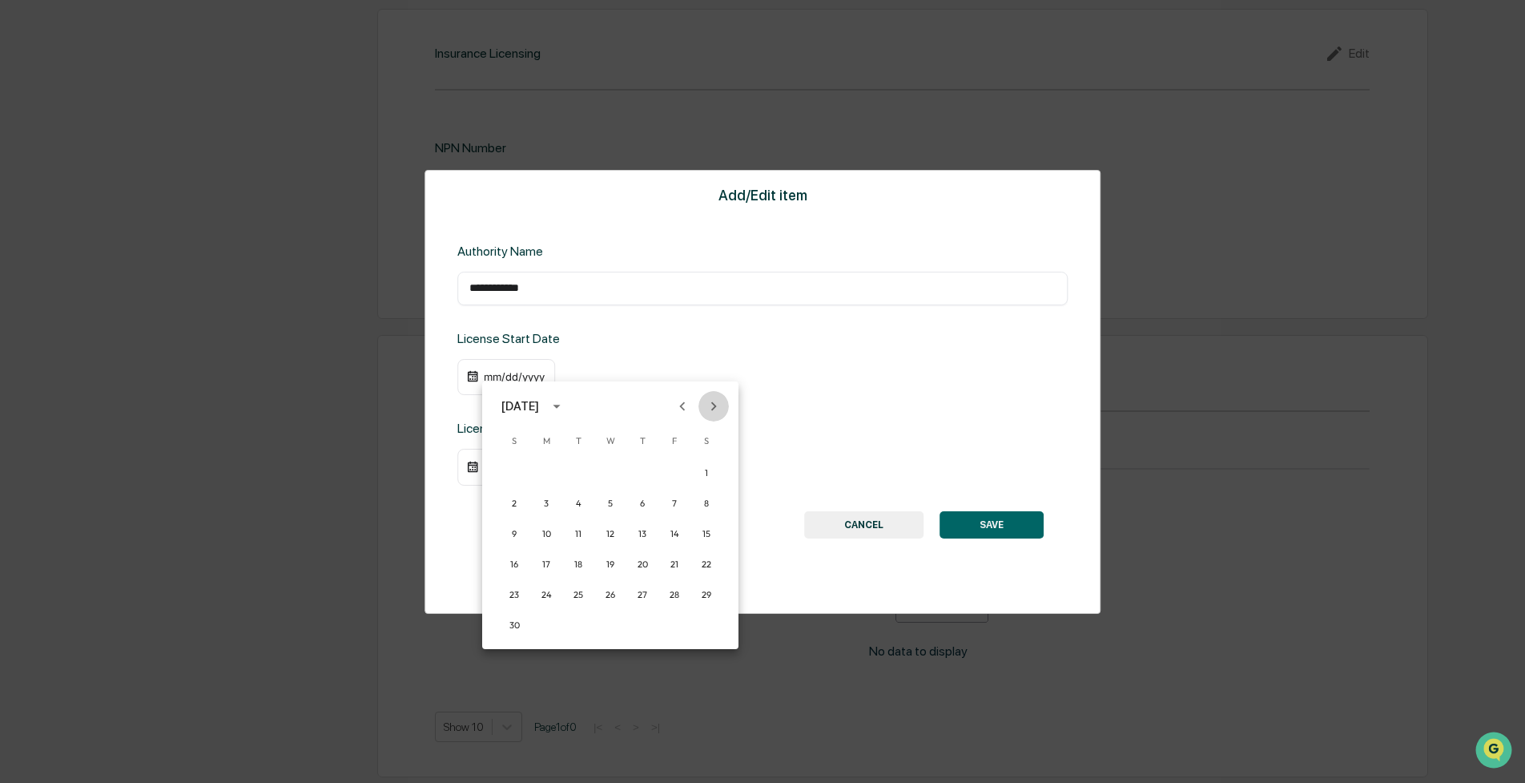
click at [701, 405] on button "Next month" at bounding box center [714, 406] width 30 height 30
click at [687, 404] on icon "Previous month" at bounding box center [683, 406] width 18 height 18
click at [606, 481] on button "1" at bounding box center [610, 472] width 29 height 29
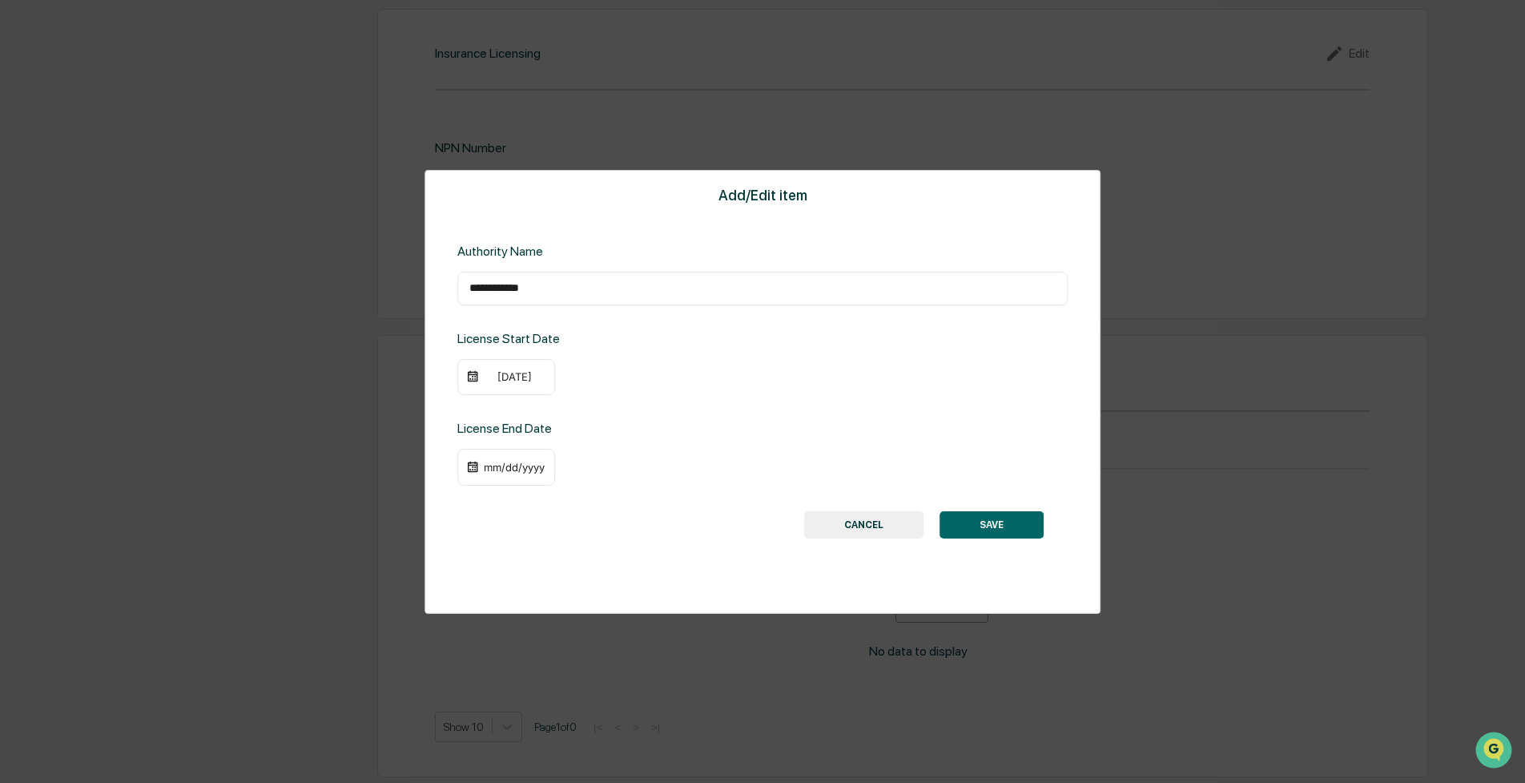
click at [504, 461] on div "mm/dd/yyyy" at bounding box center [514, 467] width 64 height 13
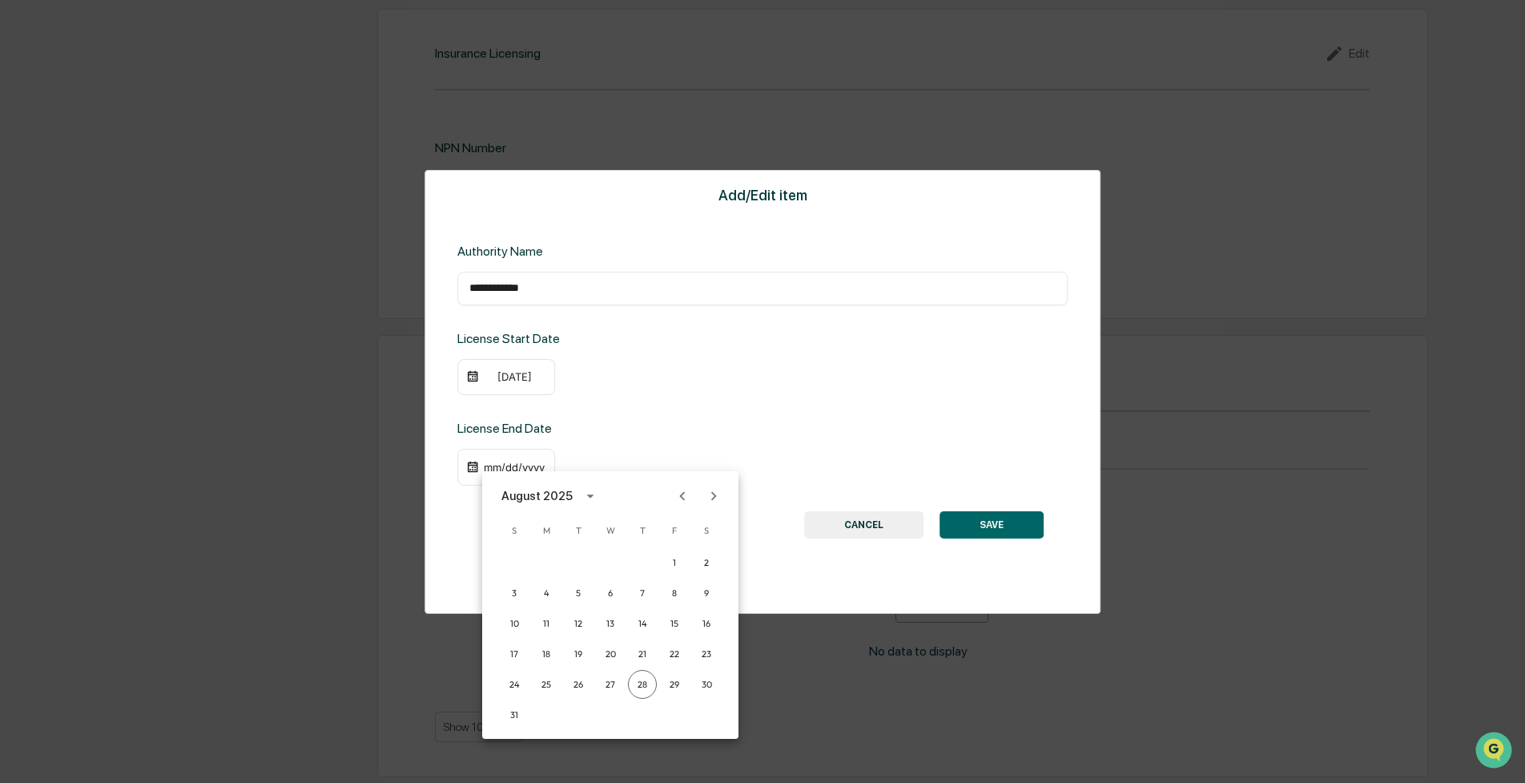
click at [792, 367] on div at bounding box center [762, 391] width 1525 height 783
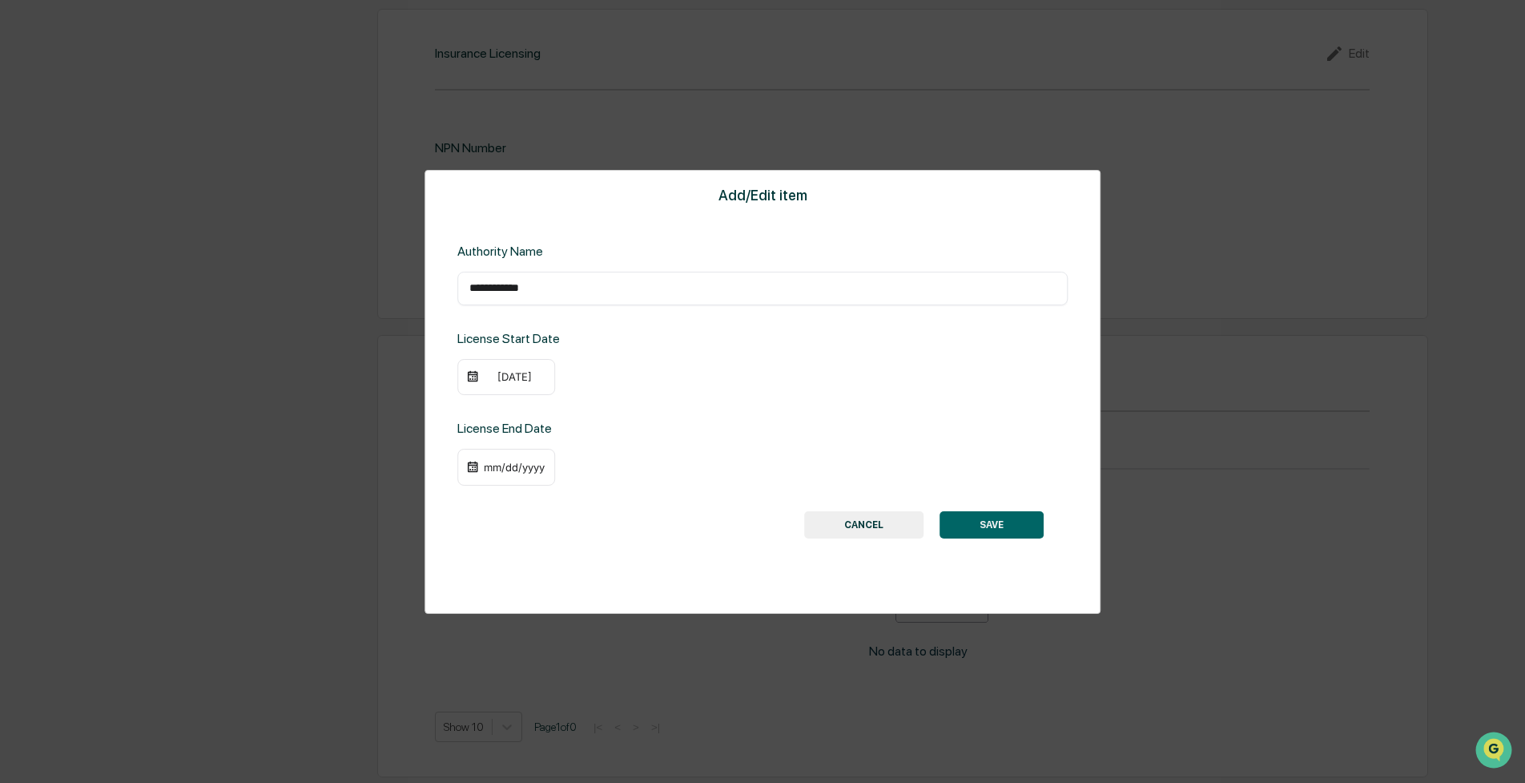
click at [976, 524] on button "SAVE" at bounding box center [992, 524] width 104 height 27
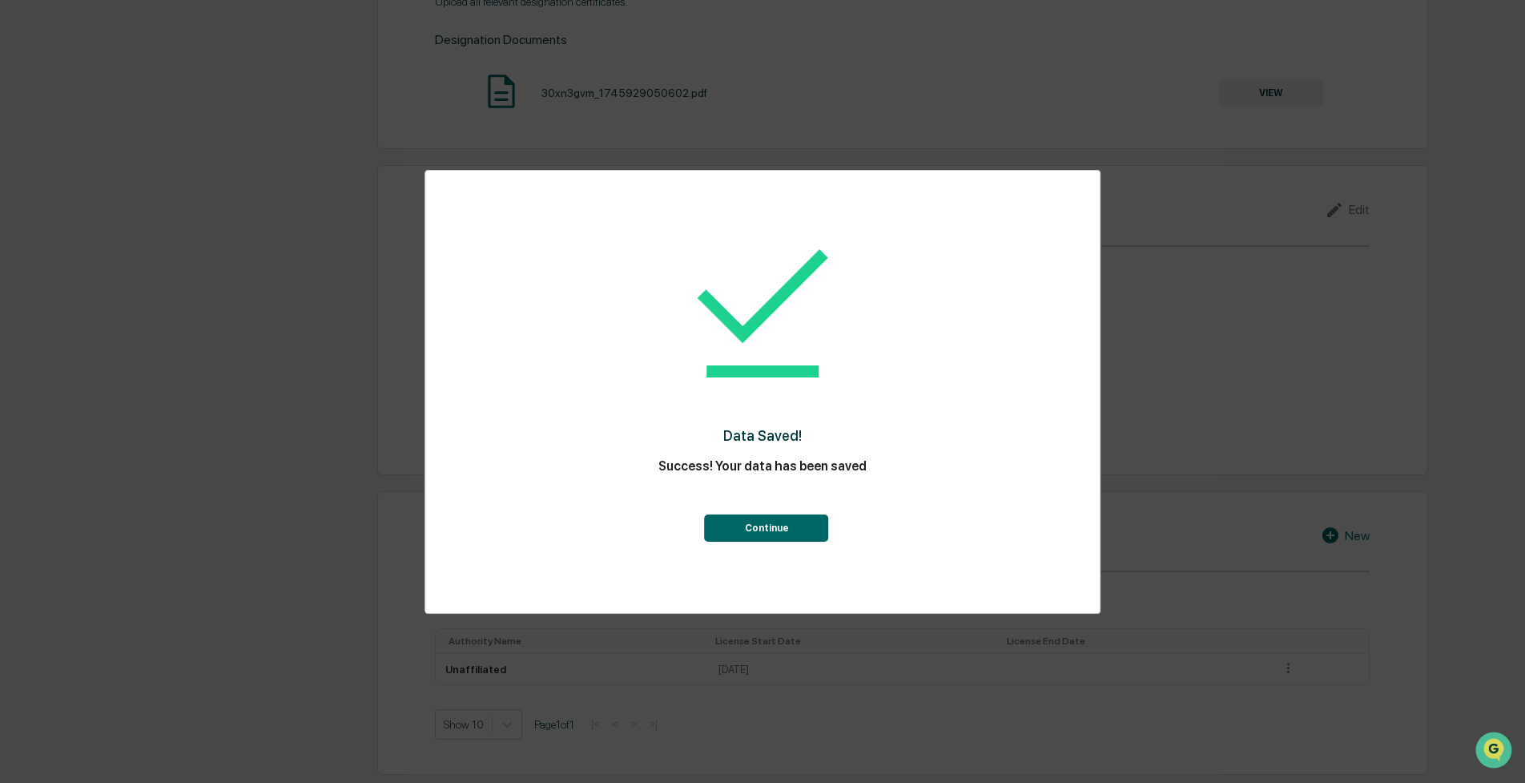
click at [754, 520] on button "Continue" at bounding box center [767, 527] width 124 height 27
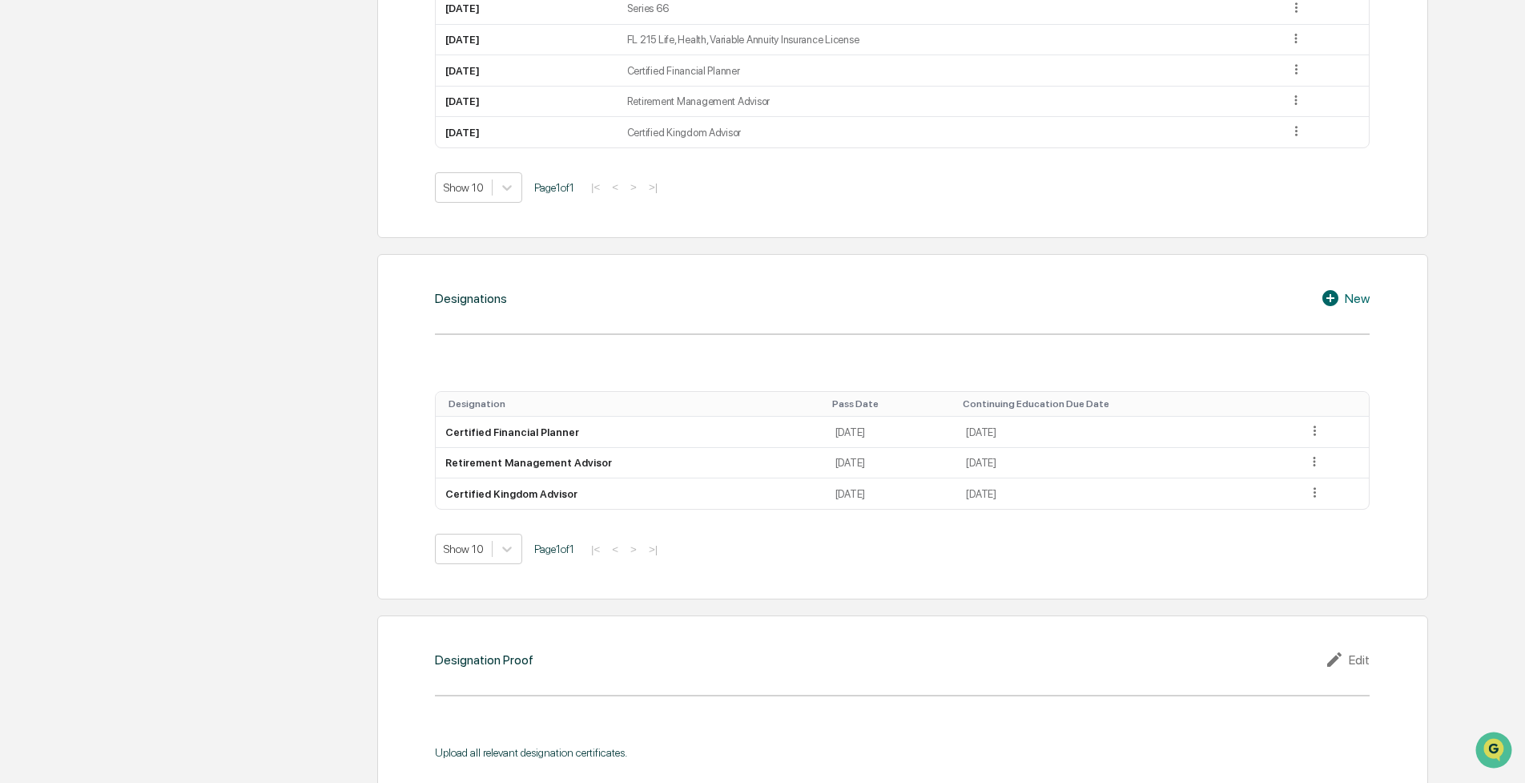
scroll to position [0, 0]
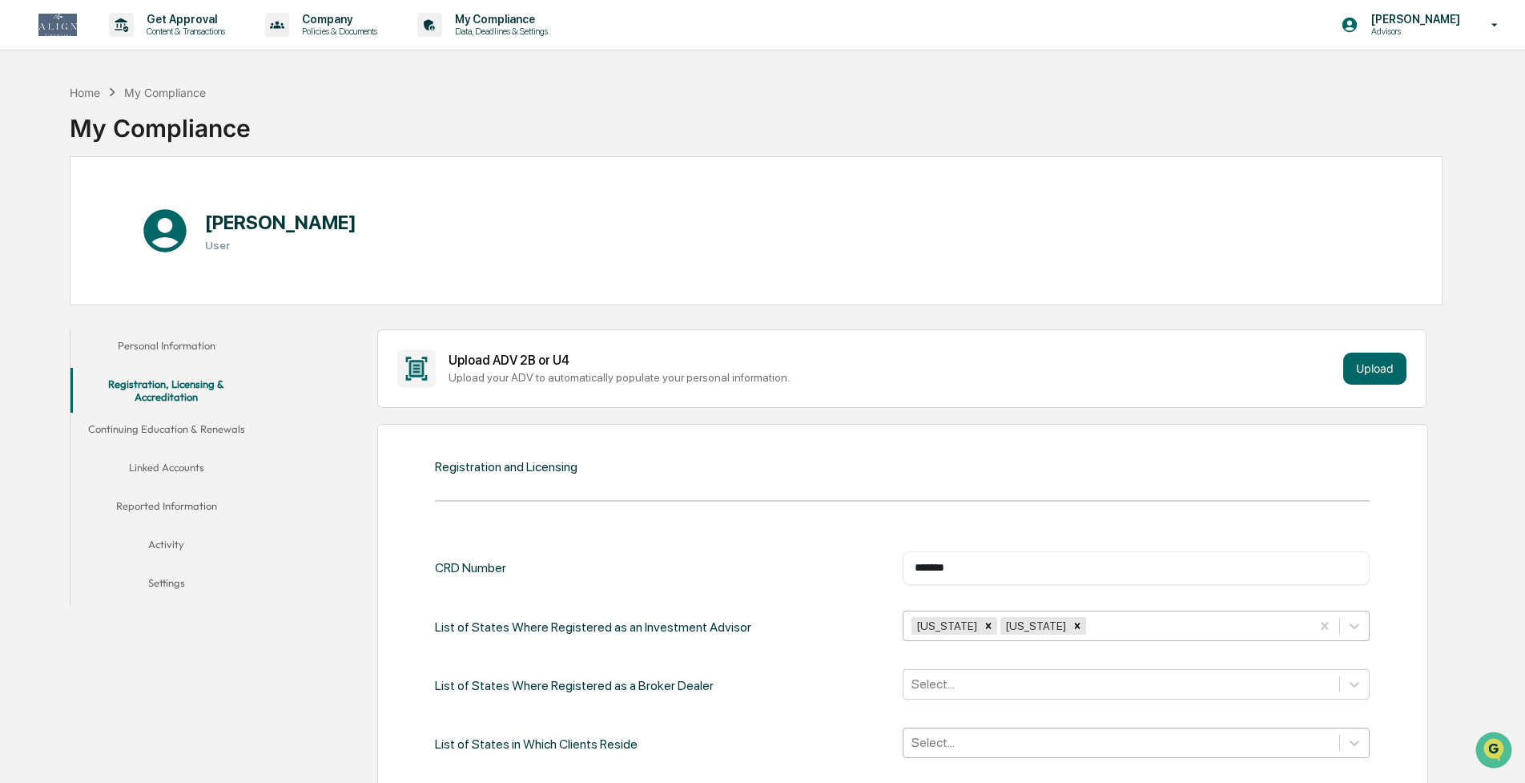
click at [234, 429] on button "Continuing Education & Renewals" at bounding box center [166, 432] width 191 height 38
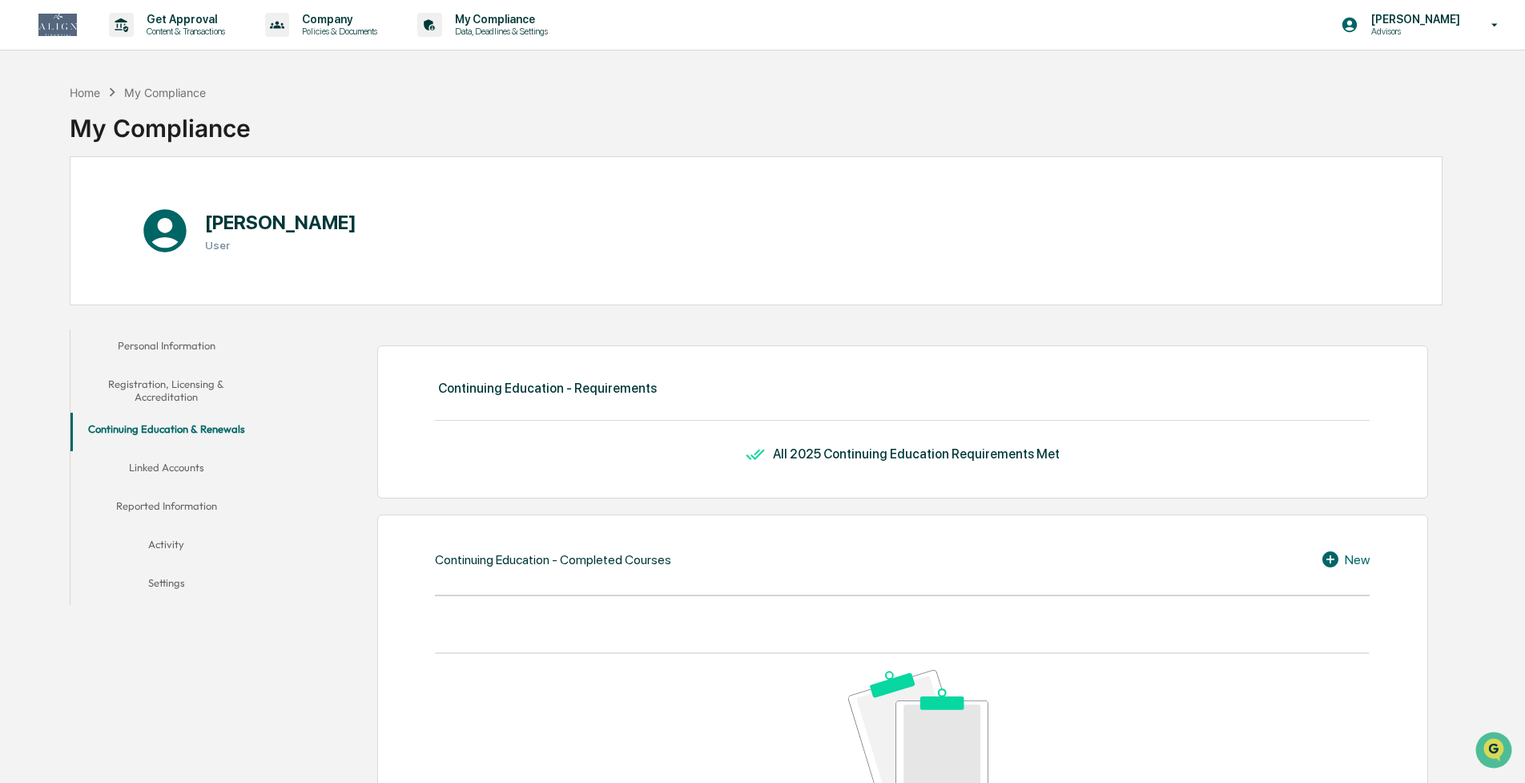
click at [184, 455] on button "Linked Accounts" at bounding box center [166, 470] width 191 height 38
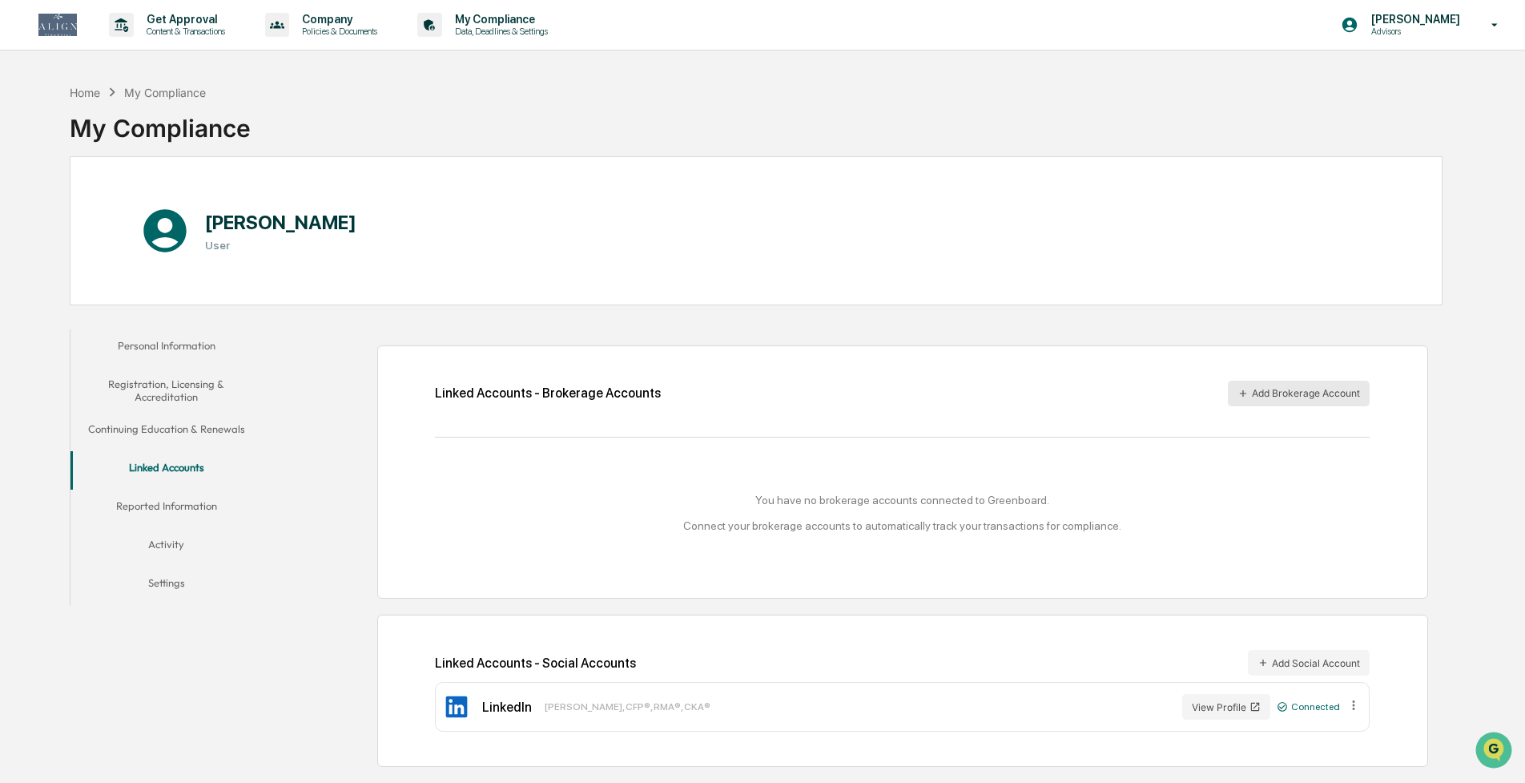
click at [1249, 399] on button "Add Brokerage Account" at bounding box center [1299, 394] width 142 height 26
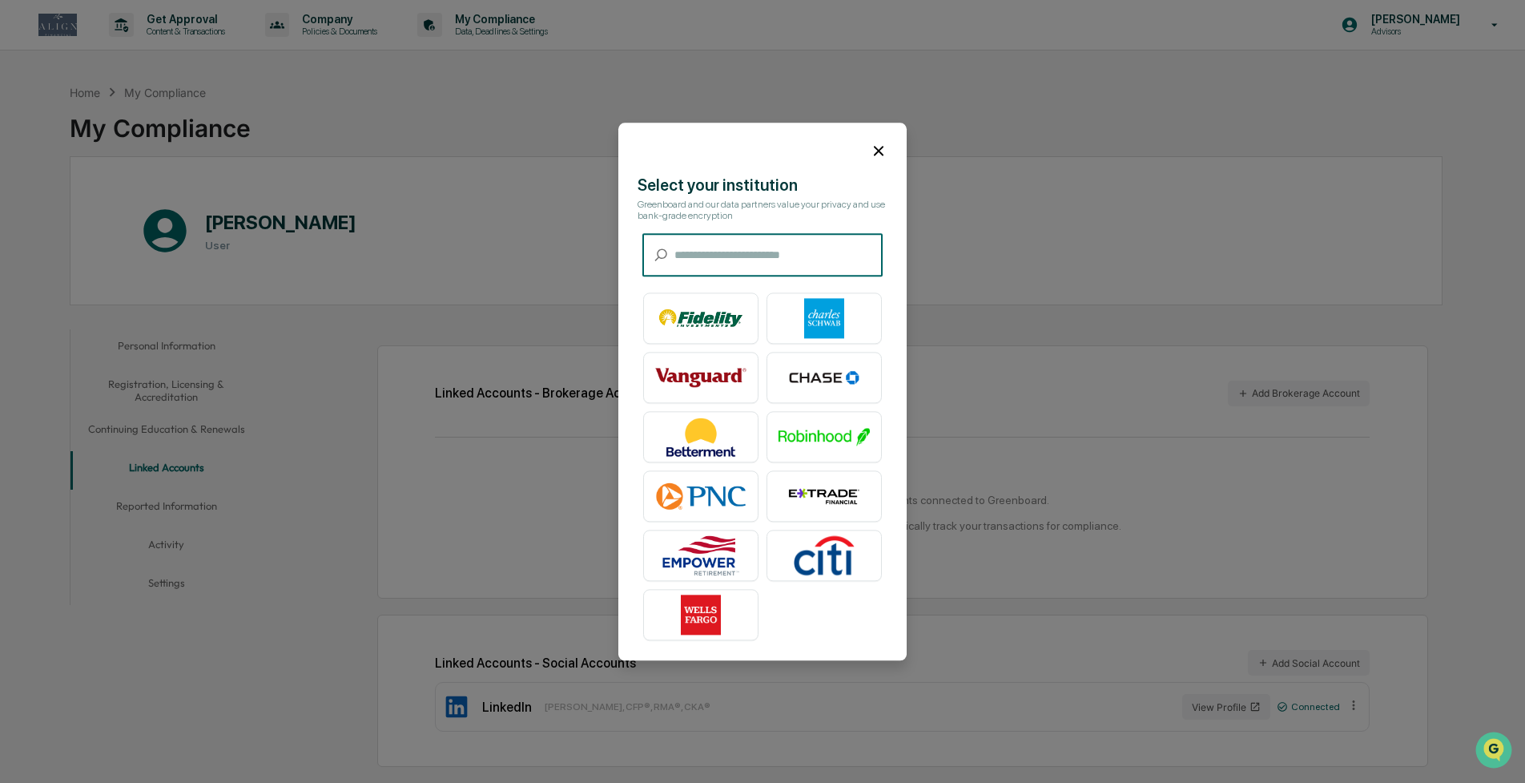
click at [879, 150] on icon at bounding box center [879, 151] width 10 height 10
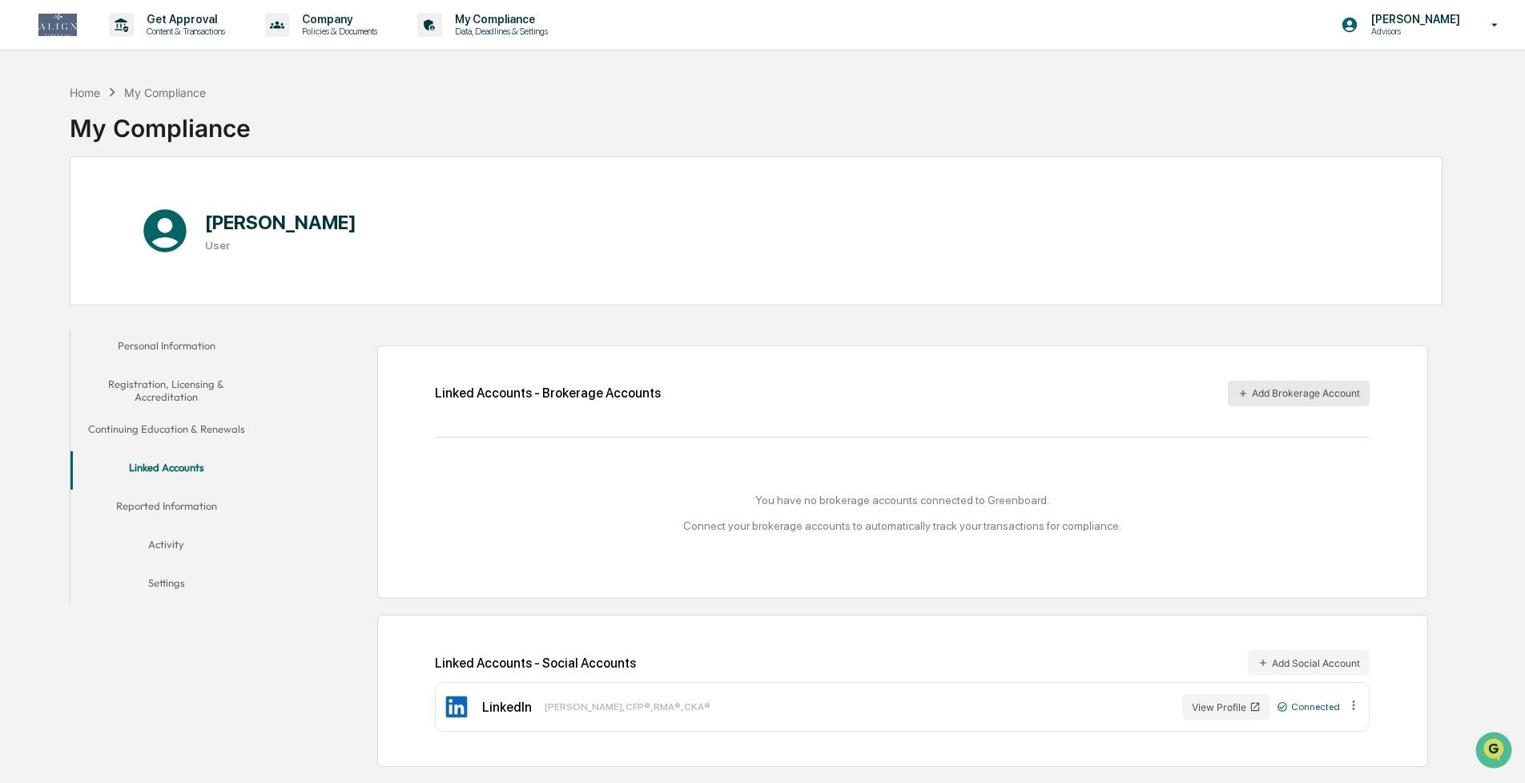
click at [1304, 393] on button "Add Brokerage Account" at bounding box center [1299, 394] width 142 height 26
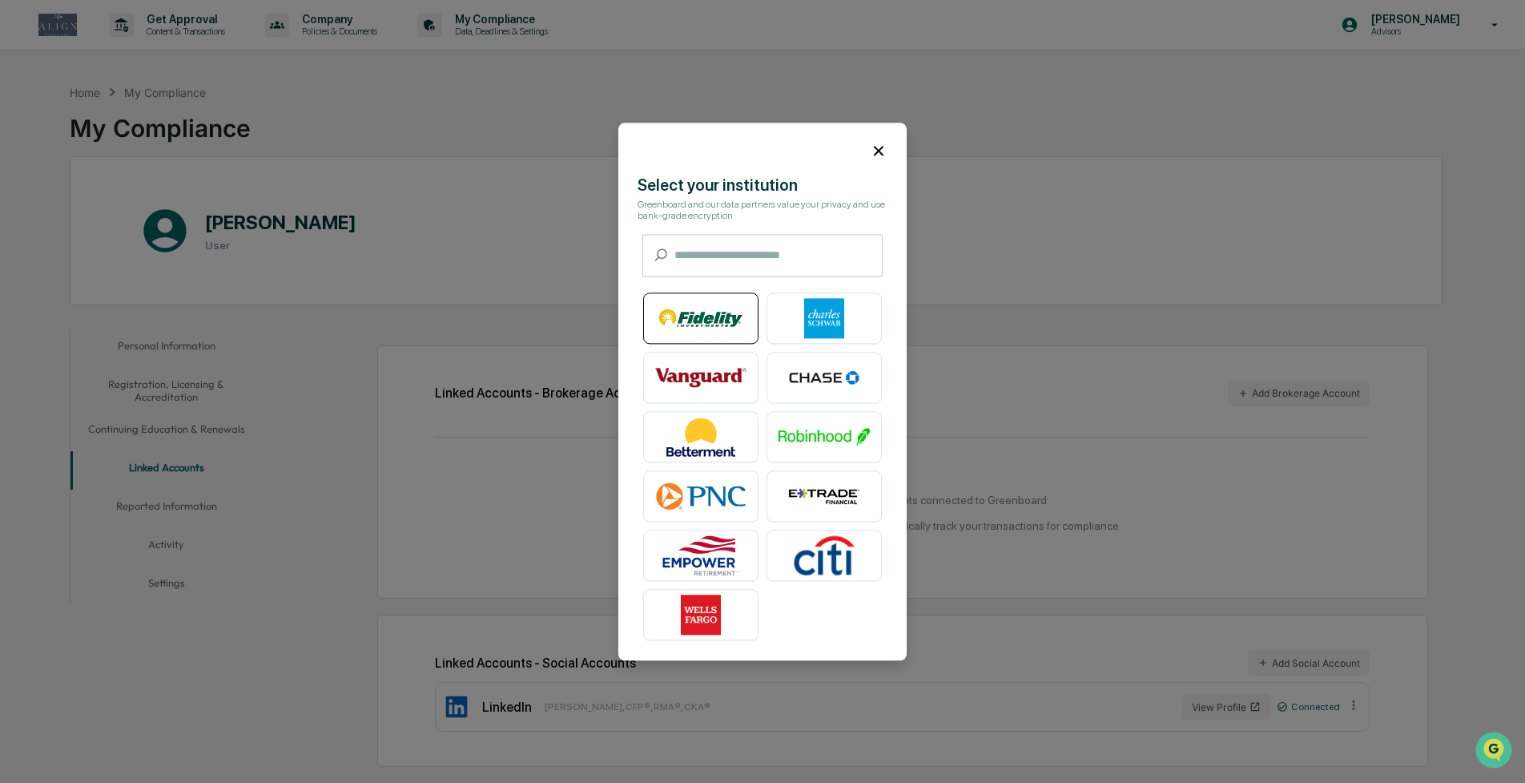
click at [683, 318] on img at bounding box center [700, 318] width 91 height 40
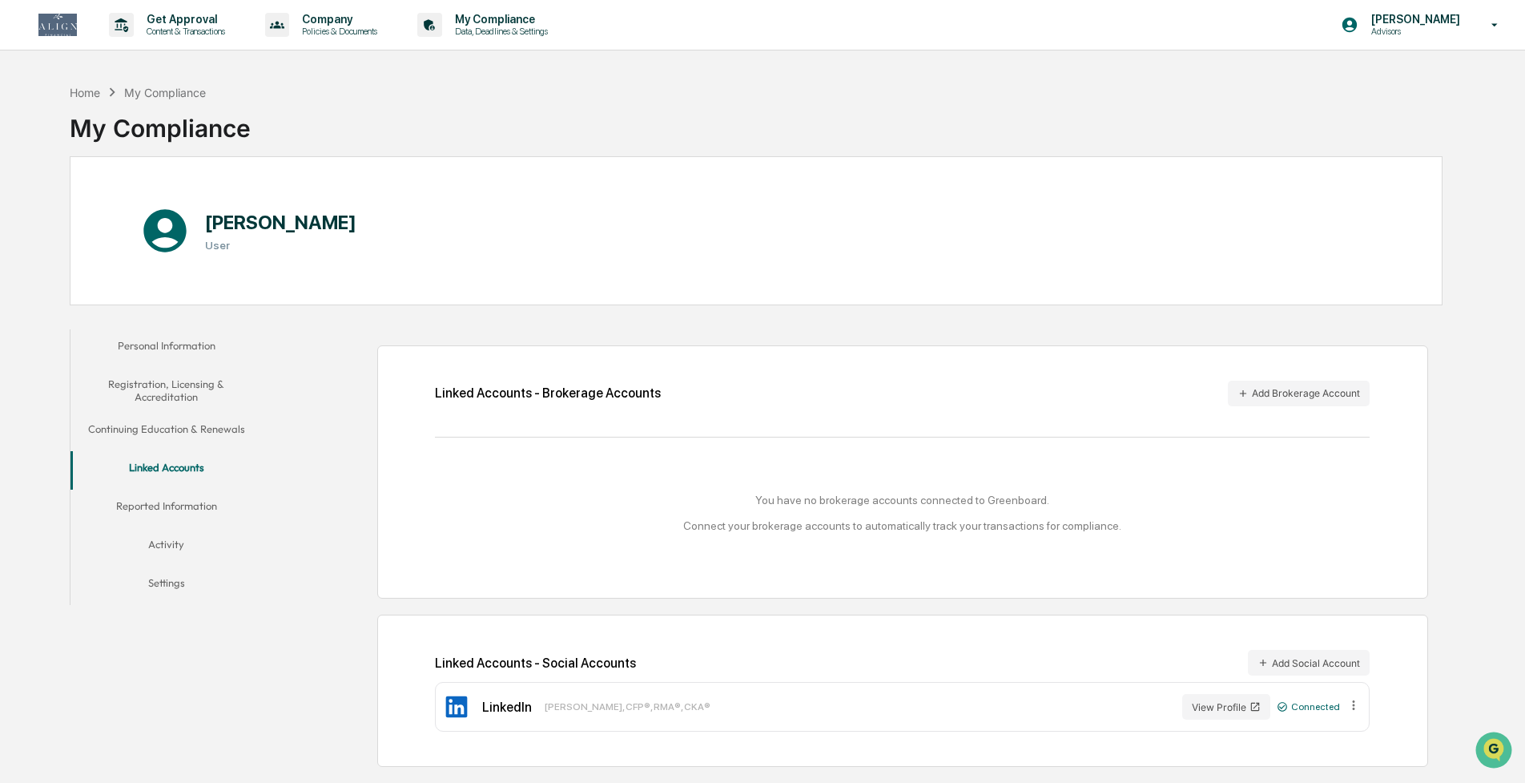
click at [863, 506] on div "You have no brokerage accounts connected to Greenboard. Connect your brokerage …" at bounding box center [902, 513] width 935 height 38
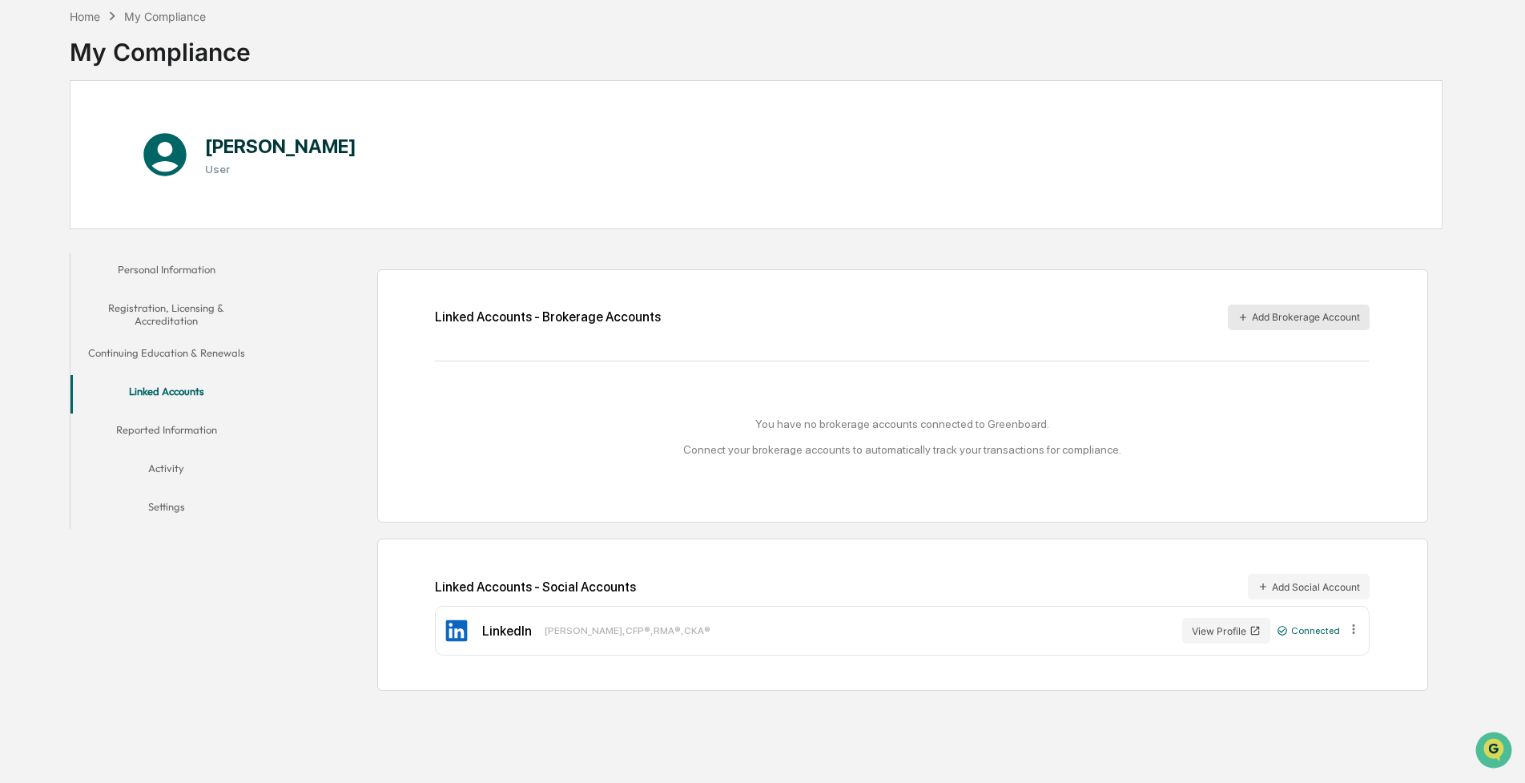
click at [1289, 316] on button "Add Brokerage Account" at bounding box center [1299, 317] width 142 height 26
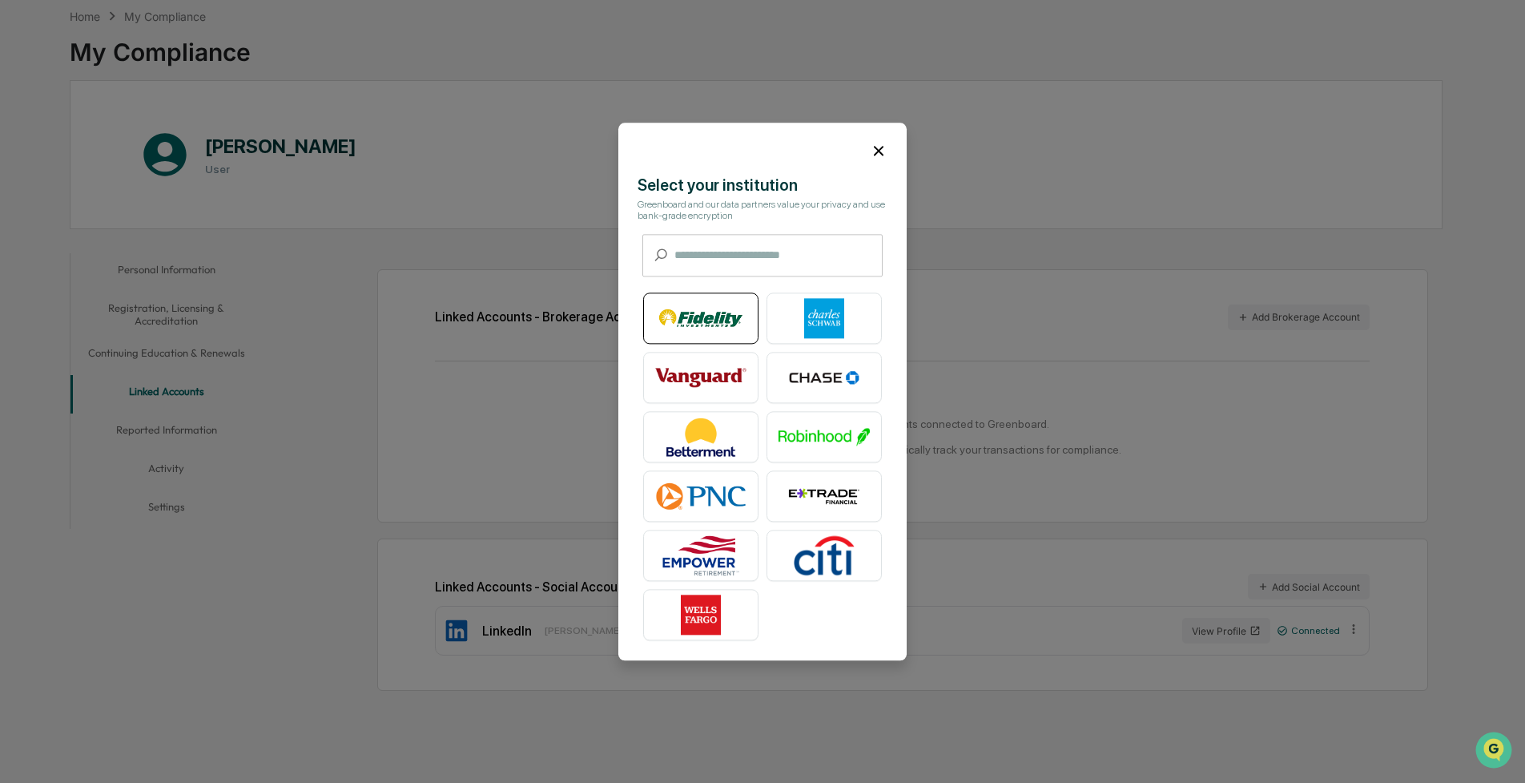
click at [691, 323] on img at bounding box center [700, 318] width 91 height 40
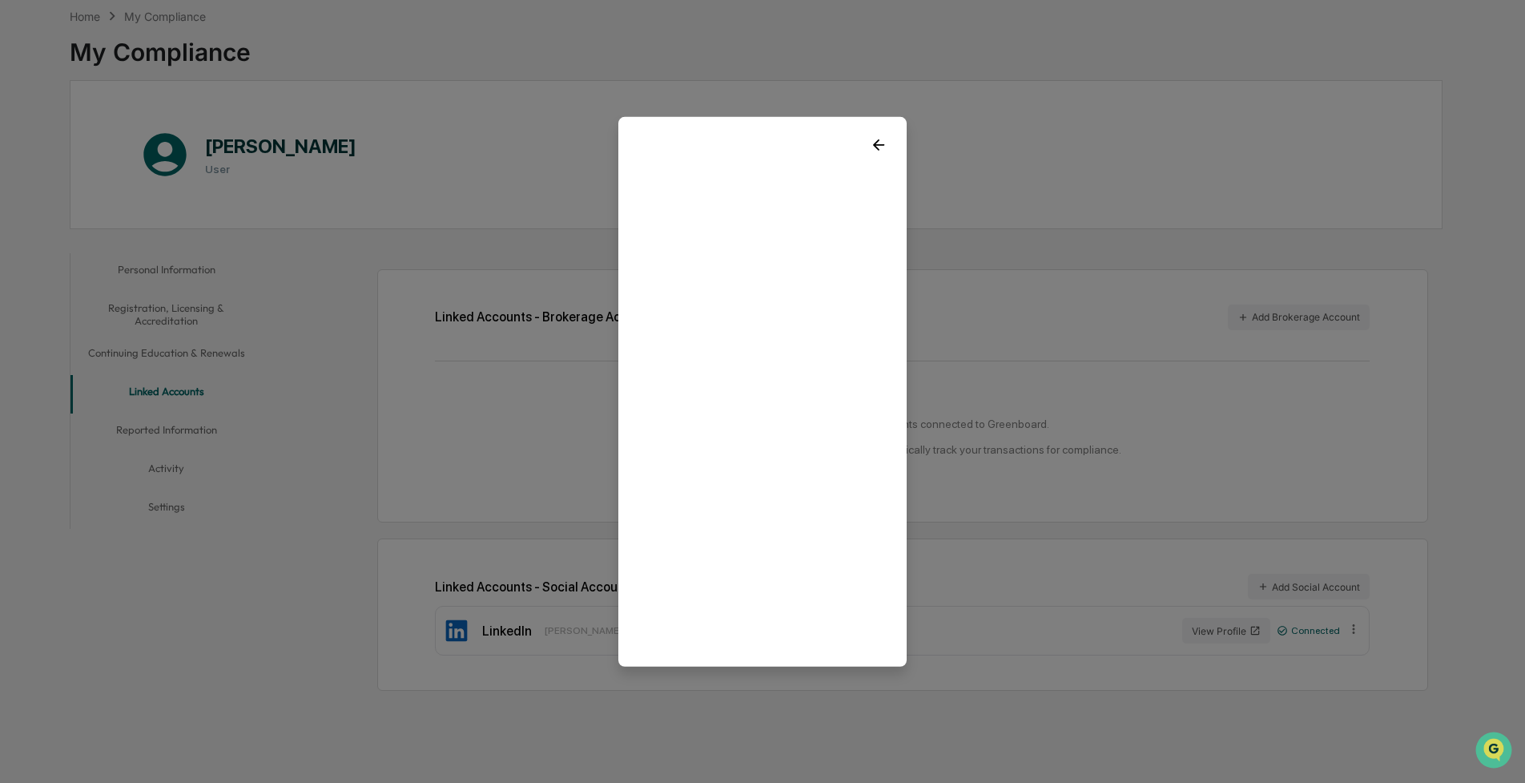
click at [882, 147] on icon at bounding box center [879, 144] width 18 height 18
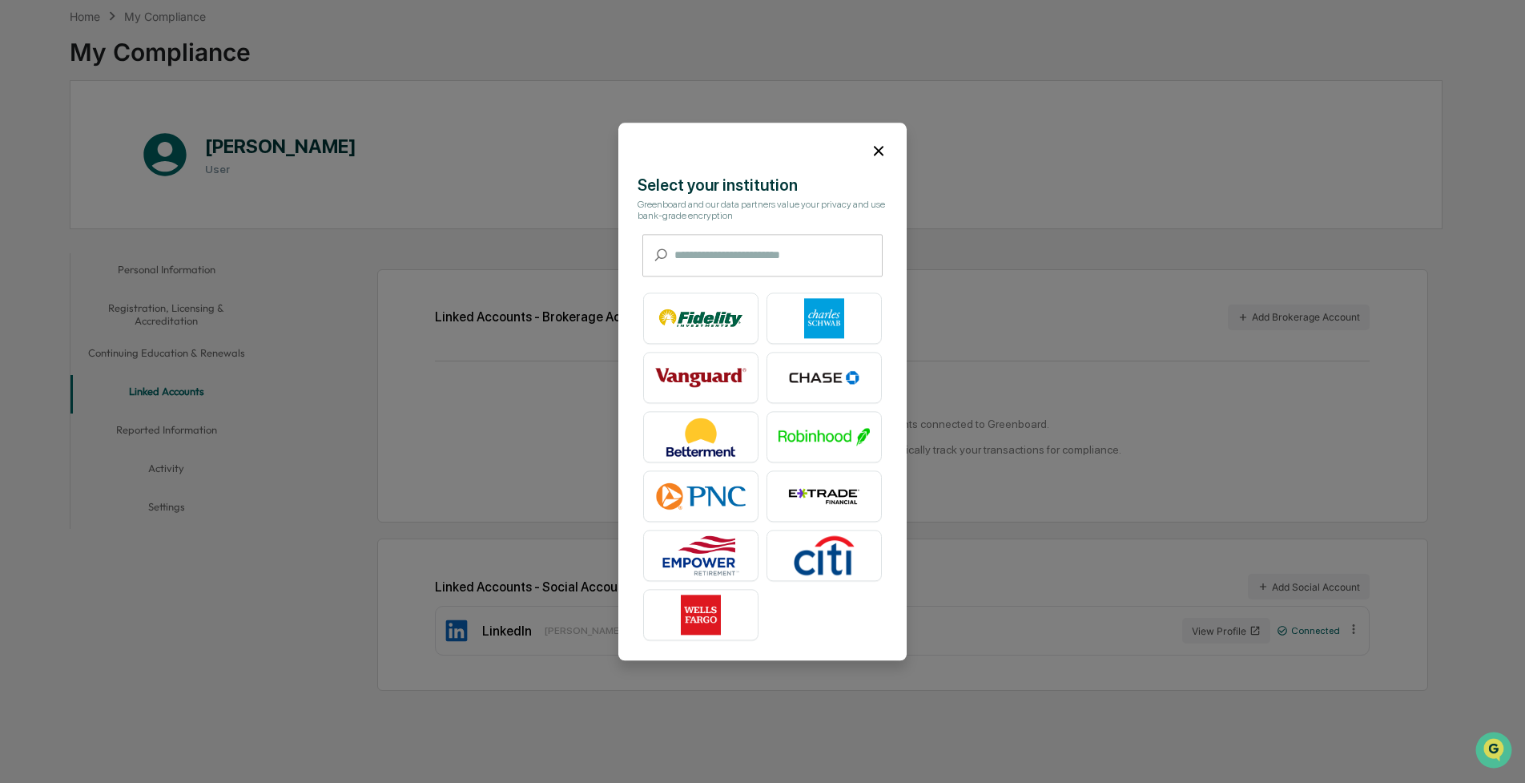
click at [882, 147] on icon at bounding box center [879, 151] width 18 height 18
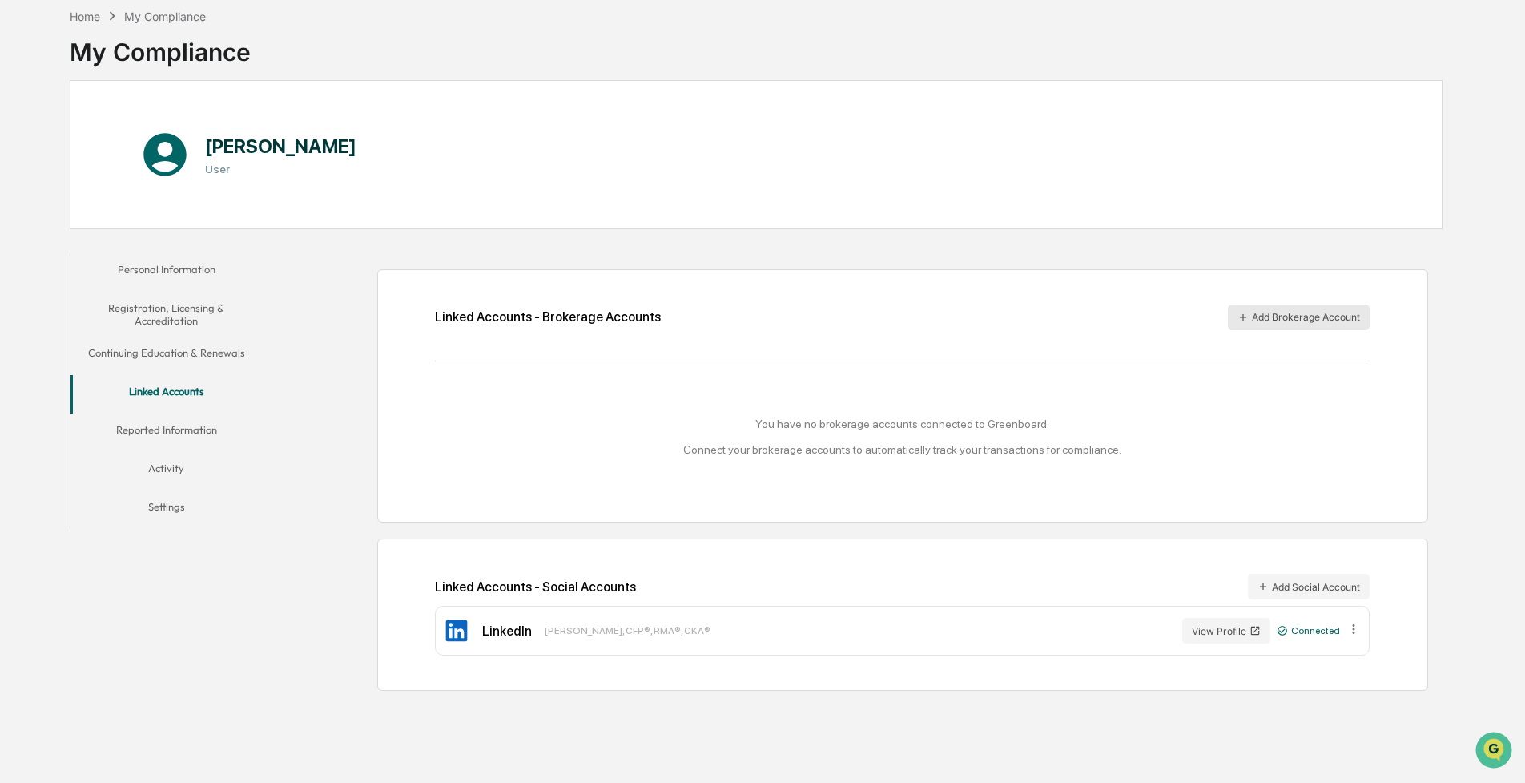
click at [1286, 322] on button "Add Brokerage Account" at bounding box center [1299, 317] width 142 height 26
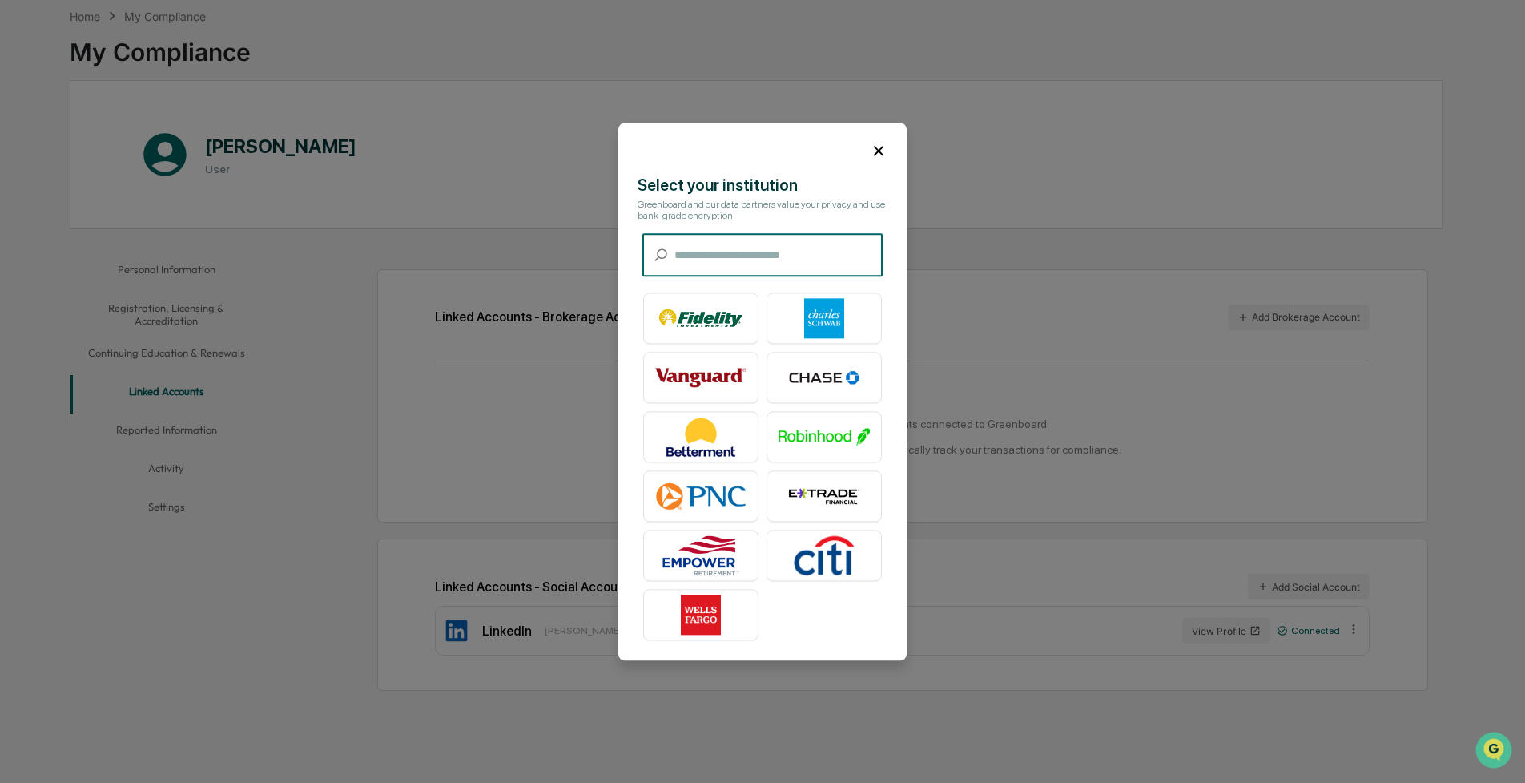
click at [878, 154] on icon at bounding box center [879, 151] width 18 height 18
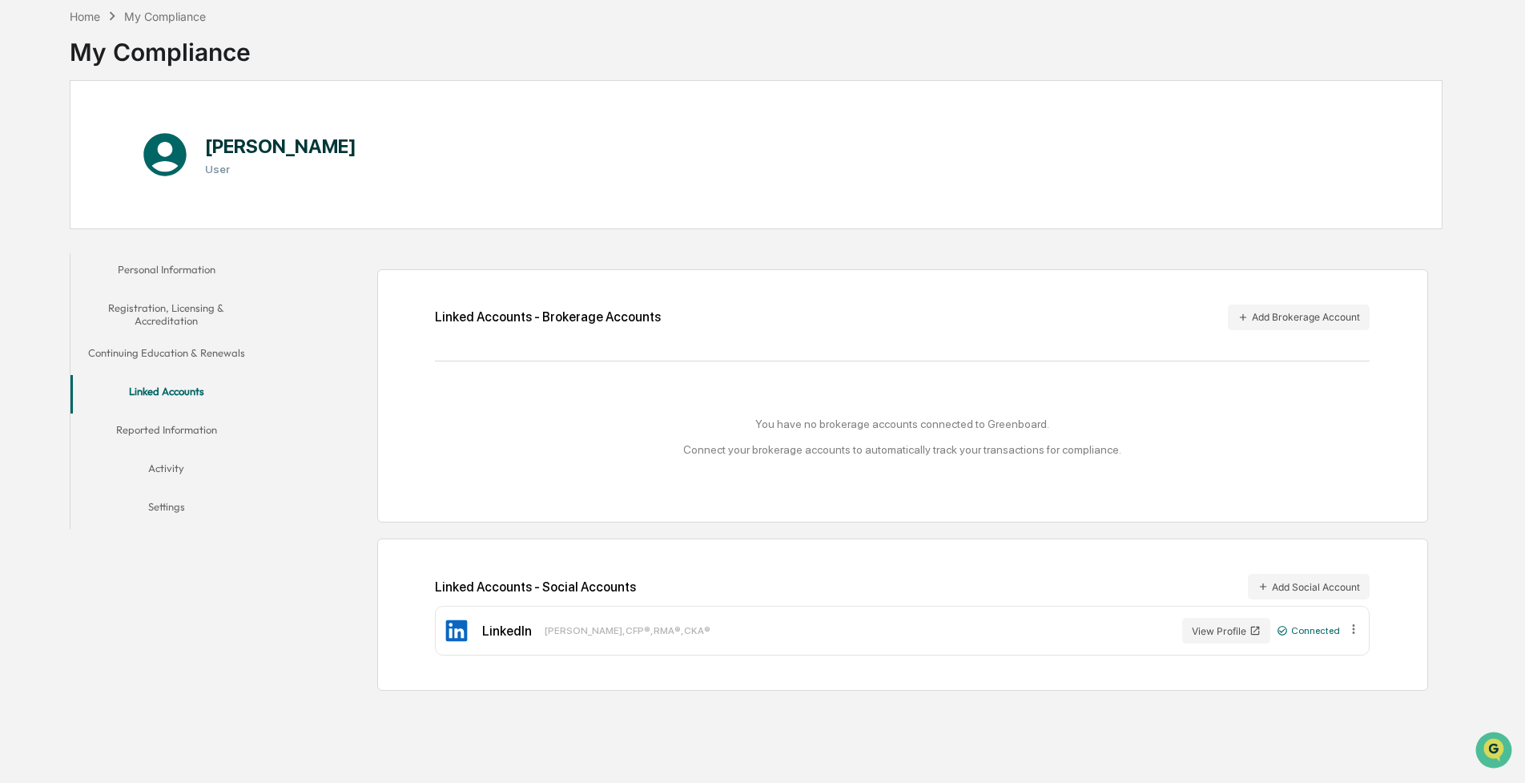
click at [197, 420] on button "Reported Information" at bounding box center [166, 432] width 191 height 38
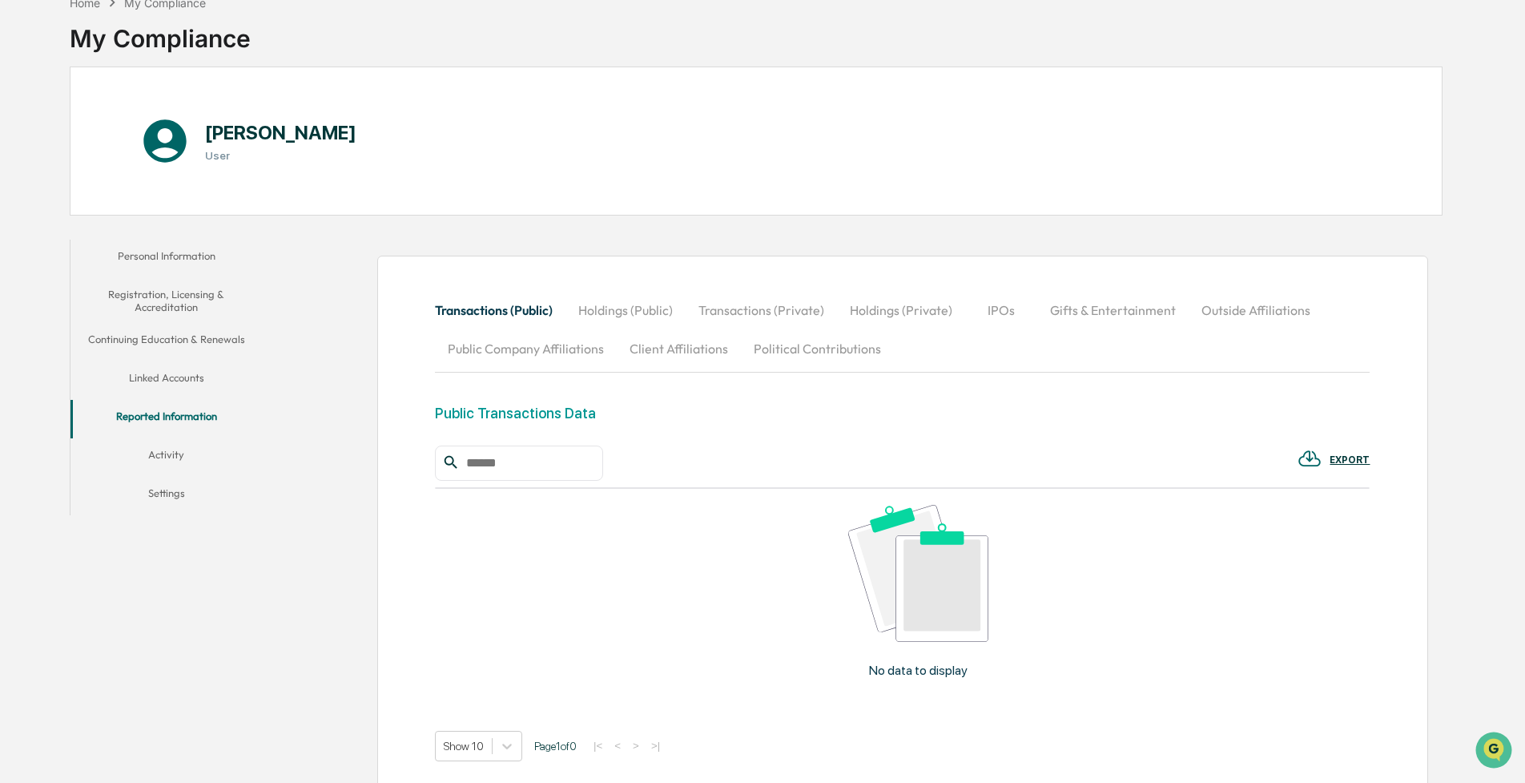
scroll to position [203, 0]
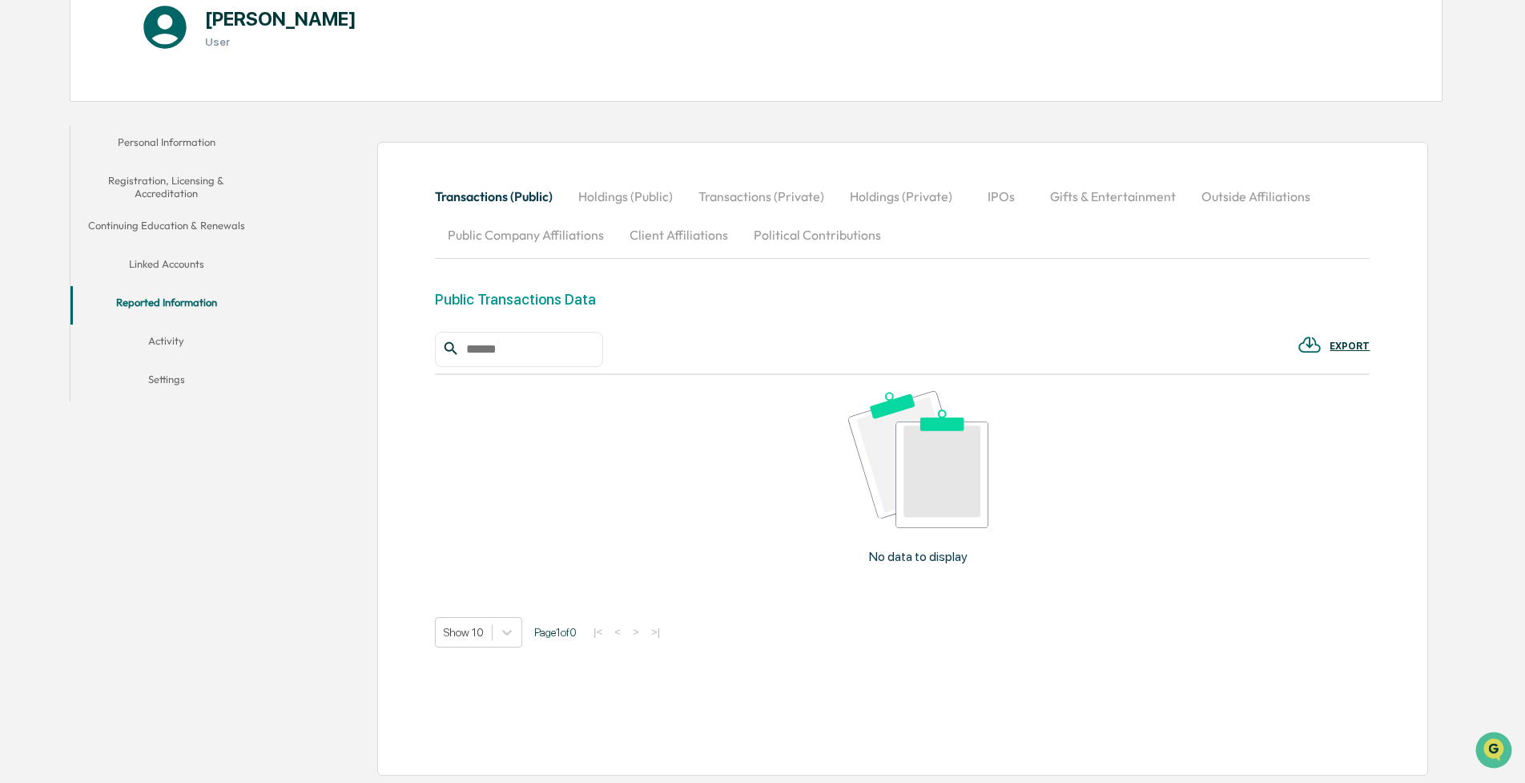
click at [1223, 197] on button "Outside Affiliations" at bounding box center [1256, 196] width 135 height 38
click at [138, 343] on button "Activity" at bounding box center [166, 343] width 191 height 38
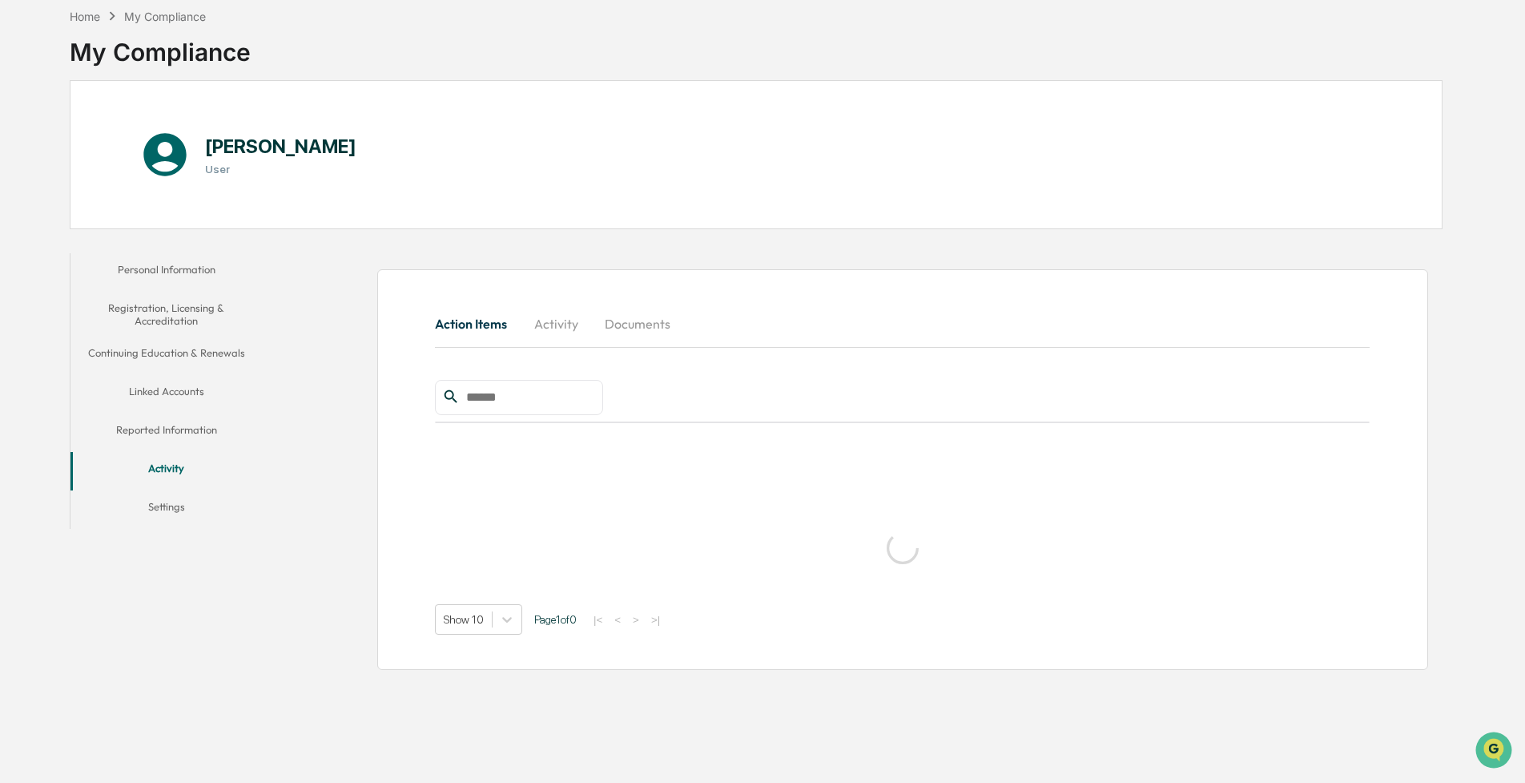
scroll to position [76, 0]
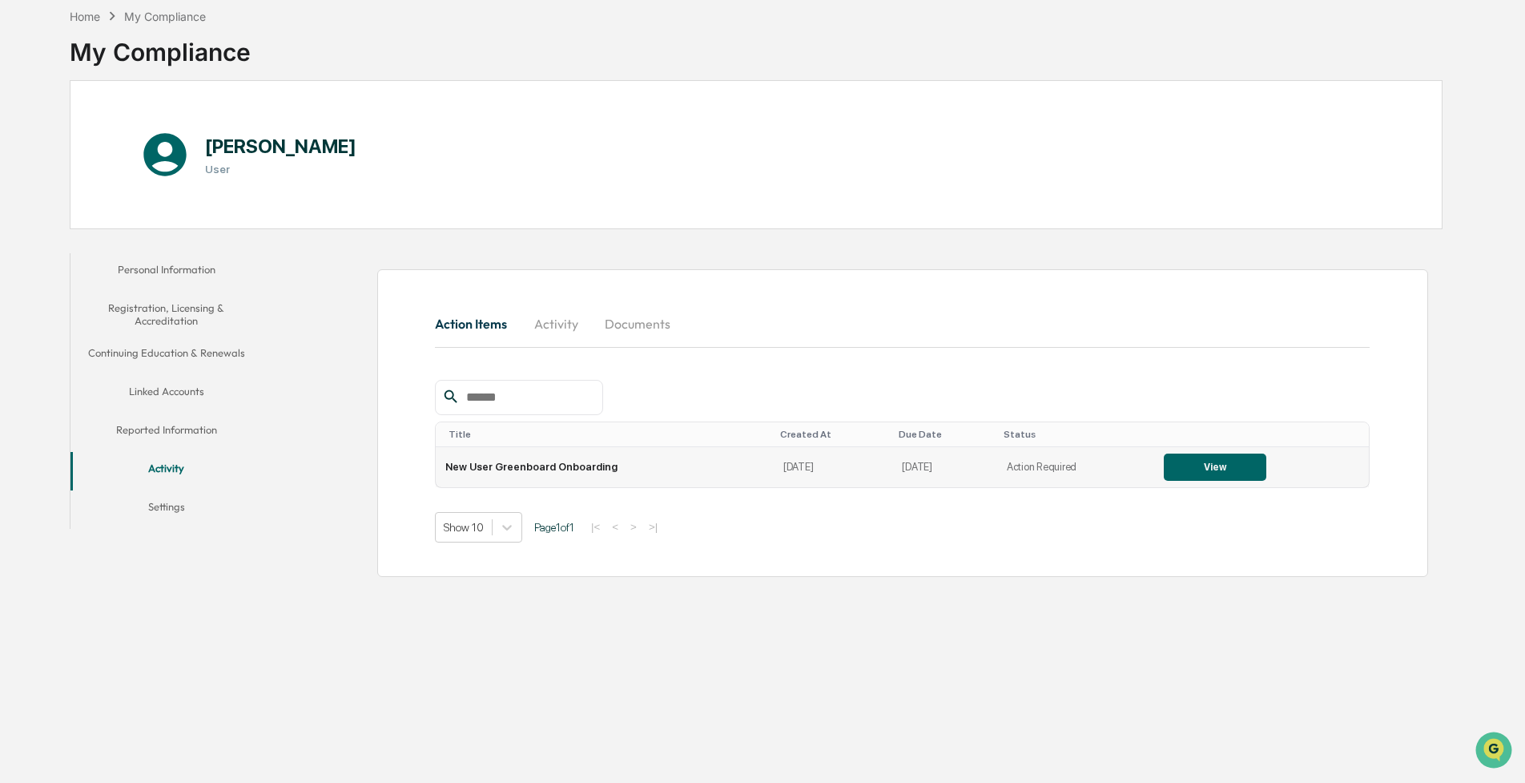
click at [1200, 464] on button "View" at bounding box center [1215, 466] width 103 height 27
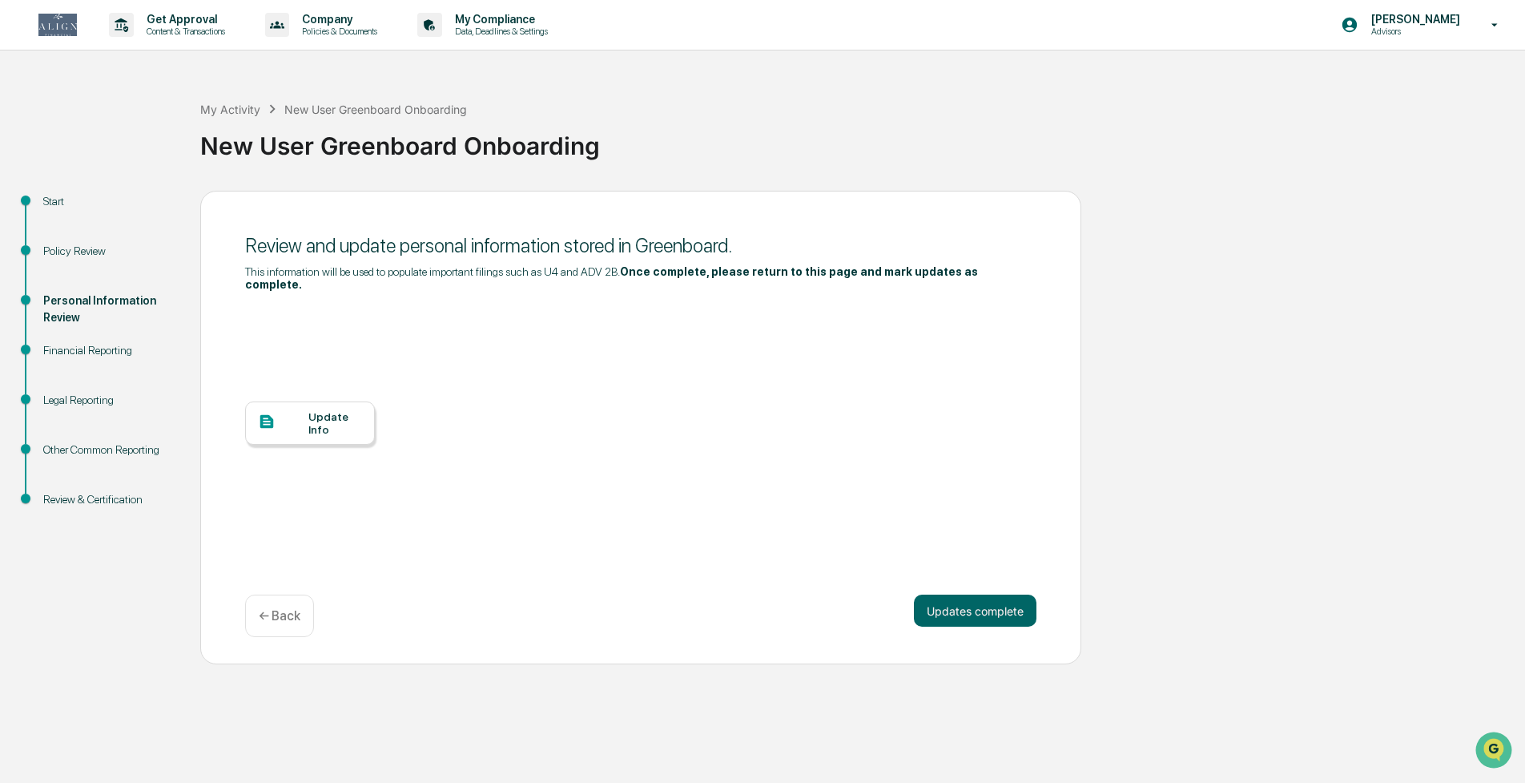
click at [280, 429] on div at bounding box center [283, 423] width 50 height 20
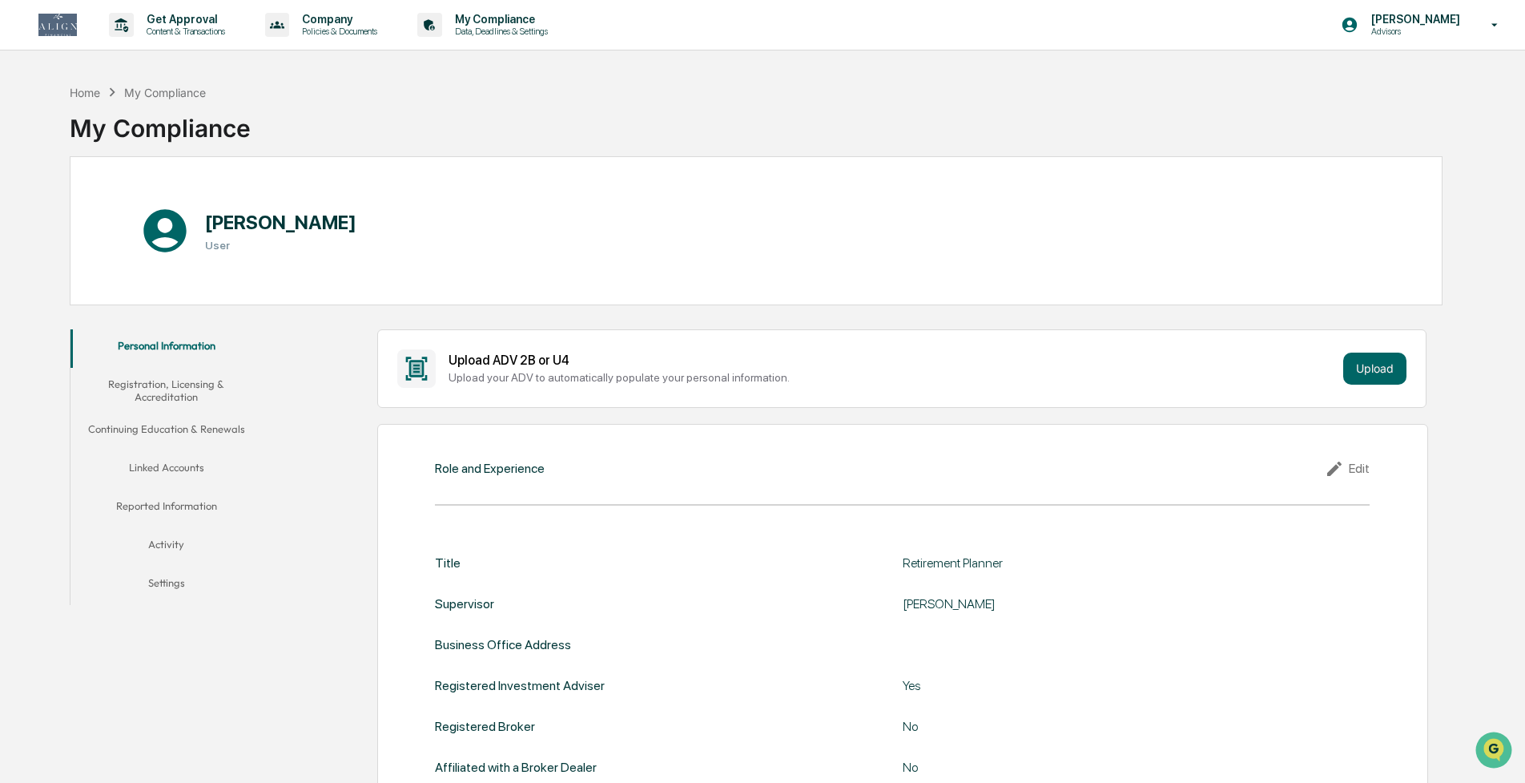
click at [177, 545] on button "Activity" at bounding box center [166, 547] width 191 height 38
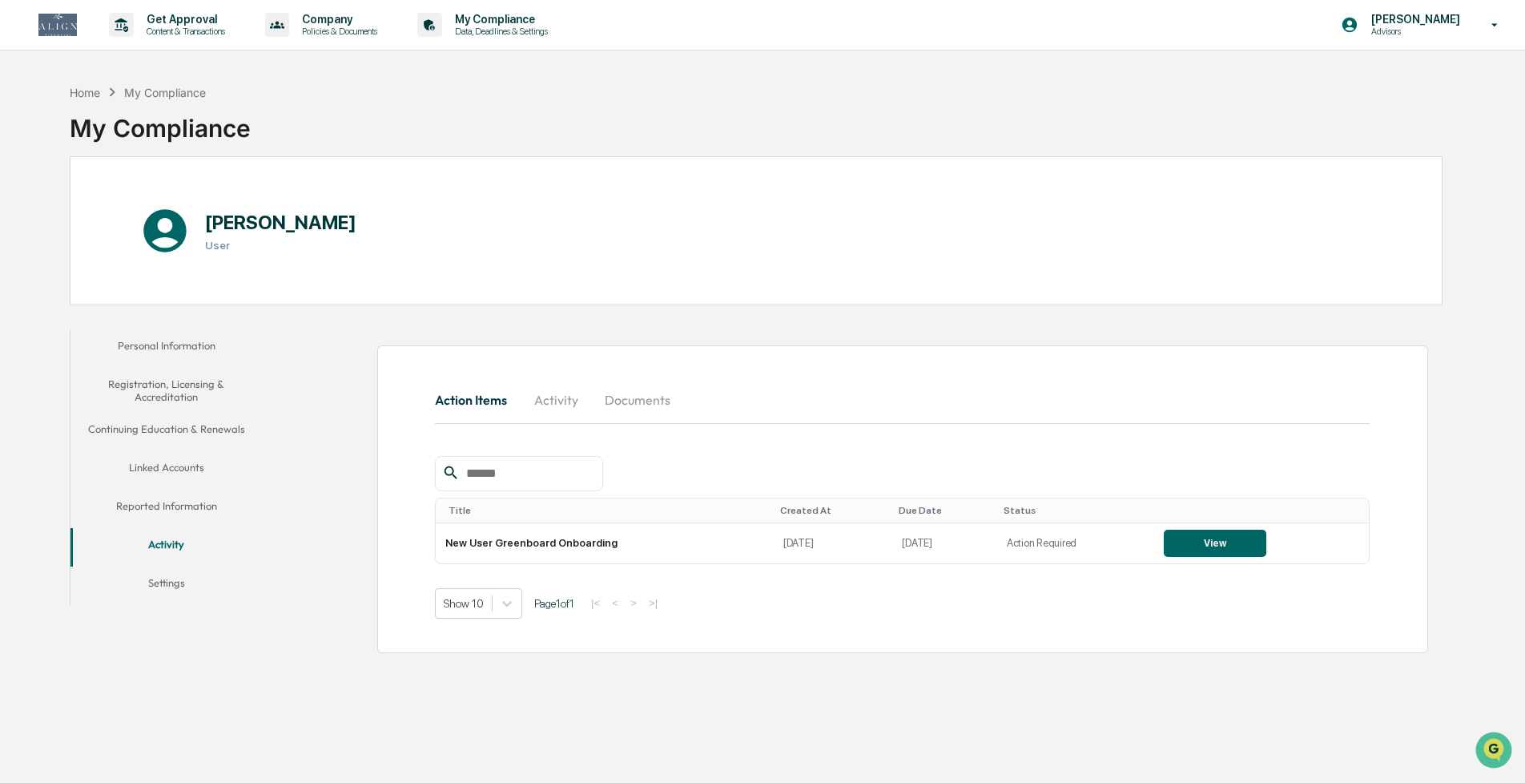
click at [183, 585] on button "Settings" at bounding box center [166, 585] width 191 height 38
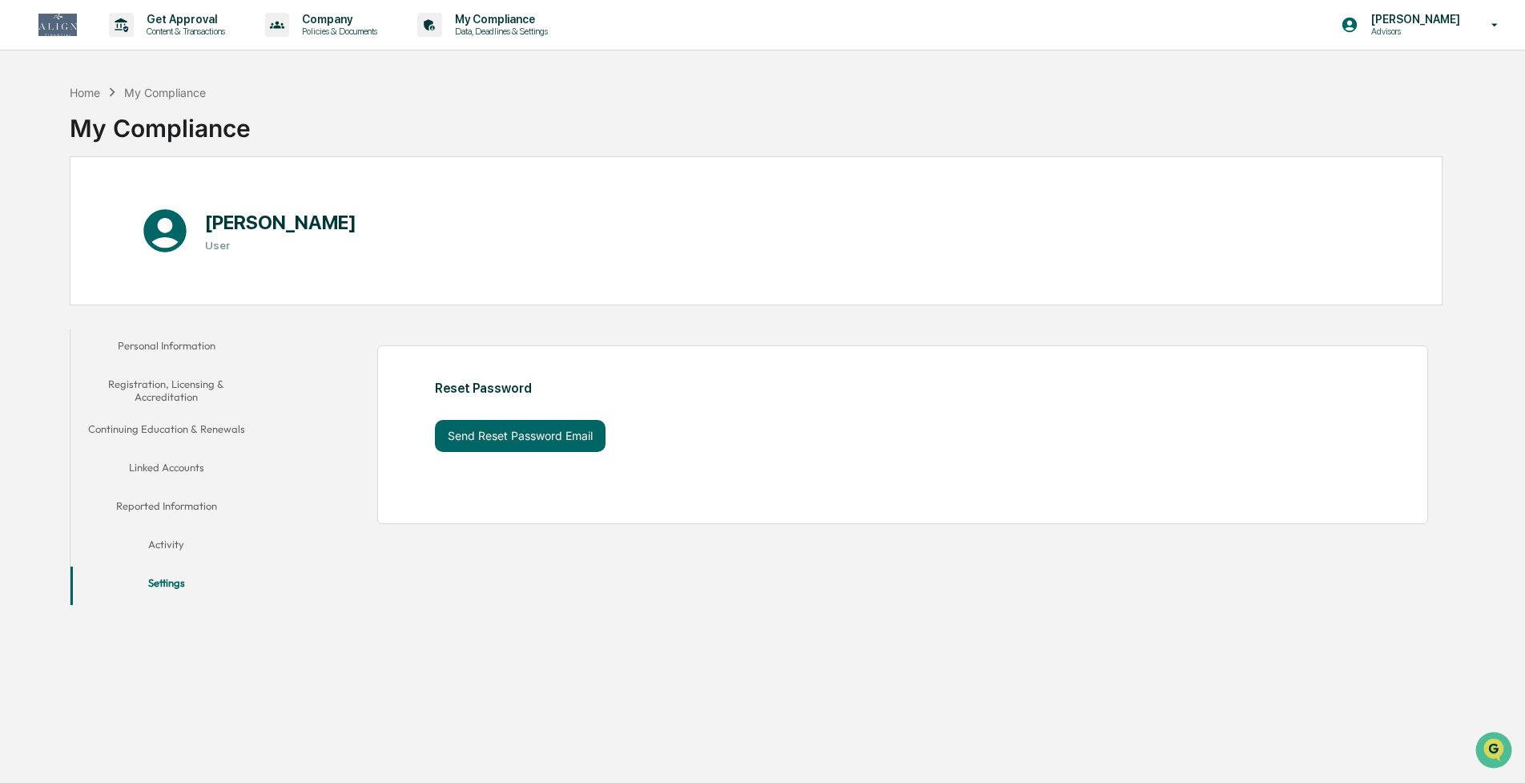
click at [152, 552] on button "Activity" at bounding box center [166, 547] width 191 height 38
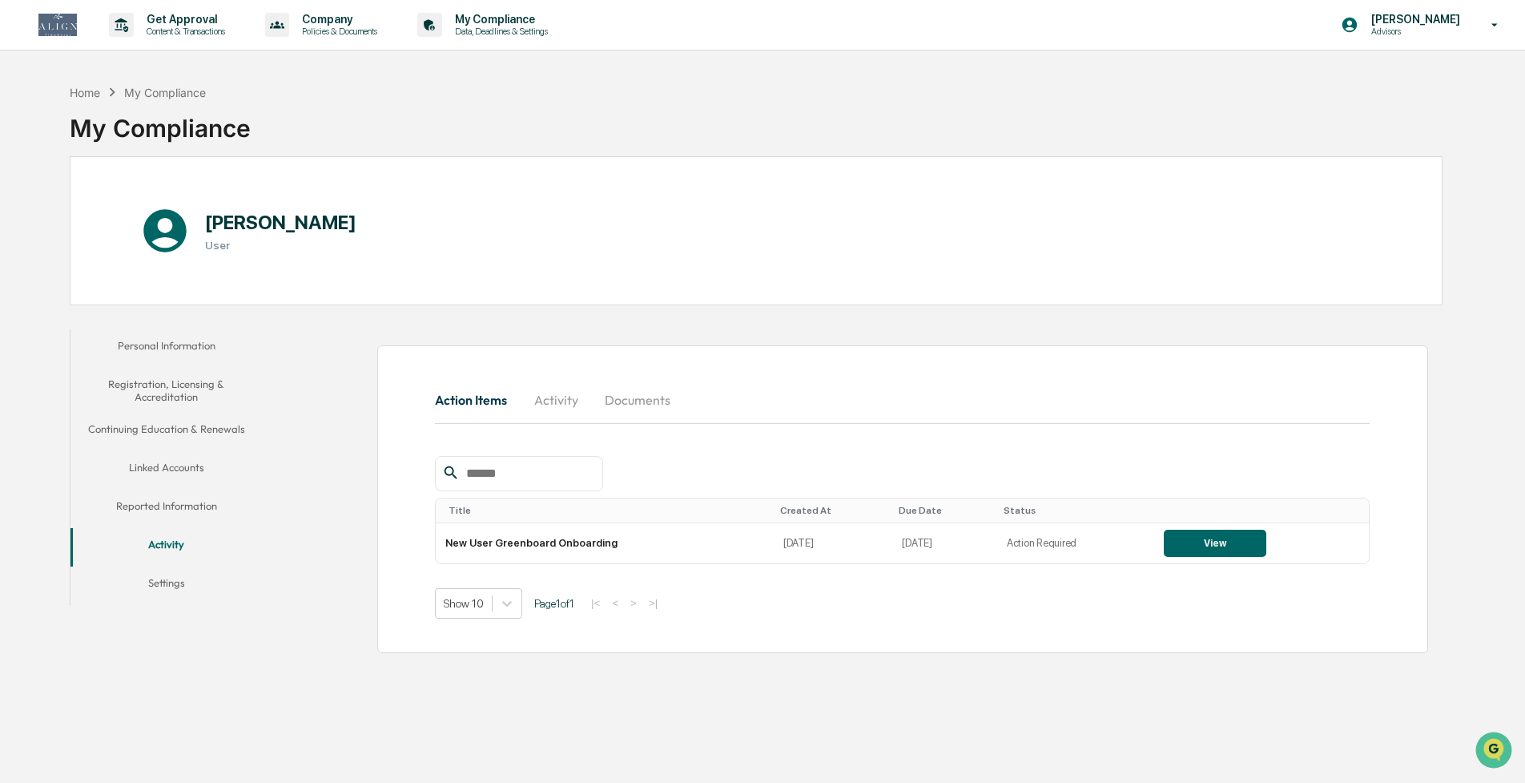
click at [182, 494] on button "Reported Information" at bounding box center [166, 509] width 191 height 38
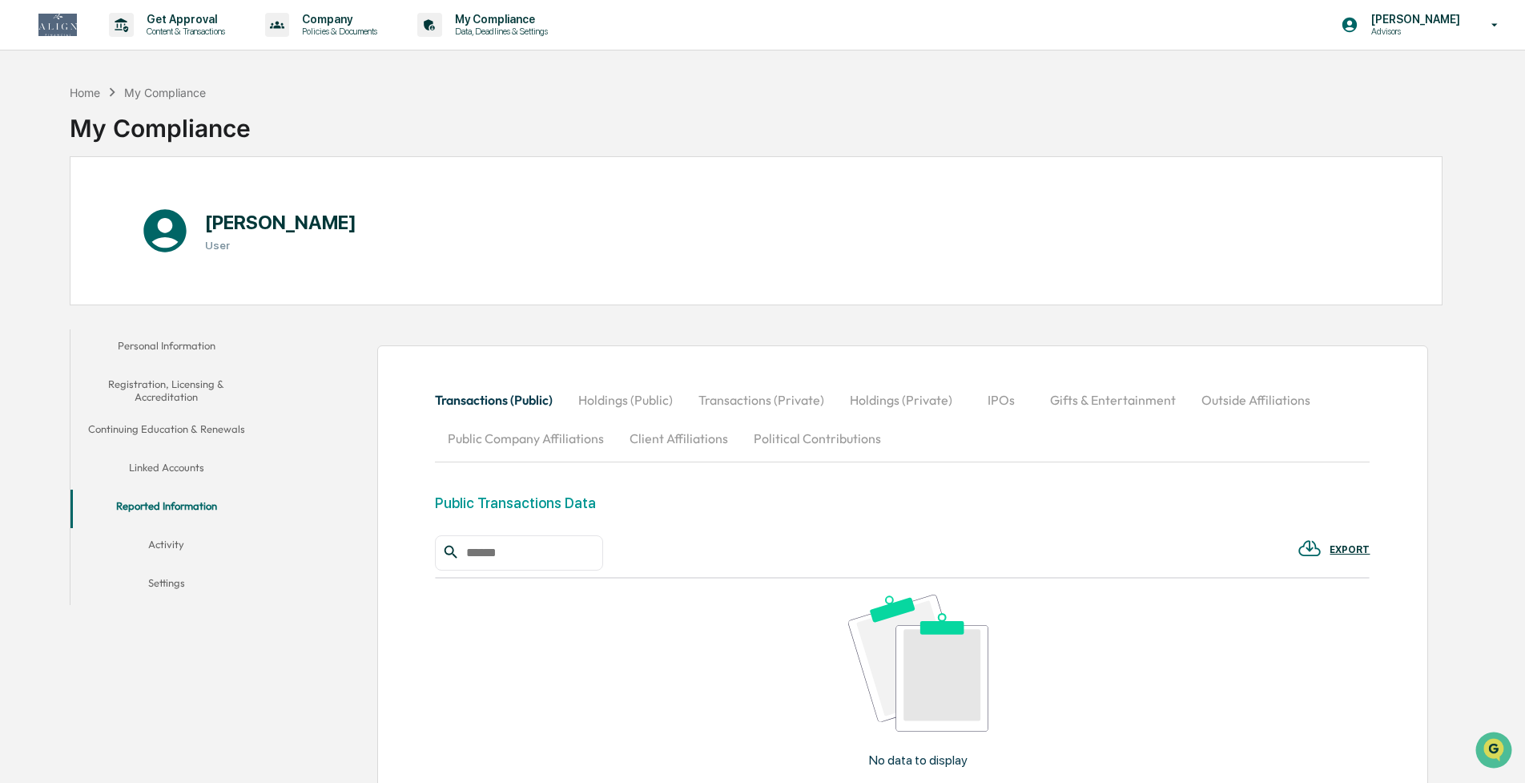
click at [163, 534] on button "Activity" at bounding box center [166, 547] width 191 height 38
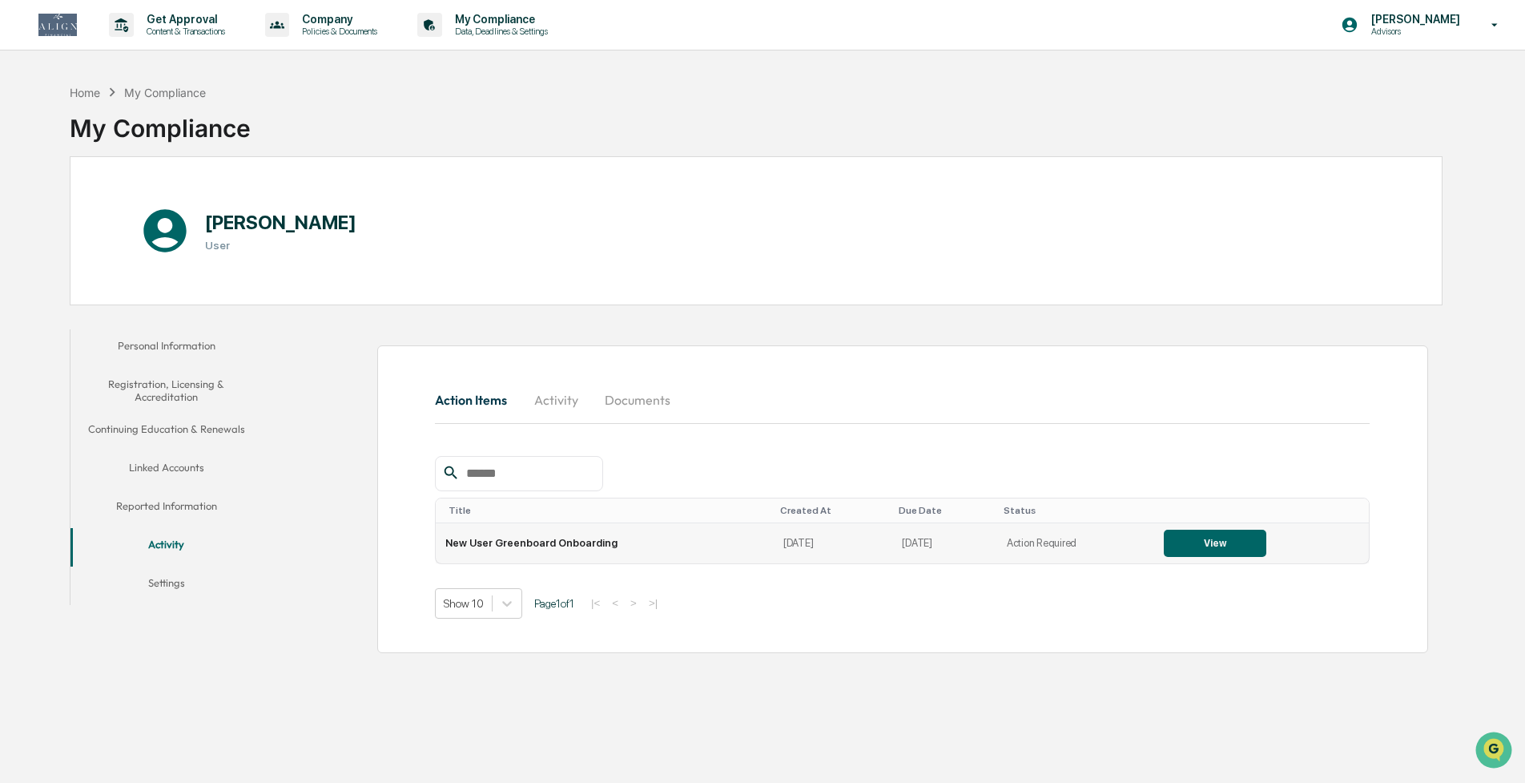
click at [1203, 543] on button "View" at bounding box center [1215, 543] width 103 height 27
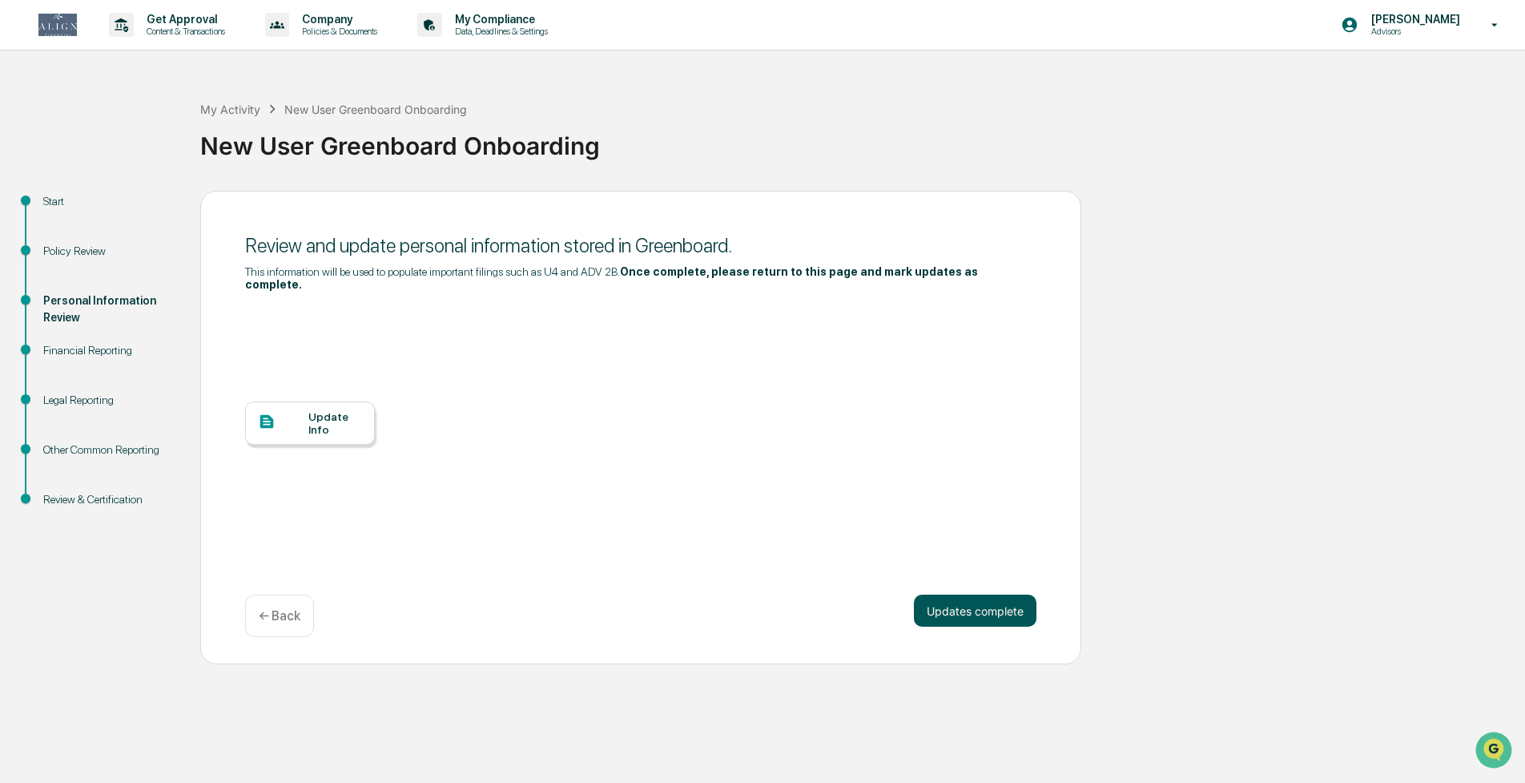
click at [976, 617] on button "Updates complete" at bounding box center [975, 610] width 123 height 32
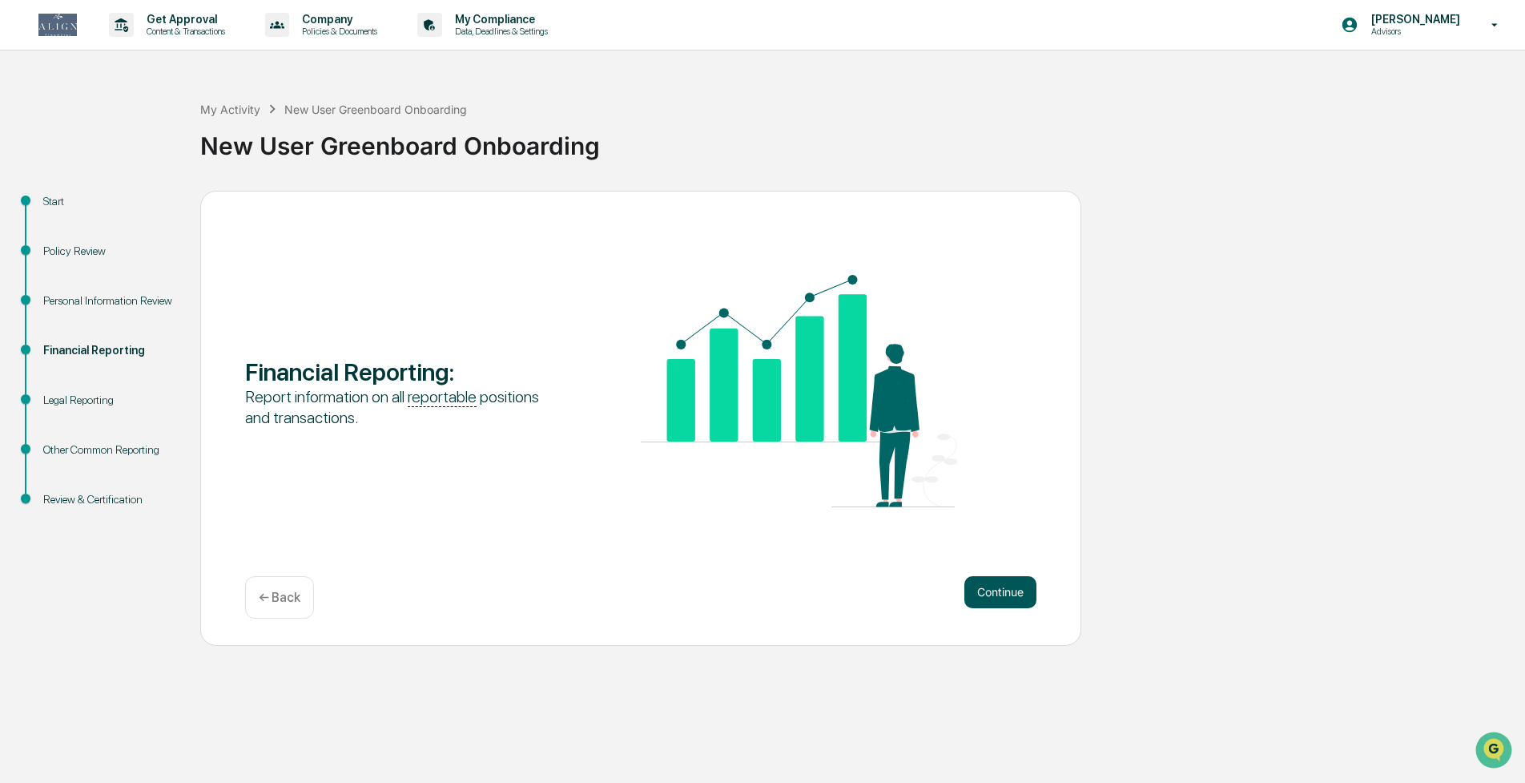
click at [989, 595] on button "Continue" at bounding box center [1001, 592] width 72 height 32
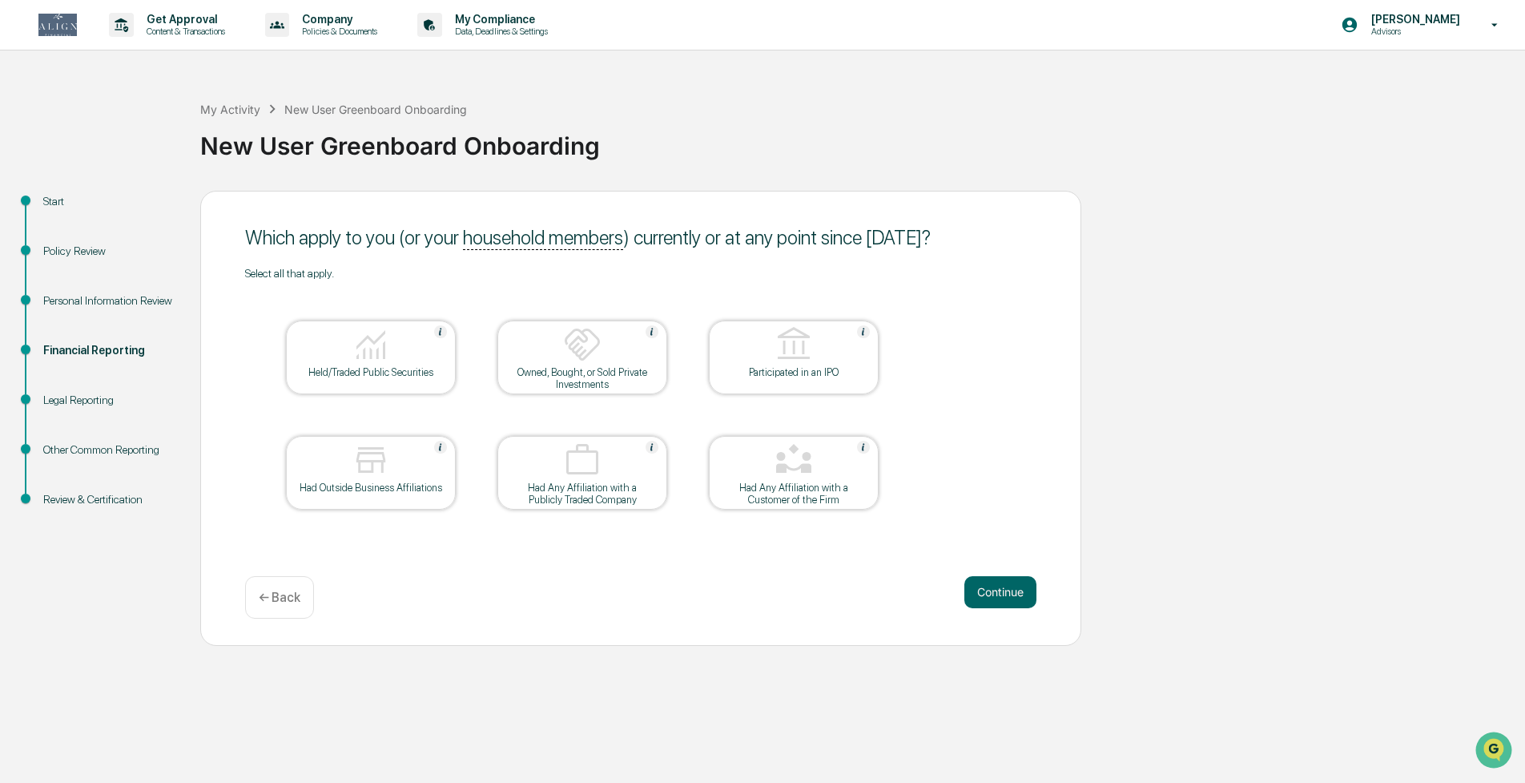
click at [359, 369] on div "Held/Traded Public Securities" at bounding box center [371, 372] width 144 height 12
click at [792, 472] on img at bounding box center [794, 460] width 38 height 38
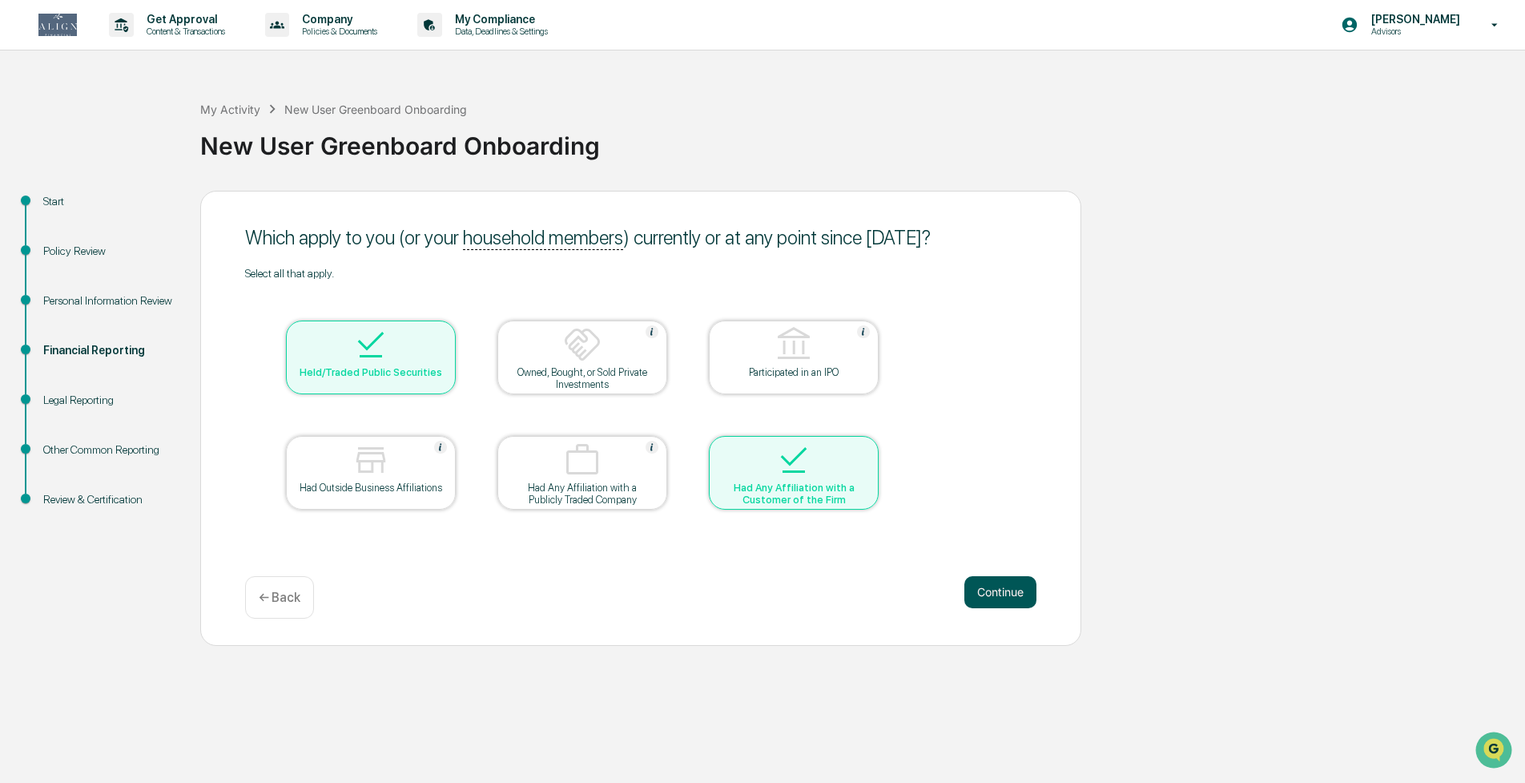
click at [976, 587] on button "Continue" at bounding box center [1001, 592] width 72 height 32
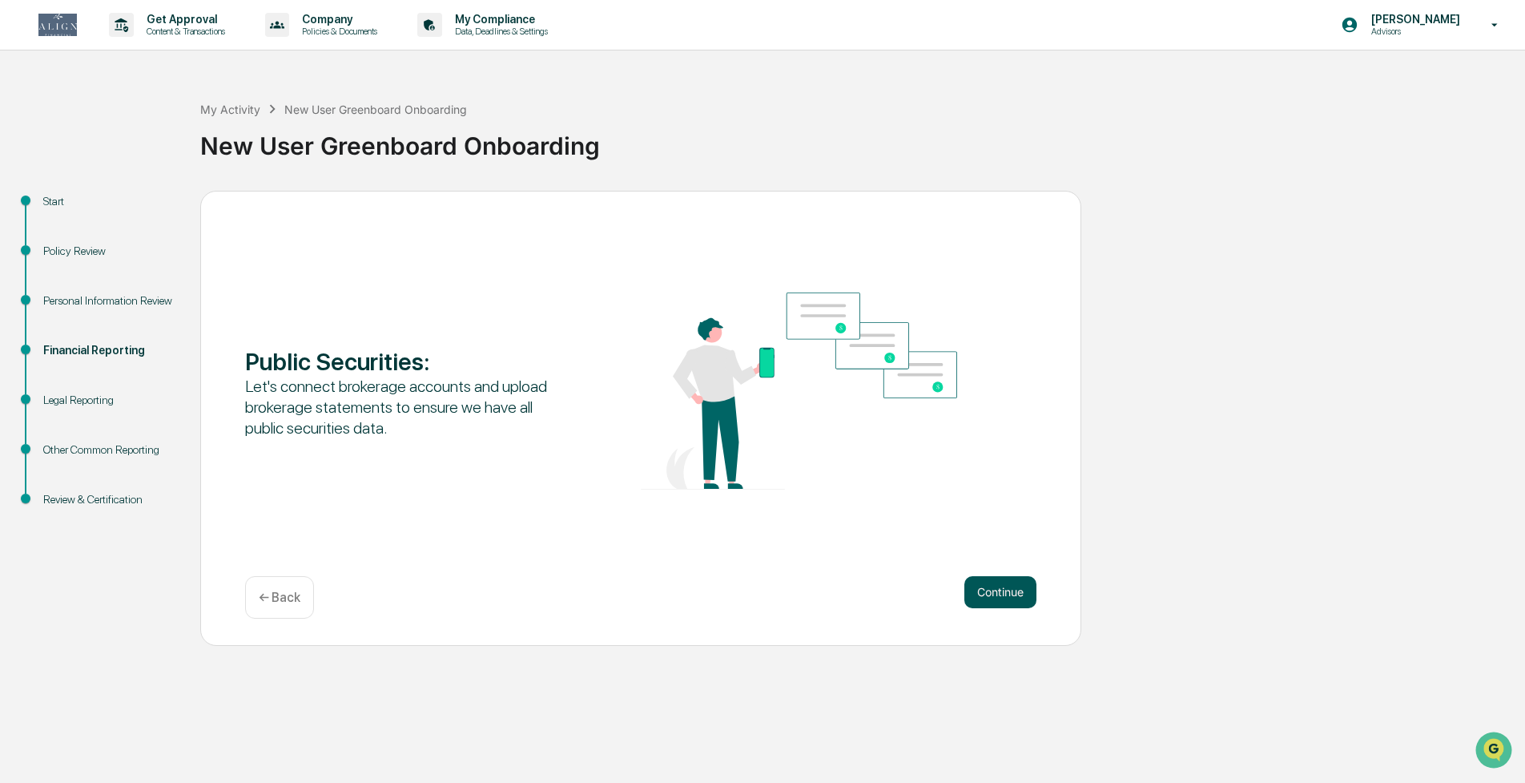
click at [988, 594] on button "Continue" at bounding box center [1001, 592] width 72 height 32
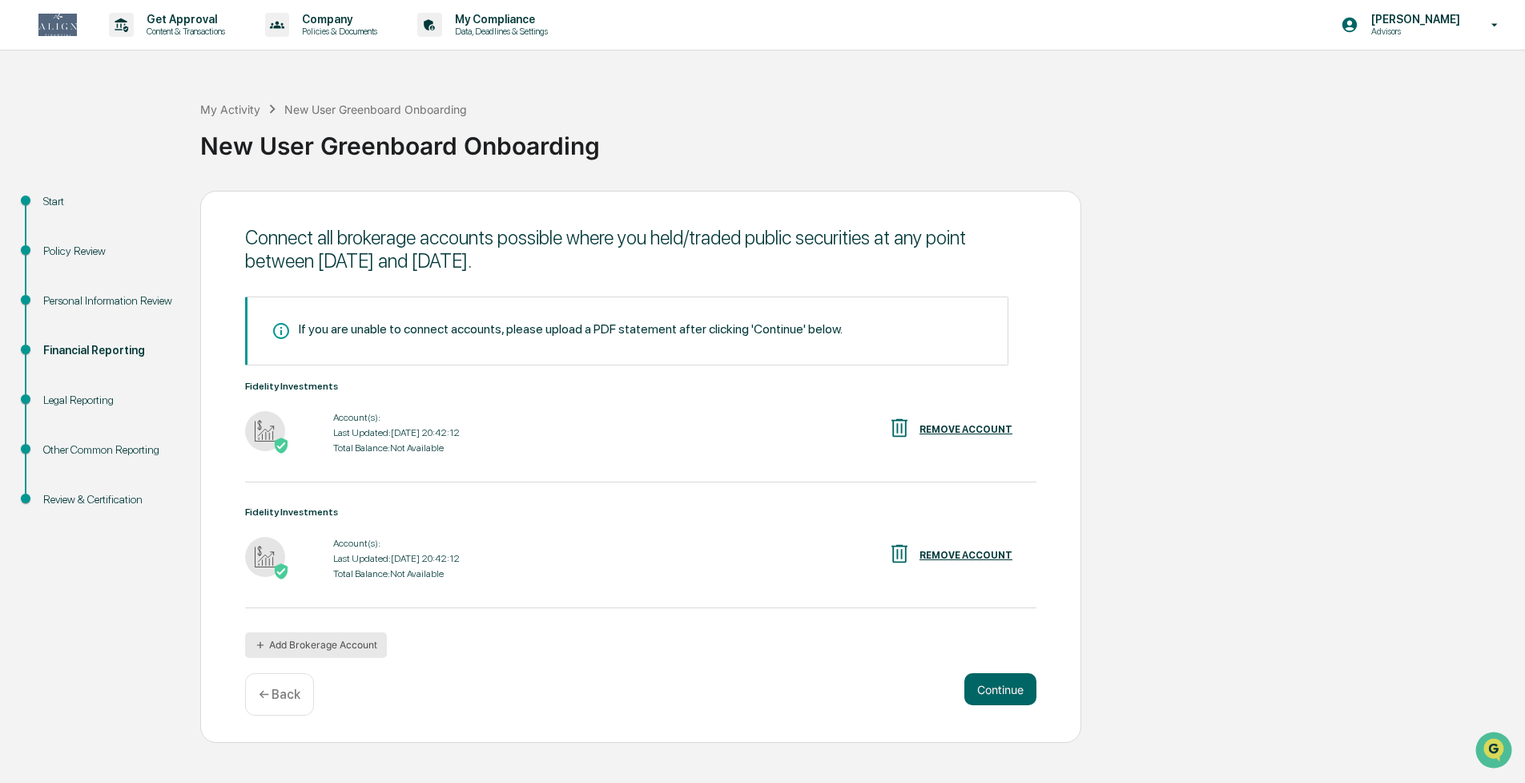
click at [345, 646] on button "Add Brokerage Account" at bounding box center [316, 645] width 142 height 26
click at [1010, 686] on button "Continue" at bounding box center [1001, 689] width 72 height 32
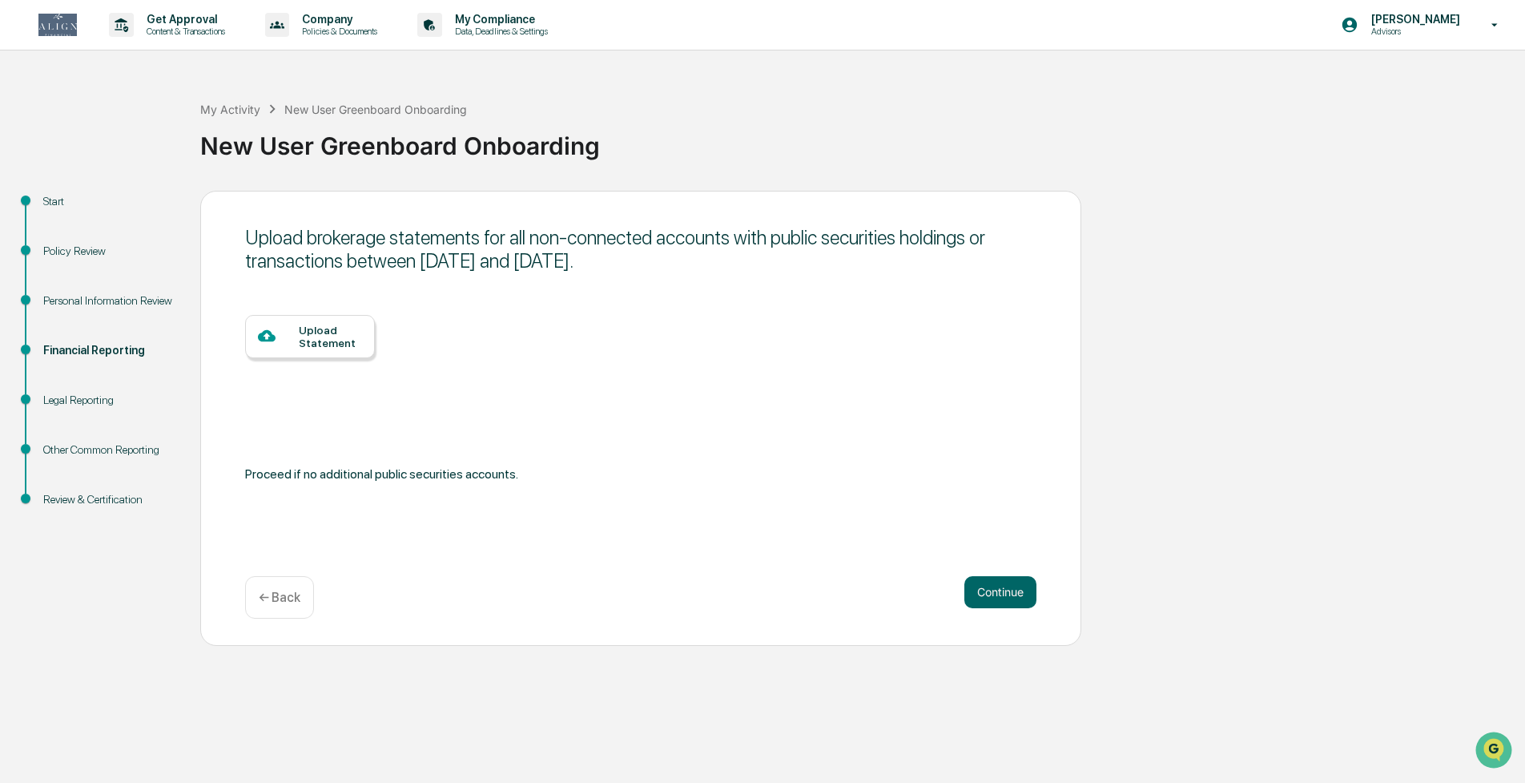
click at [314, 337] on div "Upload Statement" at bounding box center [330, 337] width 63 height 26
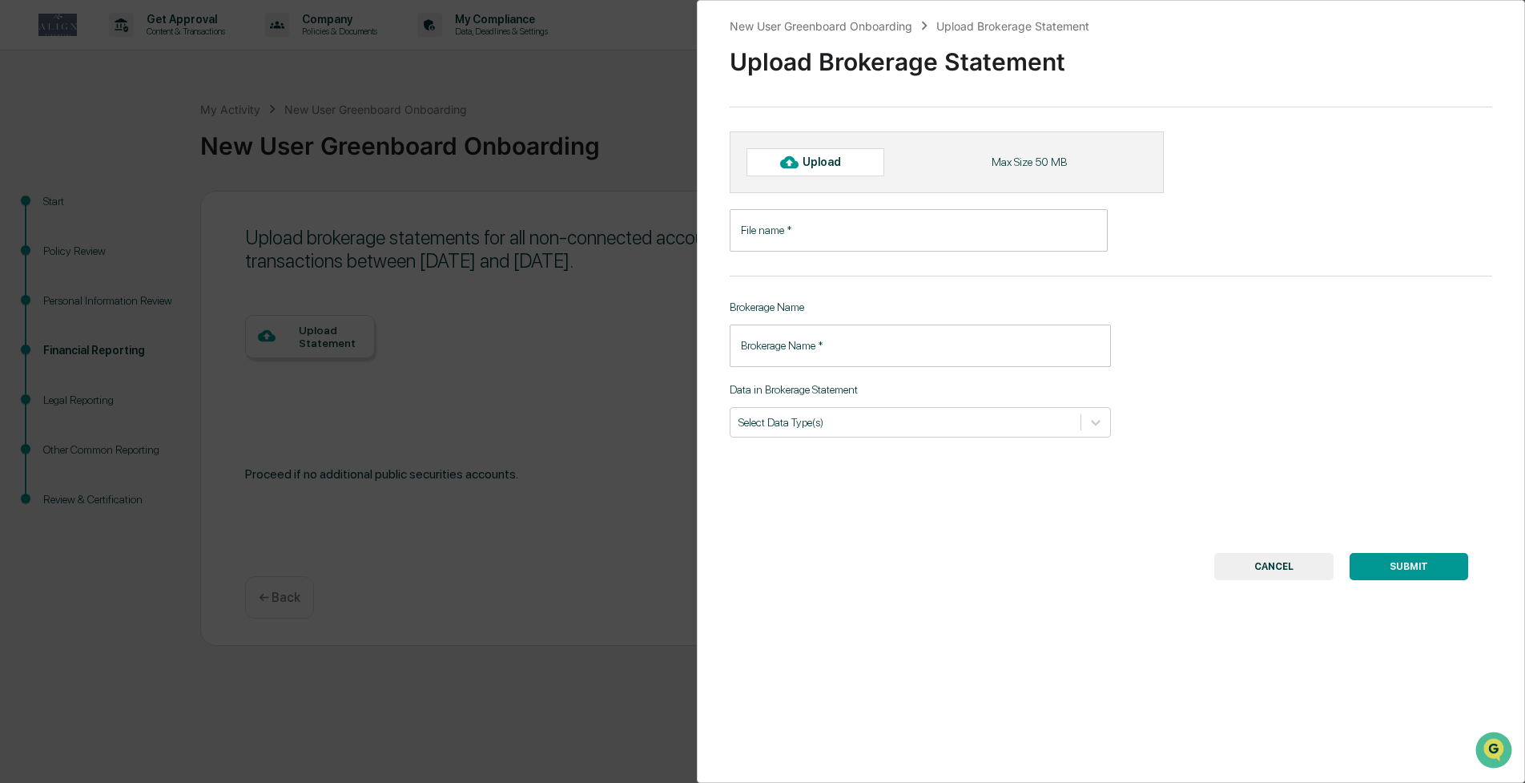
click at [832, 174] on div "Upload" at bounding box center [816, 161] width 138 height 27
type input "**********"
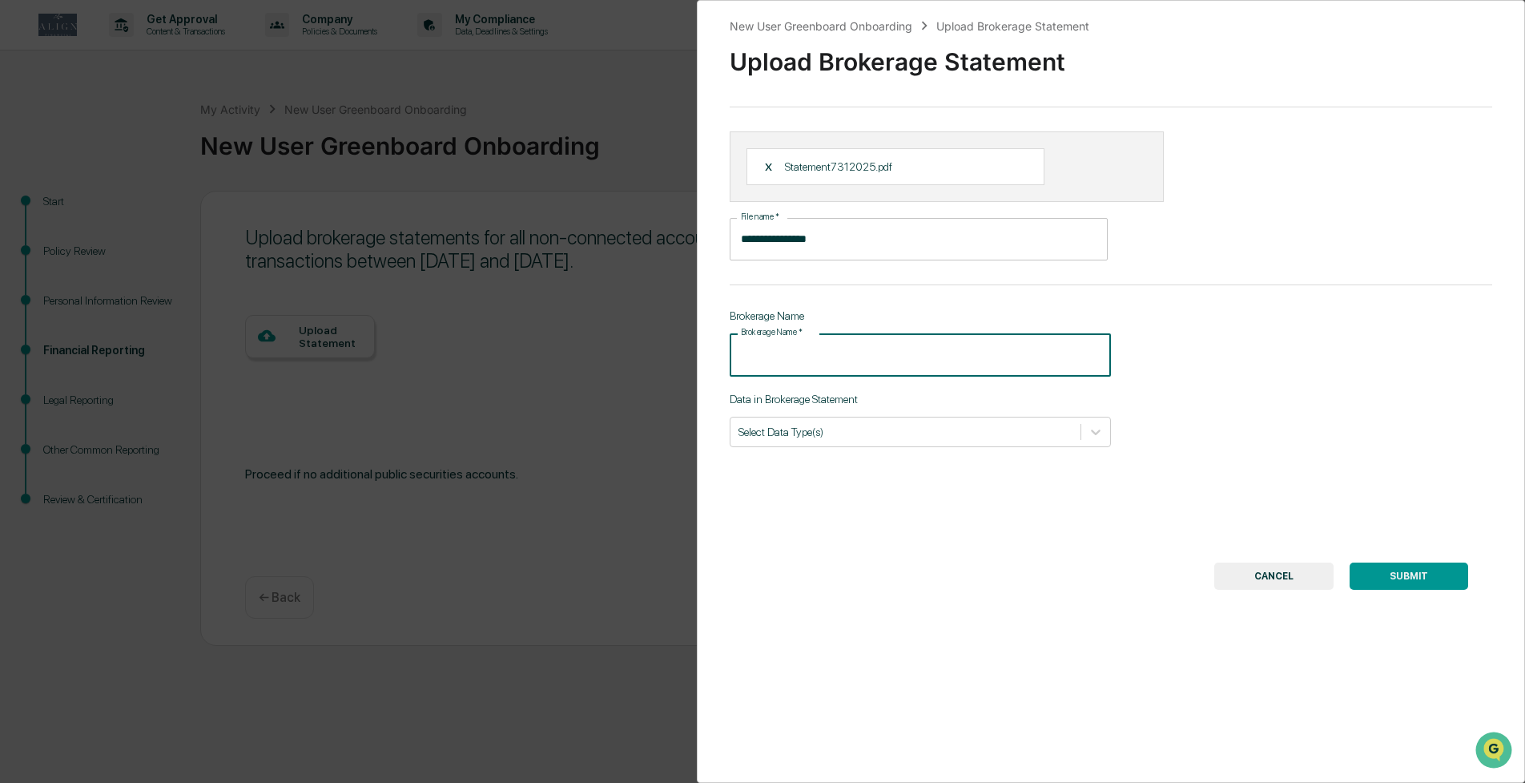
click at [872, 359] on input "Brokerage Name   *" at bounding box center [920, 354] width 381 height 42
type input "**********"
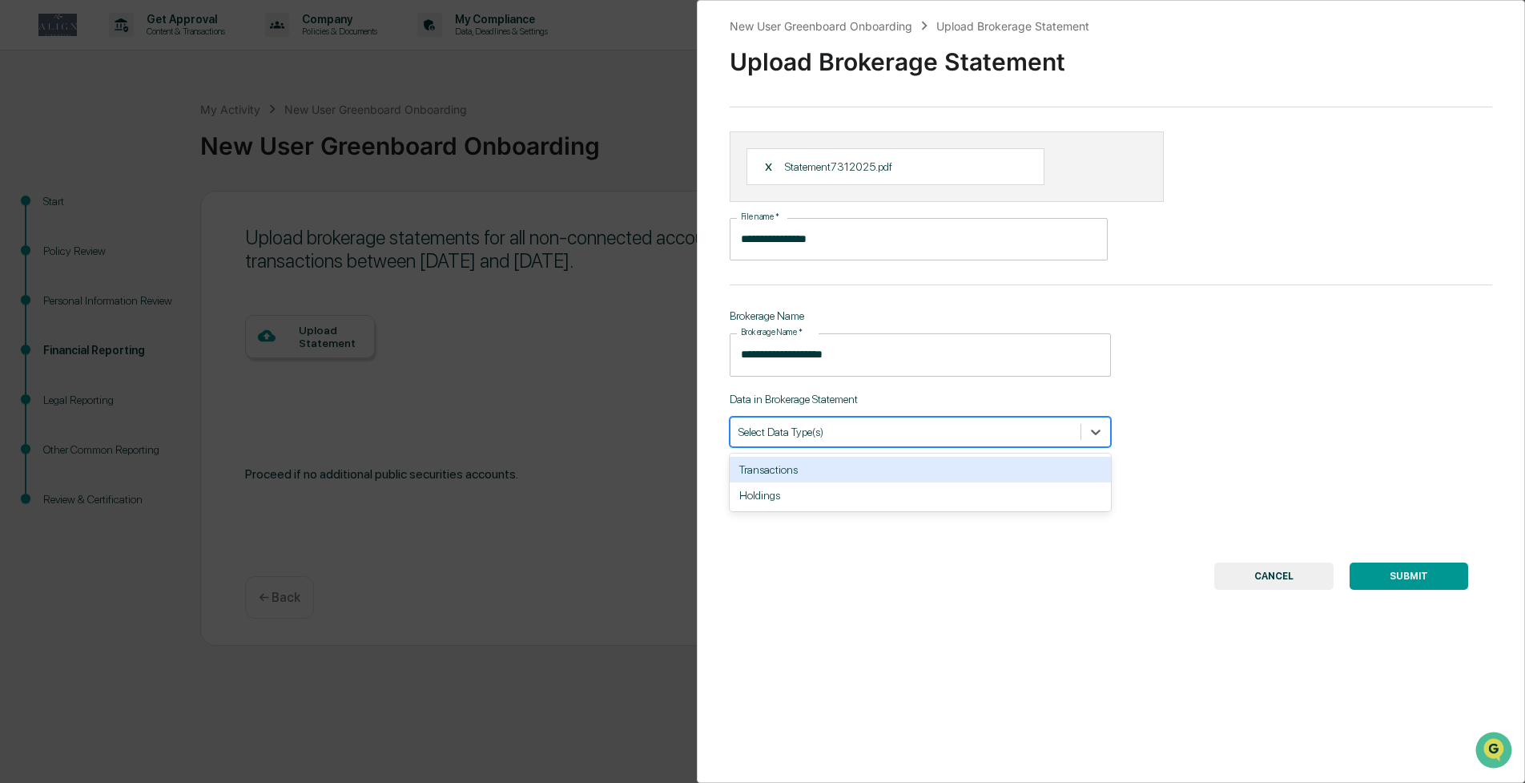
click at [870, 418] on div "Select Data Type(s)" at bounding box center [920, 432] width 381 height 30
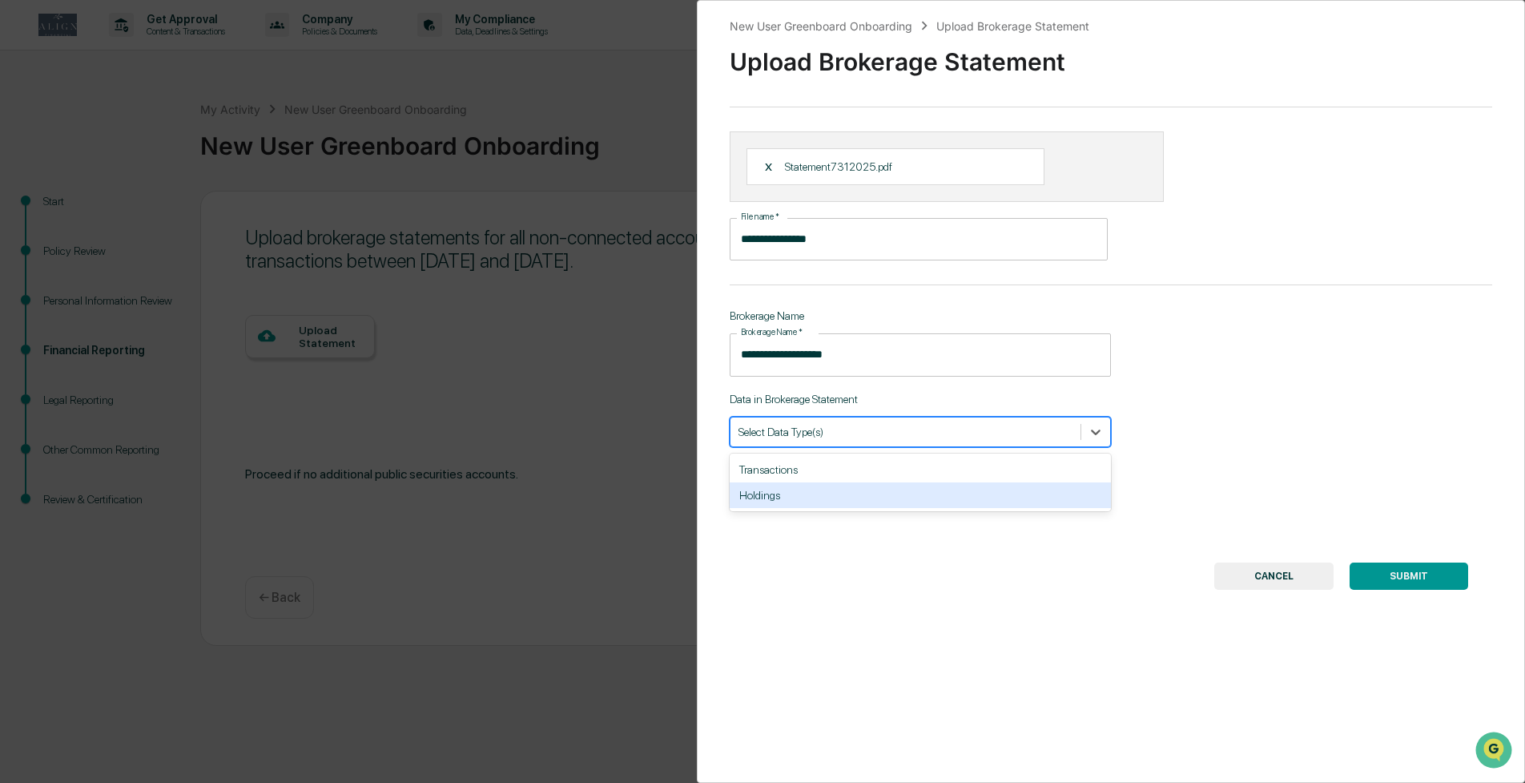
click at [839, 499] on div "Holdings" at bounding box center [920, 495] width 381 height 26
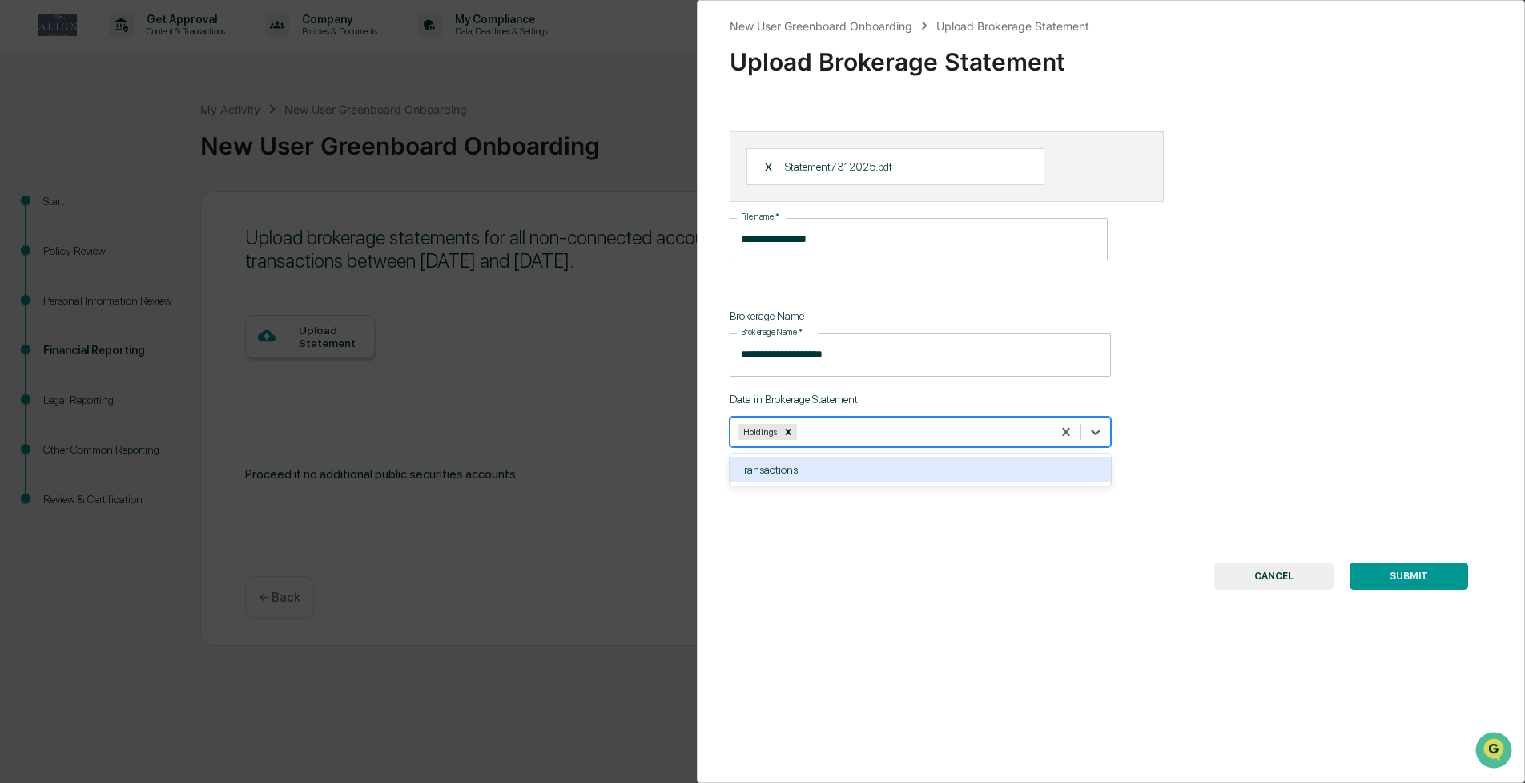
click at [840, 469] on div "Transactions" at bounding box center [920, 470] width 381 height 26
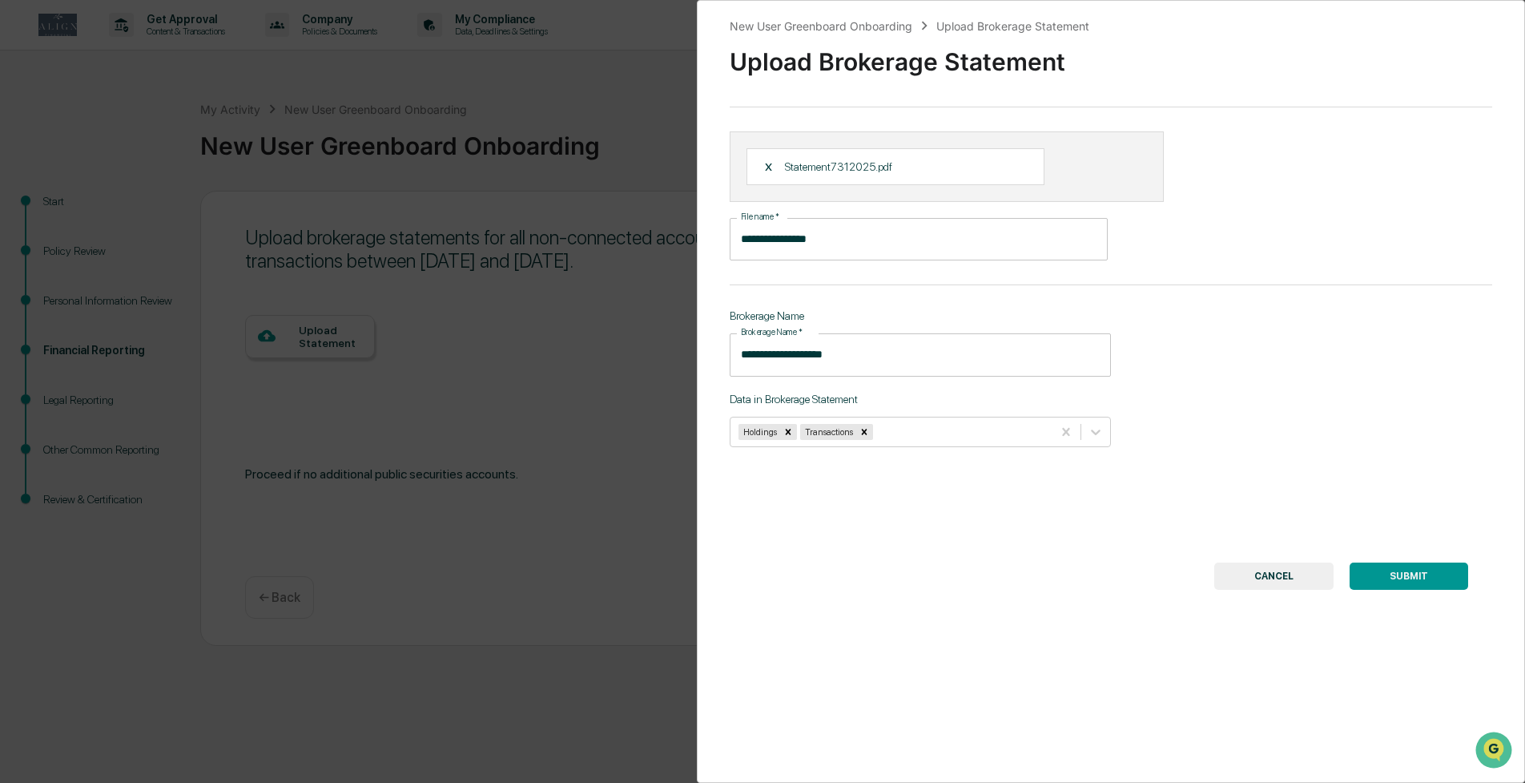
click at [1426, 572] on button "SUBMIT" at bounding box center [1409, 575] width 119 height 27
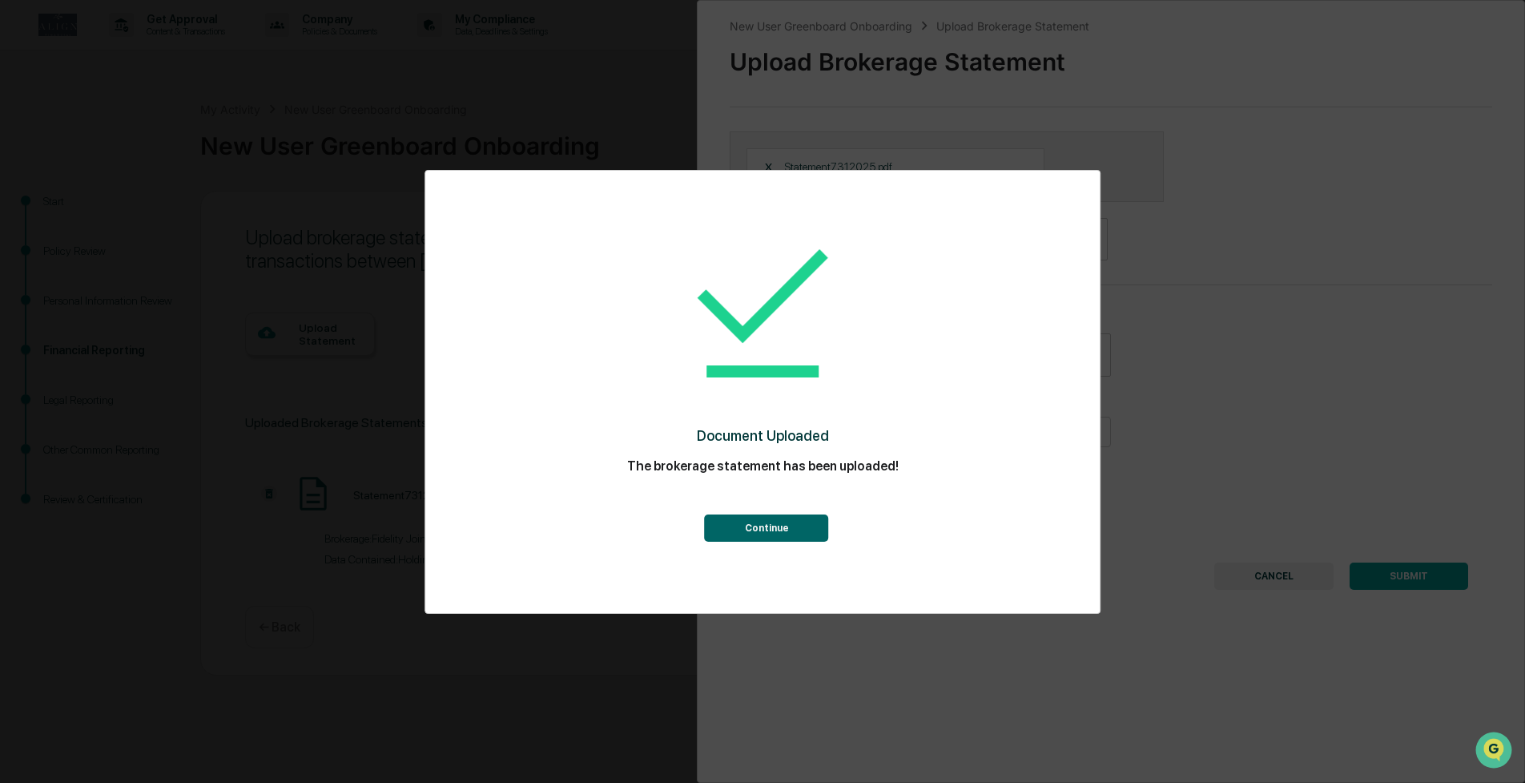
click at [801, 531] on button "Continue" at bounding box center [767, 527] width 124 height 27
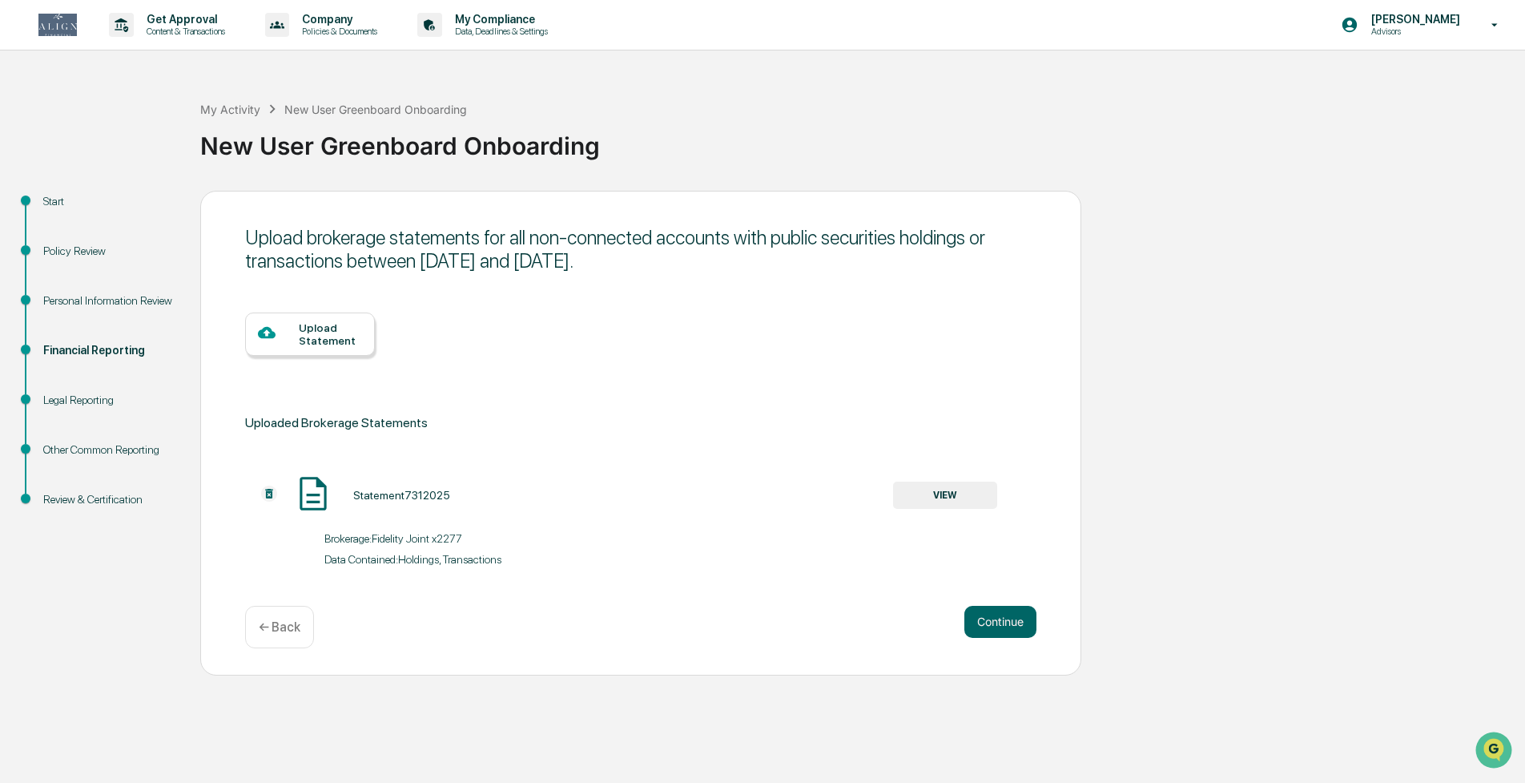
click at [313, 331] on div "Upload Statement" at bounding box center [330, 334] width 63 height 26
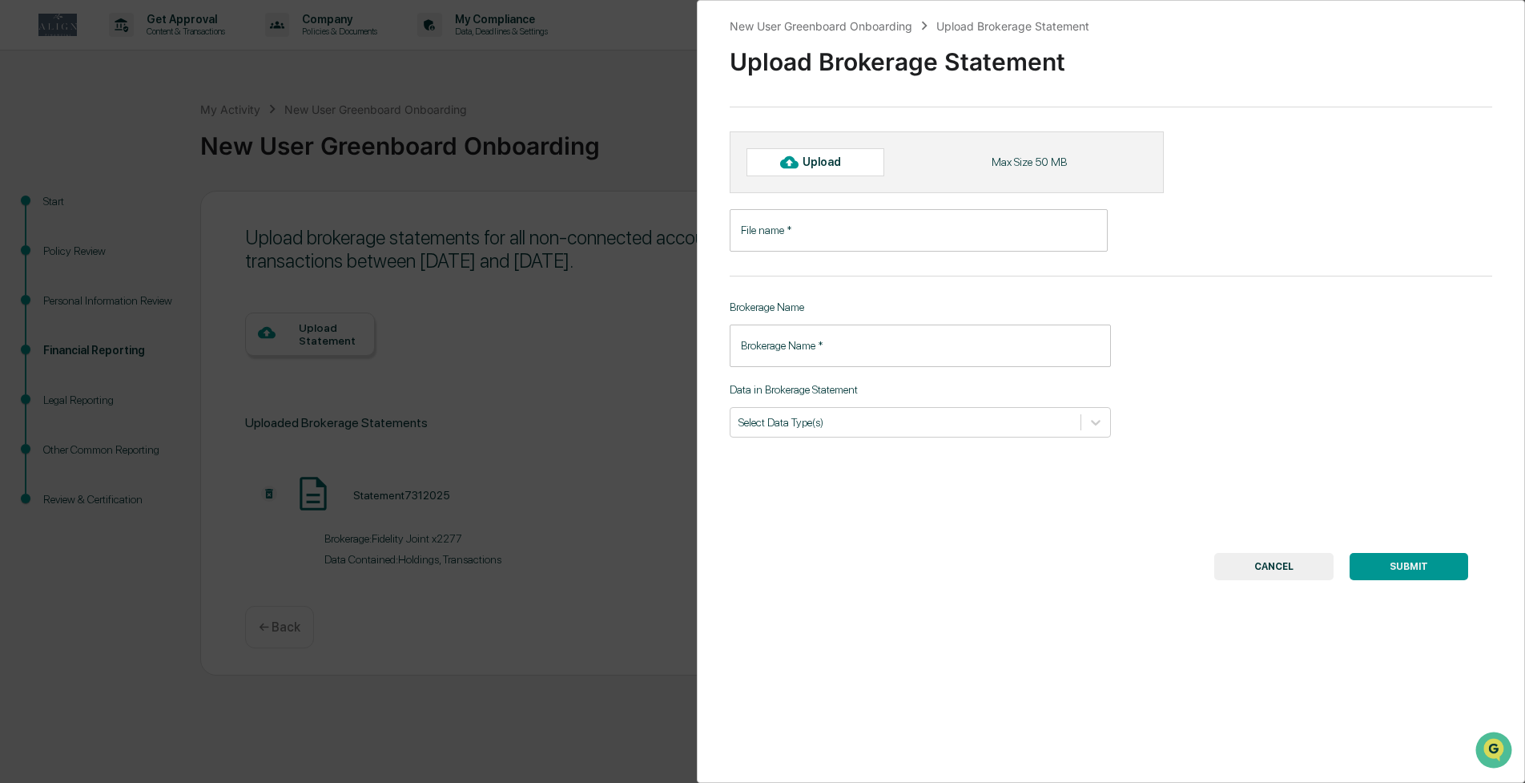
click at [827, 159] on div "Upload" at bounding box center [829, 161] width 52 height 13
type input "**********"
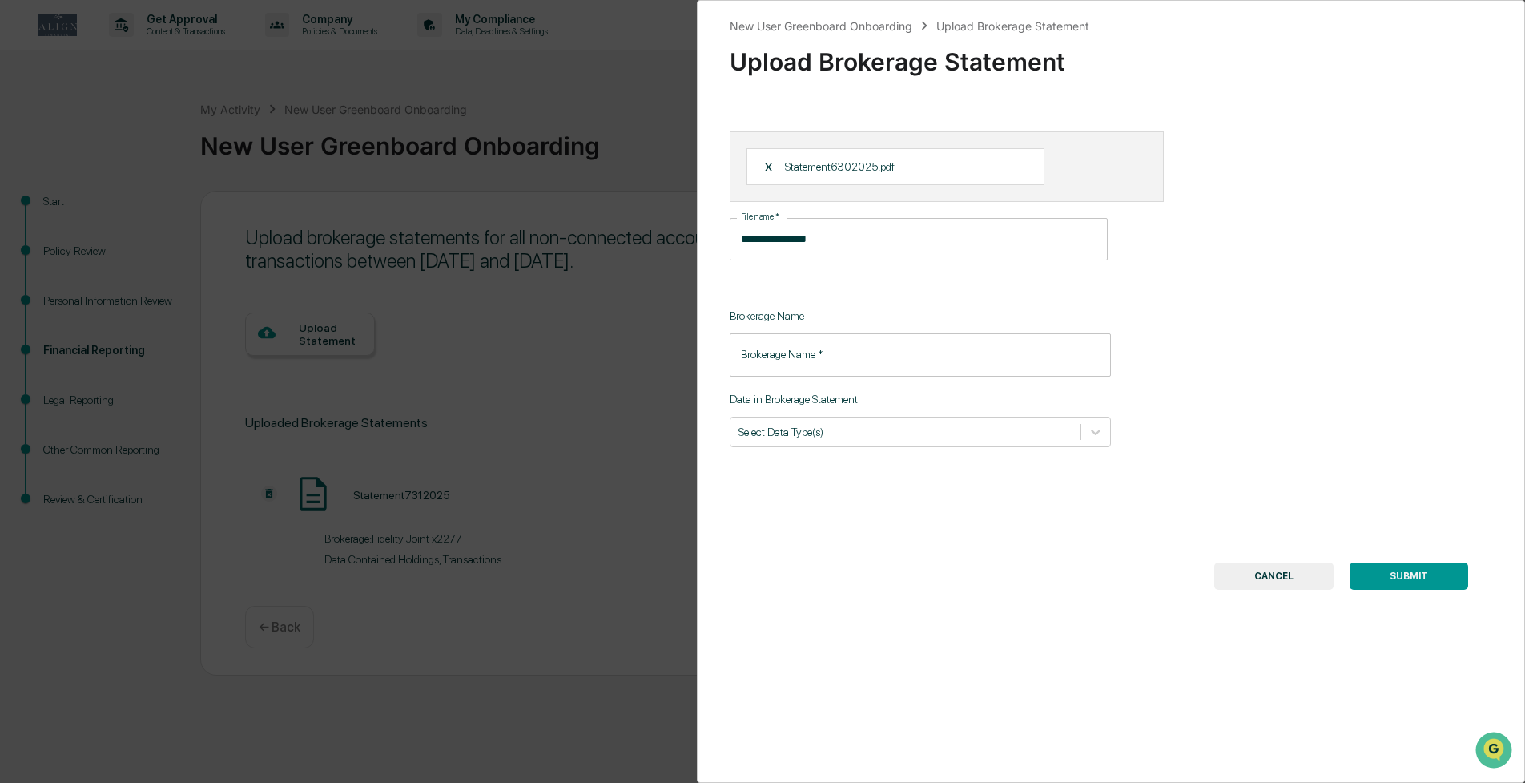
click at [838, 367] on input "Brokerage Name   *" at bounding box center [920, 354] width 381 height 42
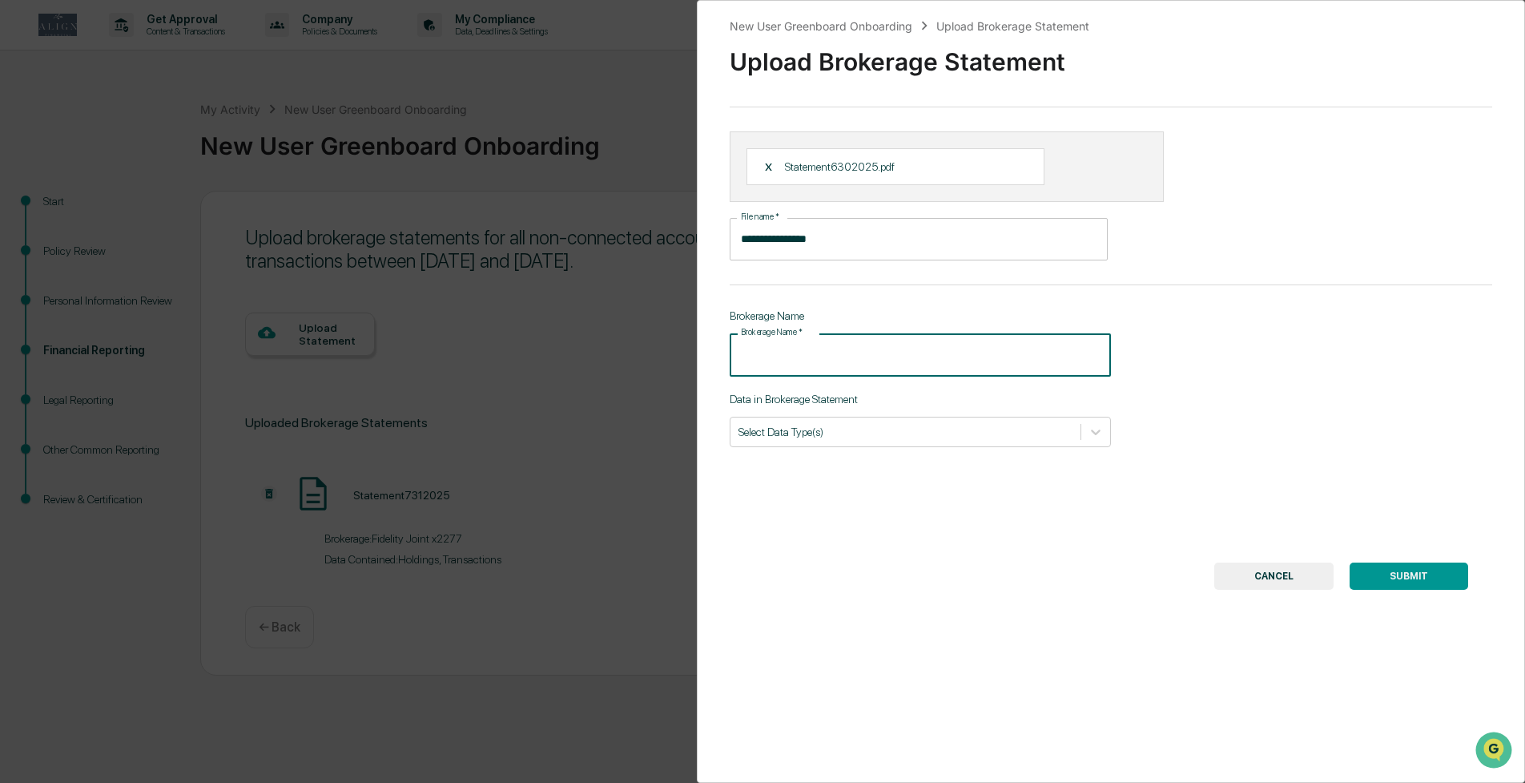
click at [838, 367] on input "Brokerage Name   *" at bounding box center [920, 354] width 381 height 42
type input "*"
type input "**********"
click at [909, 421] on div "Select Data Type(s)" at bounding box center [906, 432] width 350 height 22
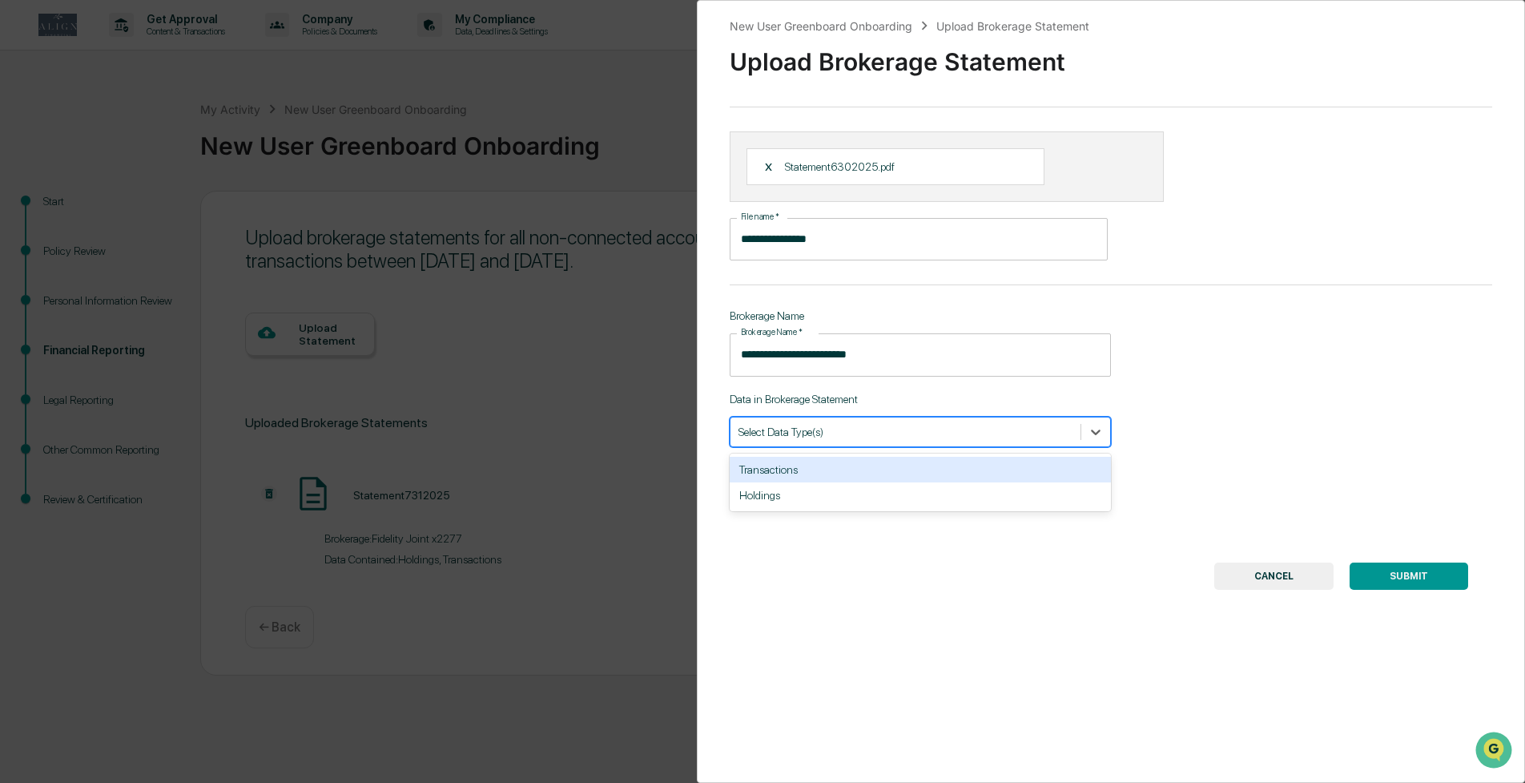
drag, startPoint x: 871, startPoint y: 471, endPoint x: 871, endPoint y: 490, distance: 18.4
click at [871, 472] on div "Transactions" at bounding box center [920, 470] width 381 height 26
click at [865, 478] on div "Holdings" at bounding box center [920, 470] width 381 height 26
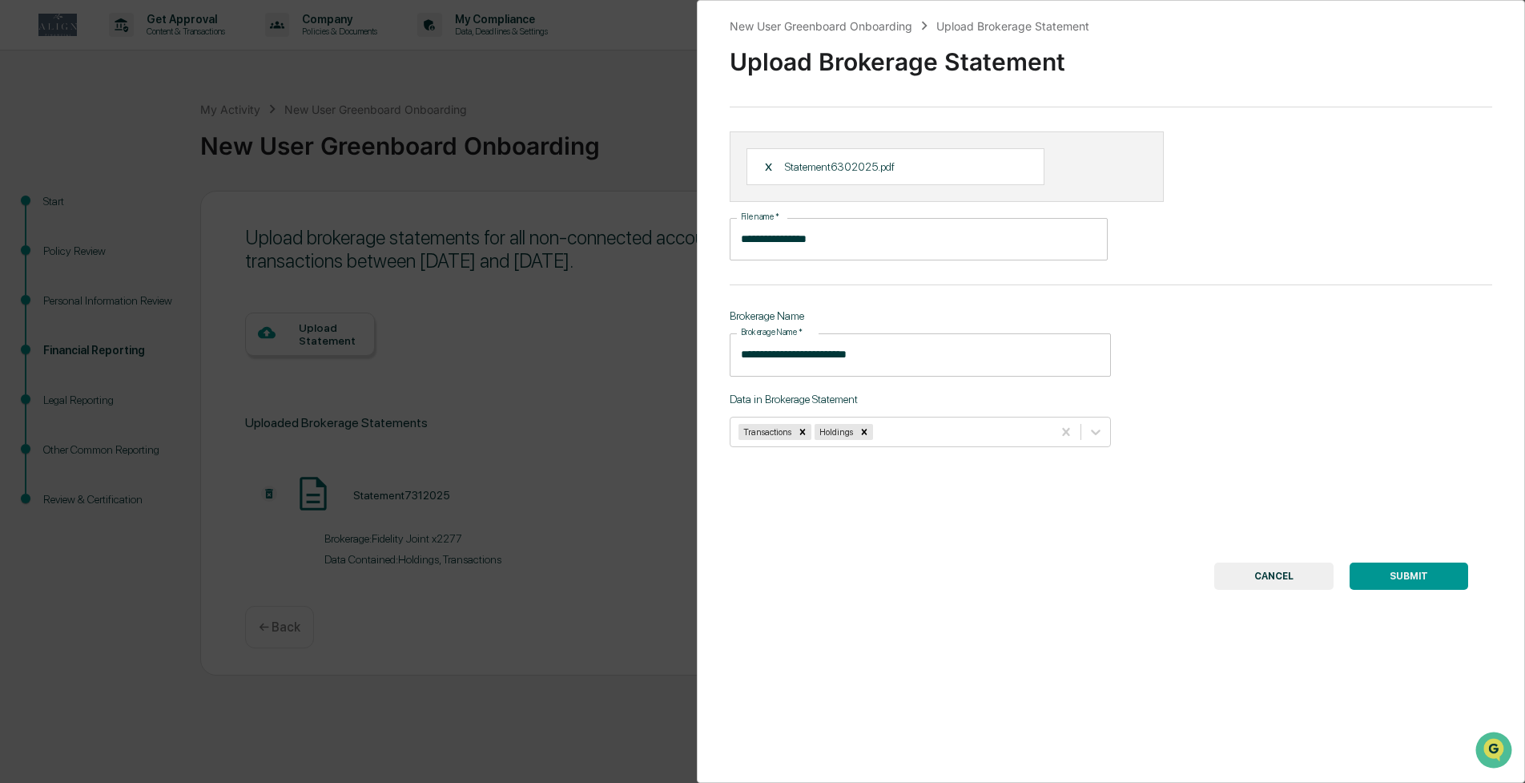
click at [1407, 571] on button "SUBMIT" at bounding box center [1409, 575] width 119 height 27
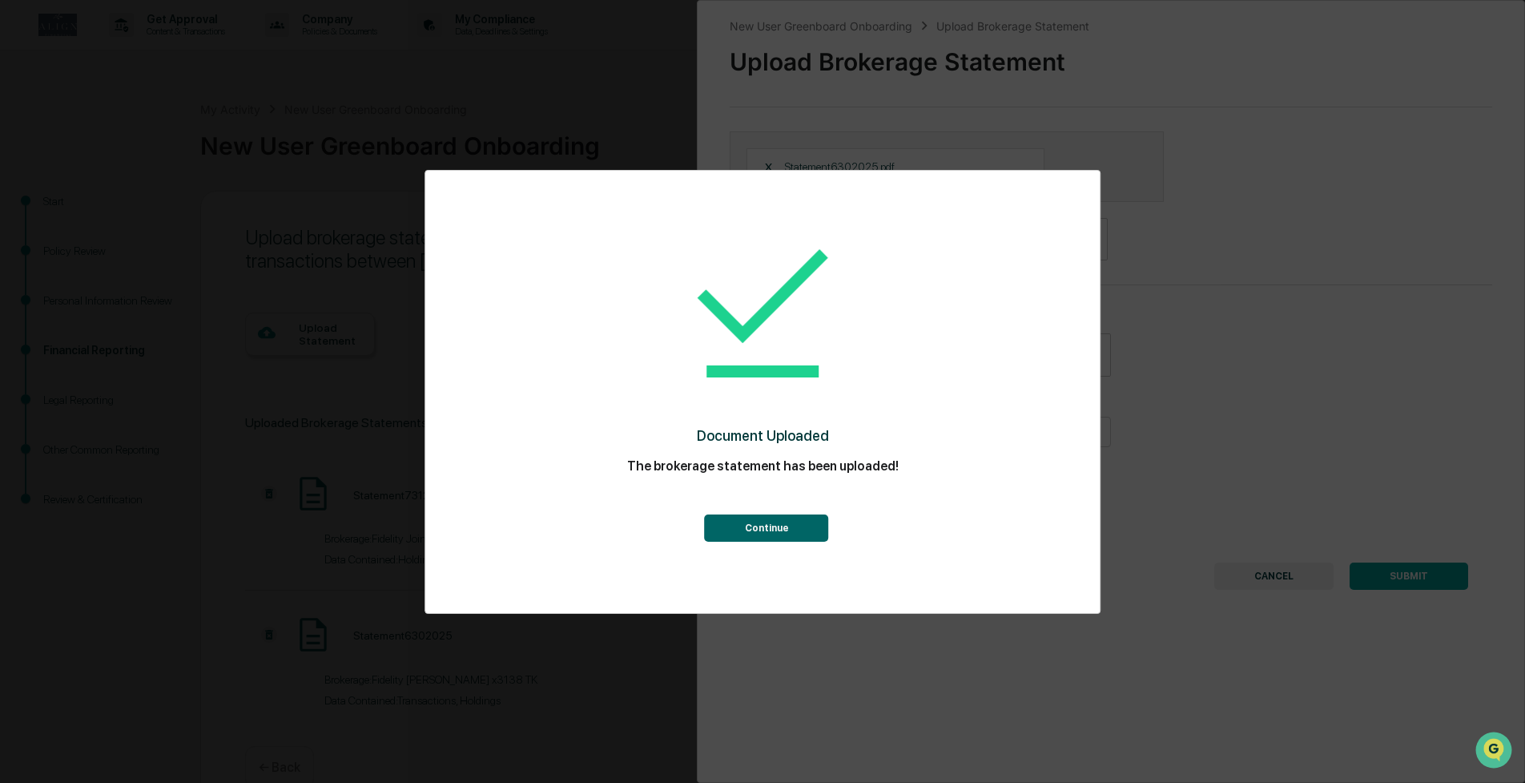
click at [761, 529] on button "Continue" at bounding box center [767, 527] width 124 height 27
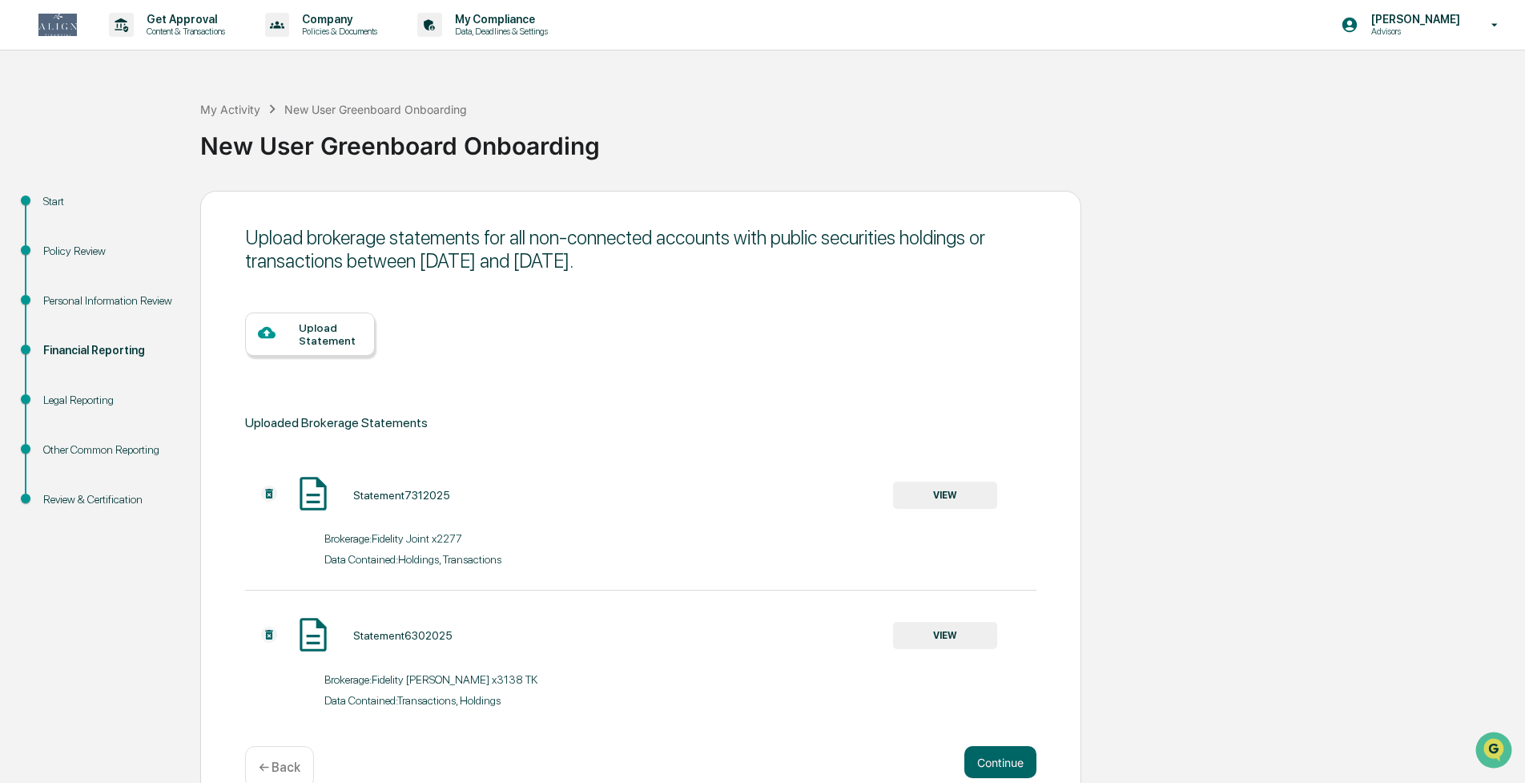
scroll to position [34, 0]
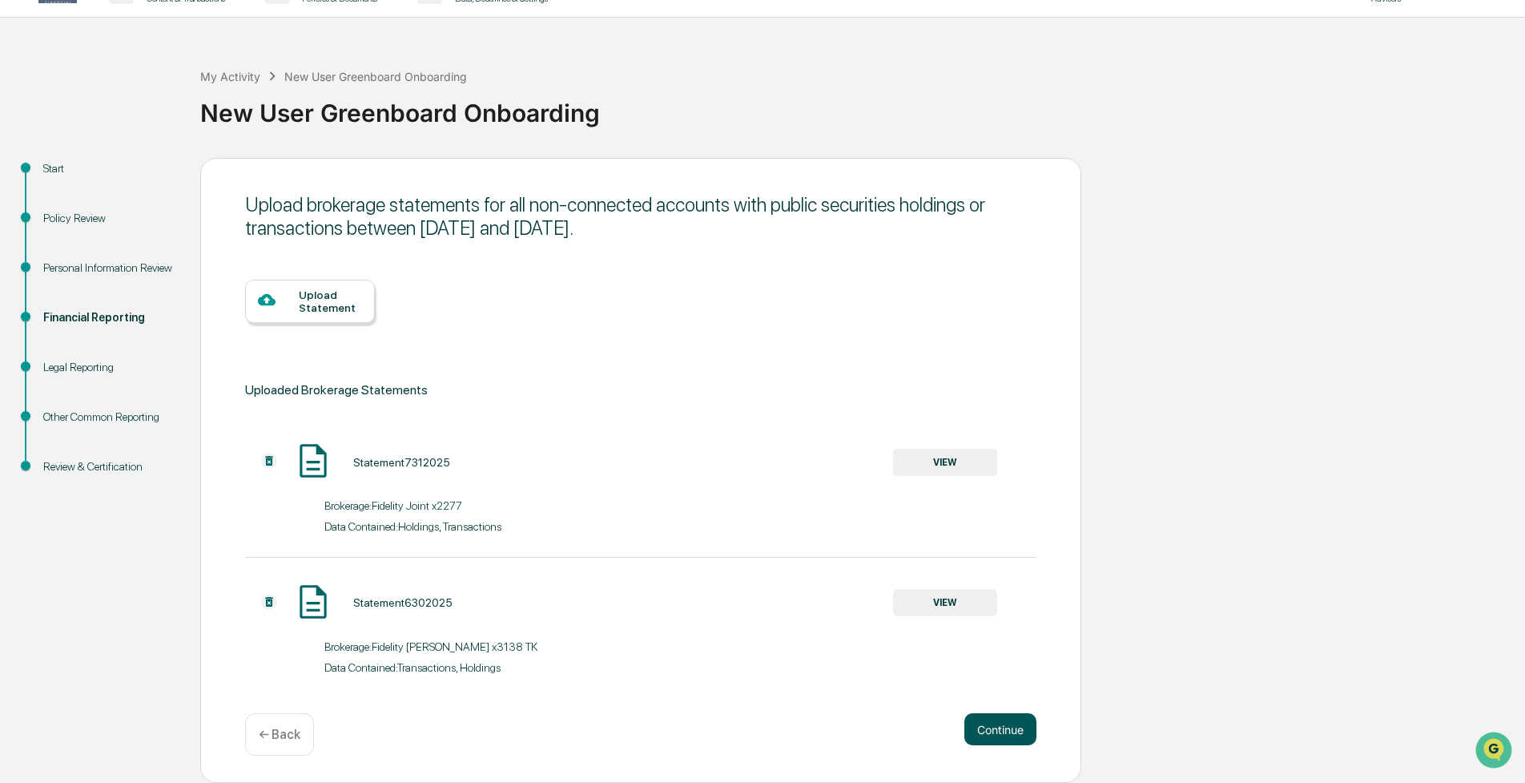
click at [990, 731] on button "Continue" at bounding box center [1001, 729] width 72 height 32
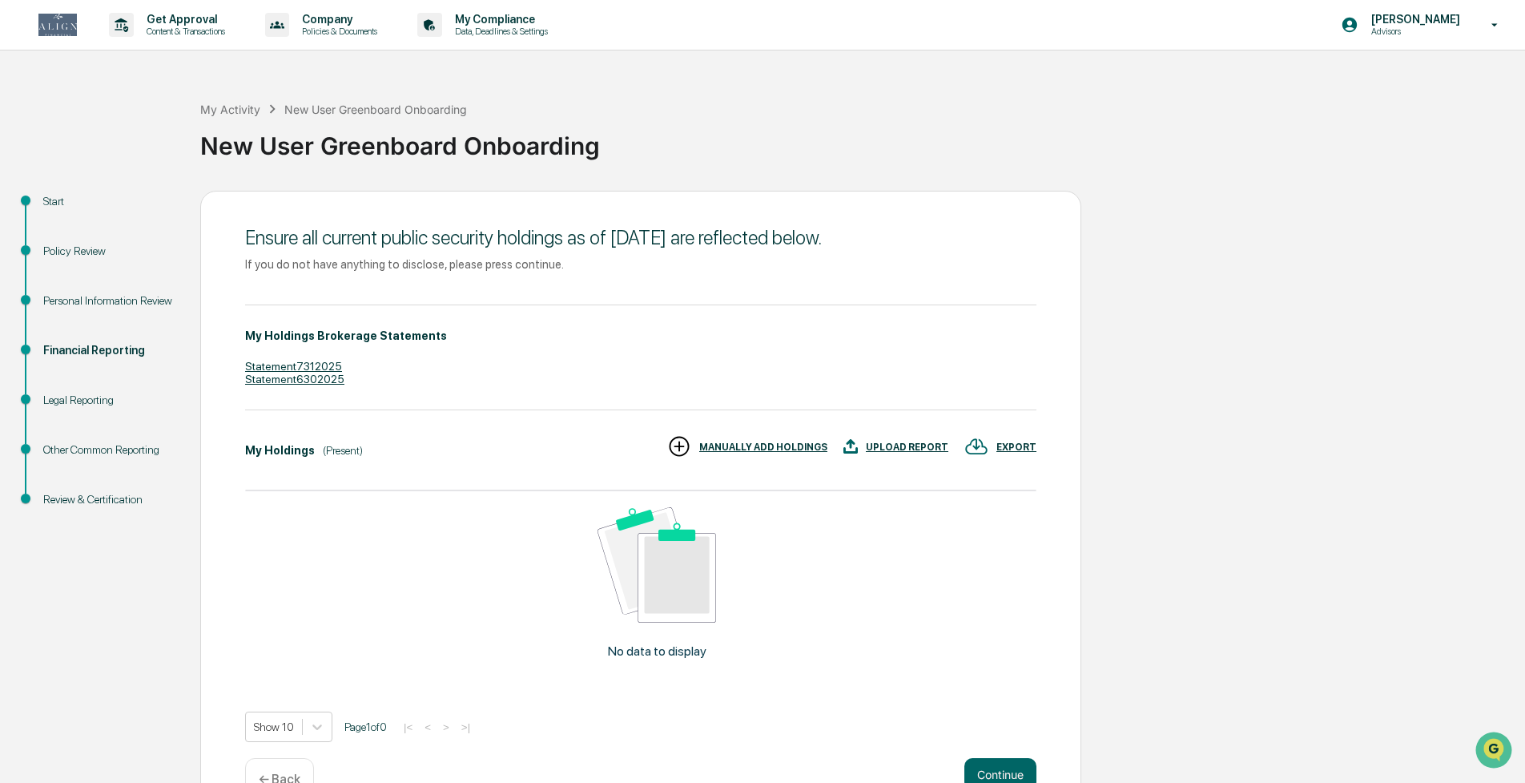
scroll to position [42, 0]
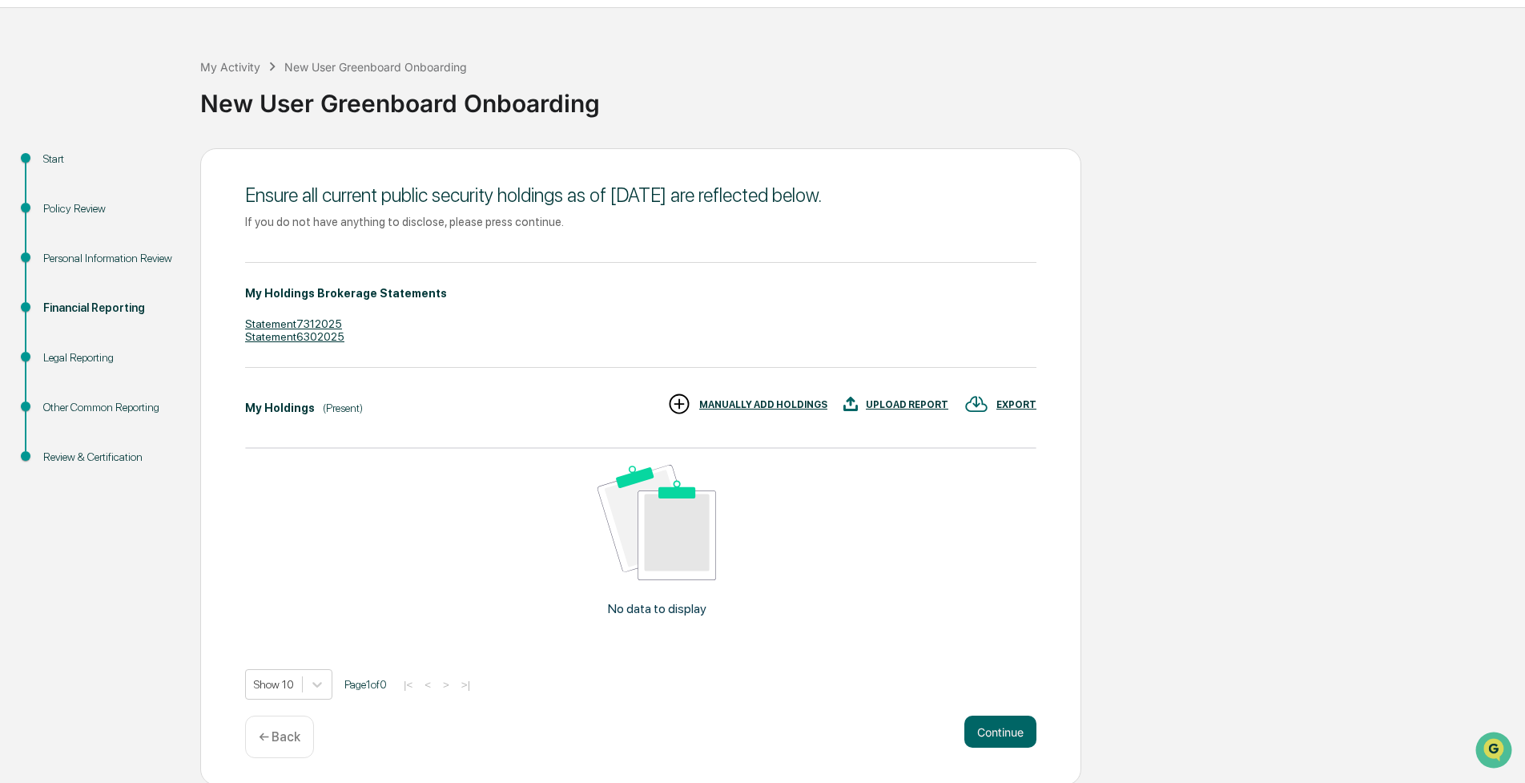
click at [1018, 405] on div "EXPORT" at bounding box center [1017, 404] width 40 height 11
click at [1037, 409] on div at bounding box center [762, 391] width 1525 height 783
click at [1026, 405] on div "EXPORT" at bounding box center [1017, 404] width 40 height 11
click at [1060, 409] on div at bounding box center [762, 391] width 1525 height 783
click at [723, 405] on div "MANUALLY ADD HOLDINGS" at bounding box center [763, 404] width 128 height 11
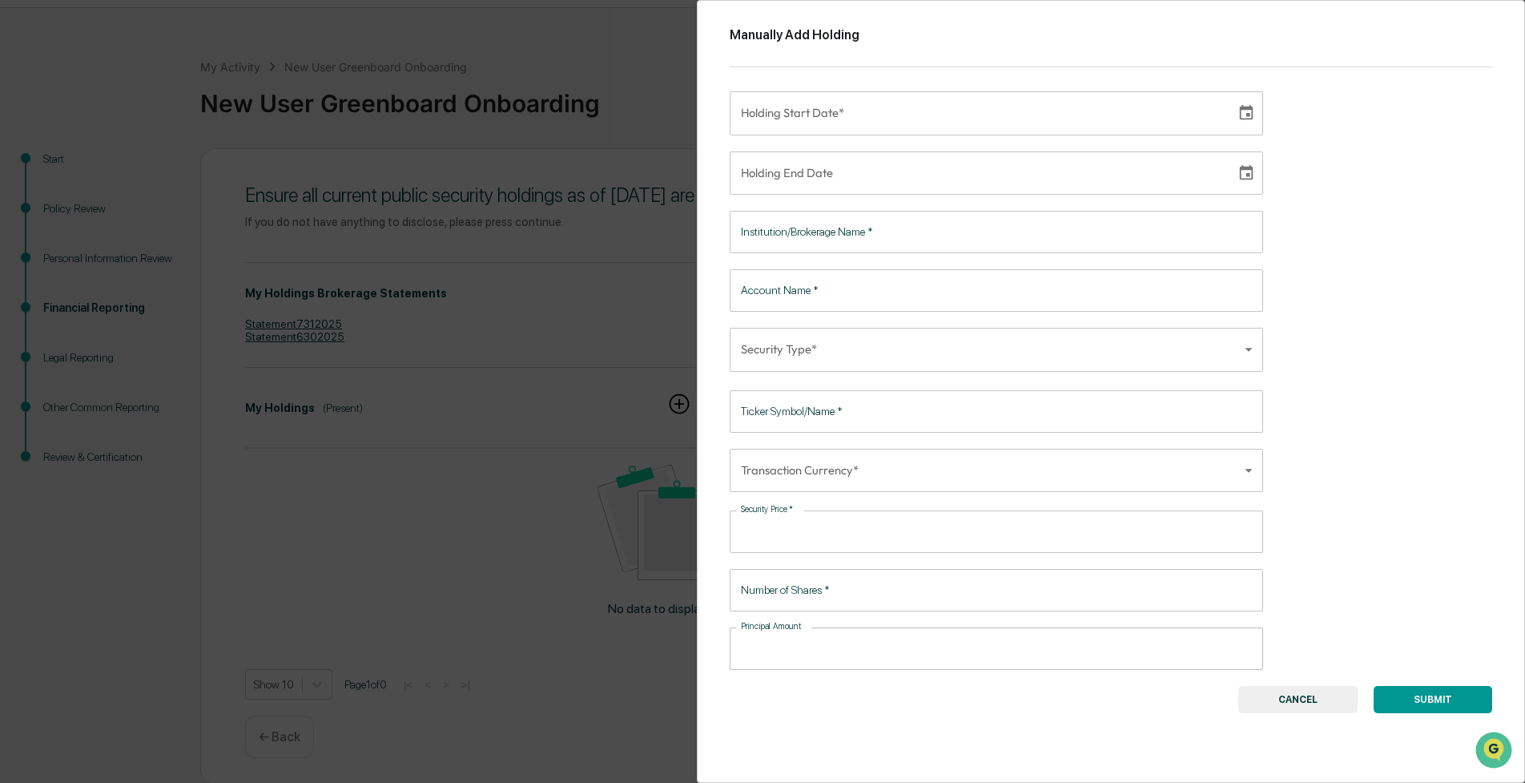
type input "**********"
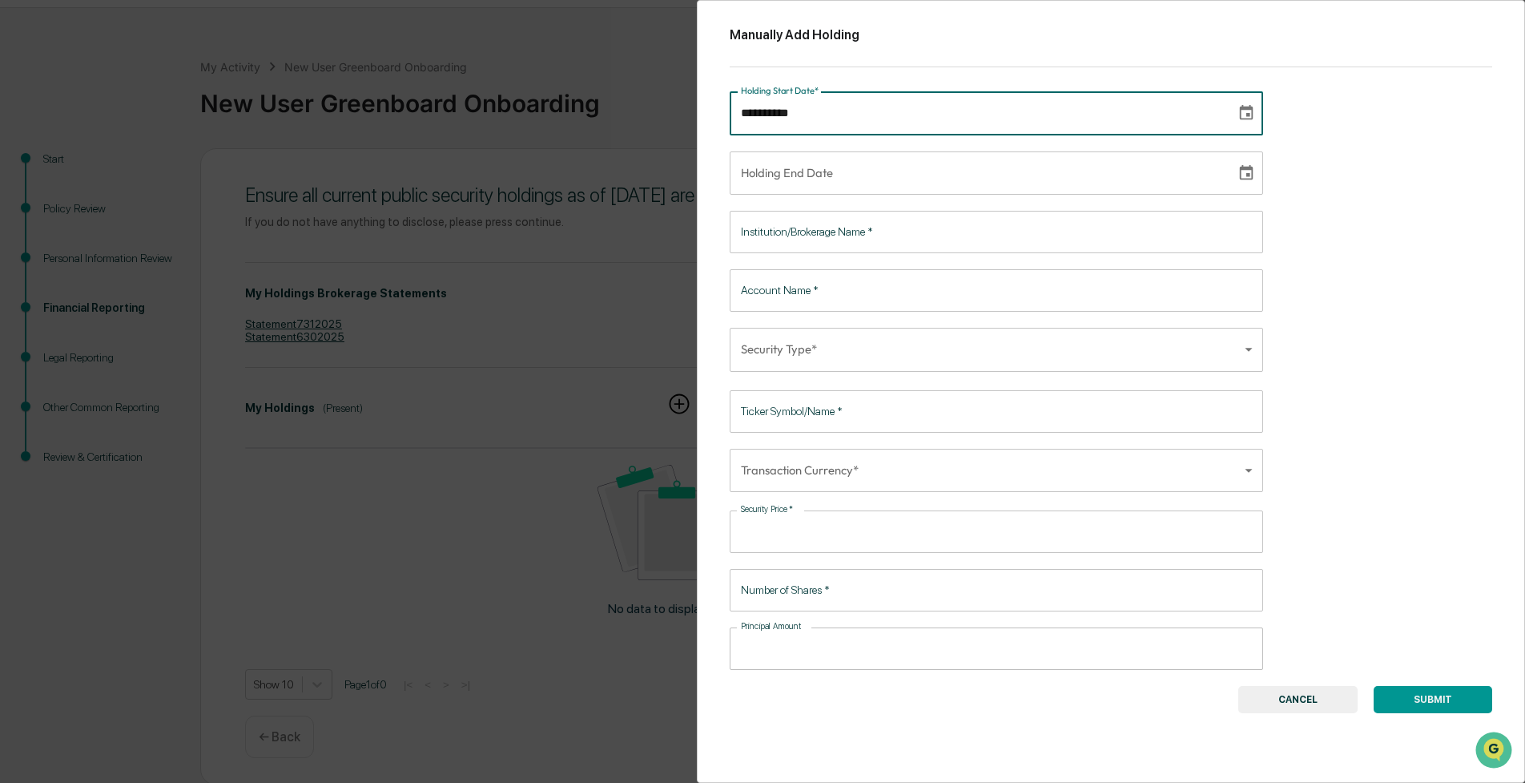
click at [833, 117] on input "**********" at bounding box center [977, 112] width 495 height 43
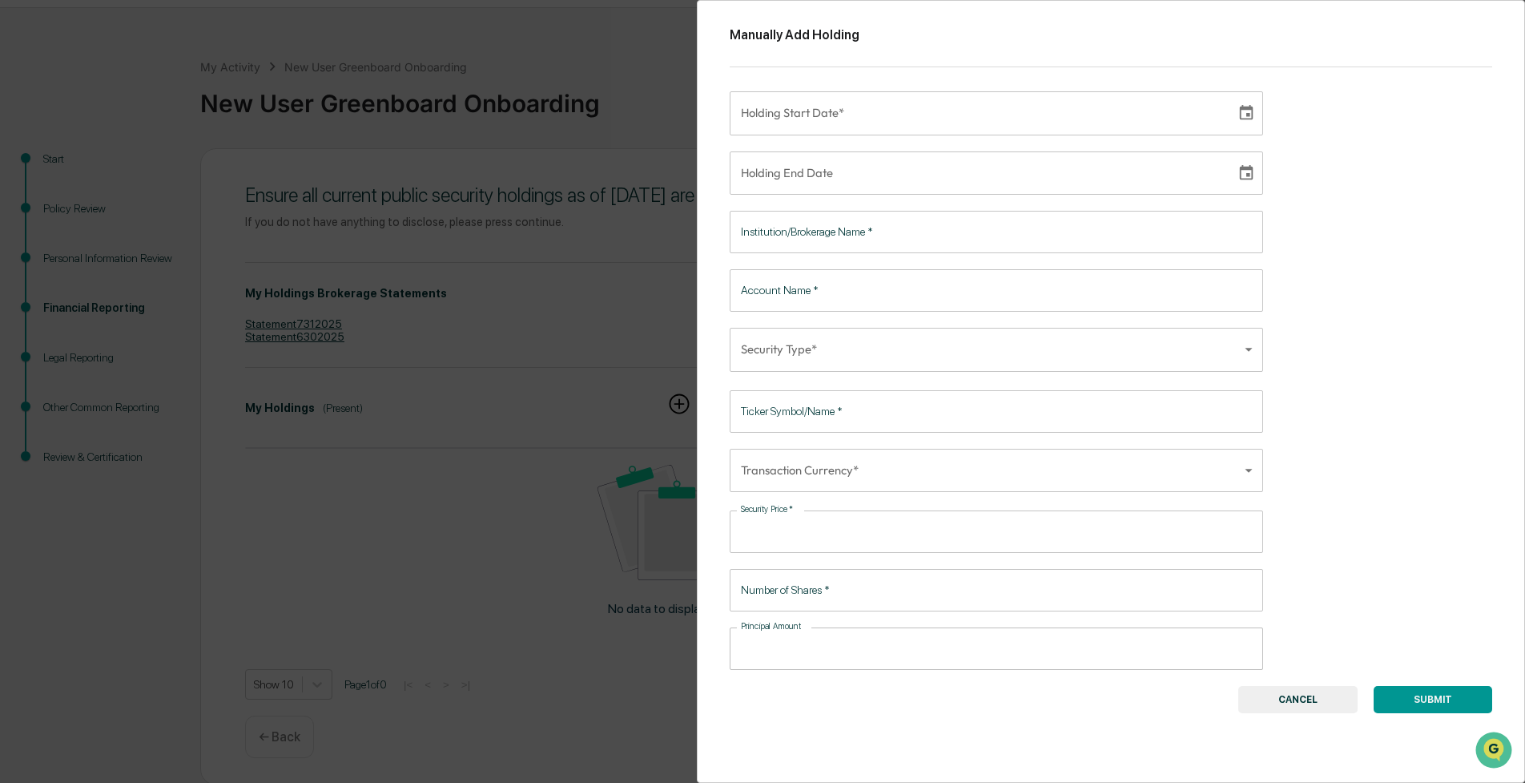
click at [675, 102] on div "Manually Add Holding Holding Start Date* Holding Start Date* Holding End Date H…" at bounding box center [762, 391] width 1525 height 783
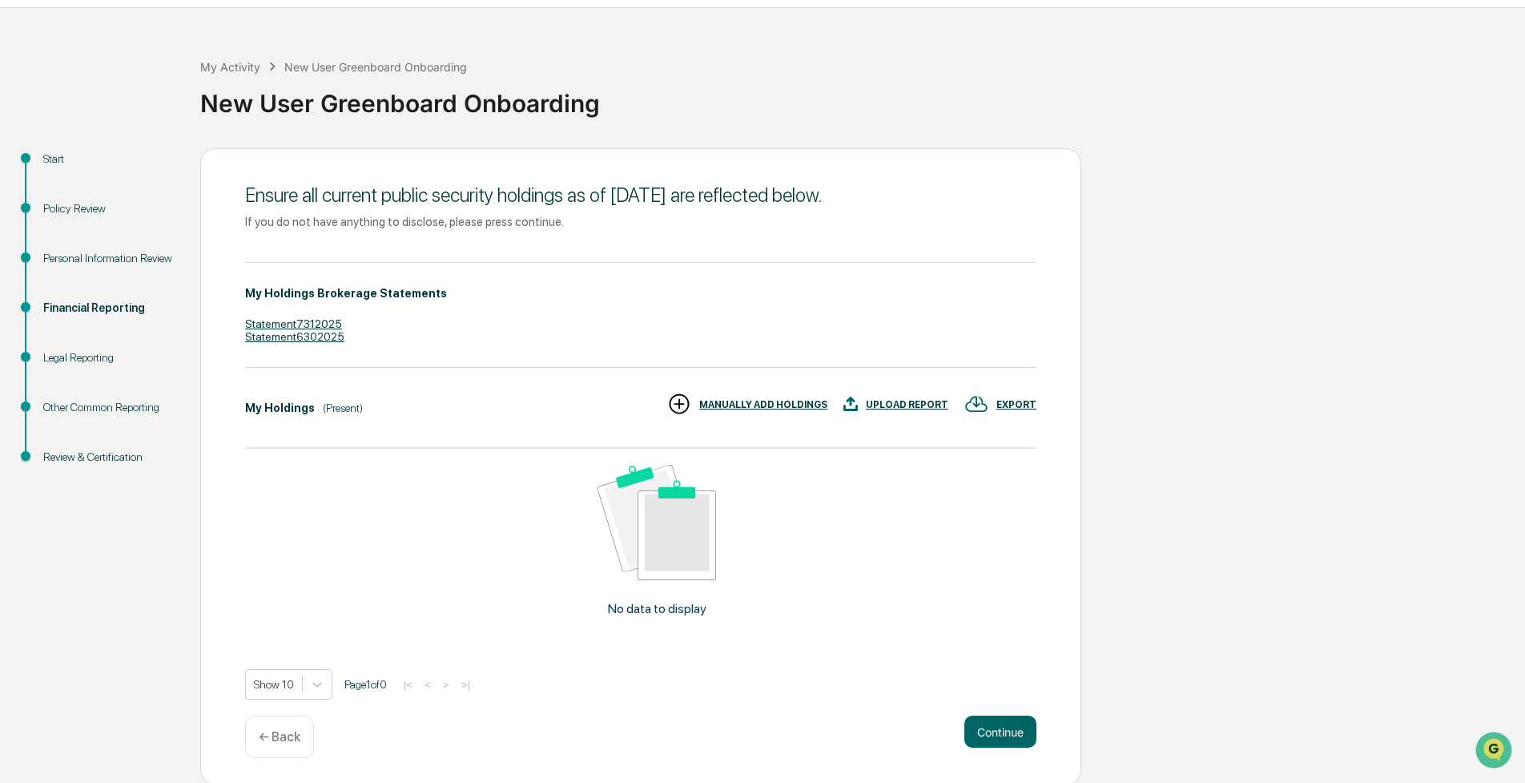
click at [104, 377] on div "Legal Reporting" at bounding box center [108, 377] width 157 height 50
click at [1017, 721] on button "Continue" at bounding box center [1001, 731] width 72 height 32
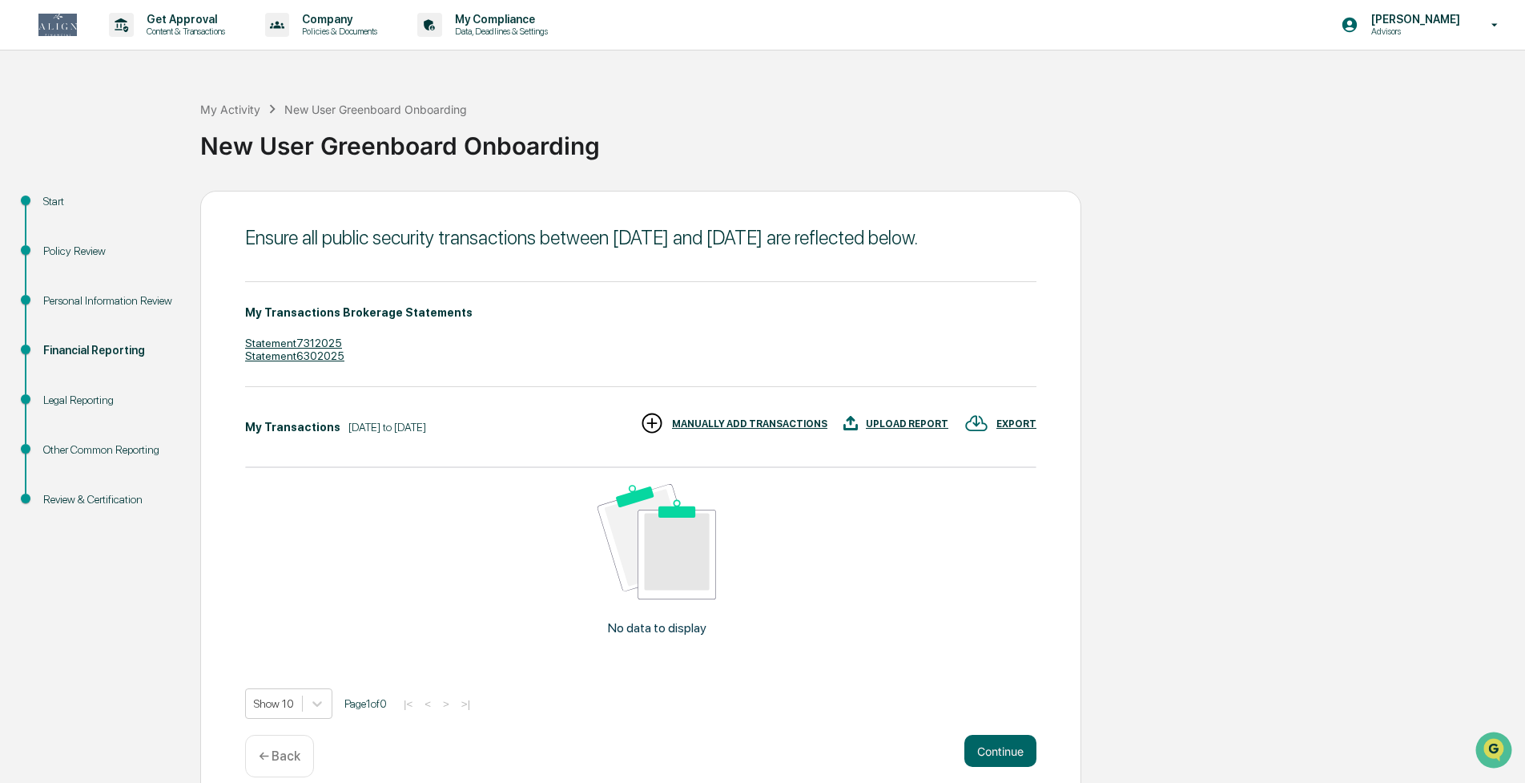
scroll to position [42, 0]
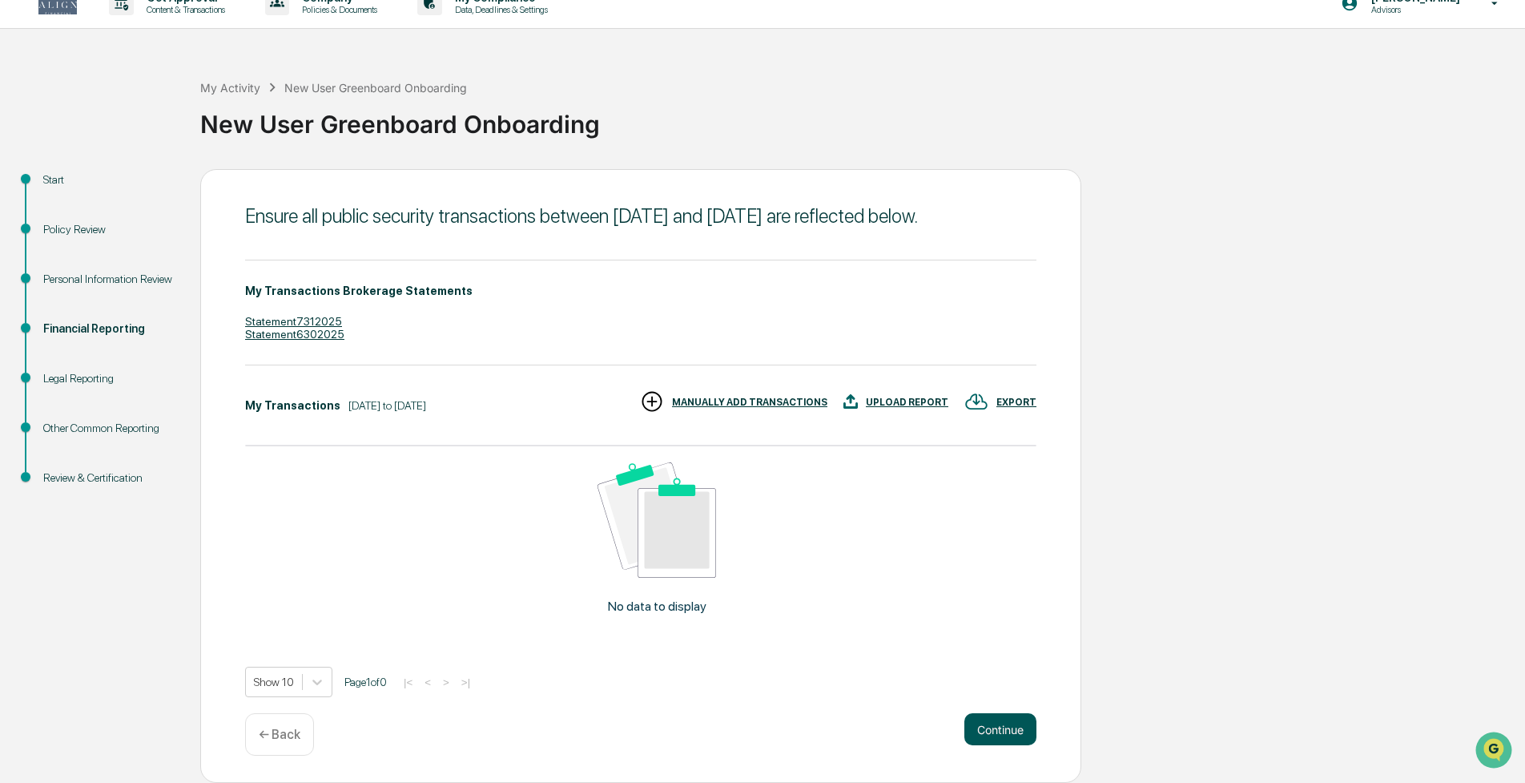
click at [1019, 737] on button "Continue" at bounding box center [1001, 729] width 72 height 32
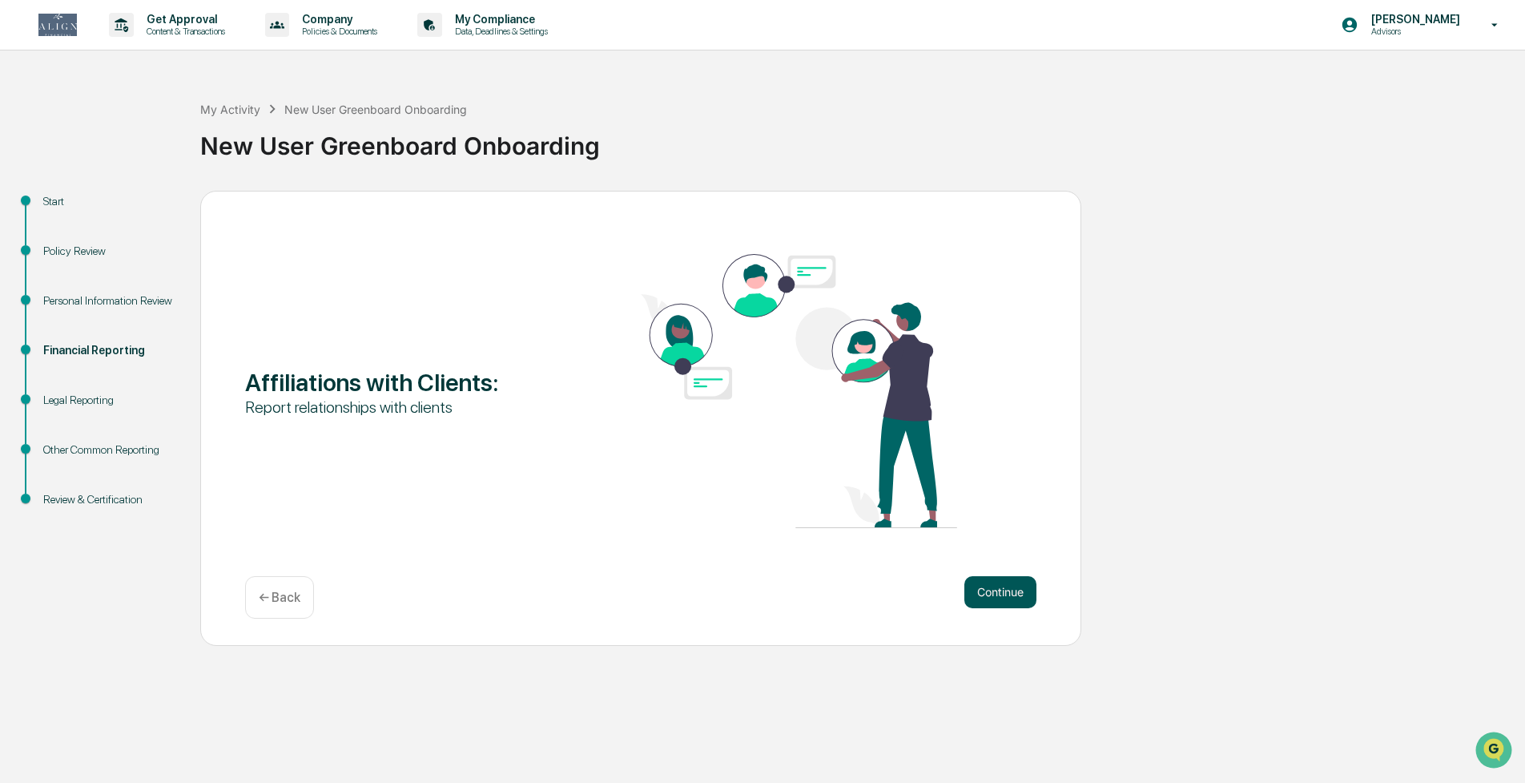
click at [996, 590] on button "Continue" at bounding box center [1001, 592] width 72 height 32
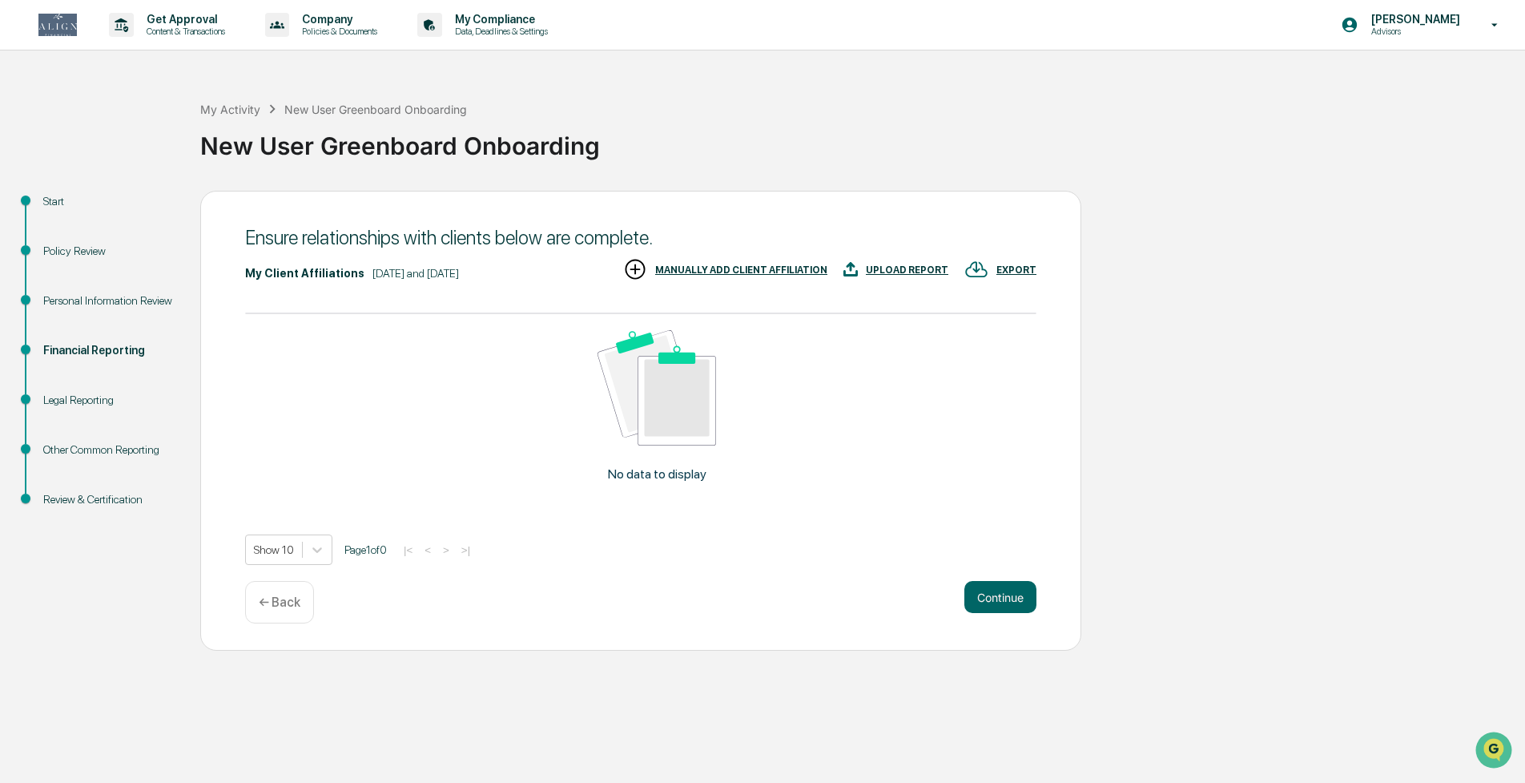
click at [704, 268] on div "MANUALLY ADD CLIENT AFFILIATION" at bounding box center [741, 269] width 172 height 11
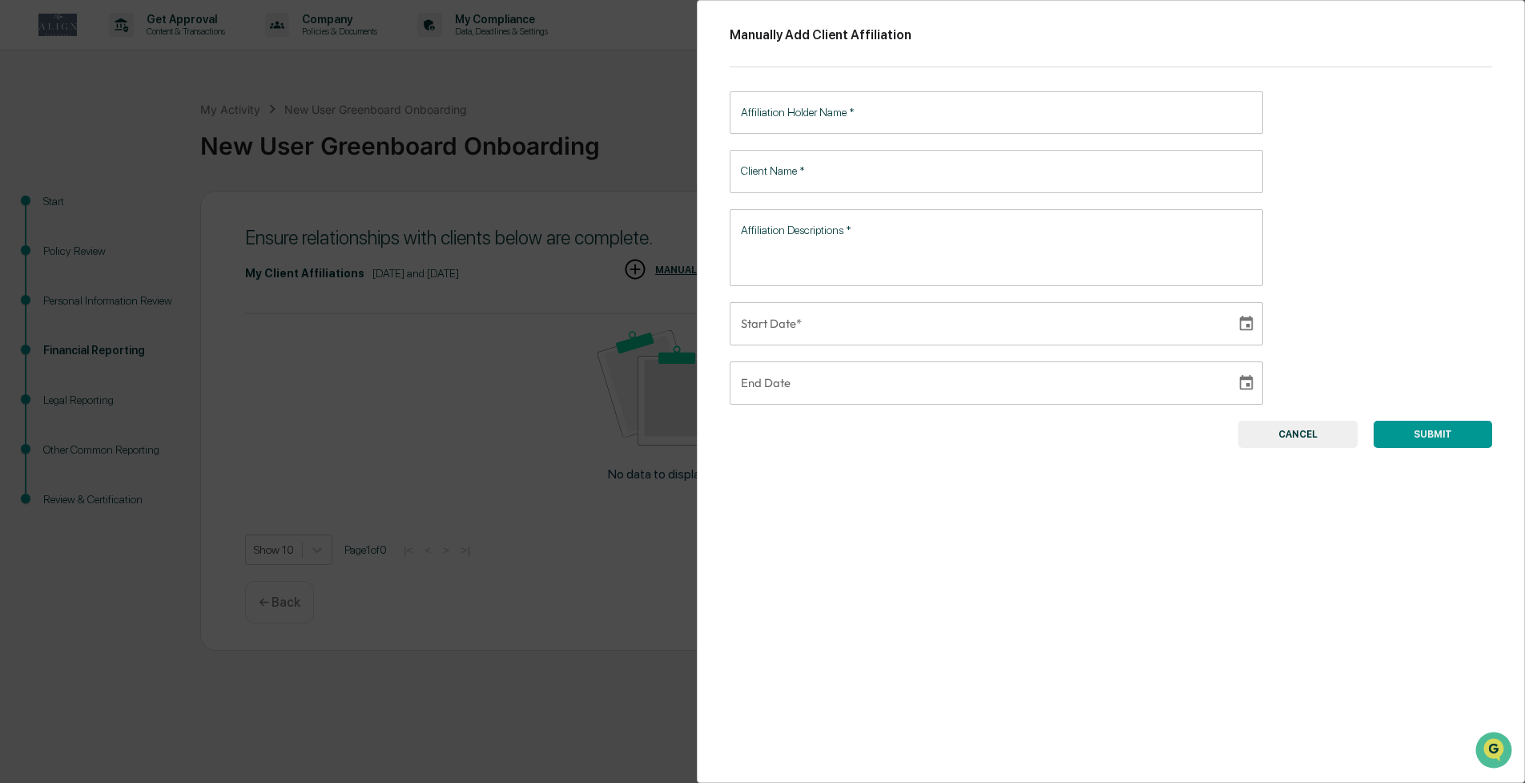
click at [796, 122] on input "Affiliation Holder Name   *" at bounding box center [997, 112] width 534 height 42
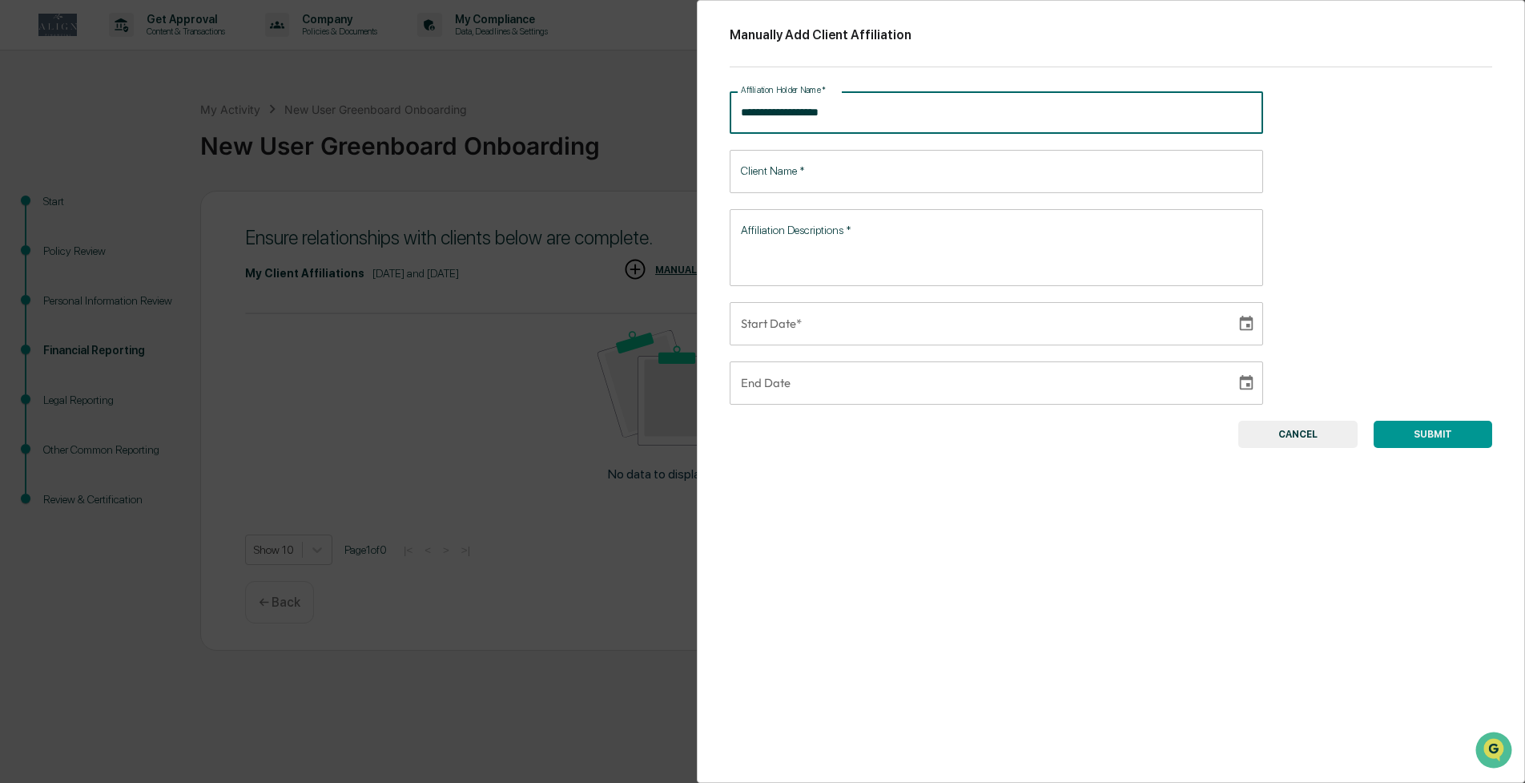
type input "**********"
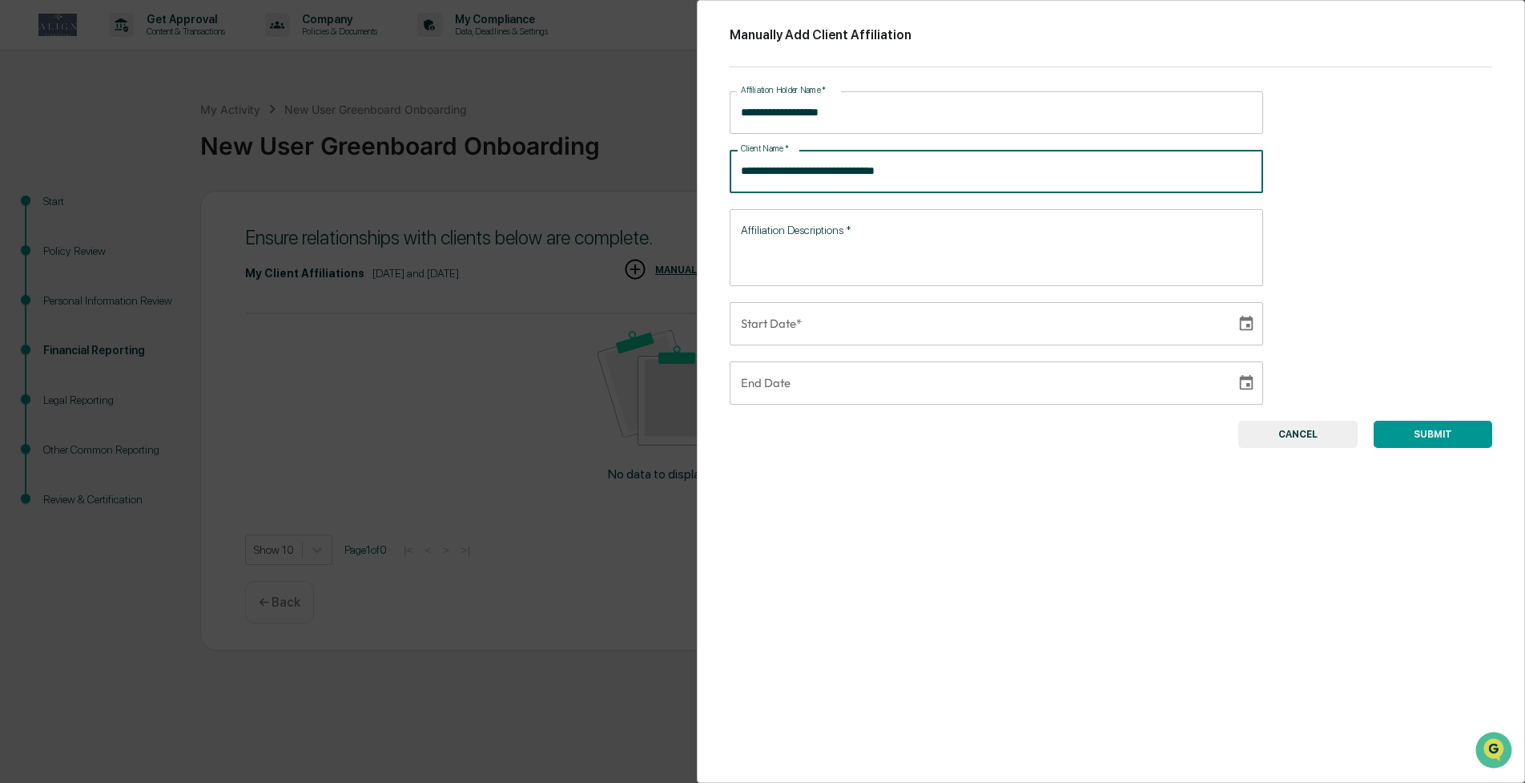
type input "**********"
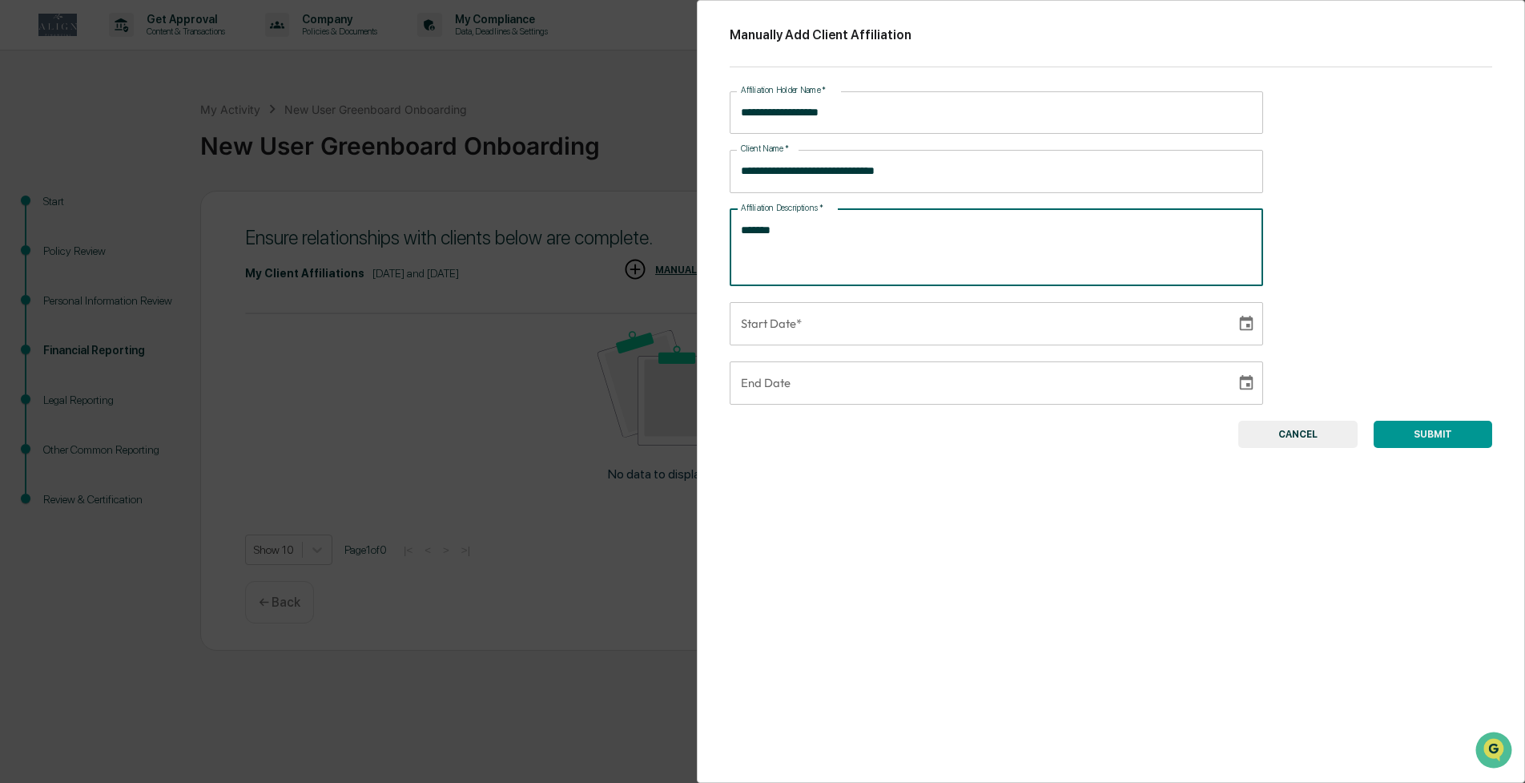
type textarea "*******"
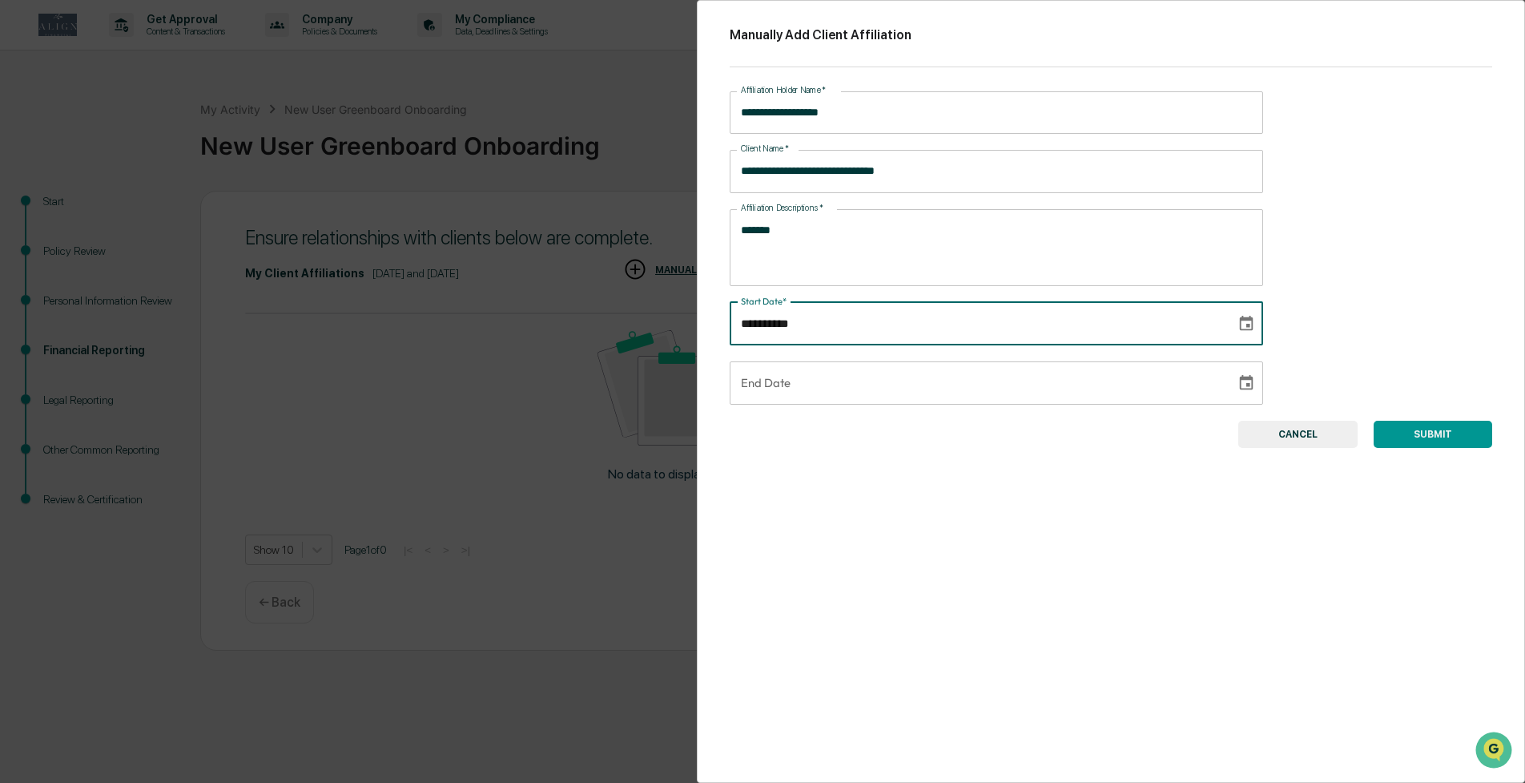
type input "**********"
click at [1414, 431] on button "SUBMIT" at bounding box center [1433, 434] width 119 height 27
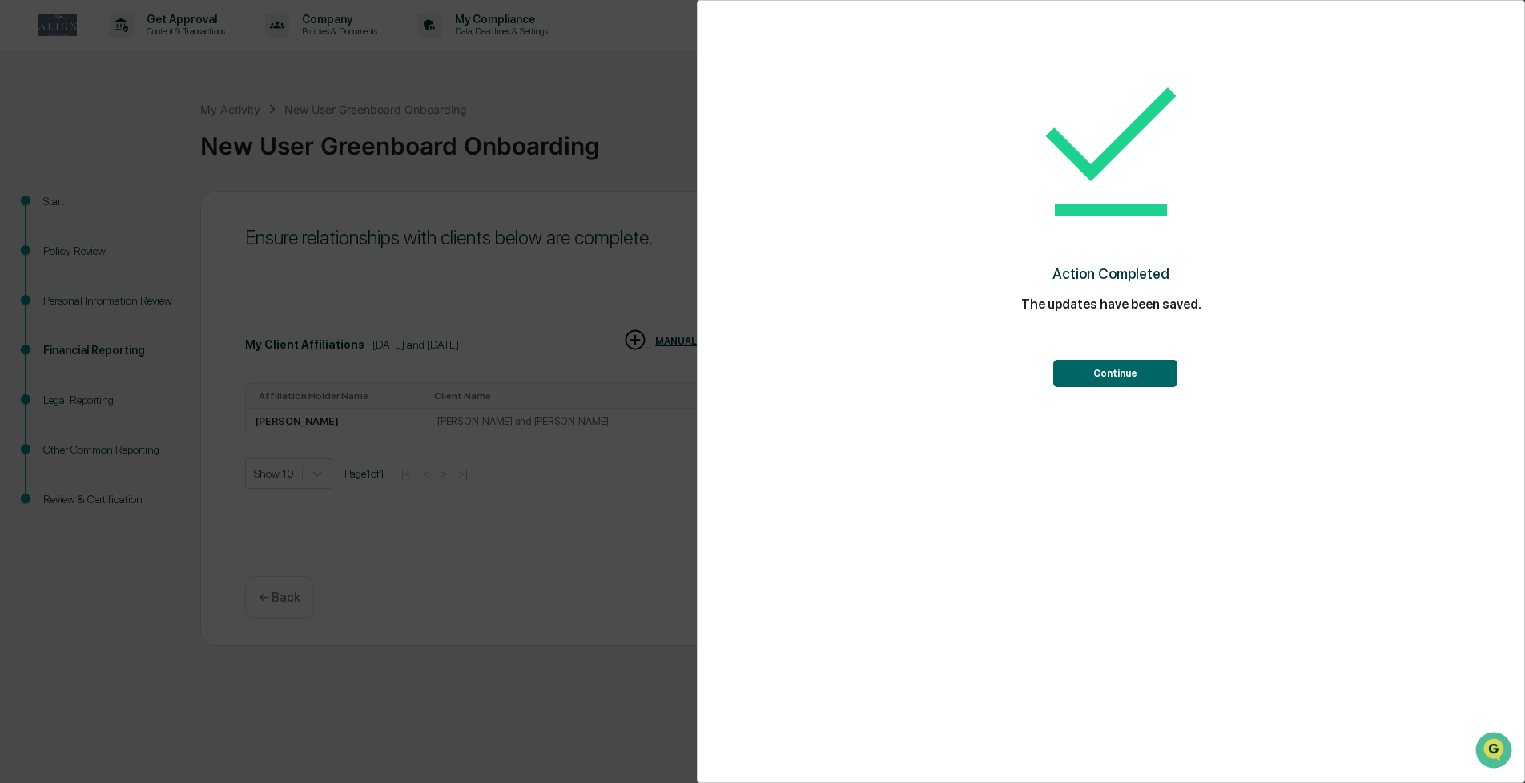
click at [1106, 371] on button "Continue" at bounding box center [1116, 373] width 124 height 27
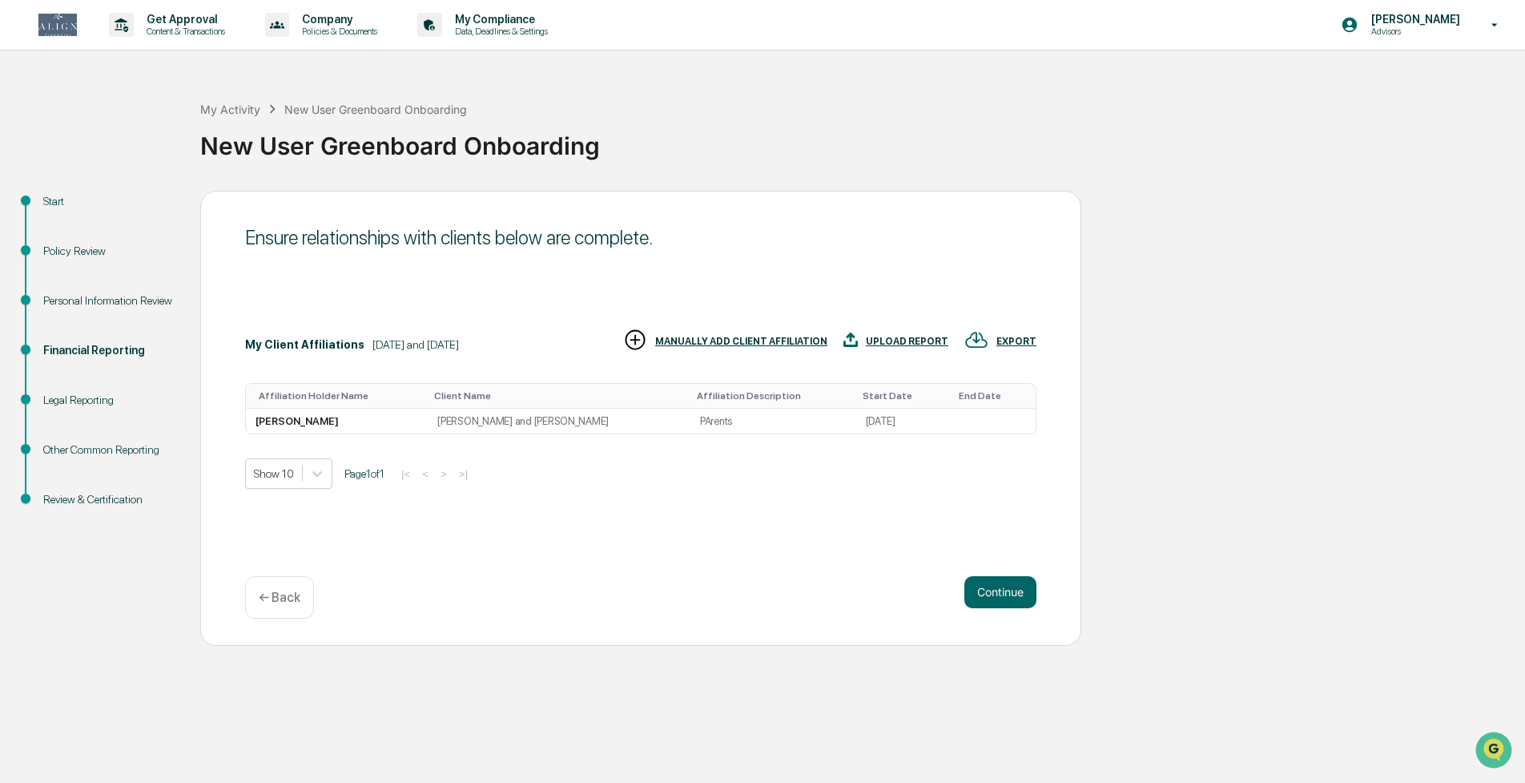
click at [377, 406] on th "Affiliation Holder Name" at bounding box center [337, 396] width 182 height 25
click at [385, 421] on td "[PERSON_NAME]" at bounding box center [337, 421] width 182 height 25
click at [525, 413] on td "John and Stephanie Katterheinrich" at bounding box center [559, 421] width 263 height 25
click at [524, 423] on td "John and Stephanie Katterheinrich" at bounding box center [559, 421] width 263 height 25
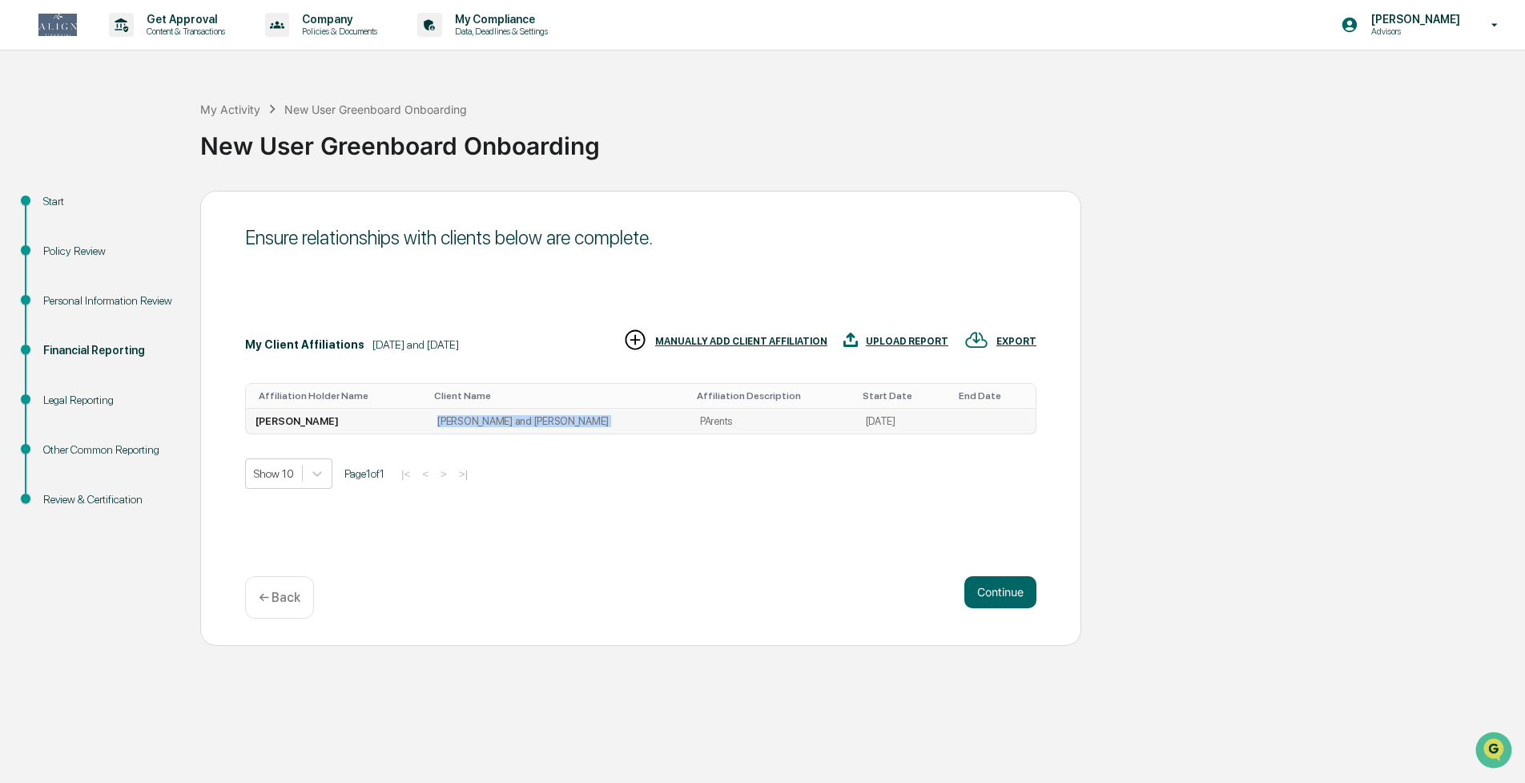
click at [524, 423] on td "John and Stephanie Katterheinrich" at bounding box center [559, 421] width 263 height 25
click at [674, 431] on td "John and Stephanie Katterheinrich" at bounding box center [559, 421] width 263 height 25
click at [715, 423] on td "PArents" at bounding box center [774, 421] width 166 height 25
click at [714, 421] on td "PArents" at bounding box center [774, 421] width 166 height 25
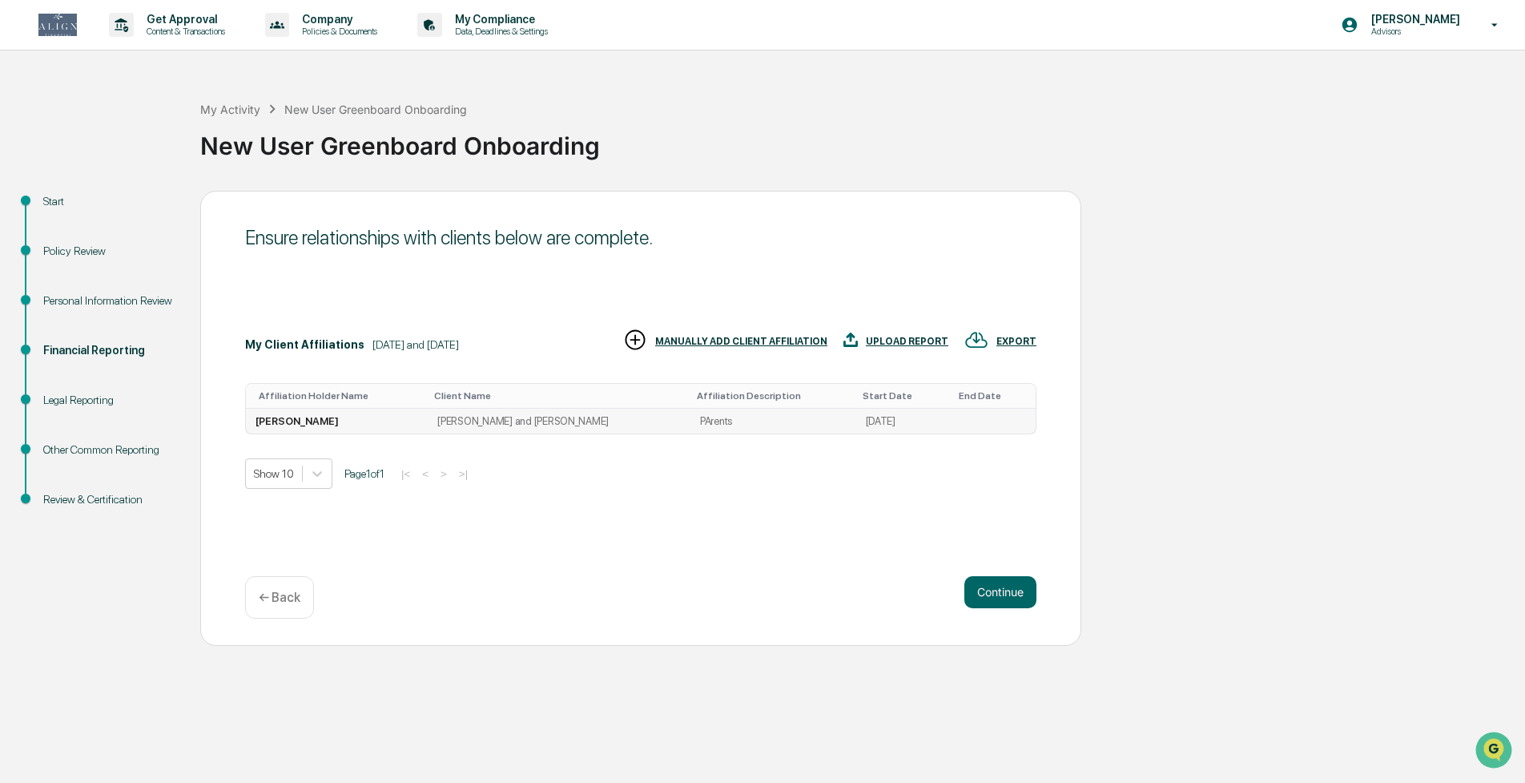
click at [578, 410] on td "John and Stephanie Katterheinrich" at bounding box center [559, 421] width 263 height 25
click at [275, 418] on td "[PERSON_NAME]" at bounding box center [337, 421] width 182 height 25
click at [261, 421] on td "[PERSON_NAME]" at bounding box center [337, 421] width 182 height 25
click at [263, 421] on td "[PERSON_NAME]" at bounding box center [337, 421] width 182 height 25
click at [258, 421] on td "[PERSON_NAME]" at bounding box center [337, 421] width 182 height 25
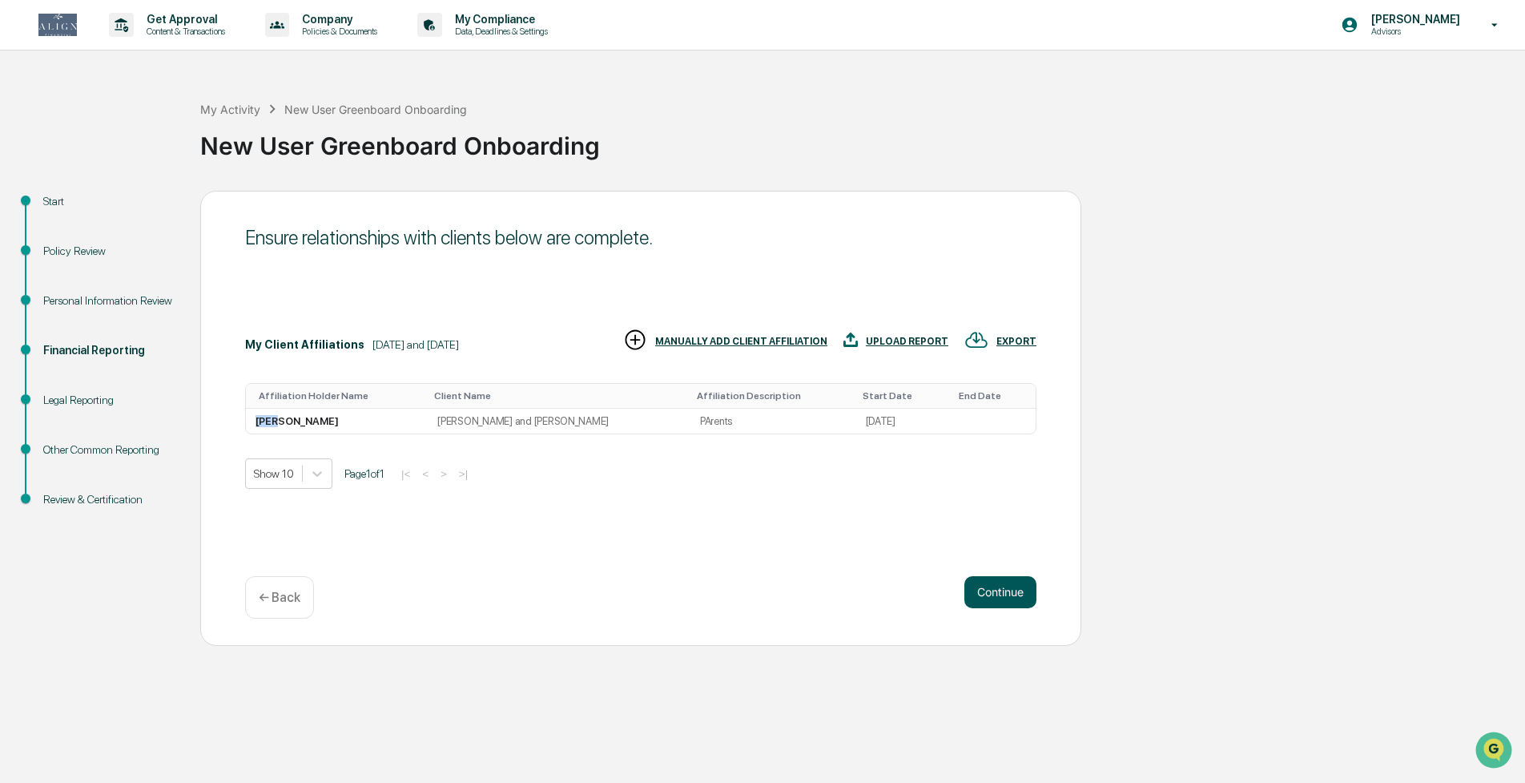
click at [1007, 595] on button "Continue" at bounding box center [1001, 592] width 72 height 32
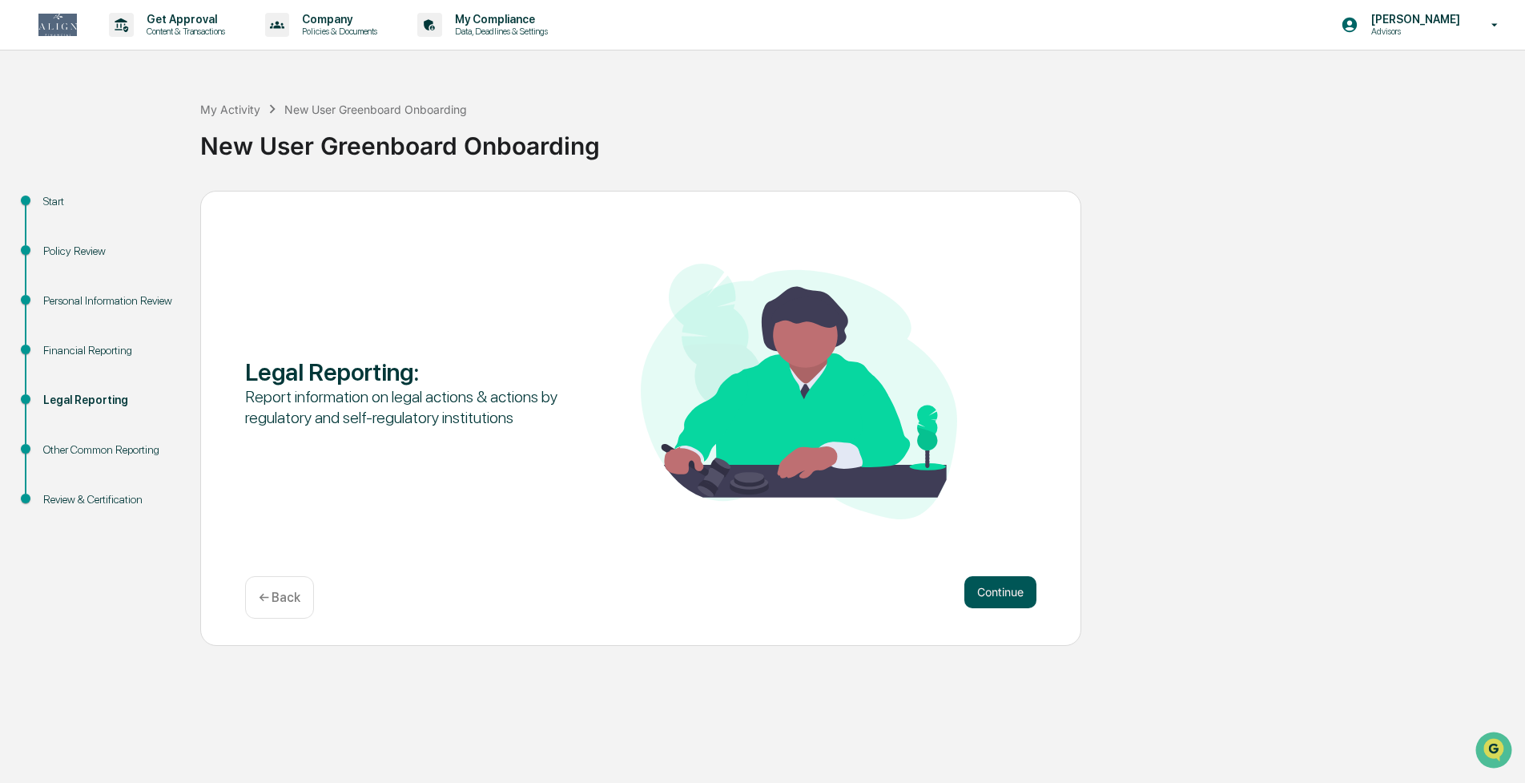
click at [1006, 595] on button "Continue" at bounding box center [1001, 592] width 72 height 32
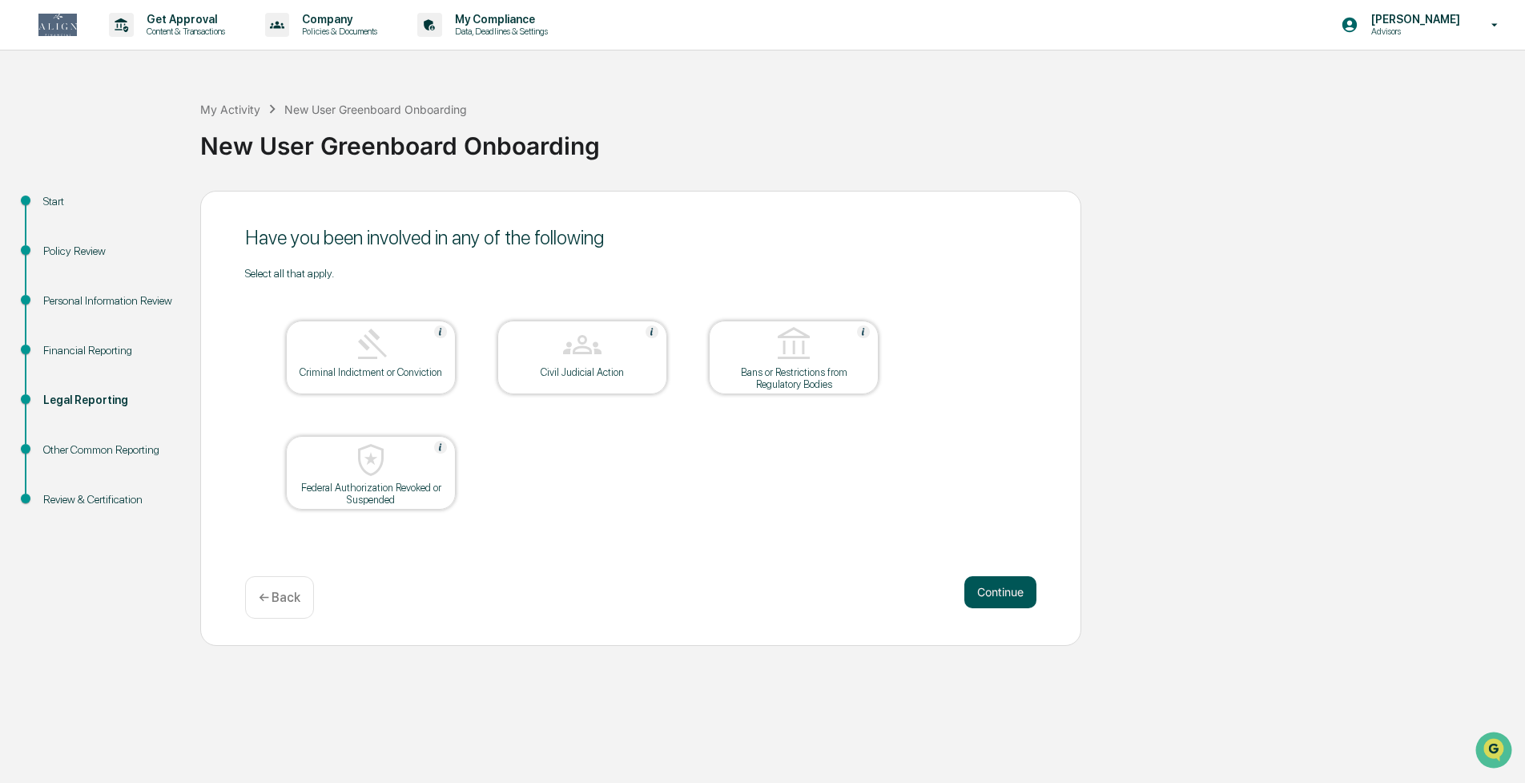
click at [1006, 595] on button "Continue" at bounding box center [1001, 592] width 72 height 32
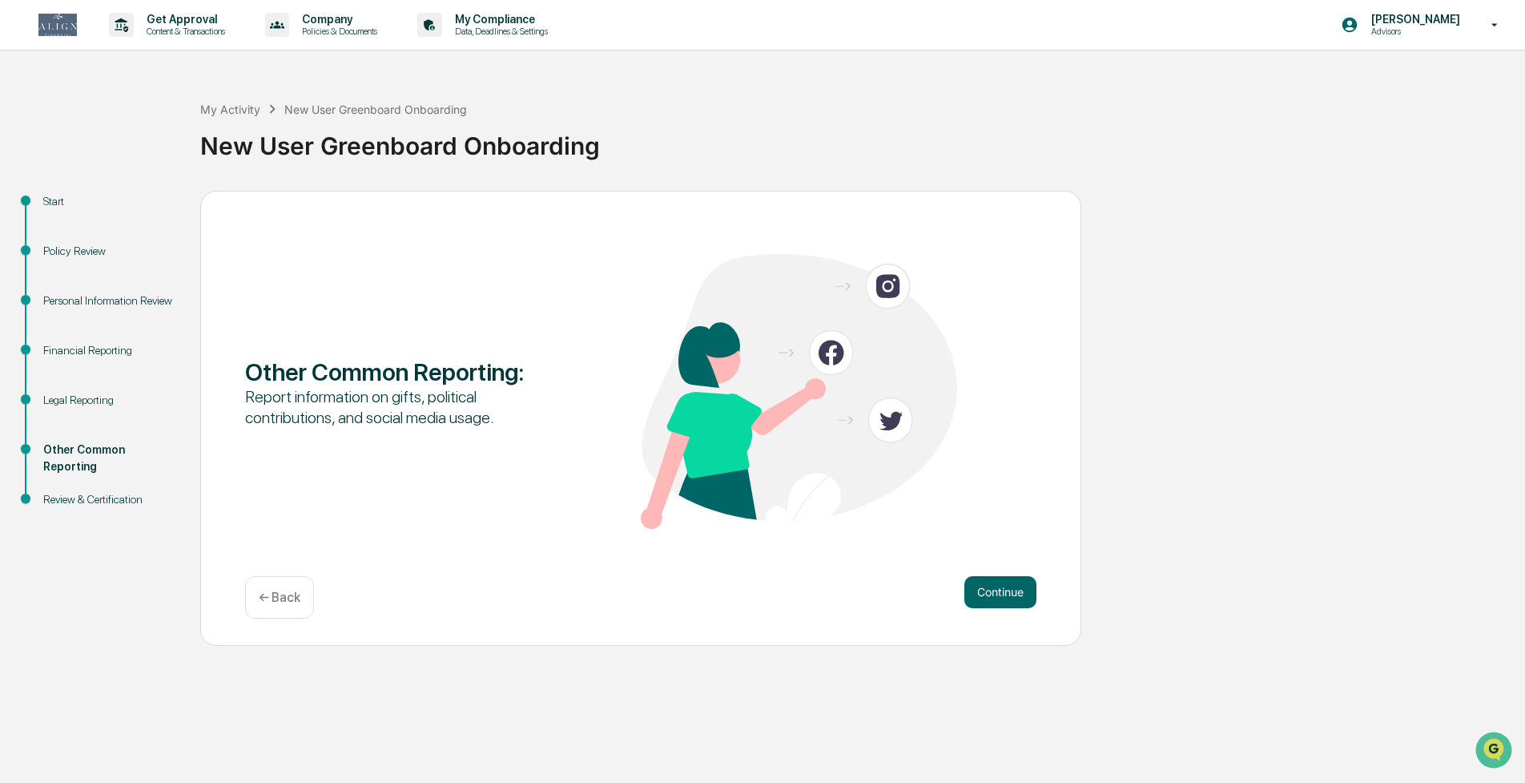
click at [1006, 595] on button "Continue" at bounding box center [1001, 592] width 72 height 32
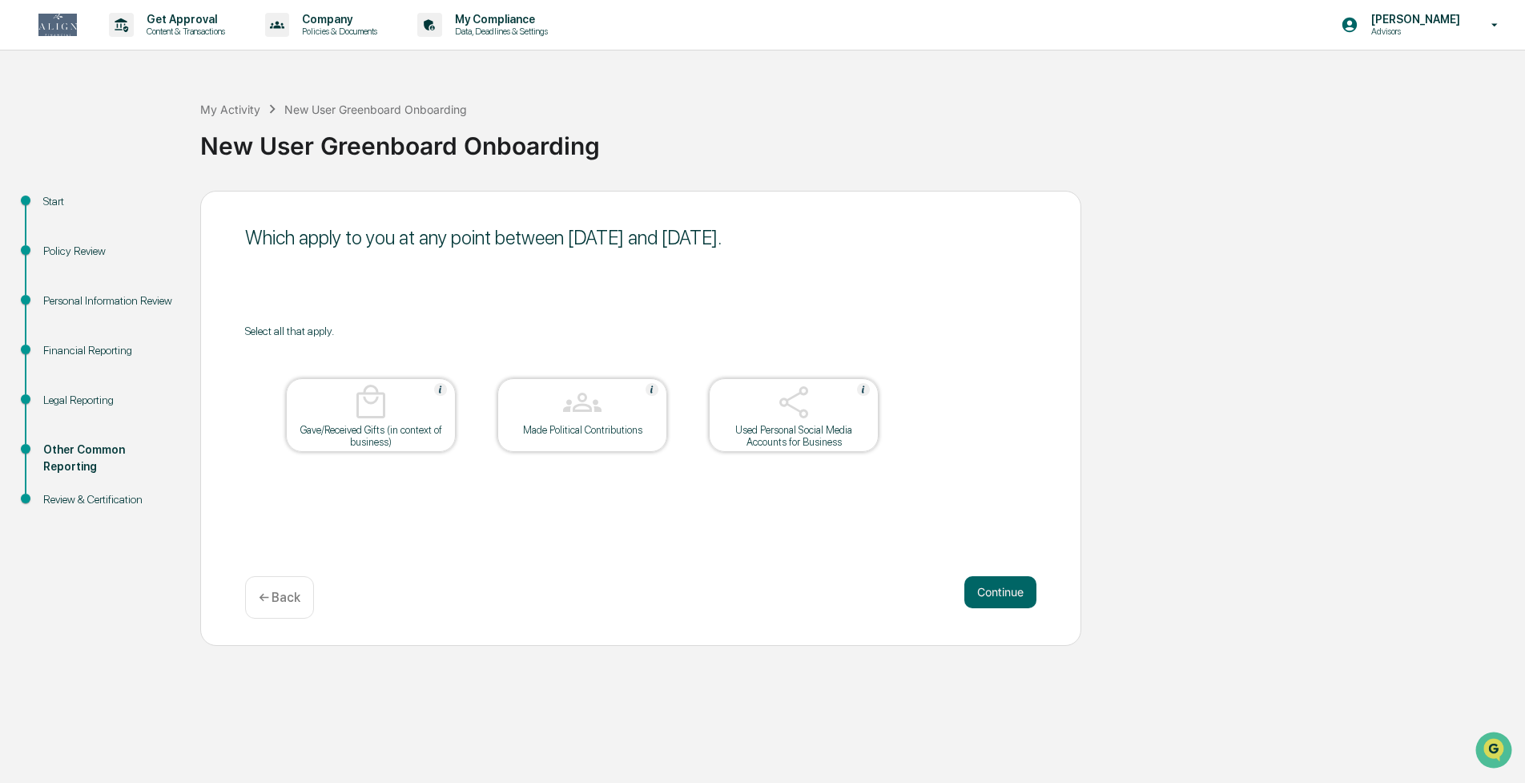
click at [1006, 595] on button "Continue" at bounding box center [1001, 592] width 72 height 32
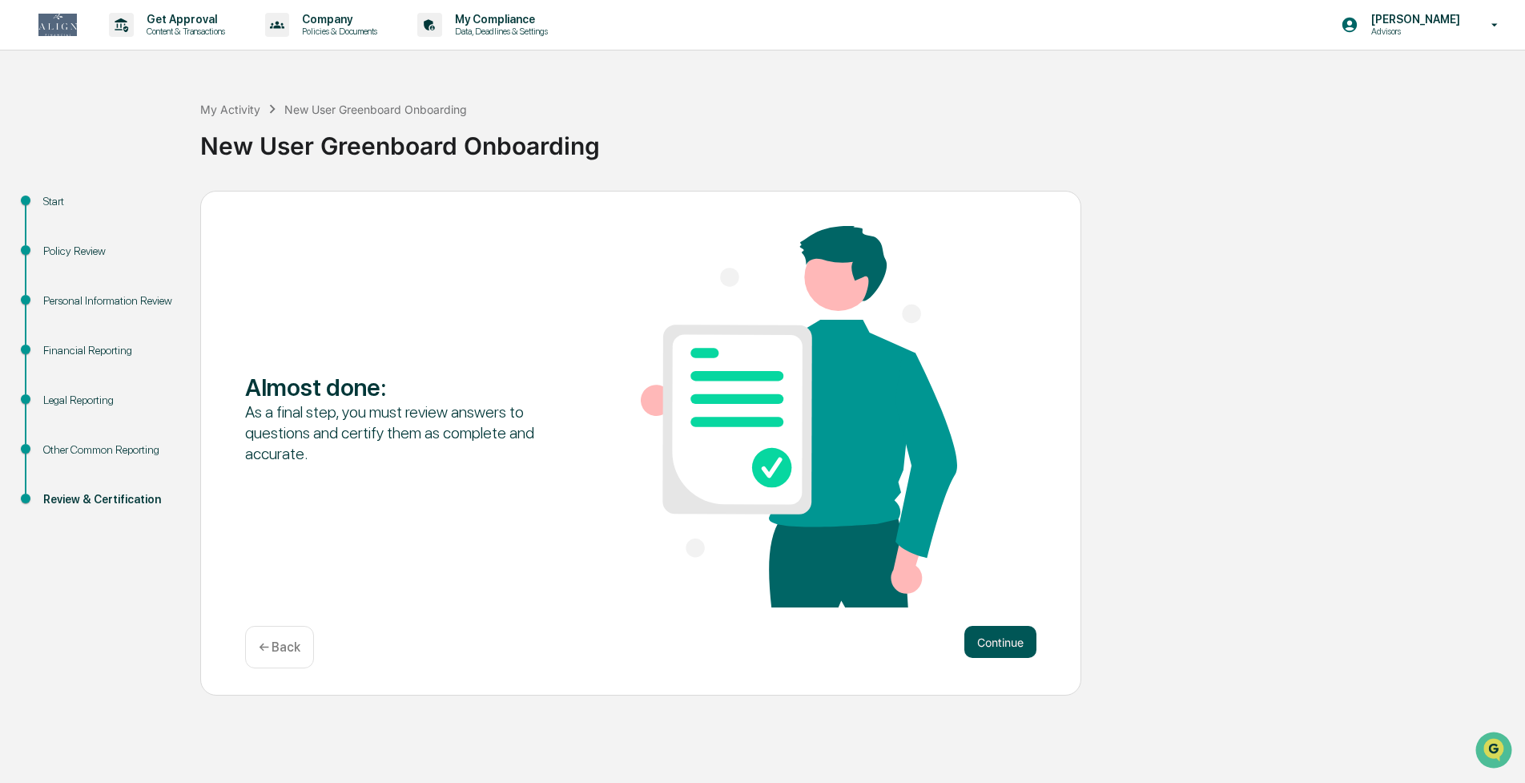
click at [1007, 636] on button "Continue" at bounding box center [1001, 642] width 72 height 32
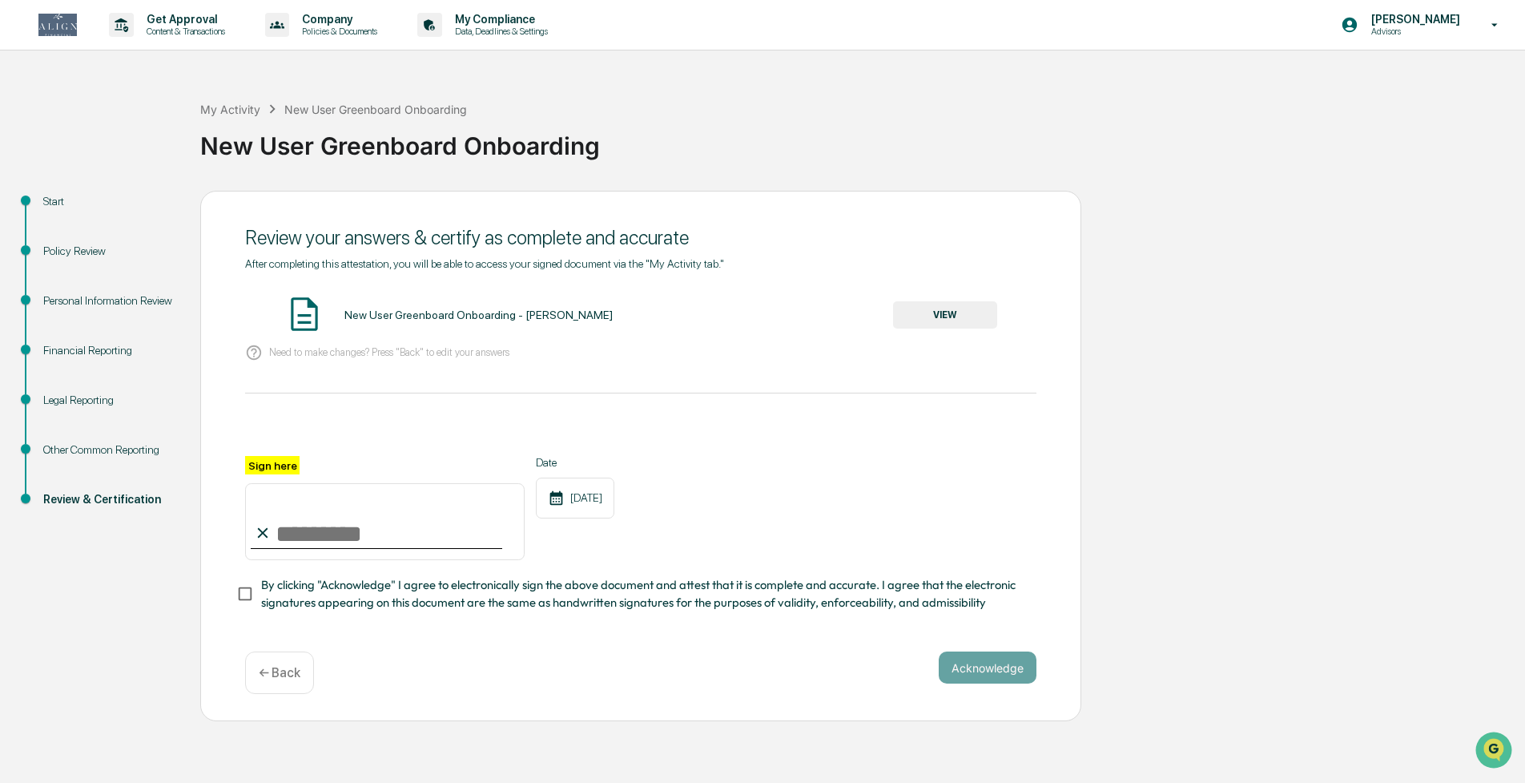
click at [340, 531] on input "Sign here" at bounding box center [385, 521] width 280 height 77
type input "**********"
click at [368, 425] on div at bounding box center [641, 436] width 792 height 38
click at [949, 658] on button "Acknowledge" at bounding box center [988, 667] width 98 height 32
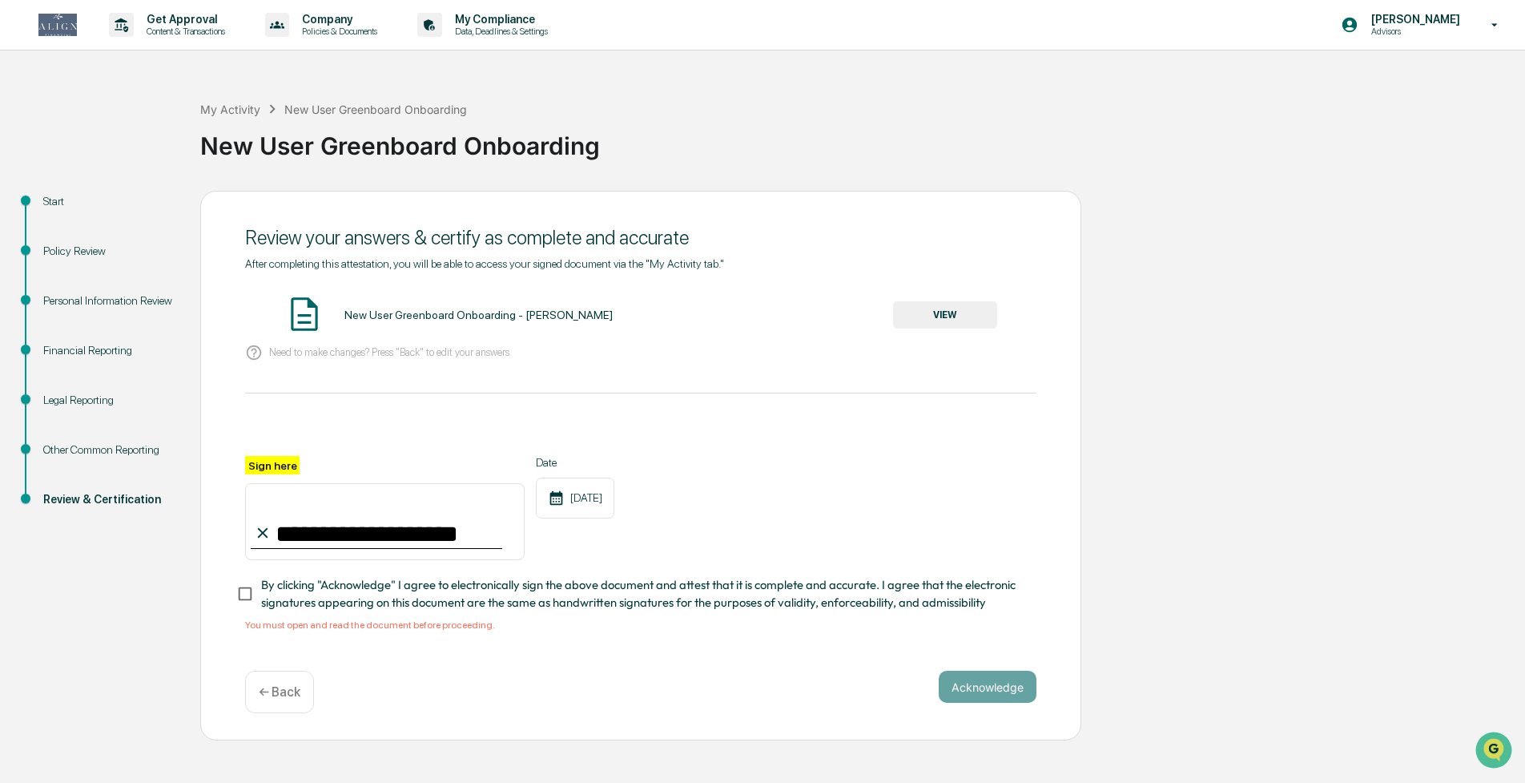
click at [270, 689] on p "← Back" at bounding box center [280, 691] width 42 height 15
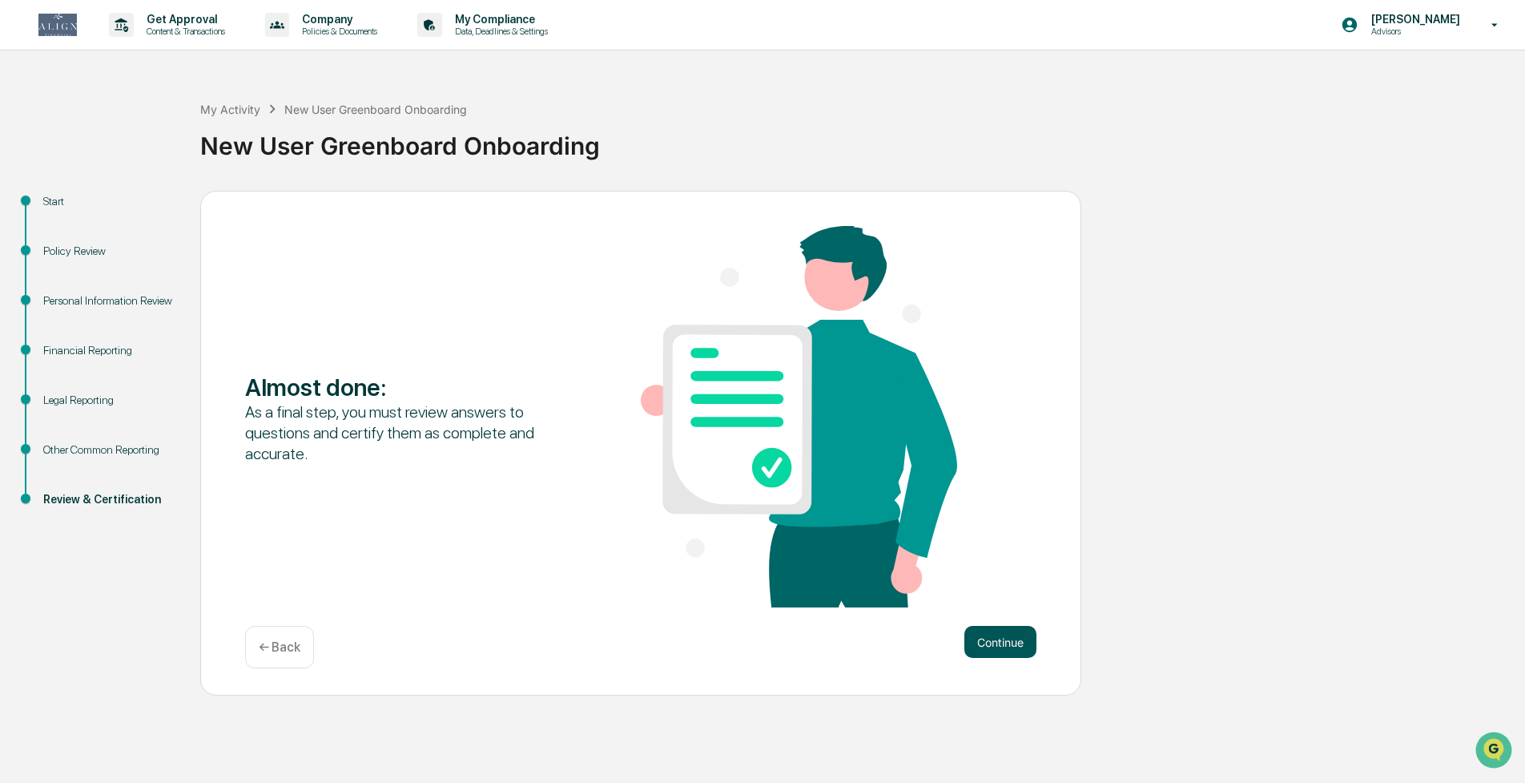
click at [985, 634] on button "Continue" at bounding box center [1001, 642] width 72 height 32
